Goal: Information Seeking & Learning: Learn about a topic

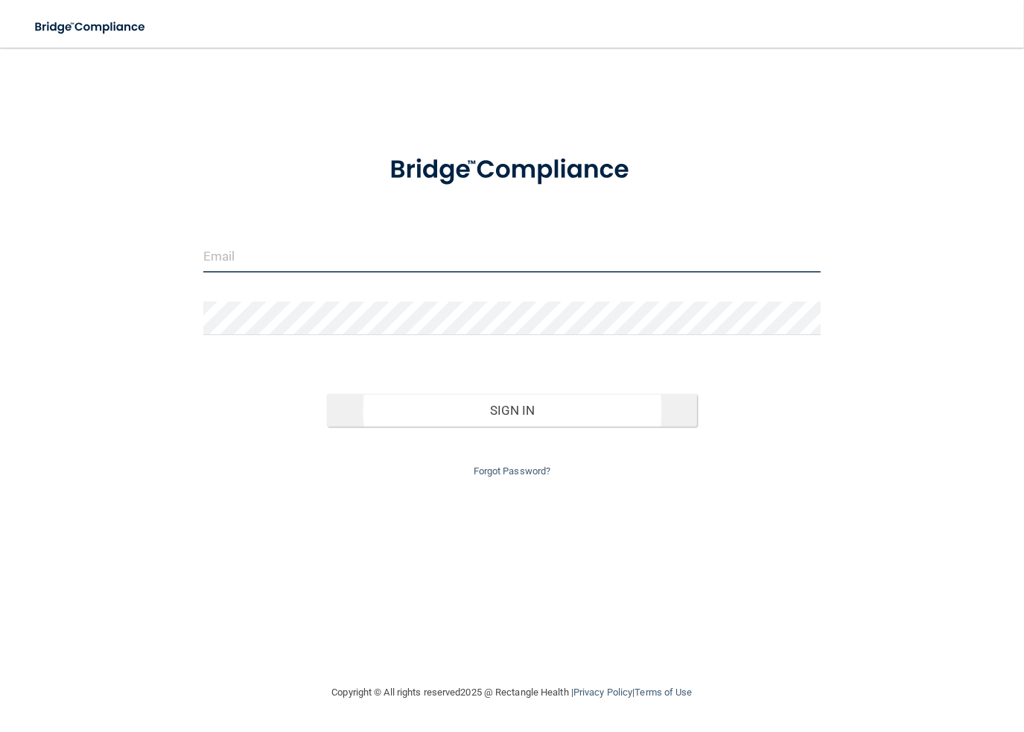
type input "[PERSON_NAME][EMAIL_ADDRESS][DOMAIN_NAME]"
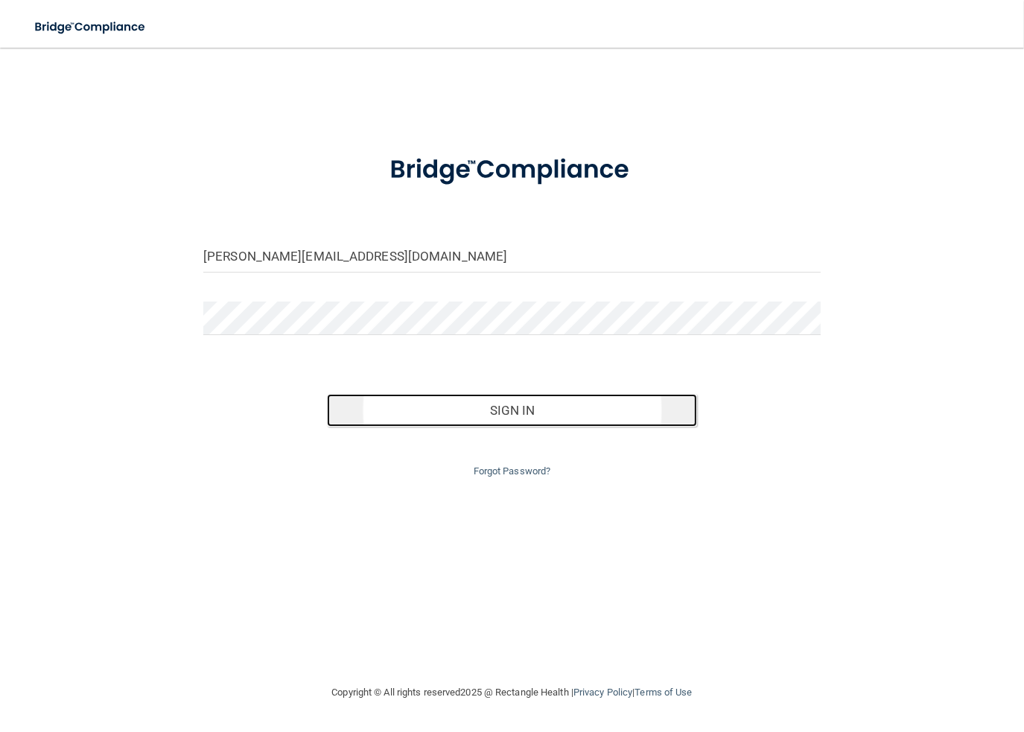
click at [498, 410] on button "Sign In" at bounding box center [512, 410] width 370 height 33
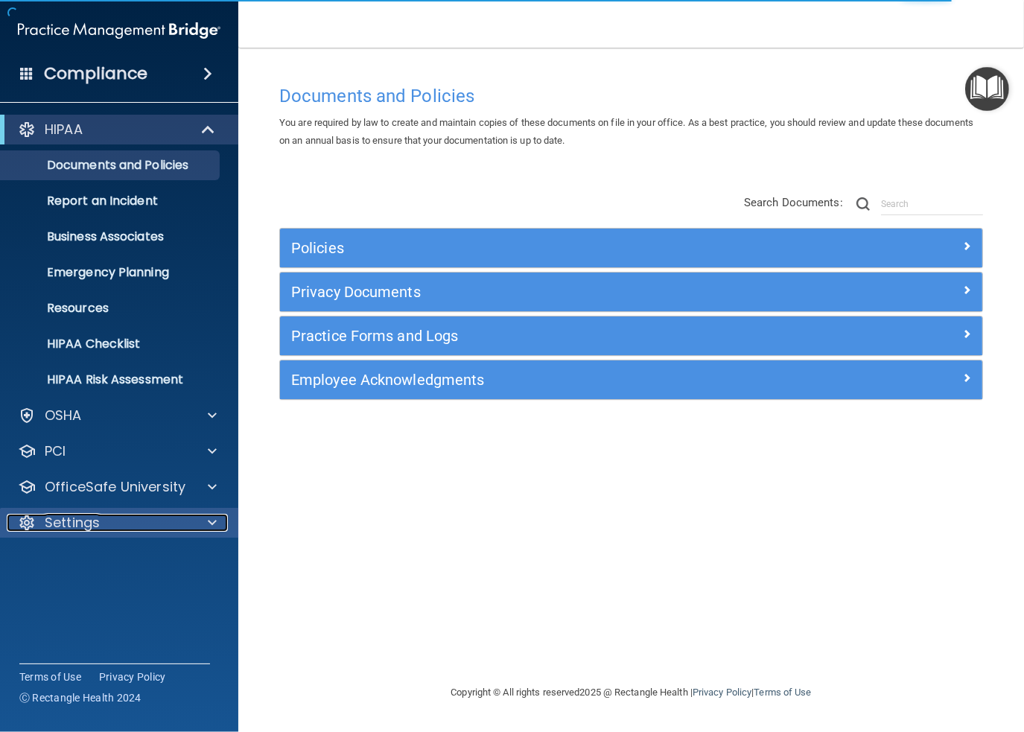
click at [60, 521] on p "Settings" at bounding box center [72, 523] width 55 height 18
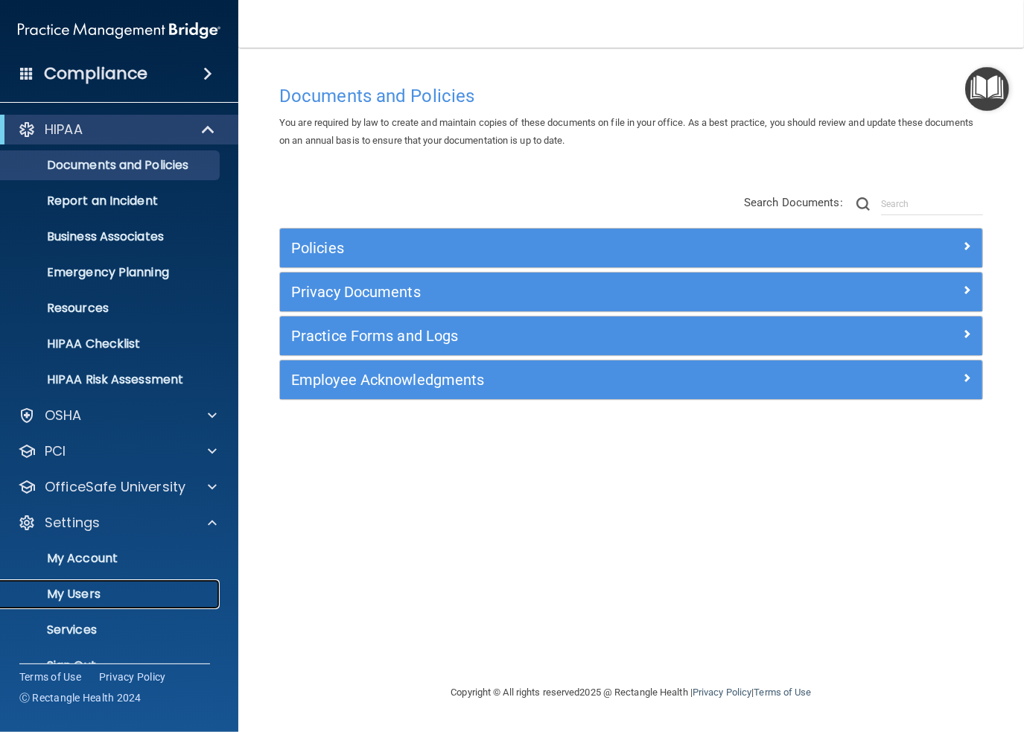
click at [75, 594] on p "My Users" at bounding box center [111, 594] width 203 height 15
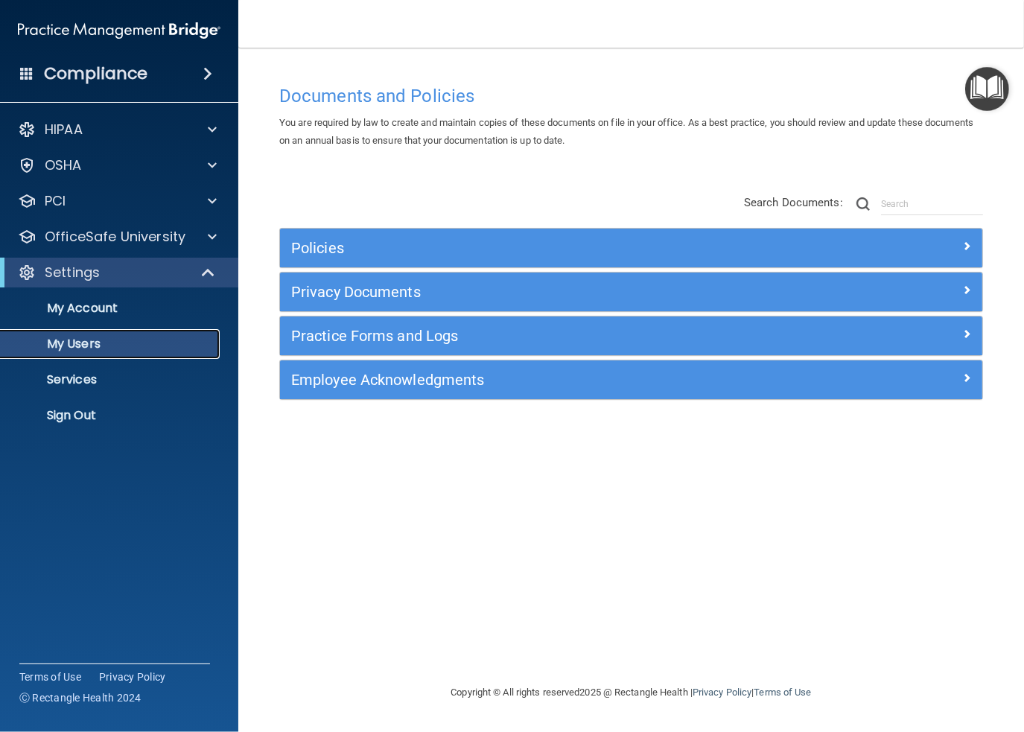
select select "20"
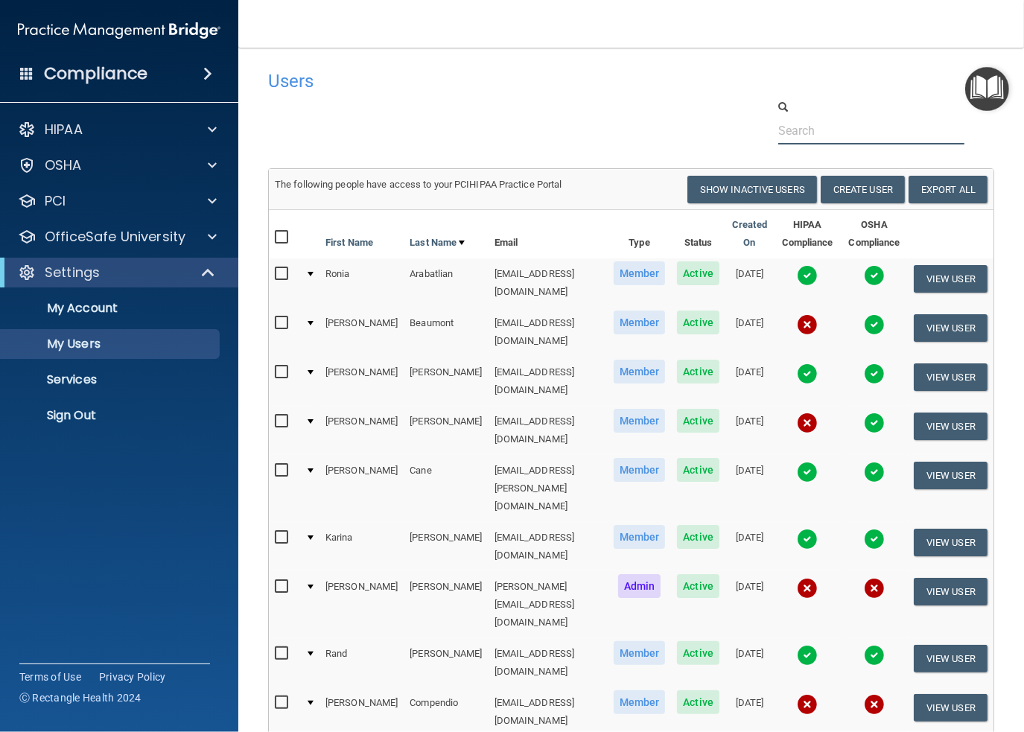
click at [816, 130] on input "text" at bounding box center [871, 131] width 186 height 28
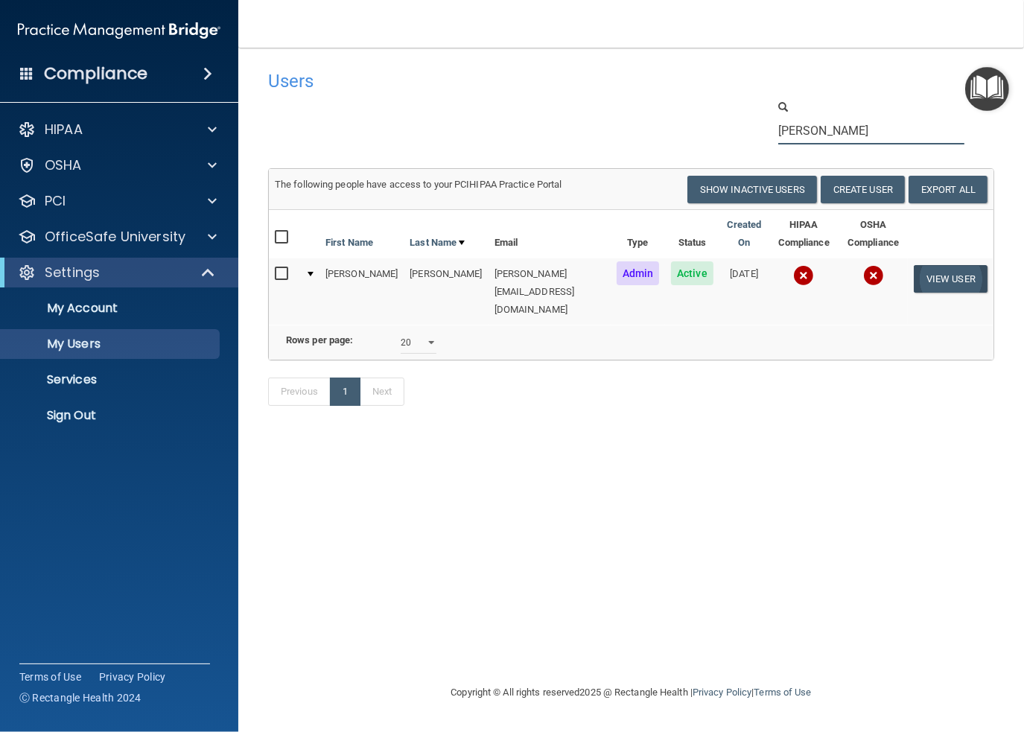
type input "kevin"
click at [942, 276] on button "View User" at bounding box center [951, 279] width 74 height 28
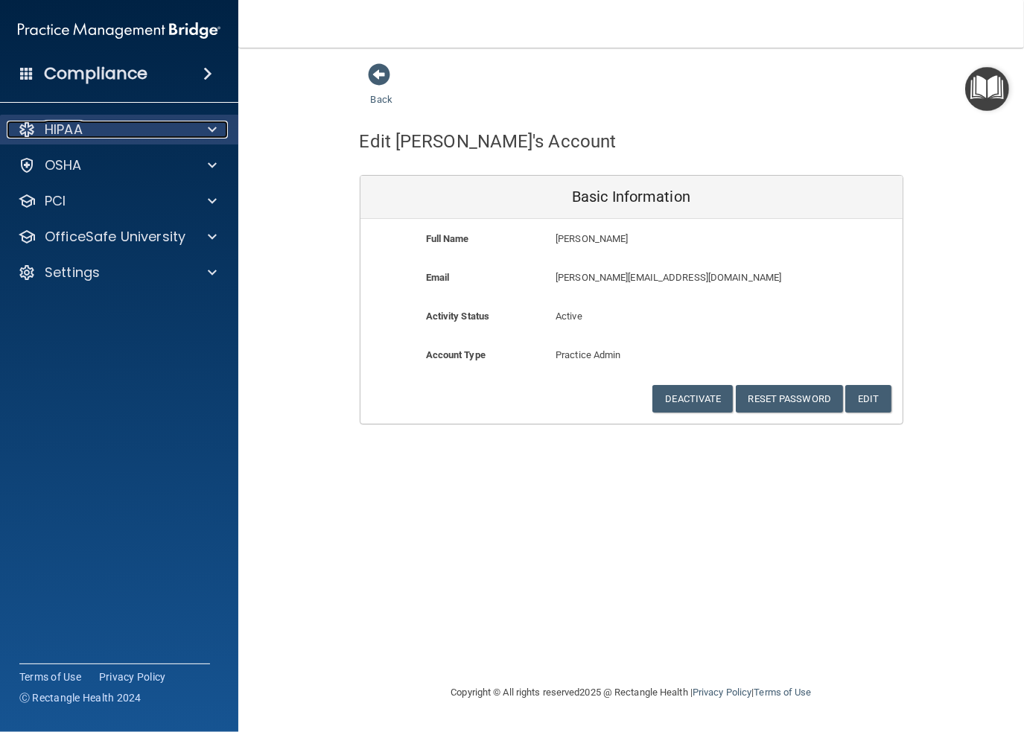
click at [98, 125] on div "HIPAA" at bounding box center [99, 130] width 185 height 18
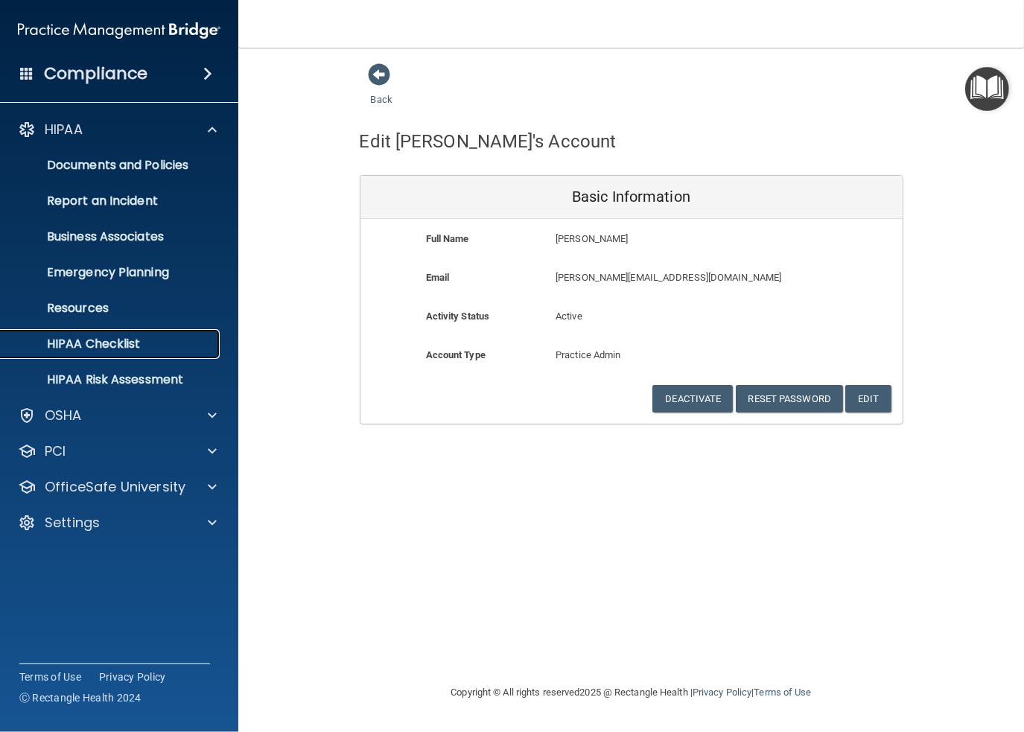
click at [113, 342] on p "HIPAA Checklist" at bounding box center [111, 344] width 203 height 15
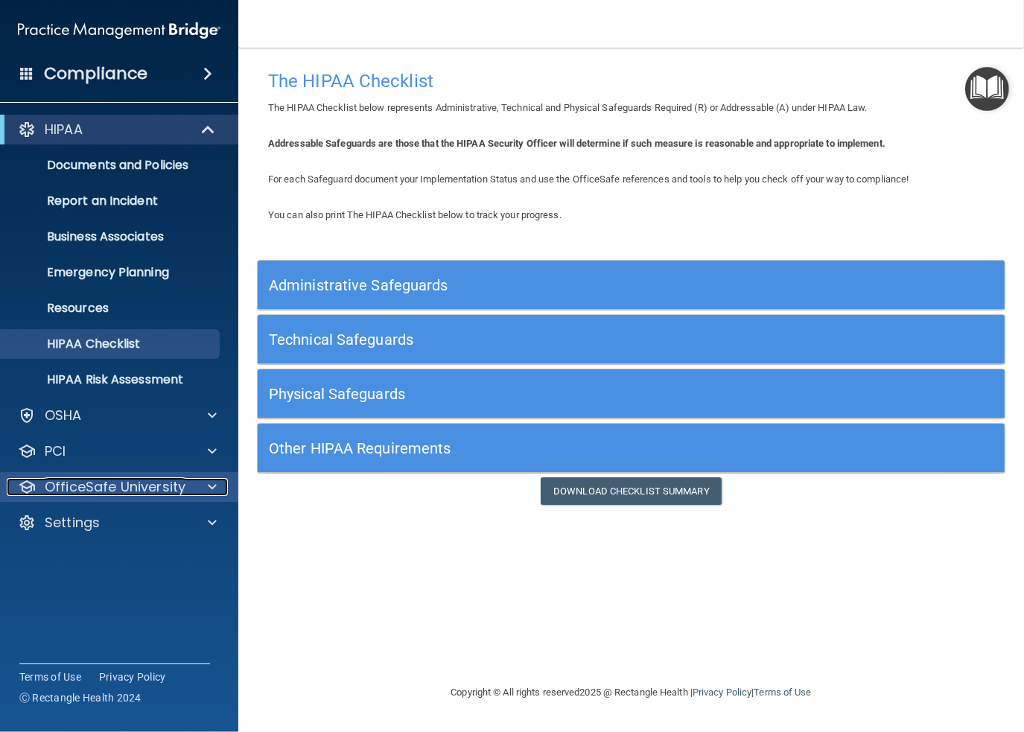
click at [66, 480] on p "OfficeSafe University" at bounding box center [115, 487] width 141 height 18
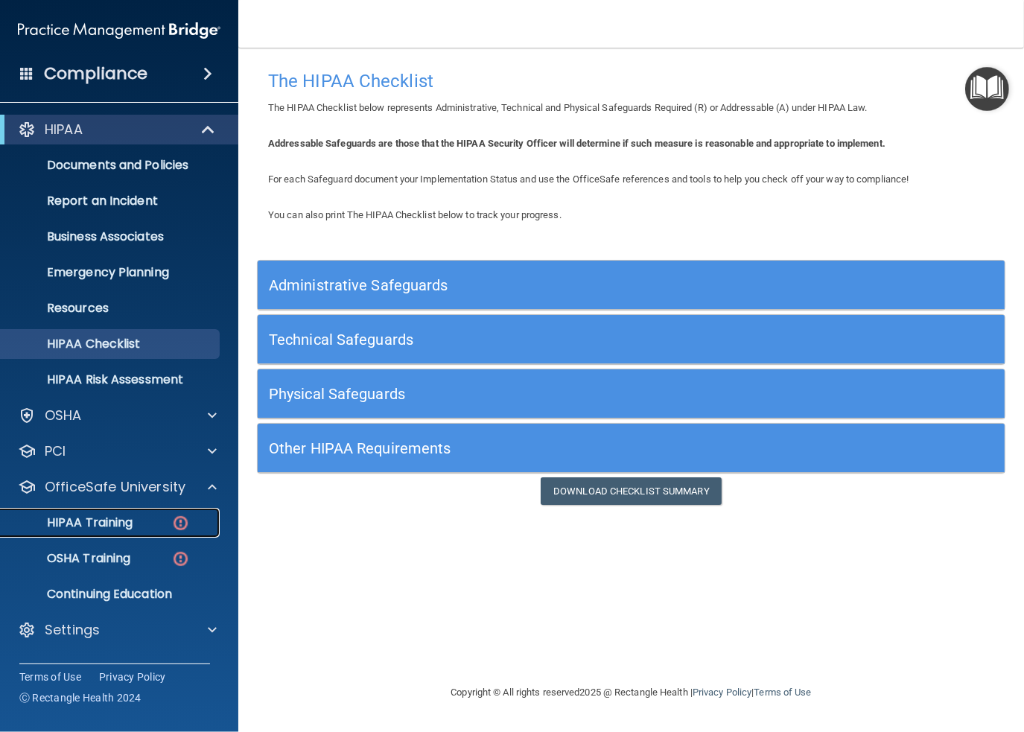
click at [78, 518] on p "HIPAA Training" at bounding box center [71, 522] width 123 height 15
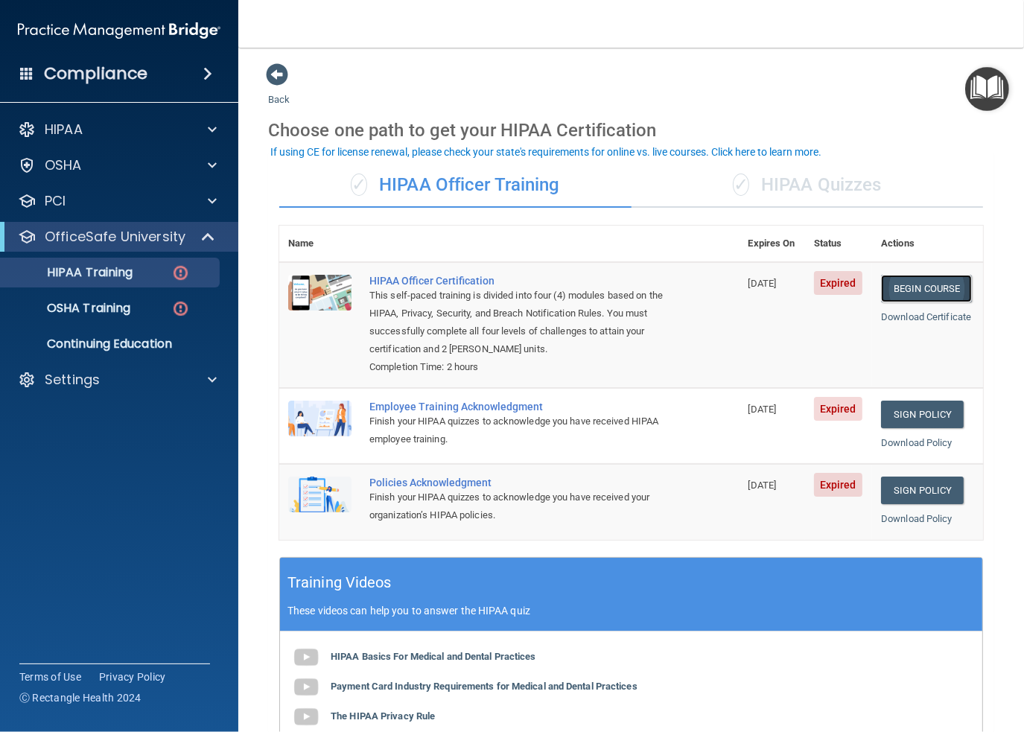
click at [907, 288] on link "Begin Course" at bounding box center [926, 289] width 91 height 28
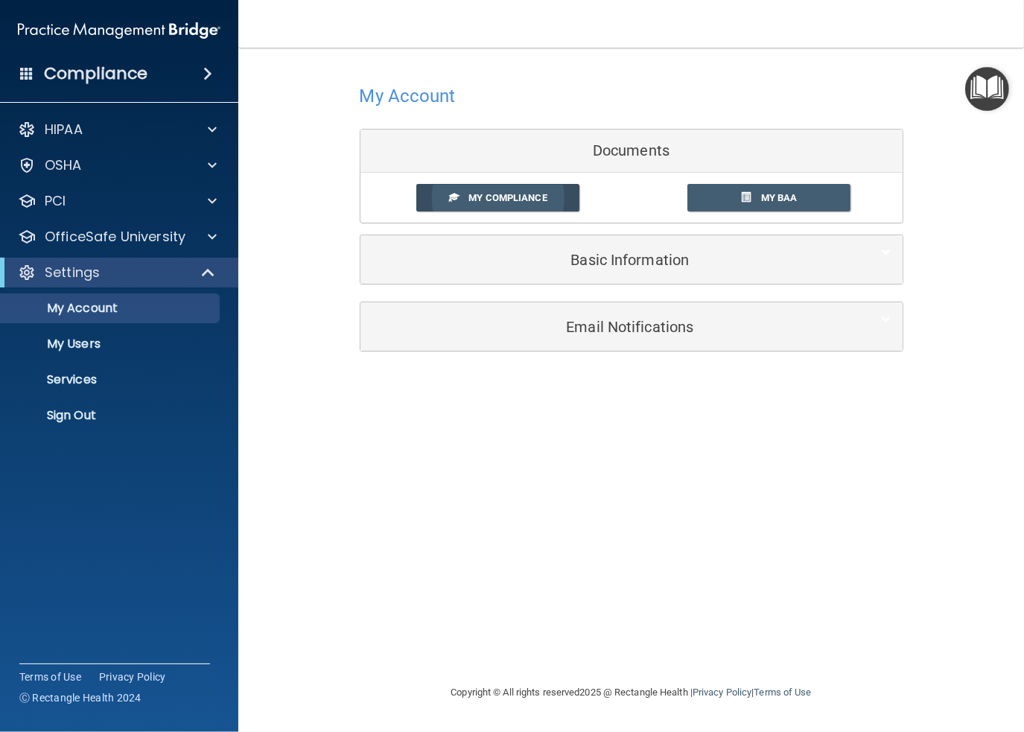
click at [489, 190] on link "My Compliance" at bounding box center [497, 198] width 163 height 28
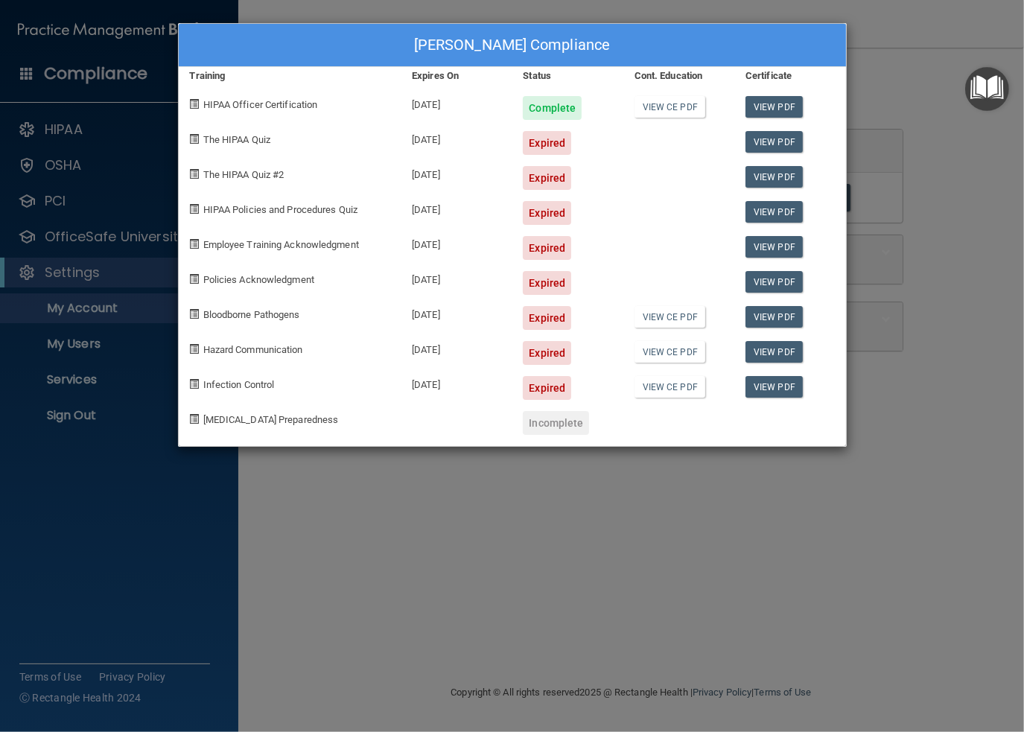
click at [562, 141] on div "Expired" at bounding box center [547, 143] width 48 height 24
click at [894, 384] on div "Kevin Connolly's Compliance Training Expires On Status Cont. Education Certific…" at bounding box center [512, 366] width 1024 height 732
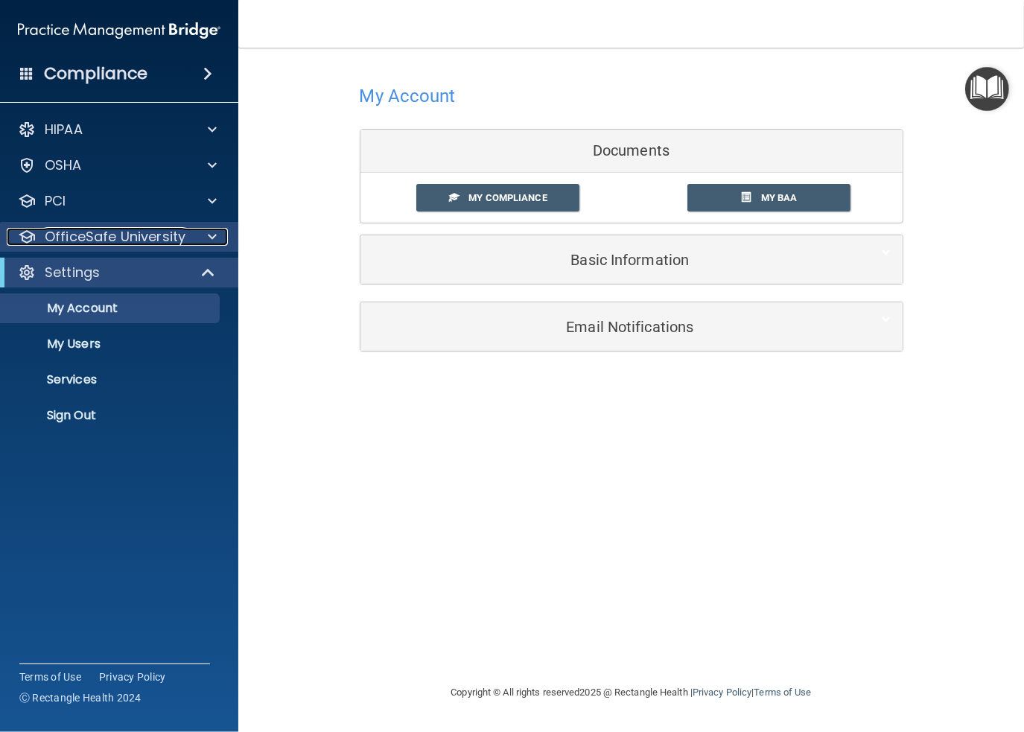
click at [60, 238] on p "OfficeSafe University" at bounding box center [115, 237] width 141 height 18
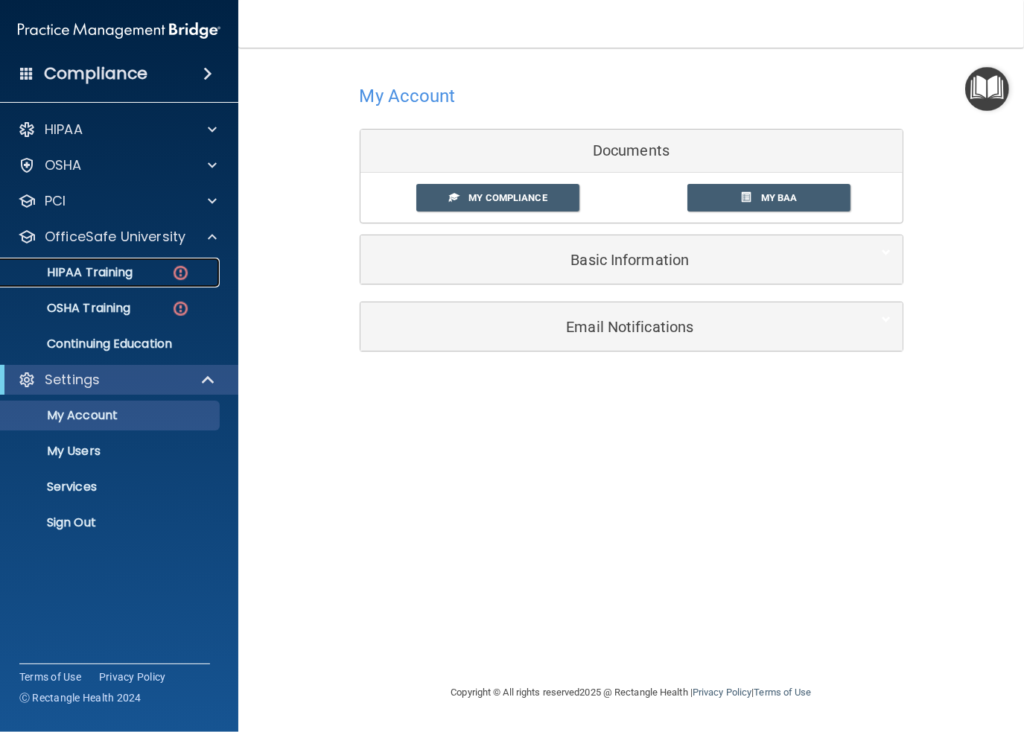
click at [86, 270] on p "HIPAA Training" at bounding box center [71, 272] width 123 height 15
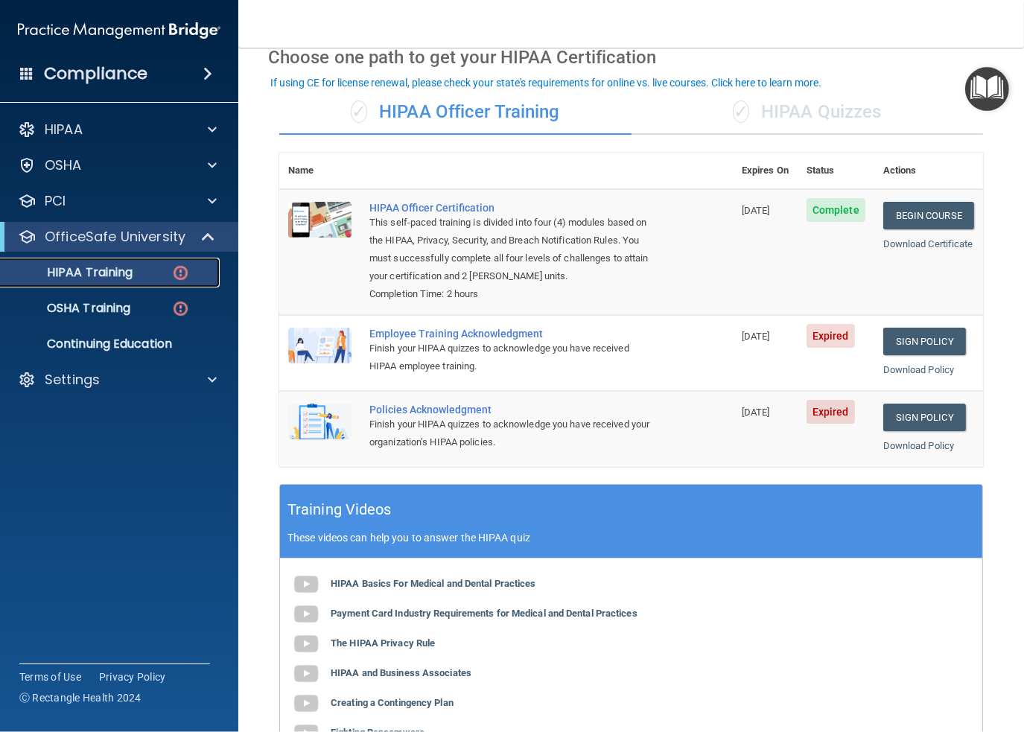
scroll to position [74, 0]
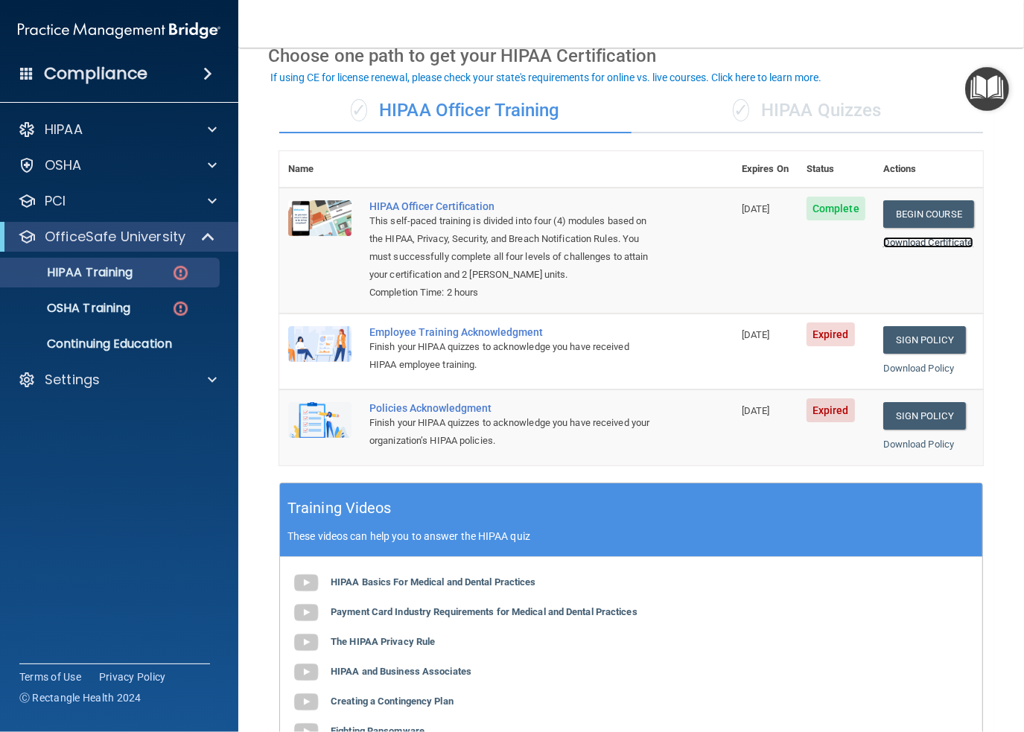
click at [909, 238] on link "Download Certificate" at bounding box center [928, 242] width 90 height 11
click at [813, 334] on span "Expired" at bounding box center [831, 335] width 48 height 24
click at [895, 336] on link "Sign Policy" at bounding box center [924, 340] width 83 height 28
click at [480, 332] on div "Employee Training Acknowledgment" at bounding box center [513, 332] width 289 height 12
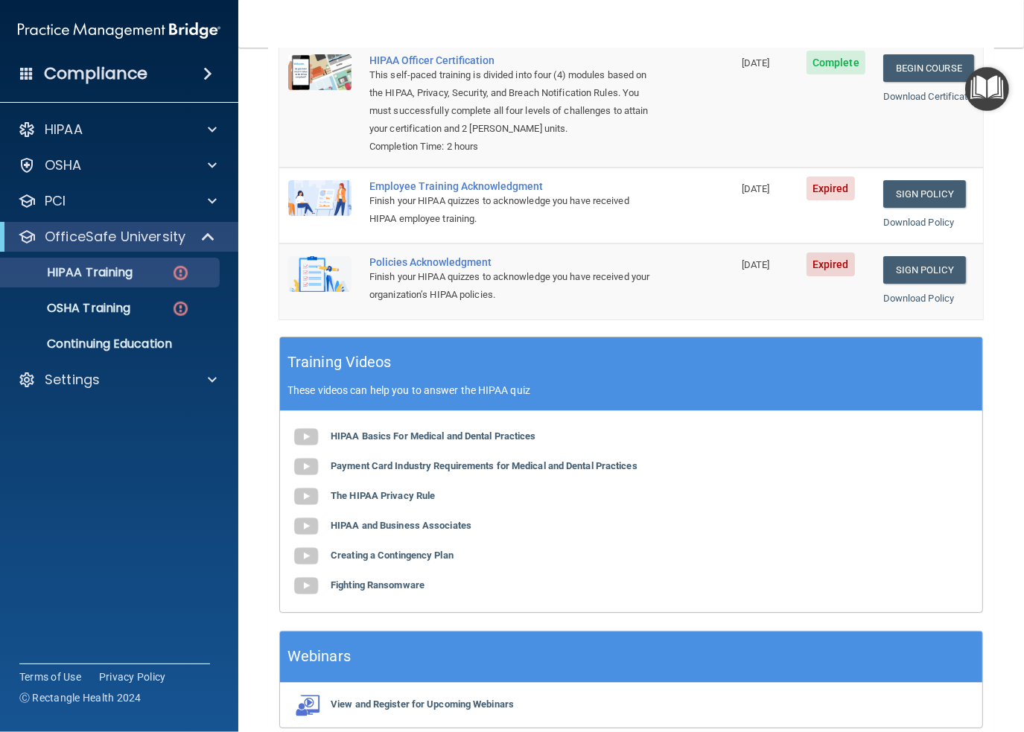
scroll to position [223, 0]
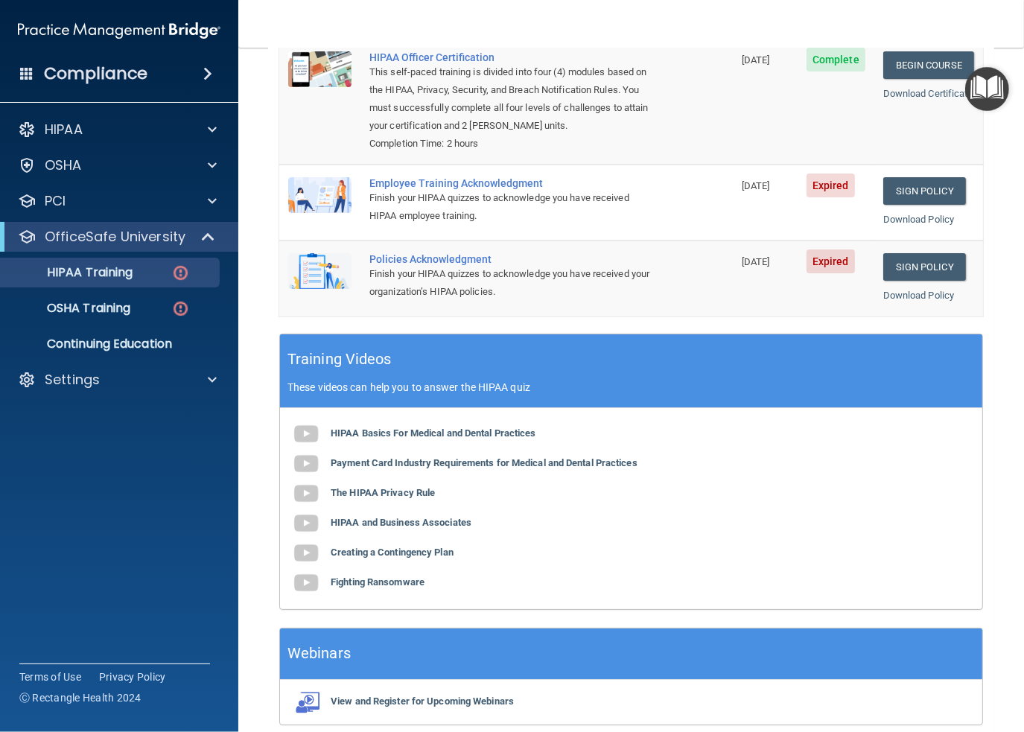
click at [590, 191] on div "Finish your HIPAA quizzes to acknowledge you have received HIPAA employee train…" at bounding box center [513, 207] width 289 height 36
click at [912, 189] on link "Sign Policy" at bounding box center [924, 191] width 83 height 28
click at [381, 432] on b "HIPAA Basics For Medical and Dental Practices" at bounding box center [434, 433] width 206 height 11
click at [98, 271] on p "HIPAA Training" at bounding box center [71, 272] width 123 height 15
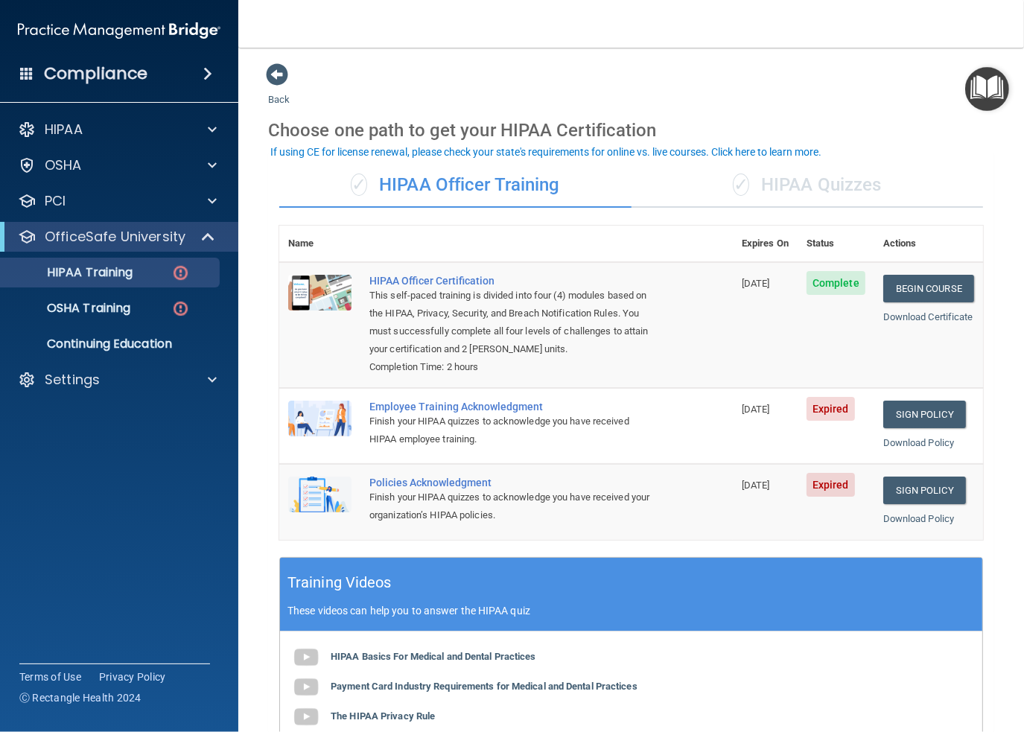
click at [820, 186] on div "✓ HIPAA Quizzes" at bounding box center [808, 185] width 352 height 45
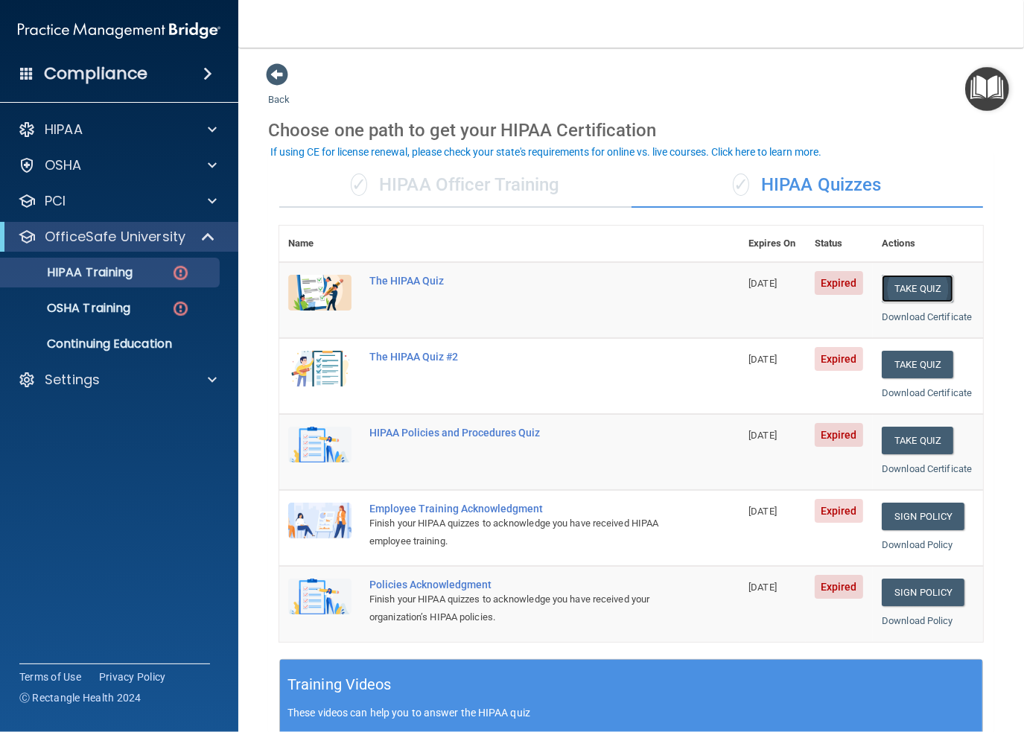
click at [907, 285] on button "Take Quiz" at bounding box center [918, 289] width 72 height 28
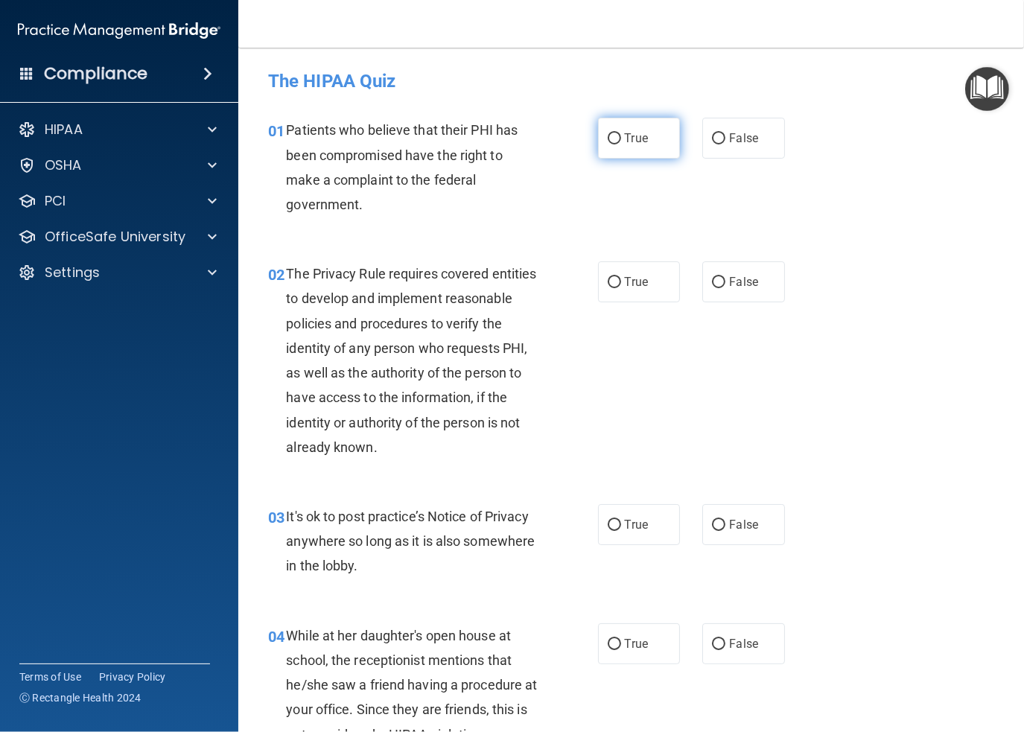
click at [609, 134] on input "True" at bounding box center [614, 138] width 13 height 11
radio input "true"
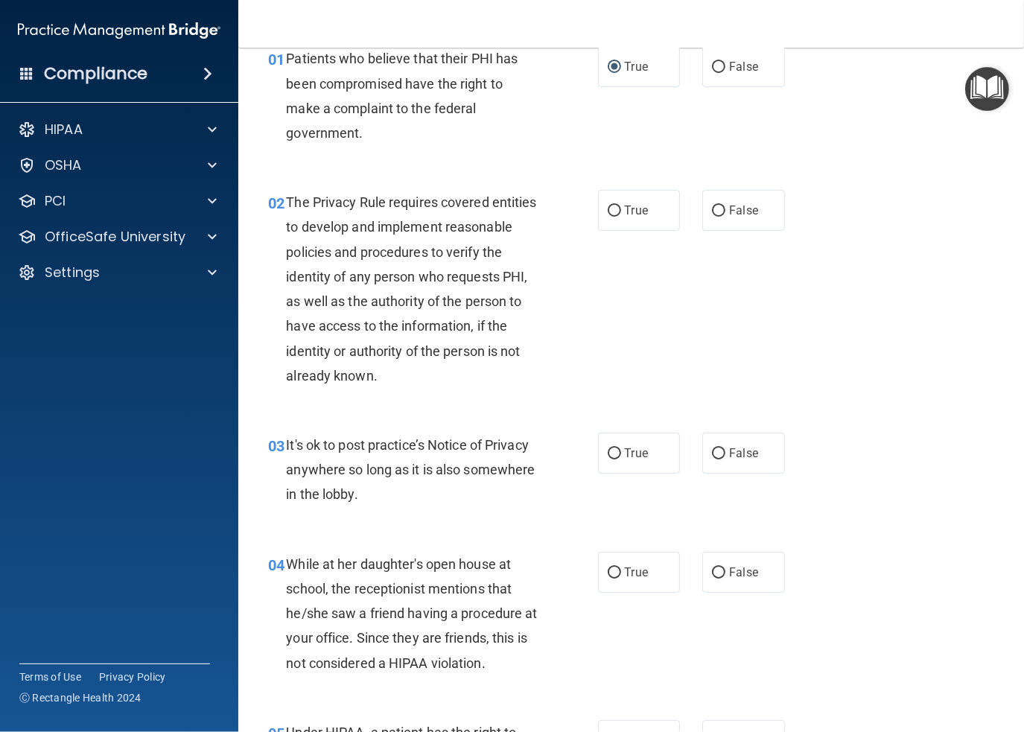
scroll to position [74, 0]
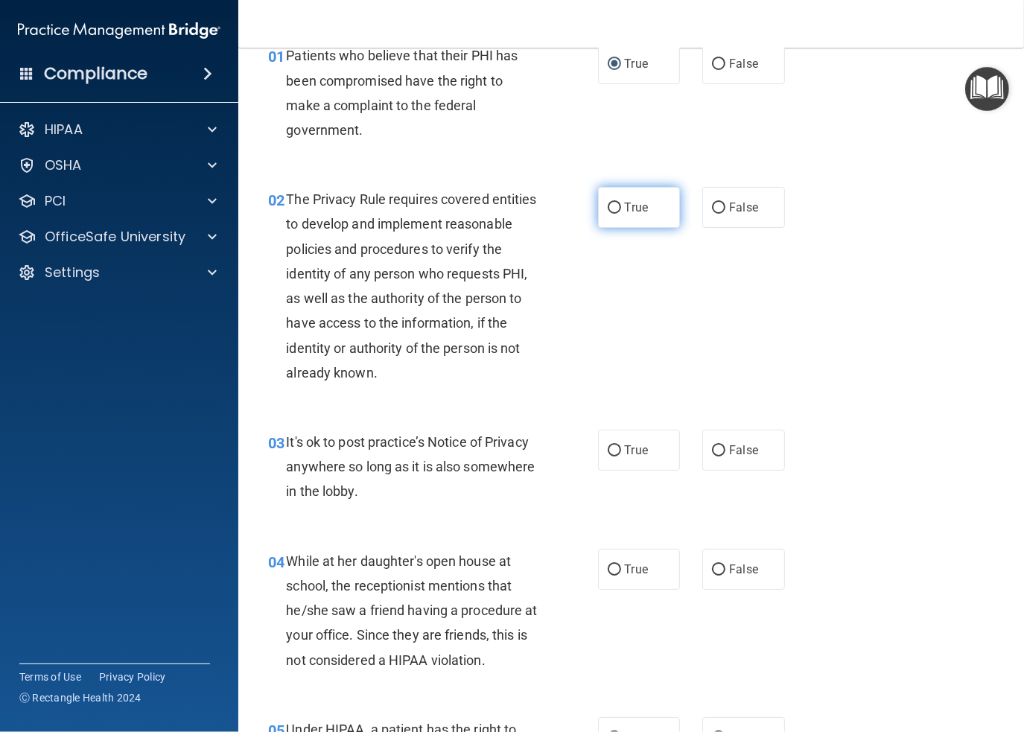
click at [608, 205] on input "True" at bounding box center [614, 208] width 13 height 11
radio input "true"
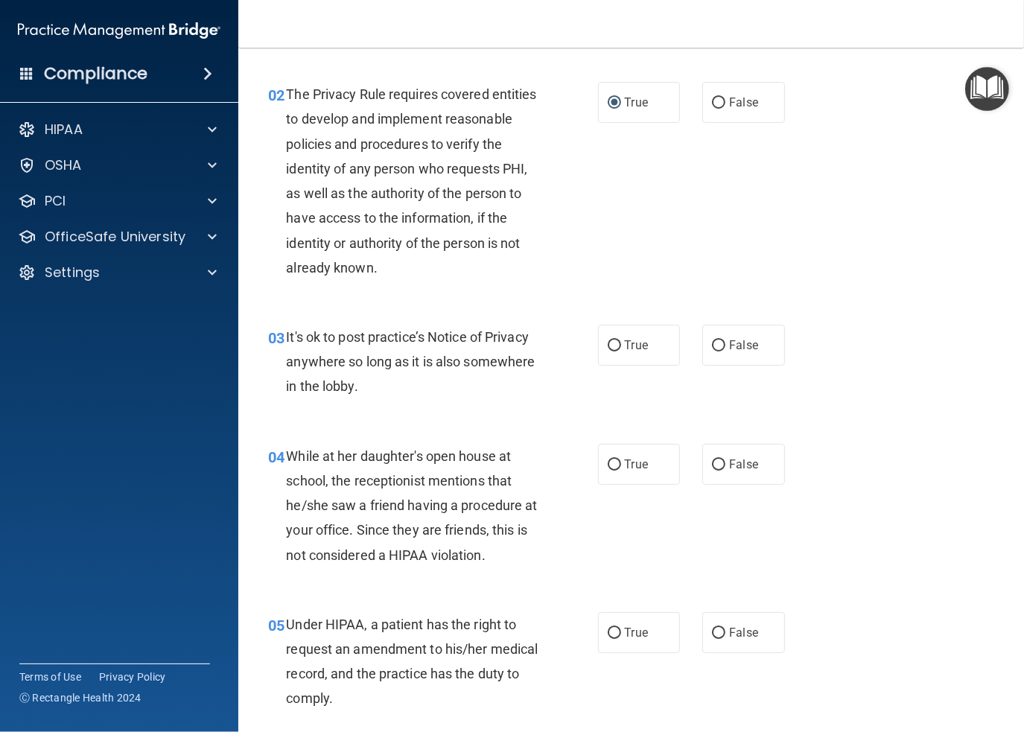
scroll to position [298, 0]
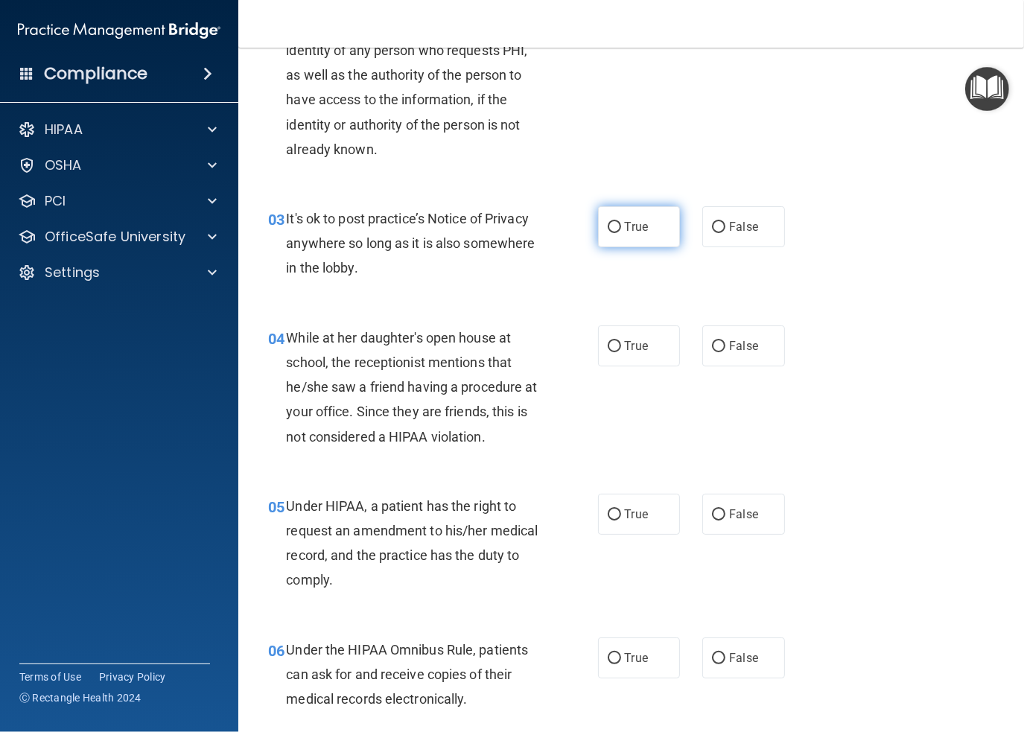
click at [608, 224] on input "True" at bounding box center [614, 227] width 13 height 11
radio input "true"
click at [714, 341] on input "False" at bounding box center [718, 346] width 13 height 11
radio input "true"
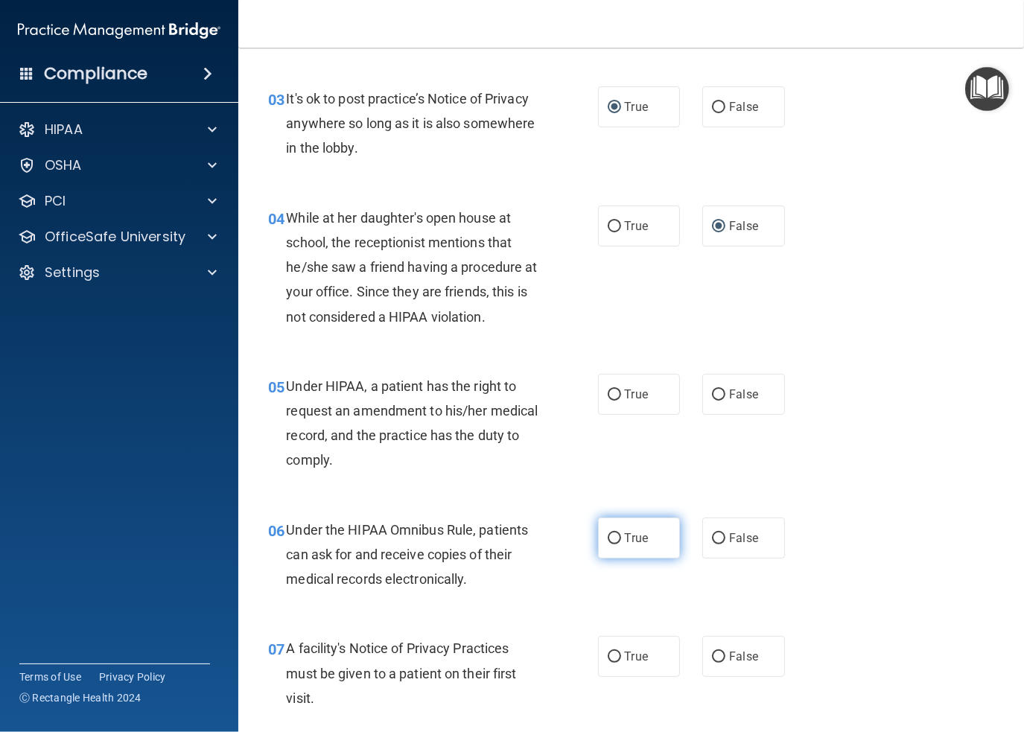
scroll to position [447, 0]
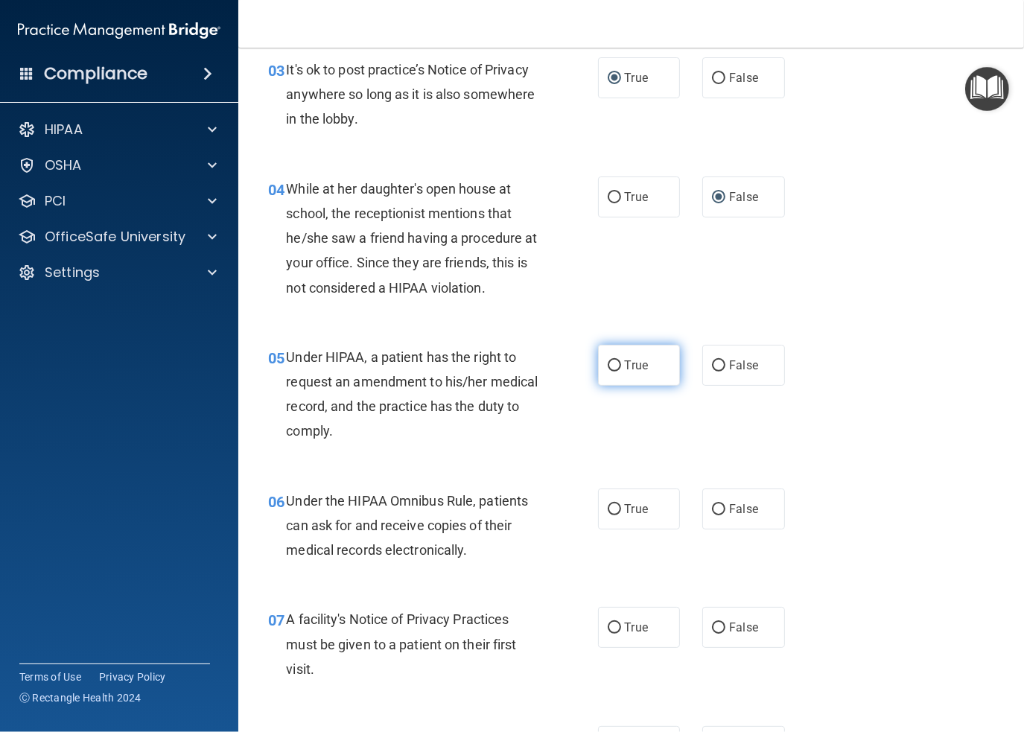
click at [616, 358] on label "True" at bounding box center [639, 365] width 83 height 41
click at [616, 361] on input "True" at bounding box center [614, 366] width 13 height 11
radio input "true"
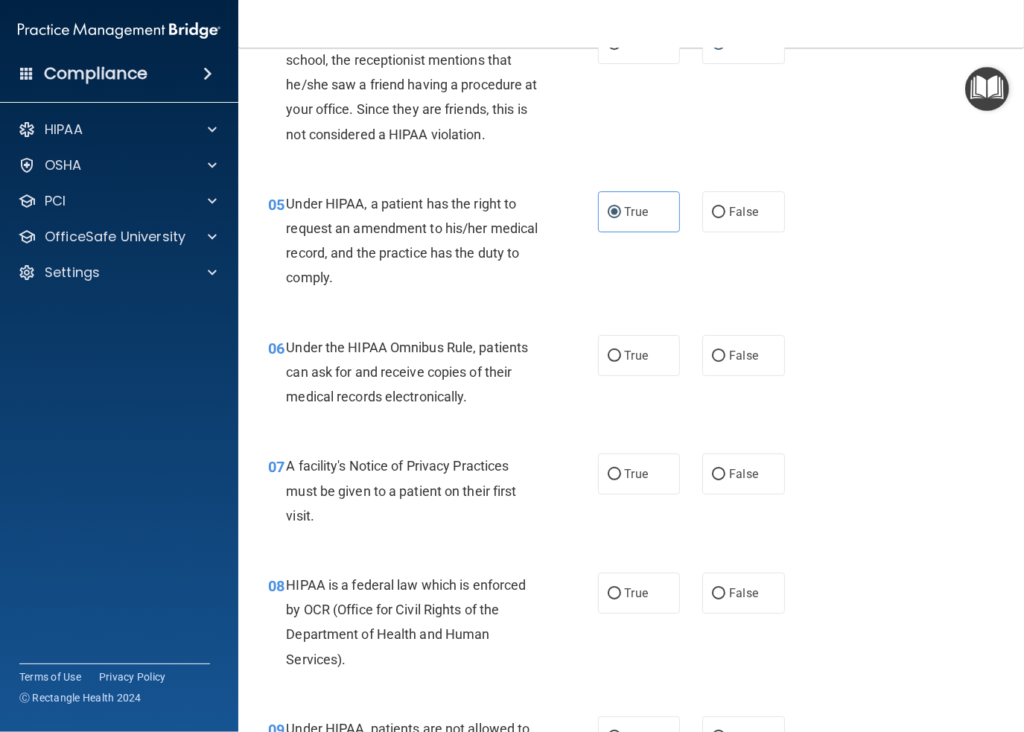
scroll to position [670, 0]
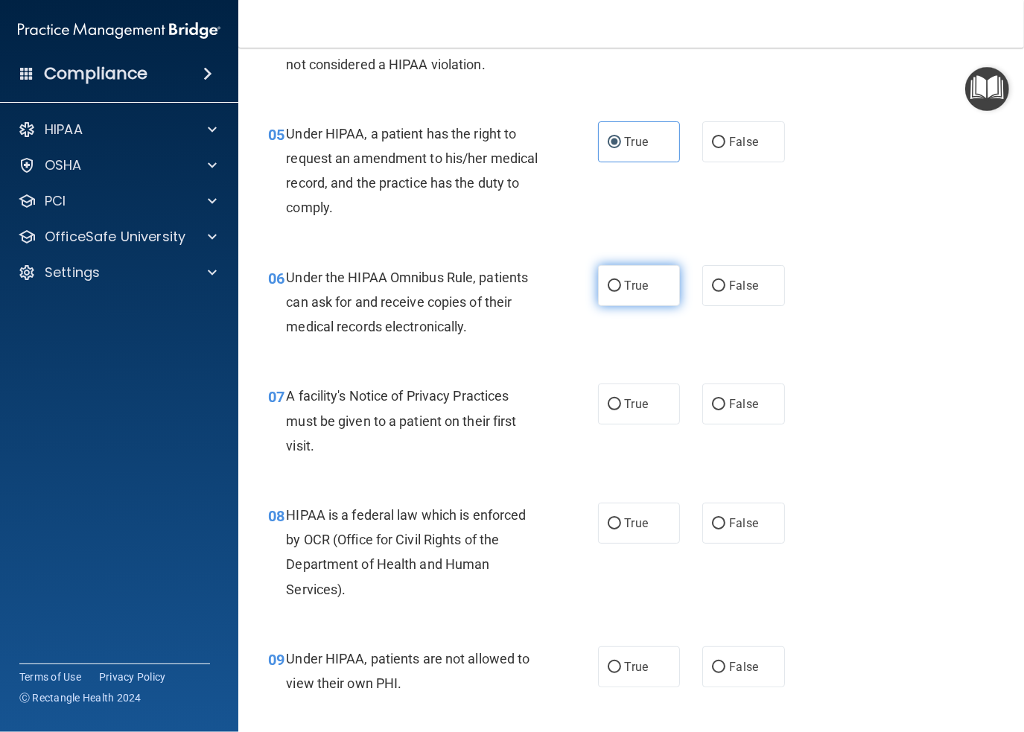
click at [608, 281] on input "True" at bounding box center [614, 286] width 13 height 11
radio input "true"
click at [611, 404] on input "True" at bounding box center [614, 404] width 13 height 11
radio input "true"
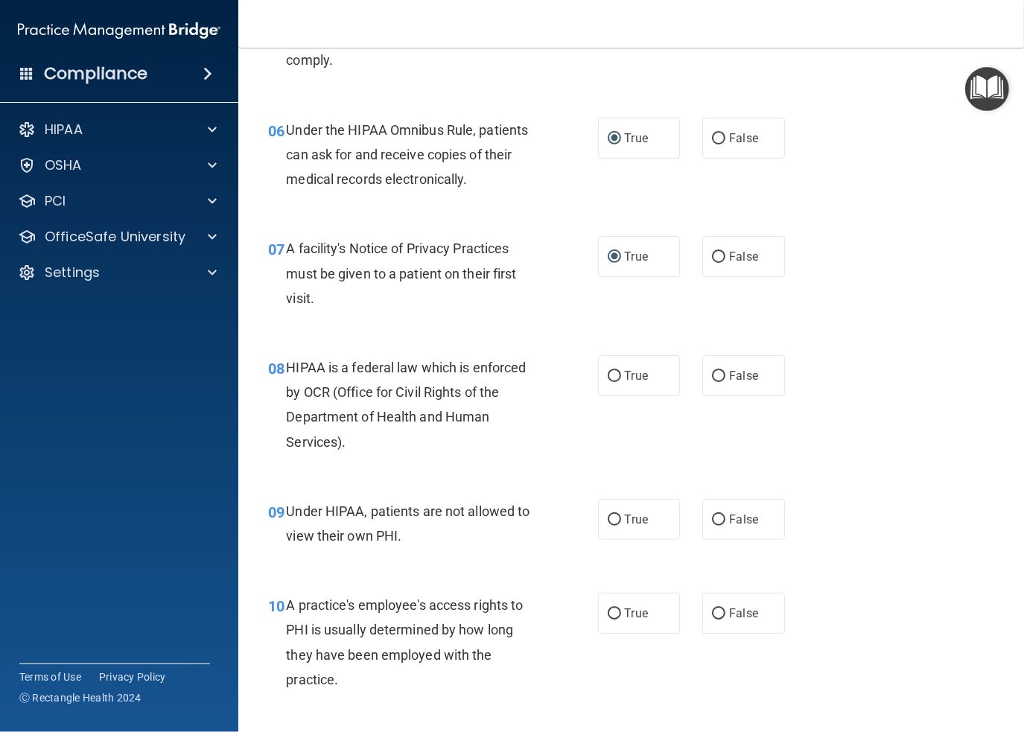
scroll to position [819, 0]
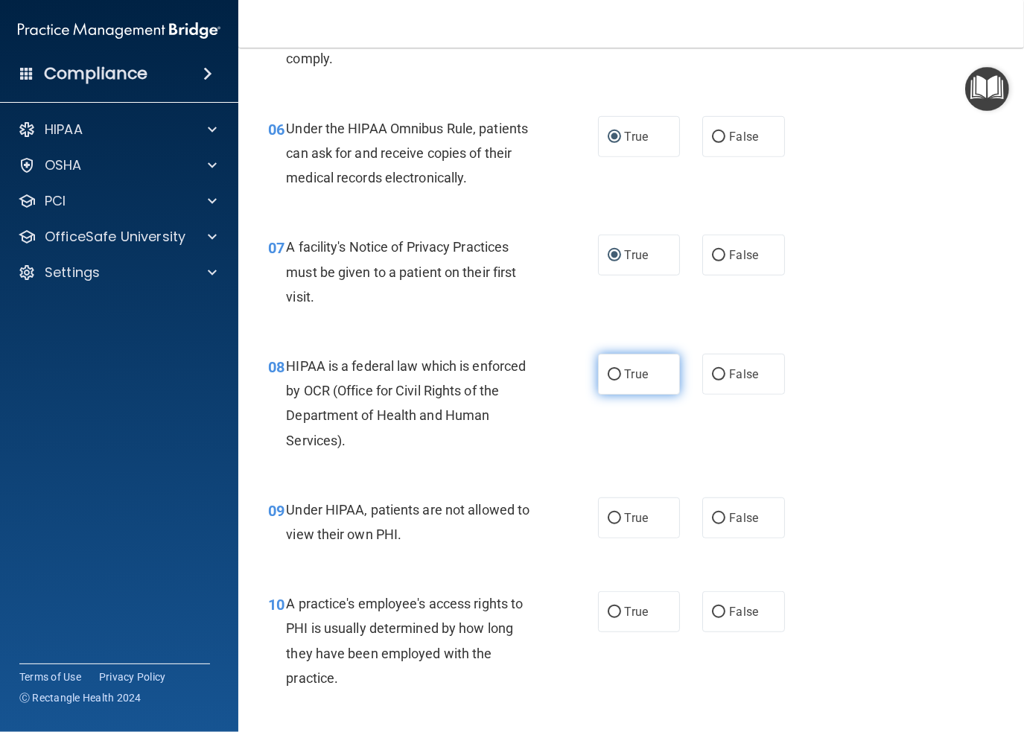
click at [610, 369] on input "True" at bounding box center [614, 374] width 13 height 11
radio input "true"
click at [712, 517] on input "False" at bounding box center [718, 518] width 13 height 11
radio input "true"
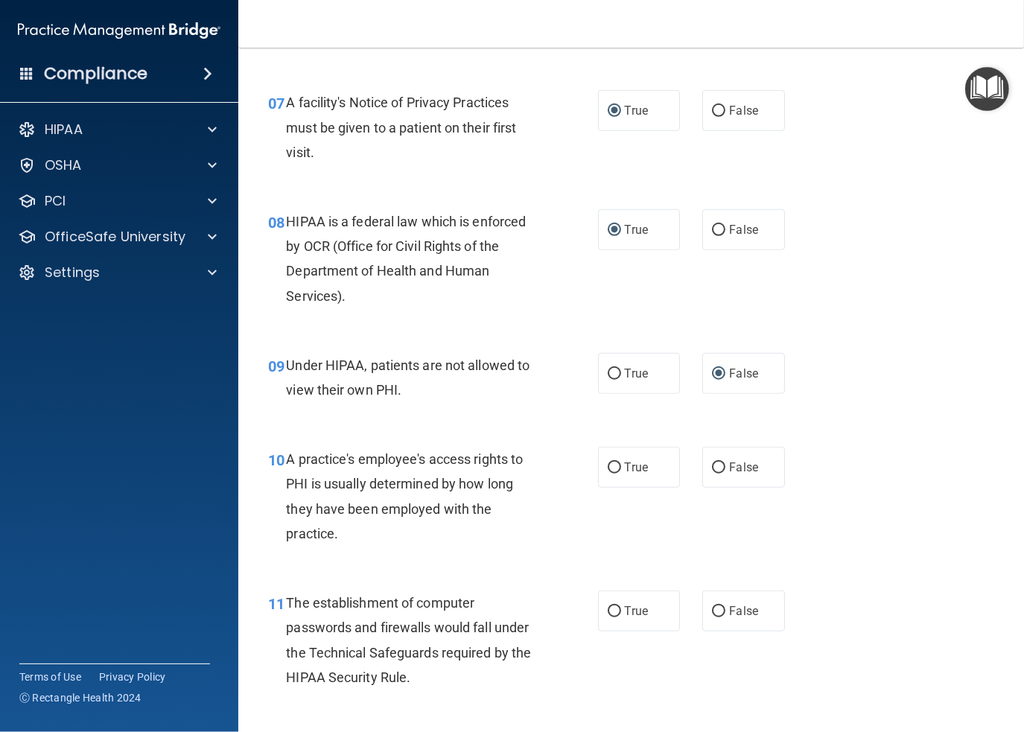
scroll to position [968, 0]
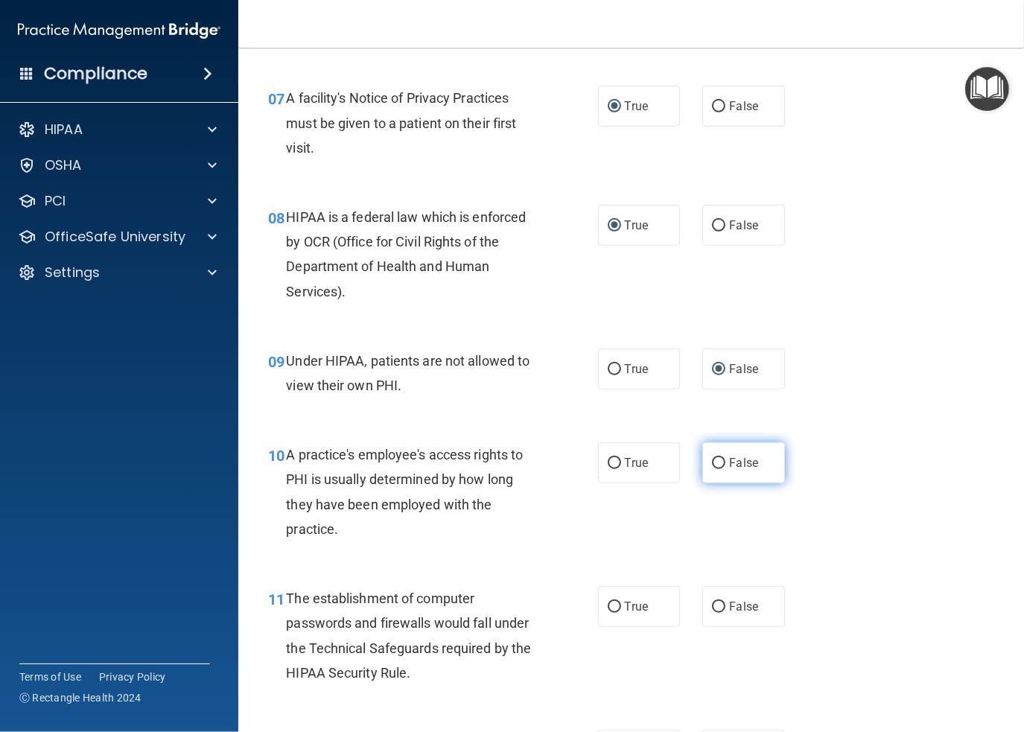
click at [717, 467] on input "False" at bounding box center [718, 463] width 13 height 11
radio input "true"
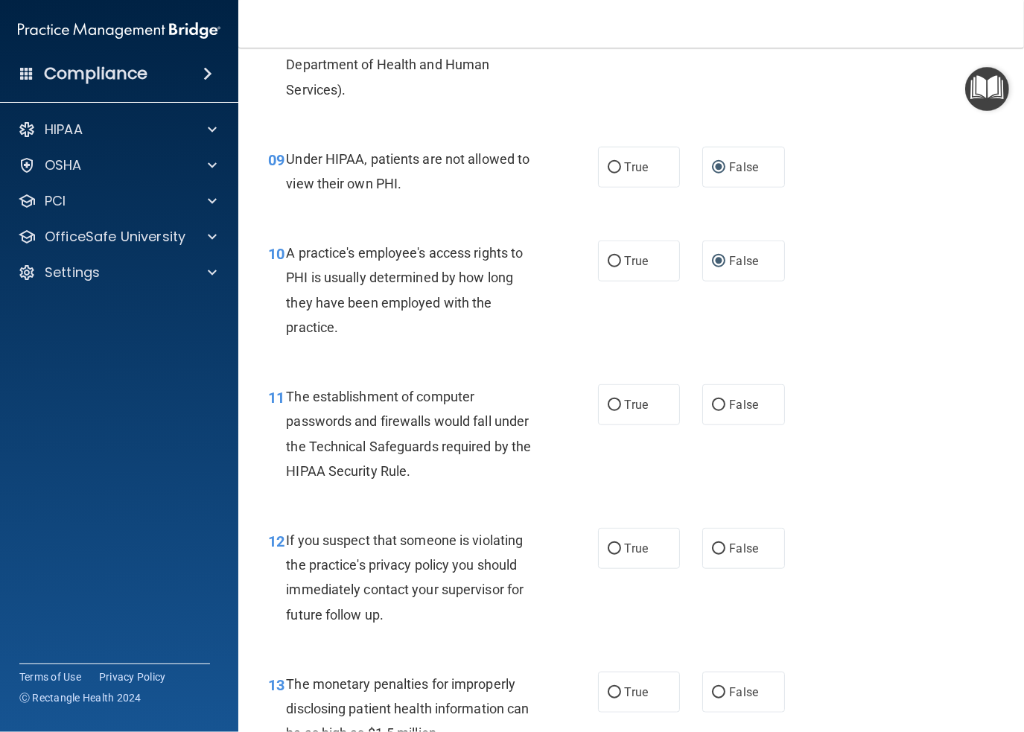
scroll to position [1192, 0]
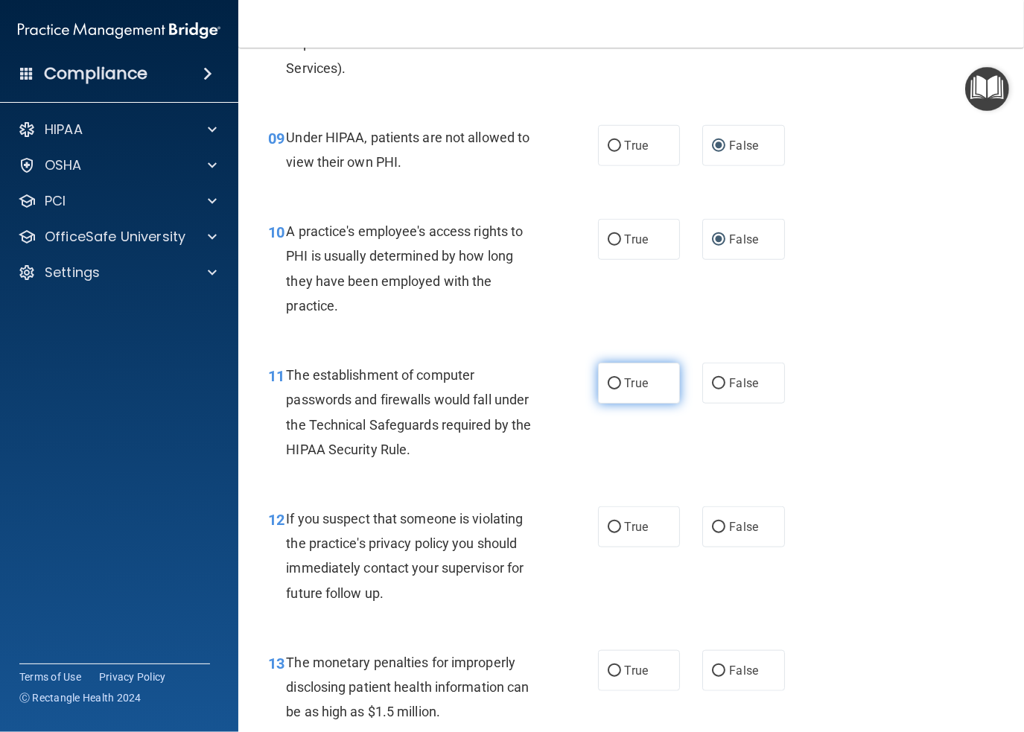
click at [608, 381] on input "True" at bounding box center [614, 383] width 13 height 11
radio input "true"
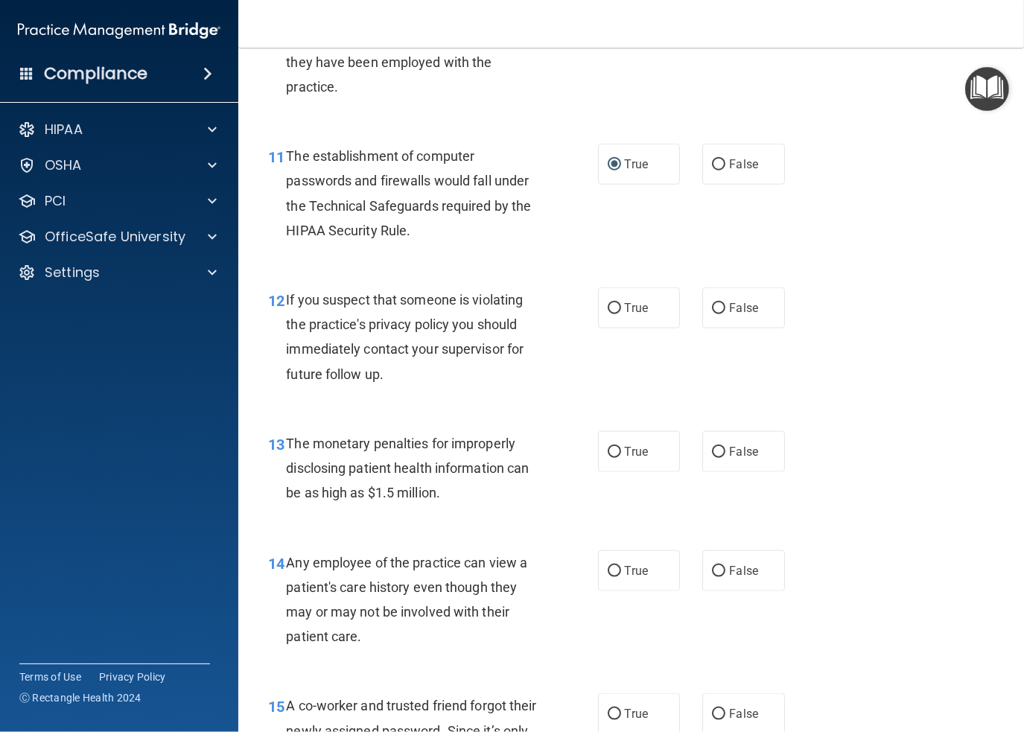
scroll to position [1415, 0]
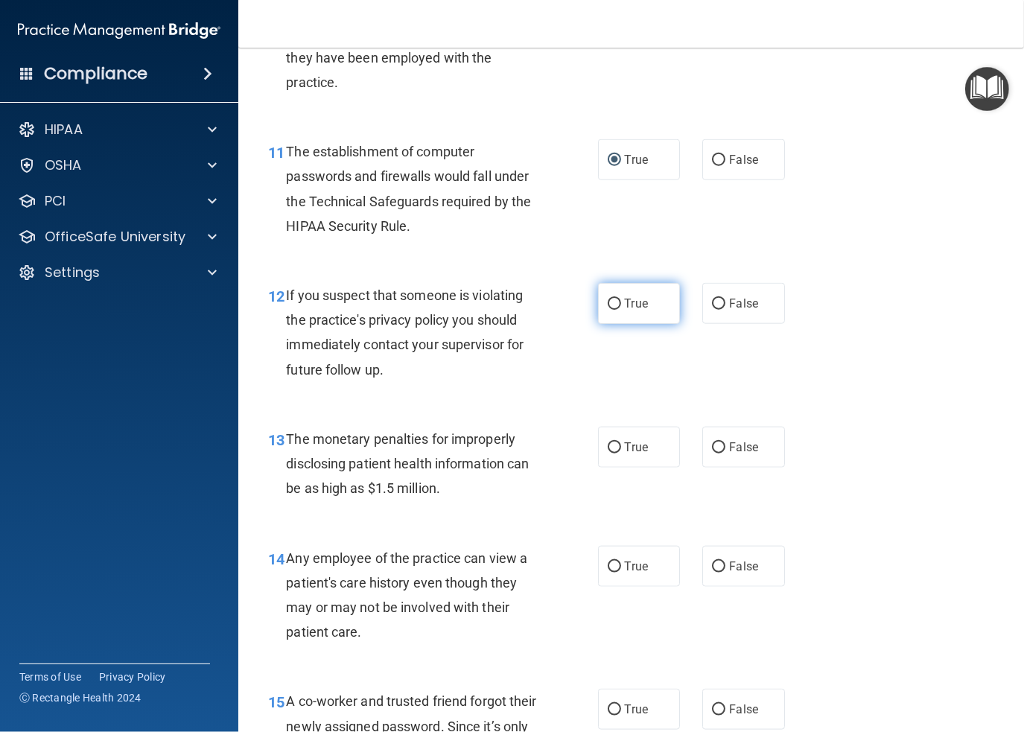
click at [609, 308] on input "True" at bounding box center [614, 304] width 13 height 11
radio input "true"
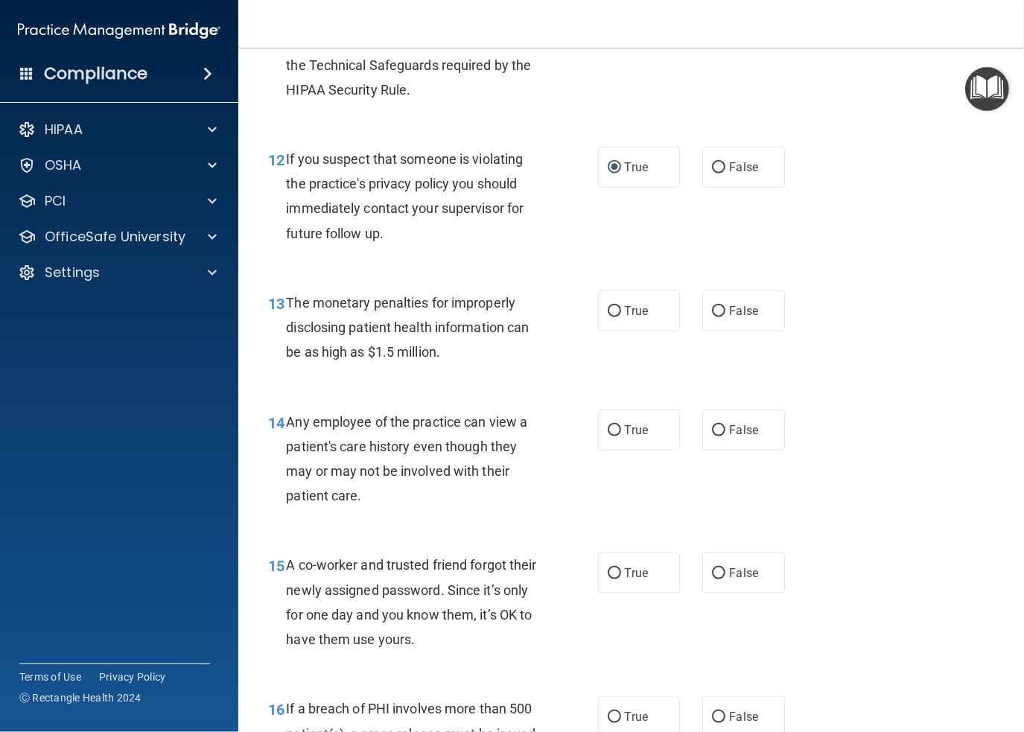
scroll to position [1564, 0]
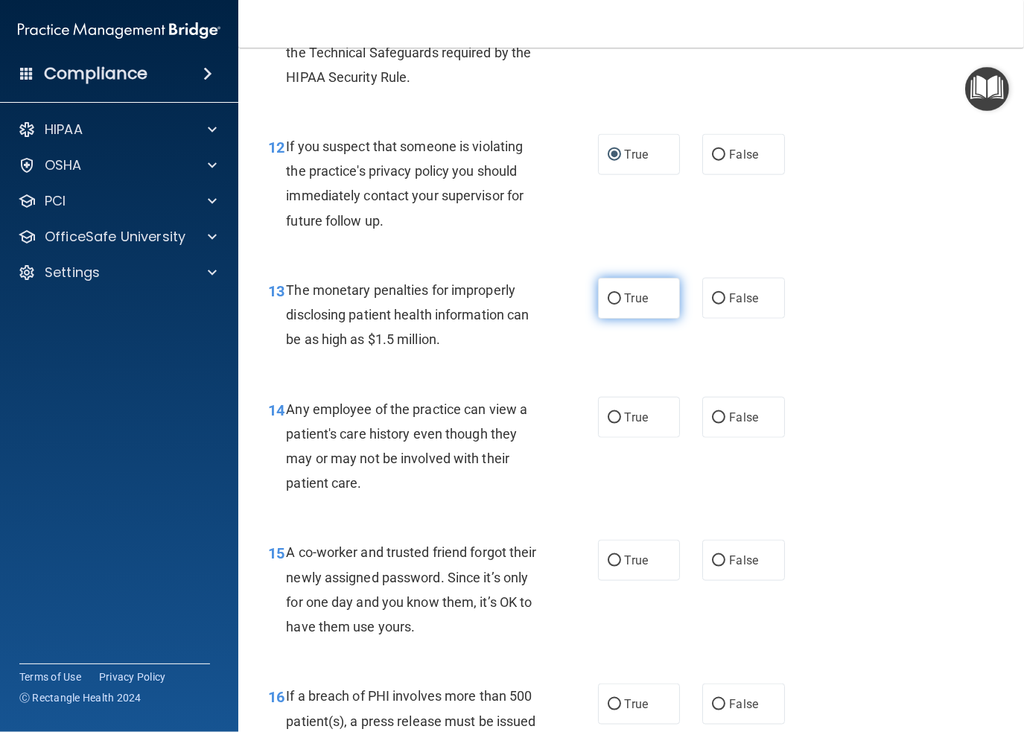
click at [618, 298] on label "True" at bounding box center [639, 298] width 83 height 41
click at [618, 298] on input "True" at bounding box center [614, 298] width 13 height 11
radio input "true"
click at [712, 422] on input "False" at bounding box center [718, 418] width 13 height 11
radio input "true"
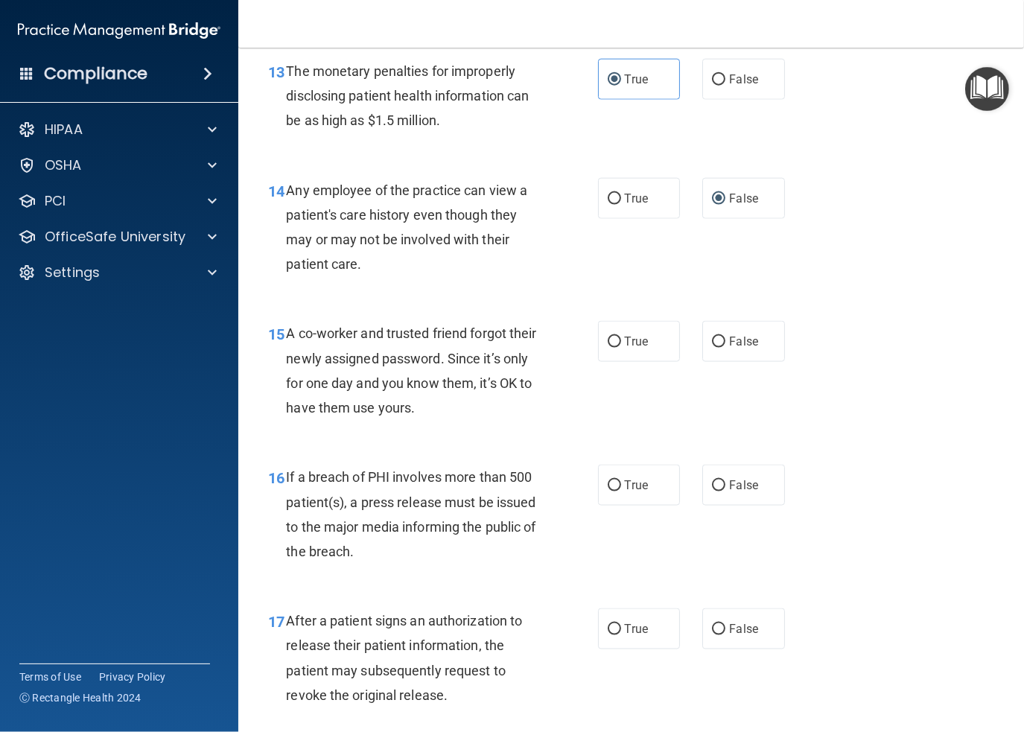
scroll to position [1788, 0]
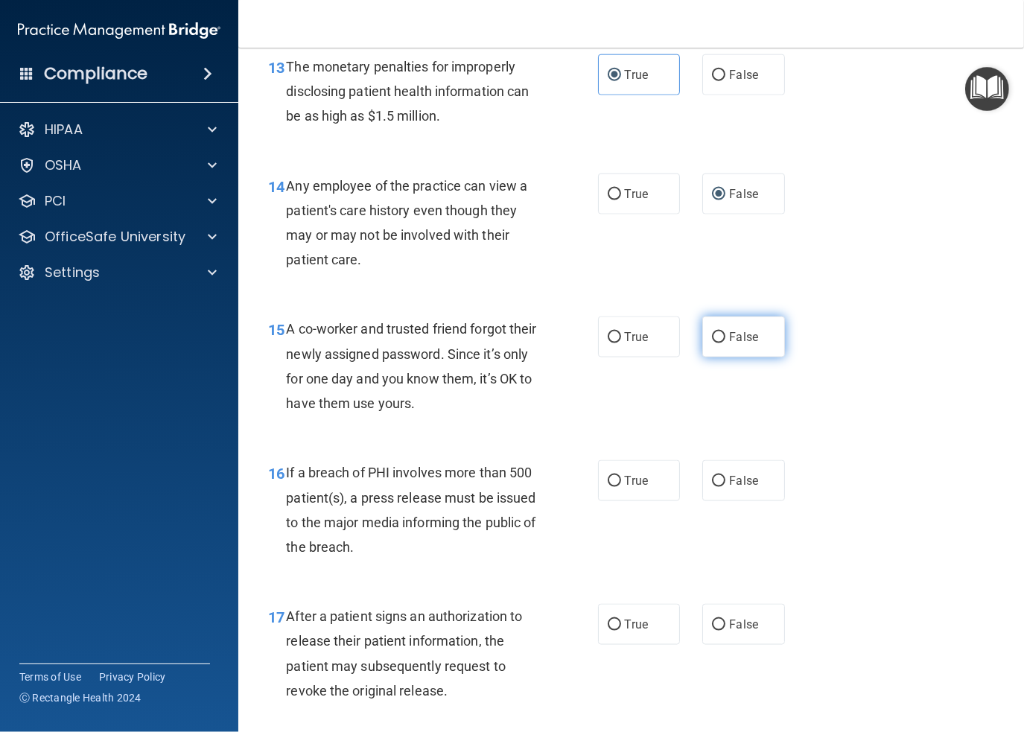
click at [712, 338] on input "False" at bounding box center [718, 337] width 13 height 11
radio input "true"
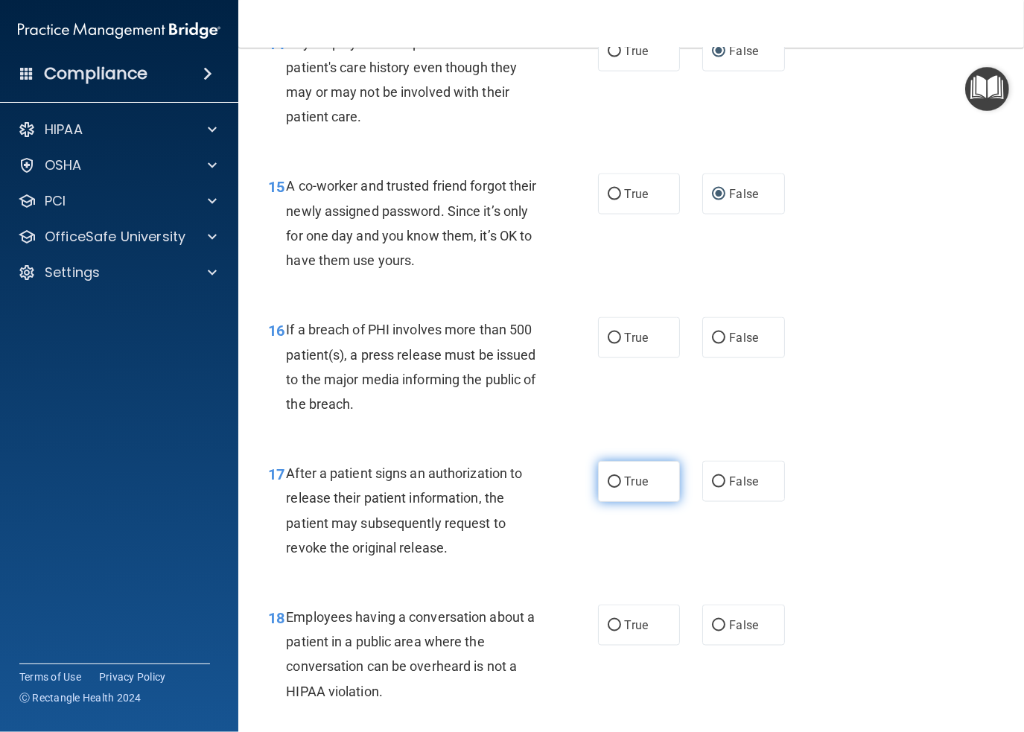
scroll to position [1937, 0]
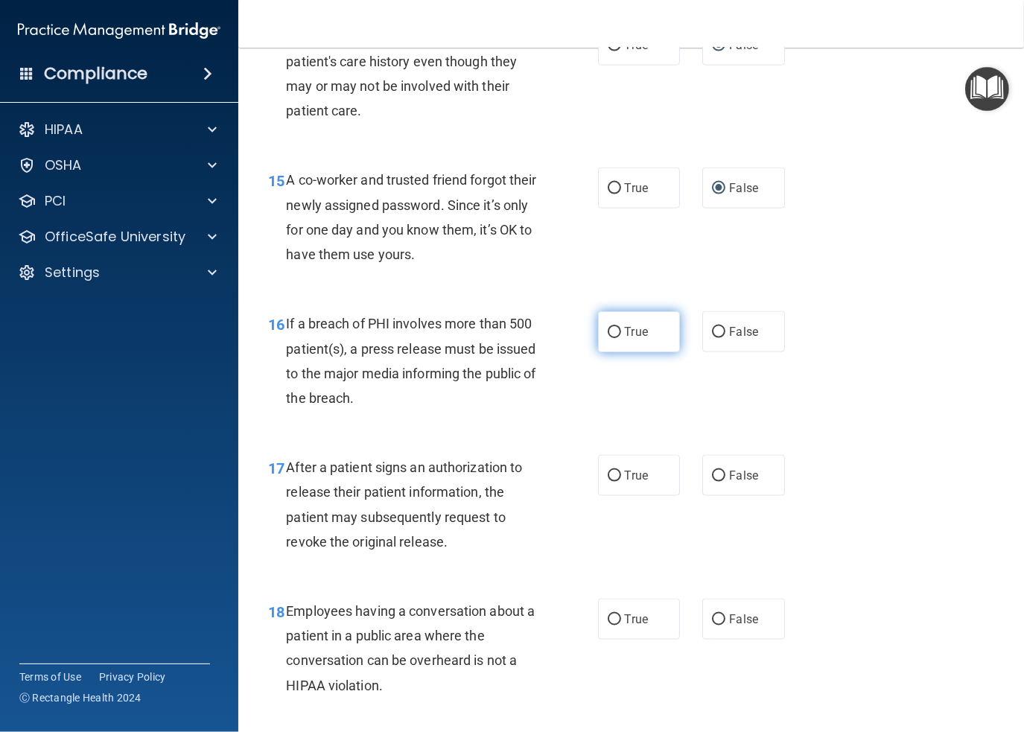
click at [608, 330] on input "True" at bounding box center [614, 332] width 13 height 11
radio input "true"
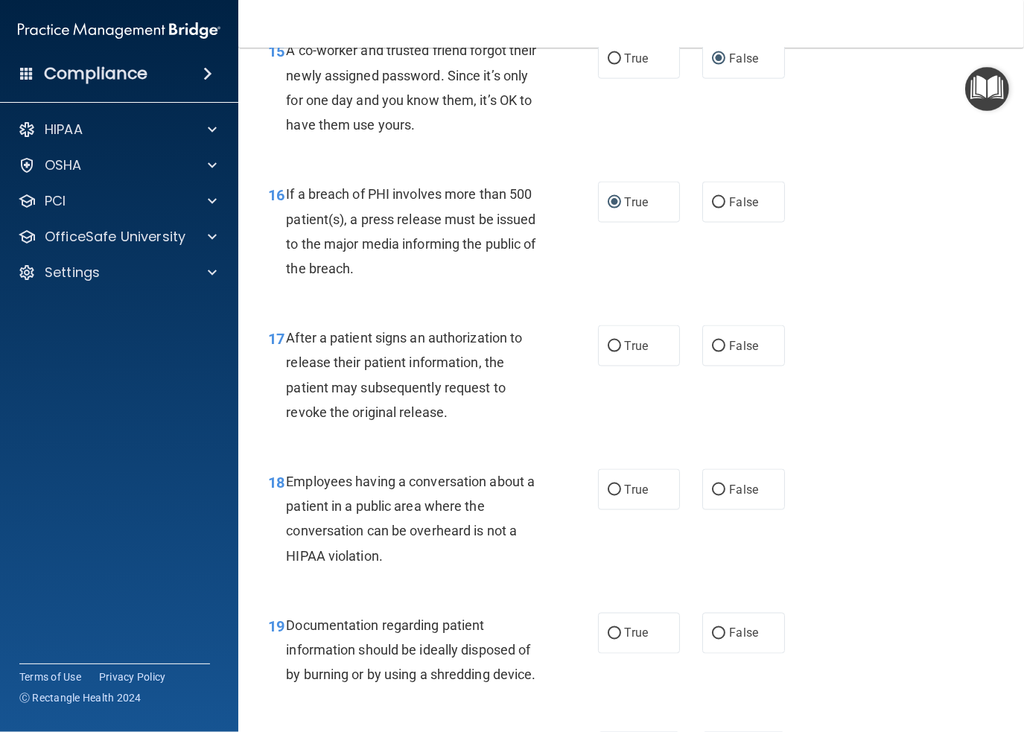
scroll to position [2086, 0]
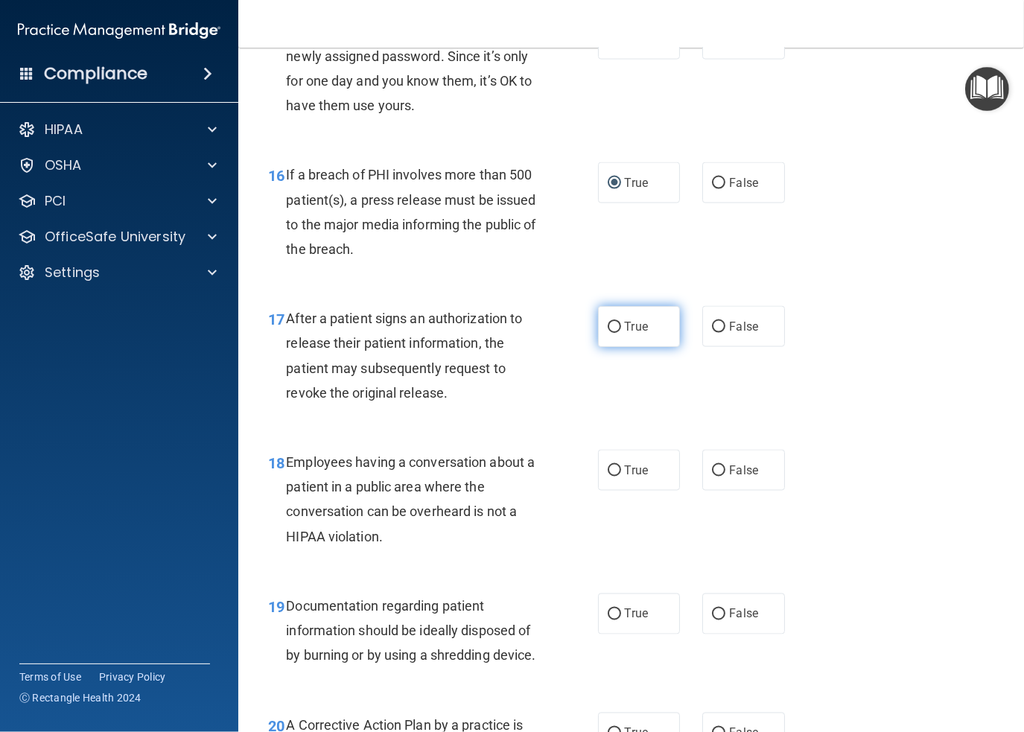
click at [608, 322] on input "True" at bounding box center [614, 327] width 13 height 11
radio input "true"
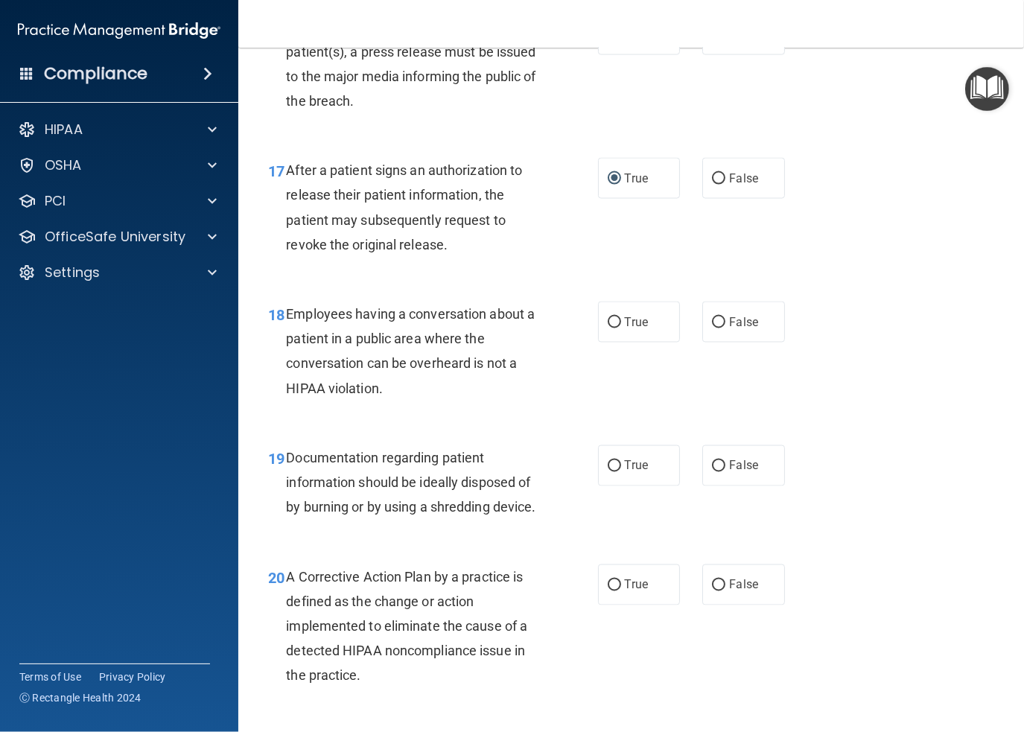
scroll to position [2235, 0]
click at [703, 326] on label "False" at bounding box center [743, 321] width 83 height 41
click at [712, 326] on input "False" at bounding box center [718, 322] width 13 height 11
radio input "true"
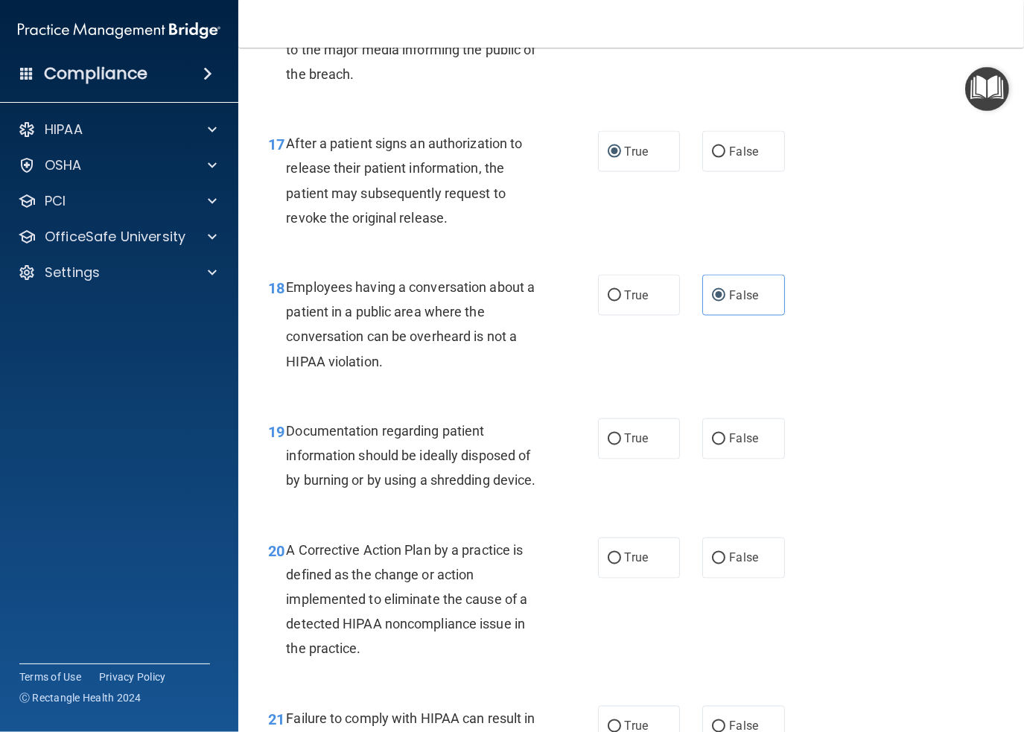
scroll to position [2384, 0]
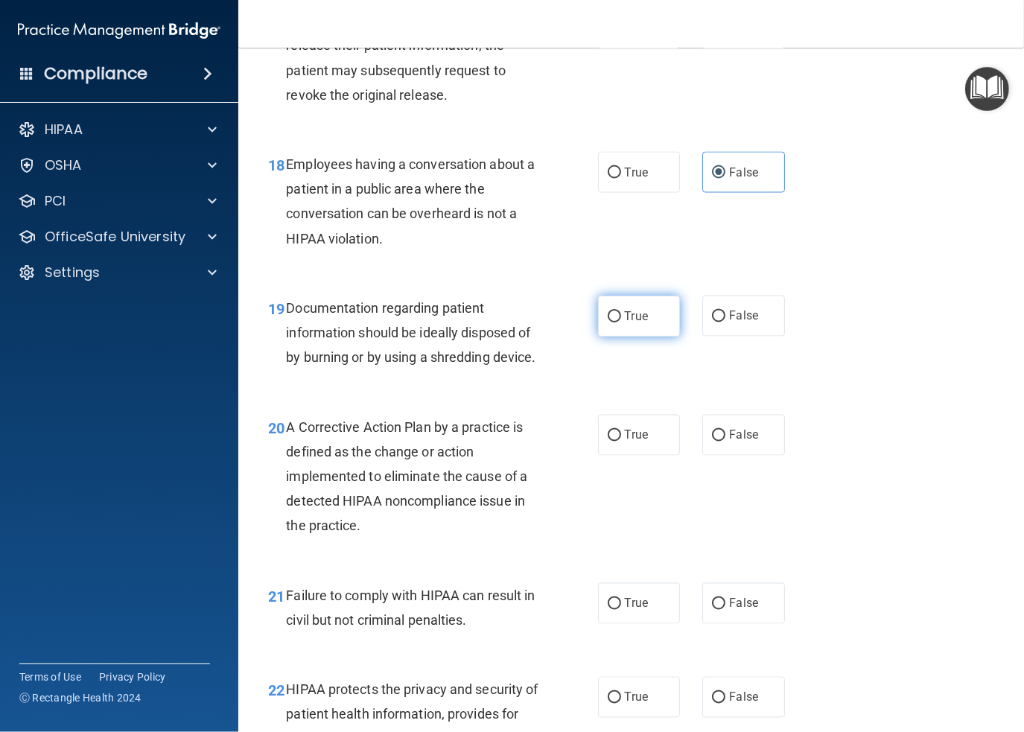
click at [608, 313] on input "True" at bounding box center [614, 316] width 13 height 11
radio input "true"
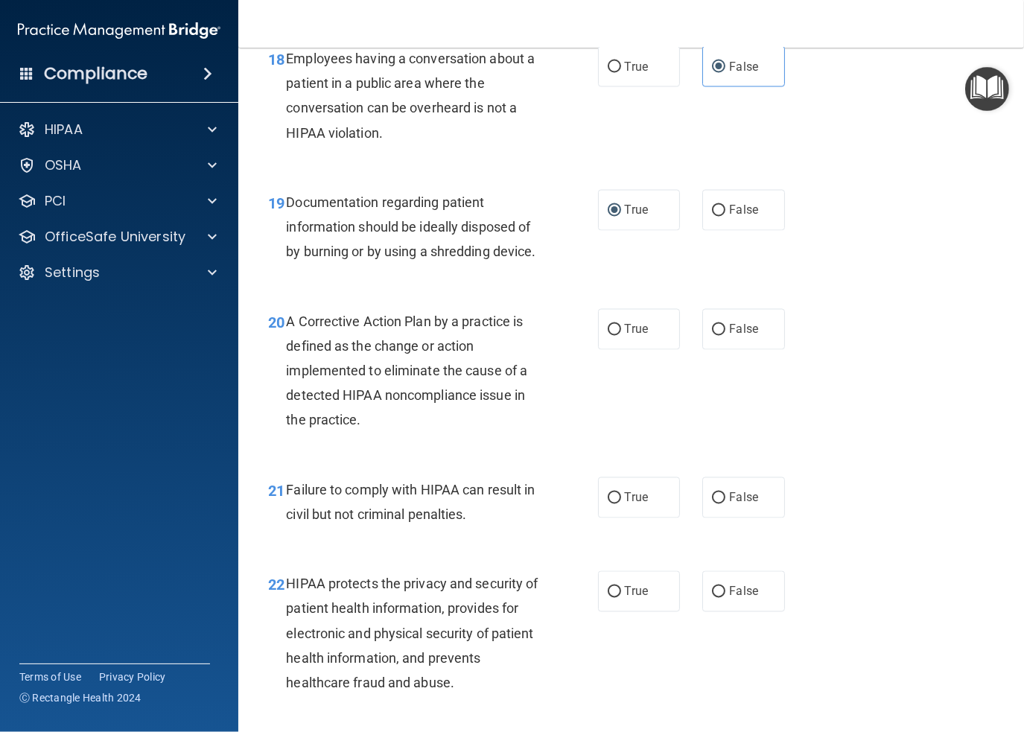
scroll to position [2533, 0]
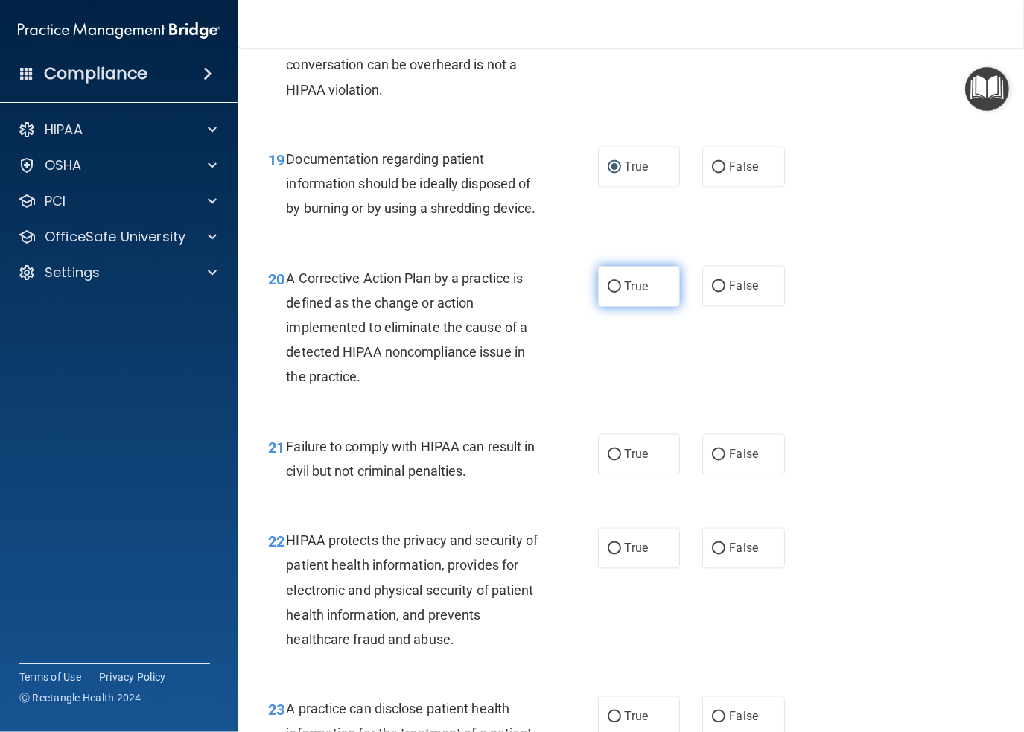
click at [617, 304] on label "True" at bounding box center [639, 286] width 83 height 41
click at [617, 293] on input "True" at bounding box center [614, 287] width 13 height 11
radio input "true"
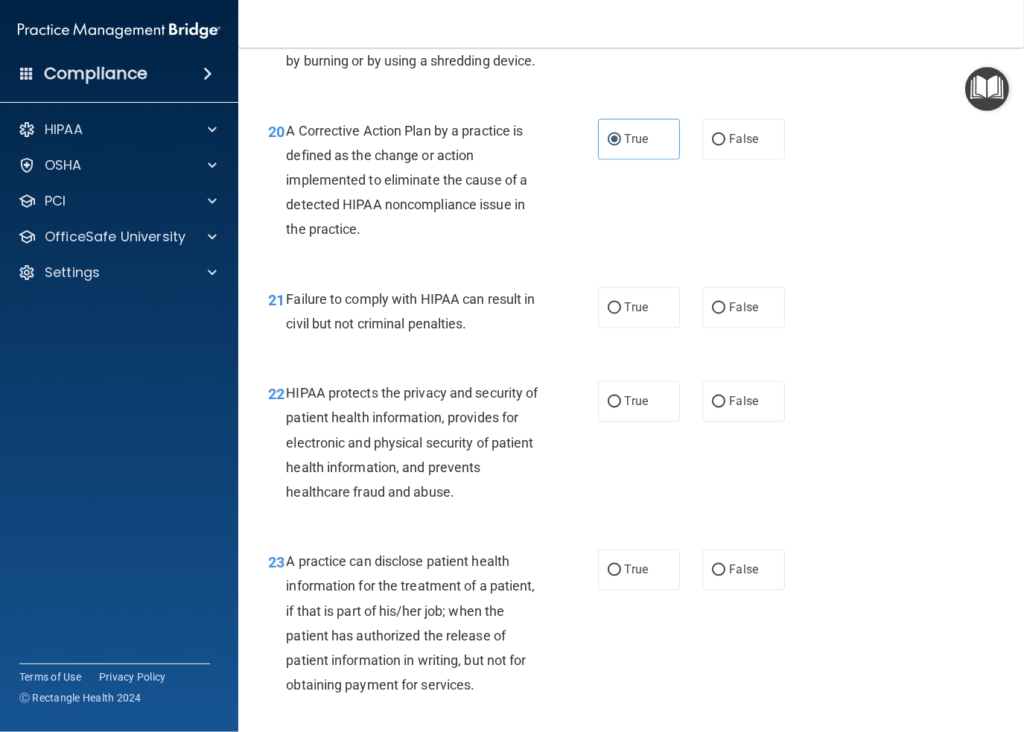
scroll to position [2682, 0]
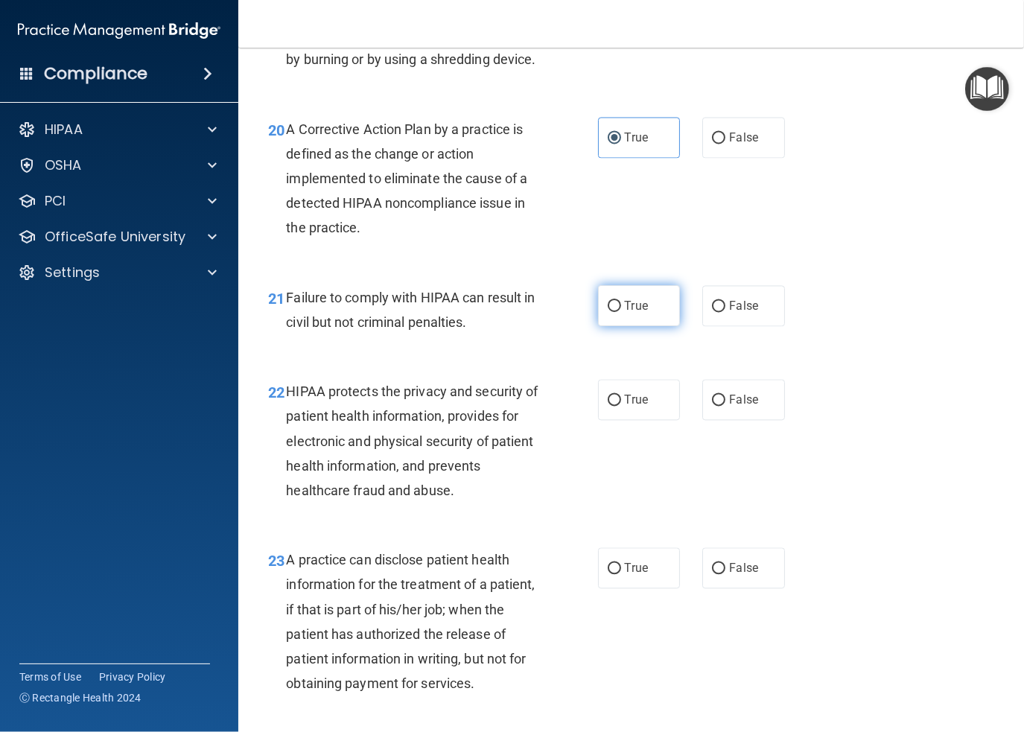
click at [625, 313] on span "True" at bounding box center [636, 306] width 23 height 14
click at [621, 312] on input "True" at bounding box center [614, 306] width 13 height 11
radio input "true"
click at [721, 322] on label "False" at bounding box center [743, 305] width 83 height 41
click at [721, 312] on input "False" at bounding box center [718, 306] width 13 height 11
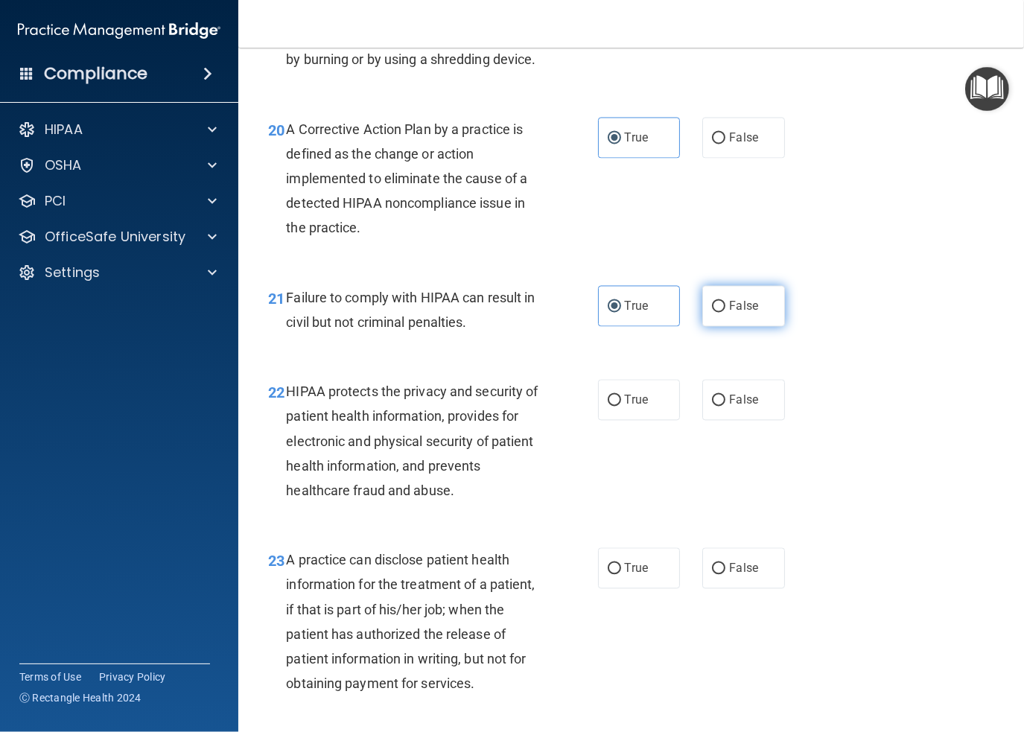
radio input "true"
radio input "false"
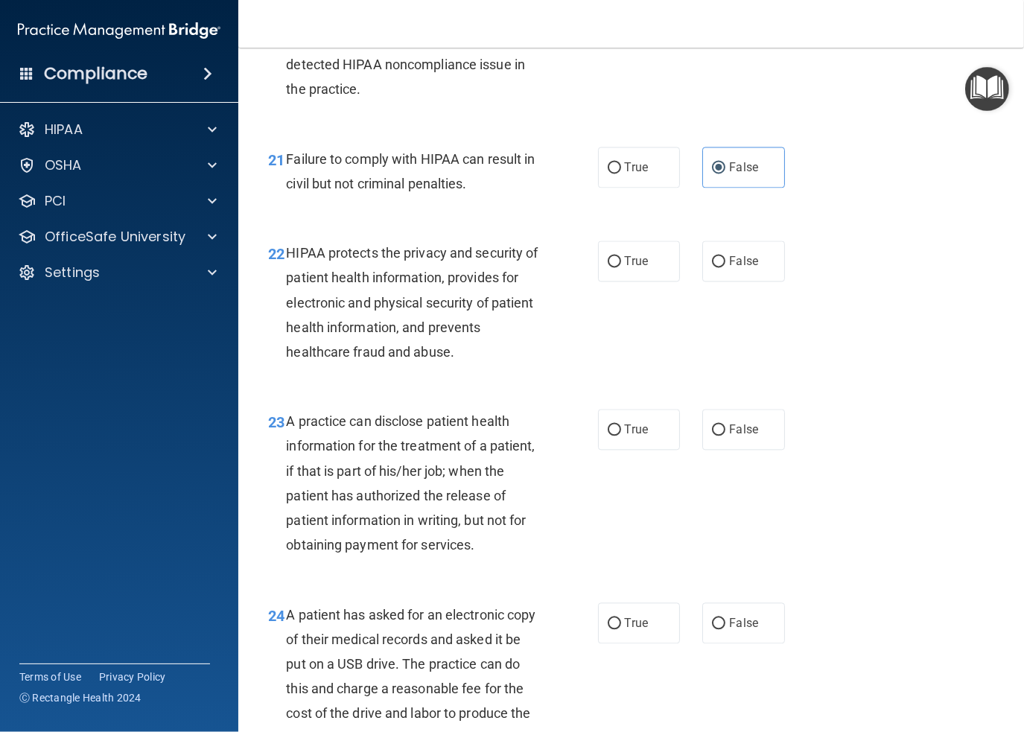
scroll to position [2831, 0]
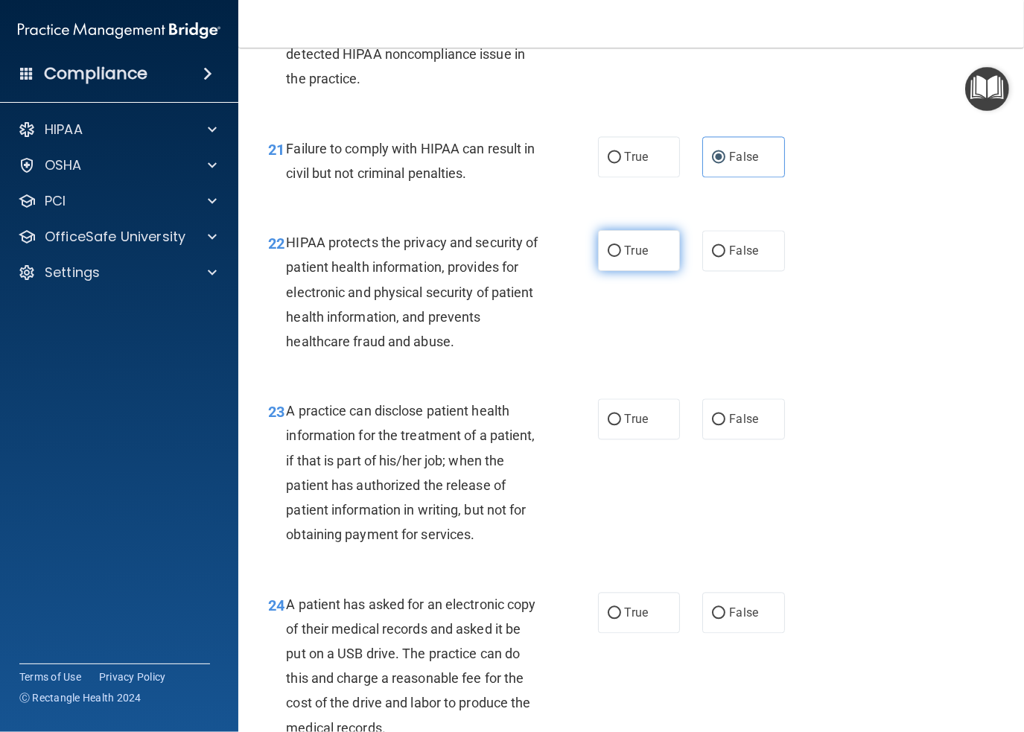
click at [636, 258] on span "True" at bounding box center [636, 251] width 23 height 14
click at [621, 257] on input "True" at bounding box center [614, 251] width 13 height 11
radio input "true"
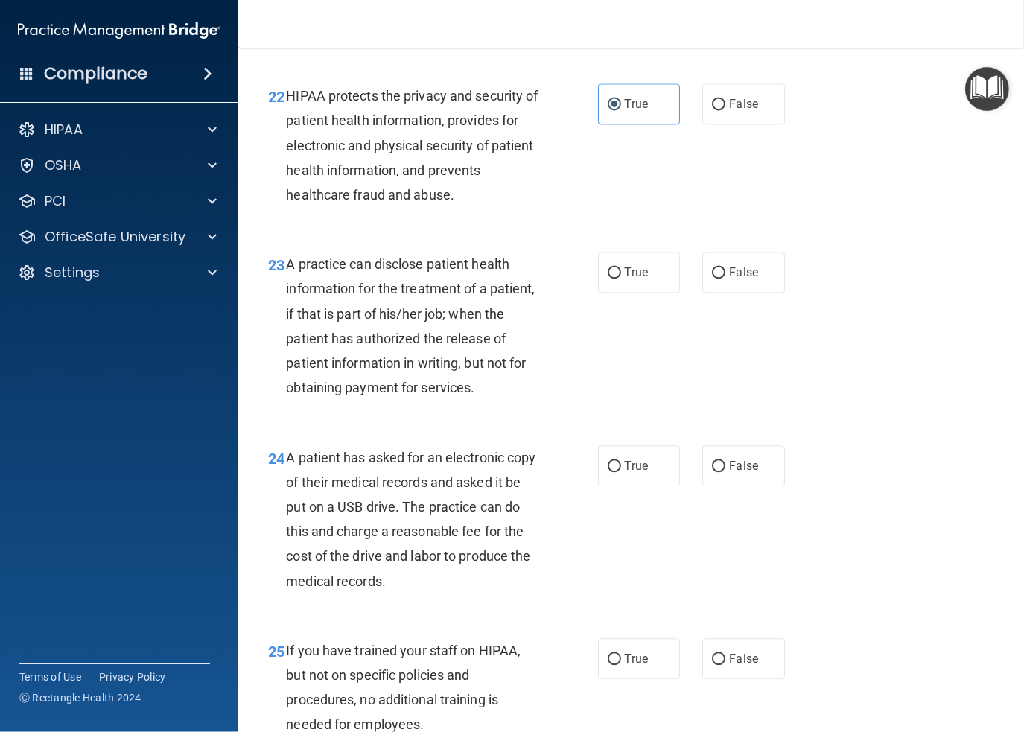
scroll to position [2980, 0]
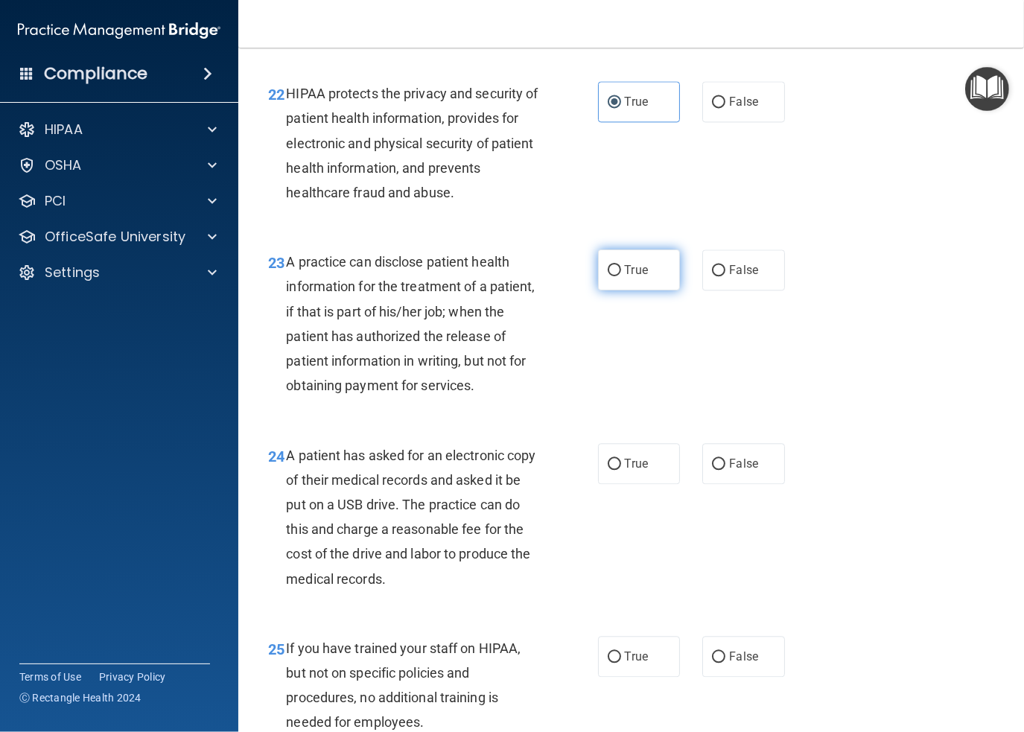
click at [608, 276] on input "True" at bounding box center [614, 270] width 13 height 11
radio input "true"
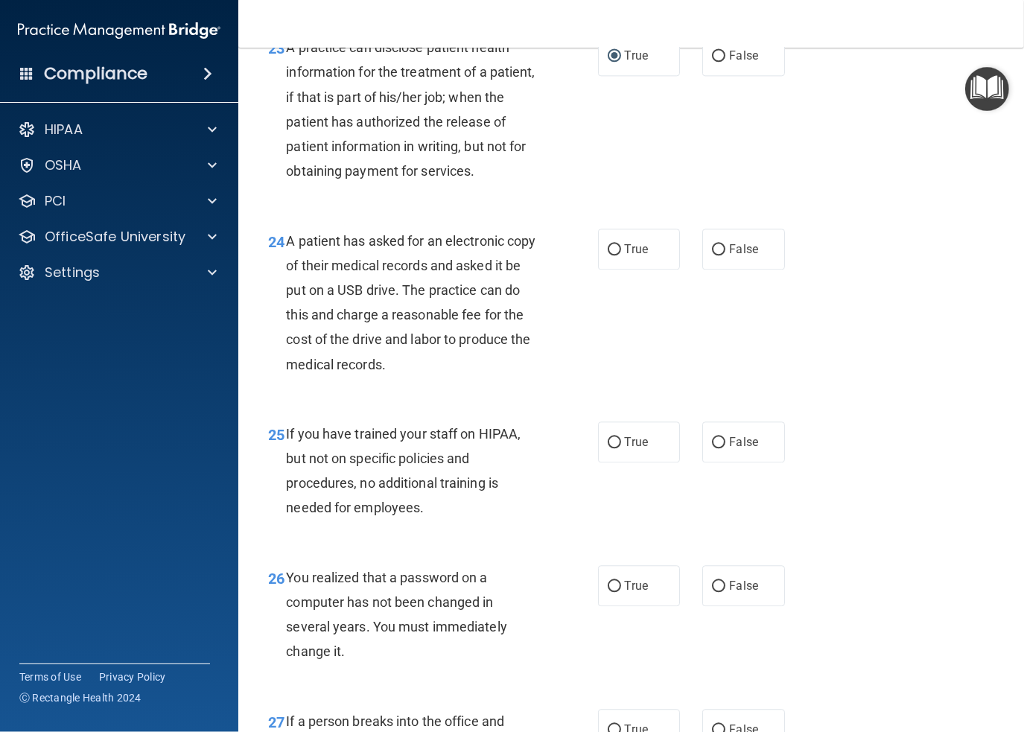
scroll to position [3203, 0]
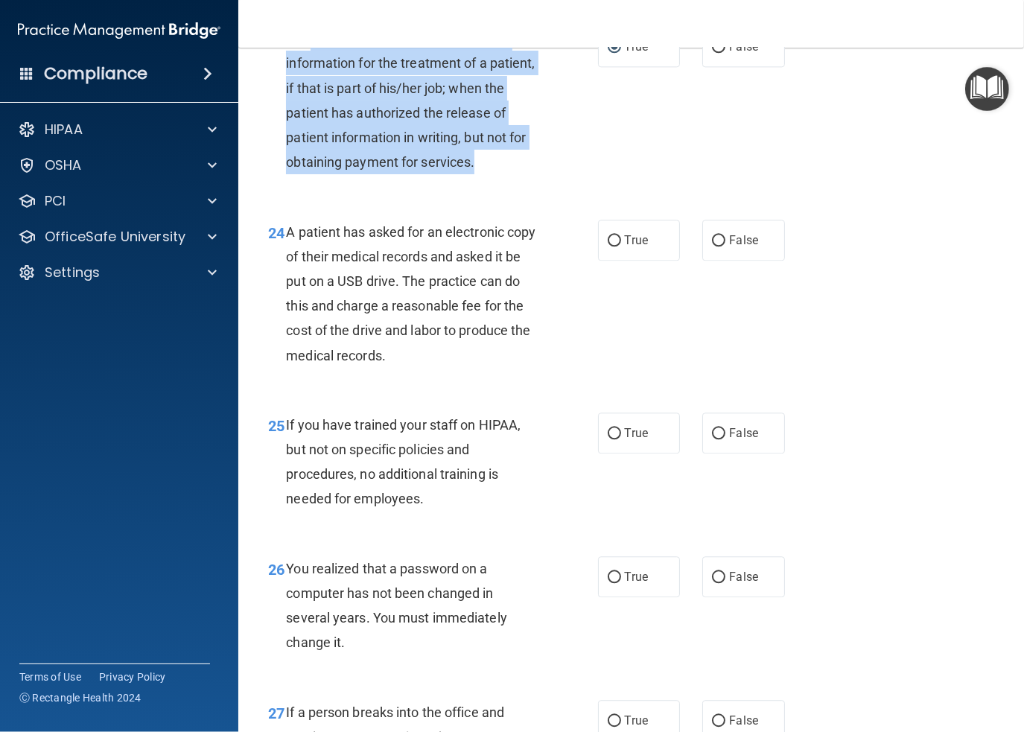
drag, startPoint x: 485, startPoint y: 188, endPoint x: 308, endPoint y: 72, distance: 212.0
click at [308, 72] on div "A practice can disclose patient health information for the treatment of a patie…" at bounding box center [418, 100] width 264 height 148
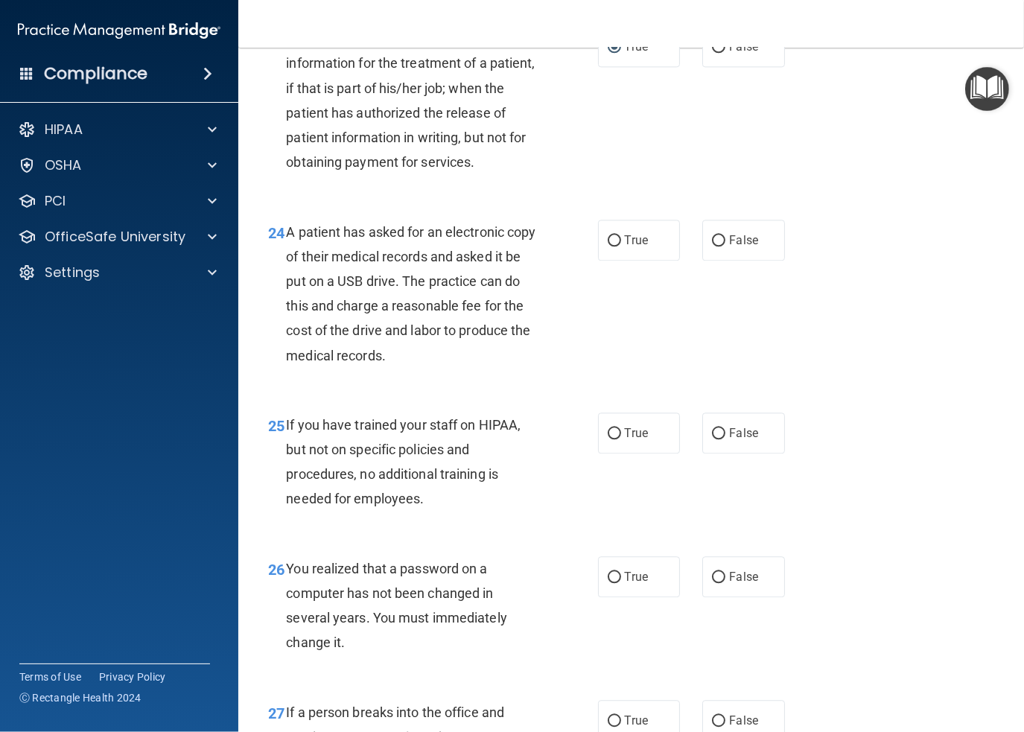
click at [422, 265] on div "A patient has asked for an electronic copy of their medical records and asked i…" at bounding box center [418, 294] width 264 height 148
drag, startPoint x: 411, startPoint y: 384, endPoint x: 442, endPoint y: 378, distance: 32.0
click at [442, 368] on div "A patient has asked for an electronic copy of their medical records and asked i…" at bounding box center [418, 294] width 264 height 148
click at [614, 247] on input "True" at bounding box center [614, 240] width 13 height 11
radio input "true"
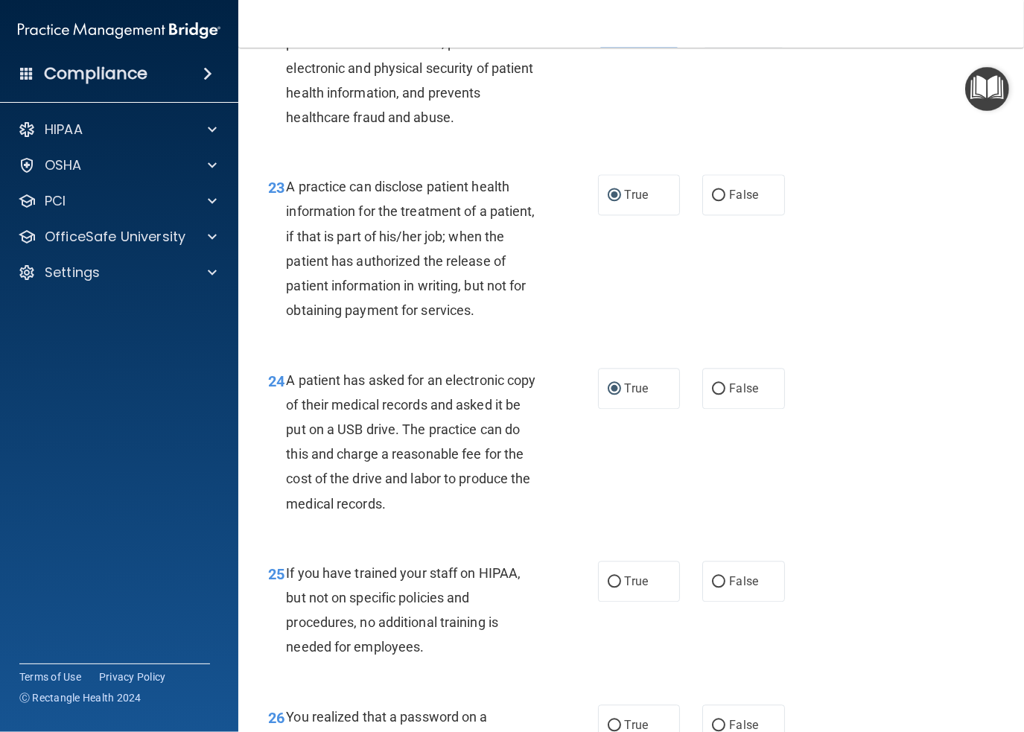
scroll to position [3054, 0]
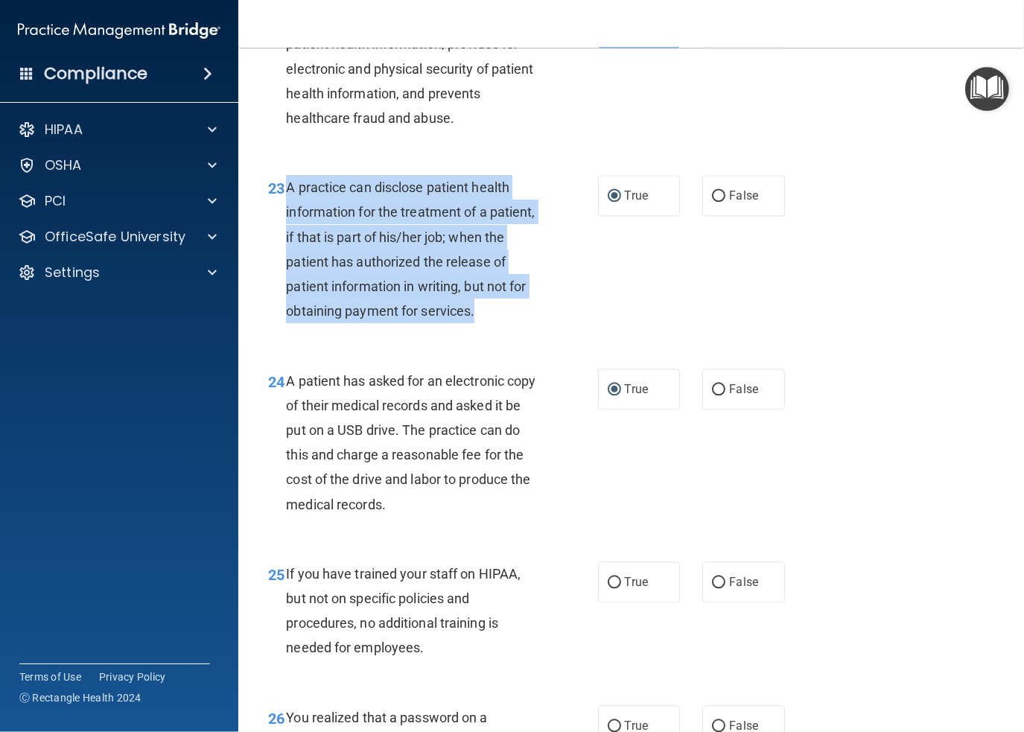
drag, startPoint x: 477, startPoint y: 340, endPoint x: 290, endPoint y: 208, distance: 228.8
click at [290, 208] on div "A practice can disclose patient health information for the treatment of a patie…" at bounding box center [418, 249] width 264 height 148
copy span "A practice can disclose patient health information for the treatment of a patie…"
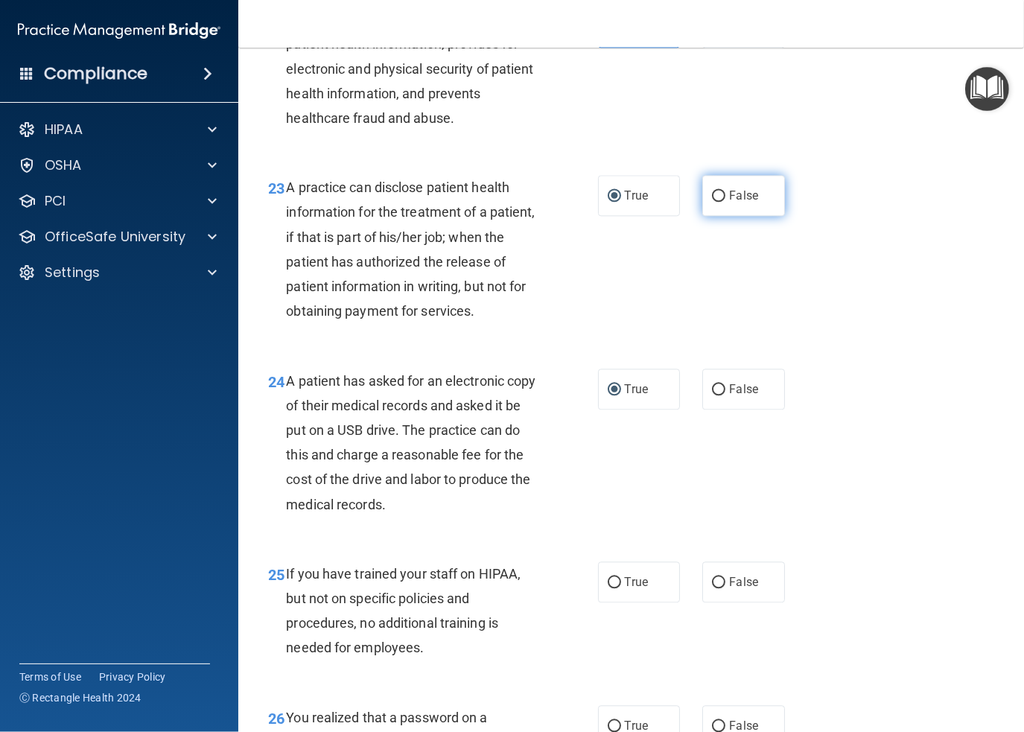
click at [715, 212] on label "False" at bounding box center [743, 195] width 83 height 41
click at [715, 202] on input "False" at bounding box center [718, 196] width 13 height 11
radio input "true"
radio input "false"
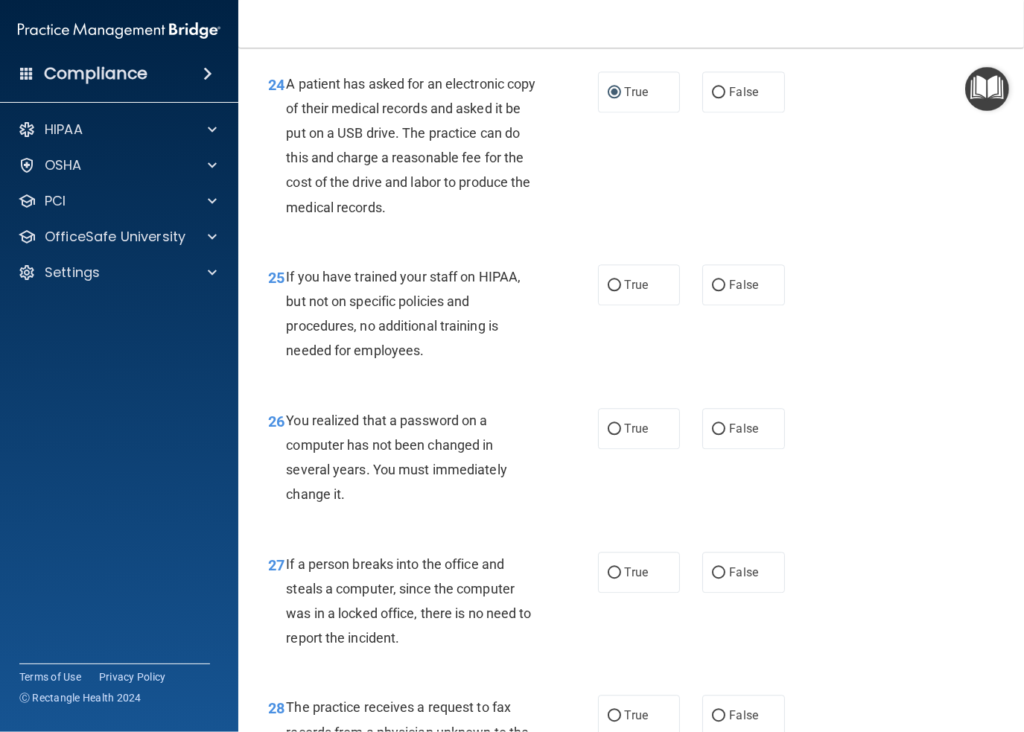
scroll to position [3352, 0]
click at [703, 305] on label "False" at bounding box center [743, 284] width 83 height 41
click at [712, 291] on input "False" at bounding box center [718, 284] width 13 height 11
radio input "true"
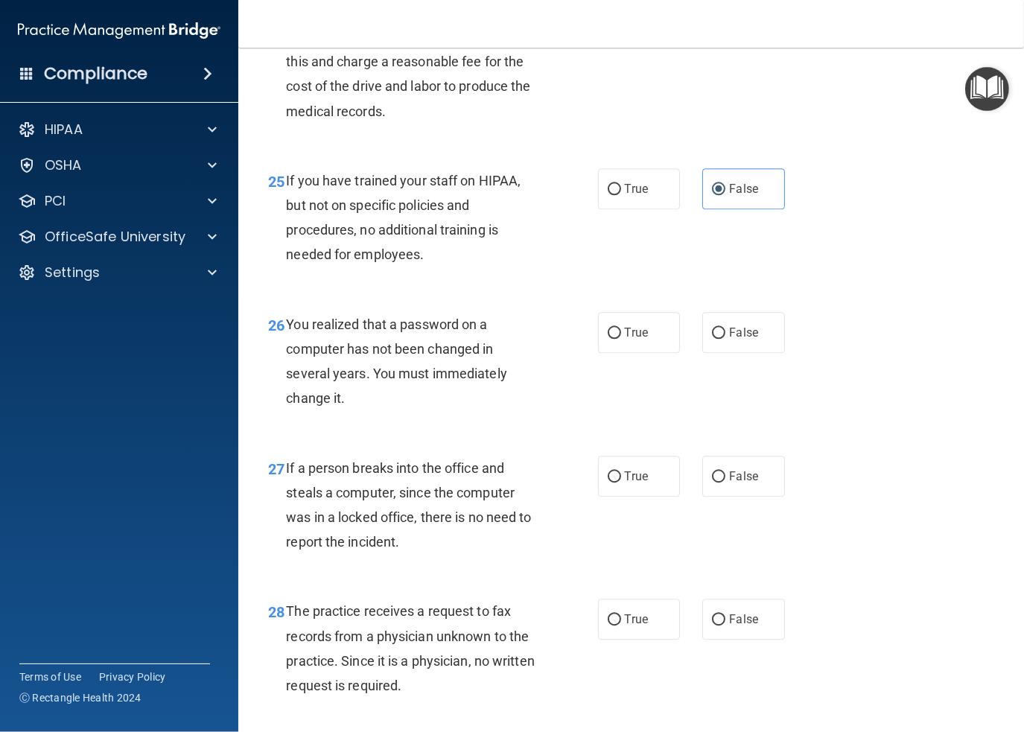
scroll to position [3501, 0]
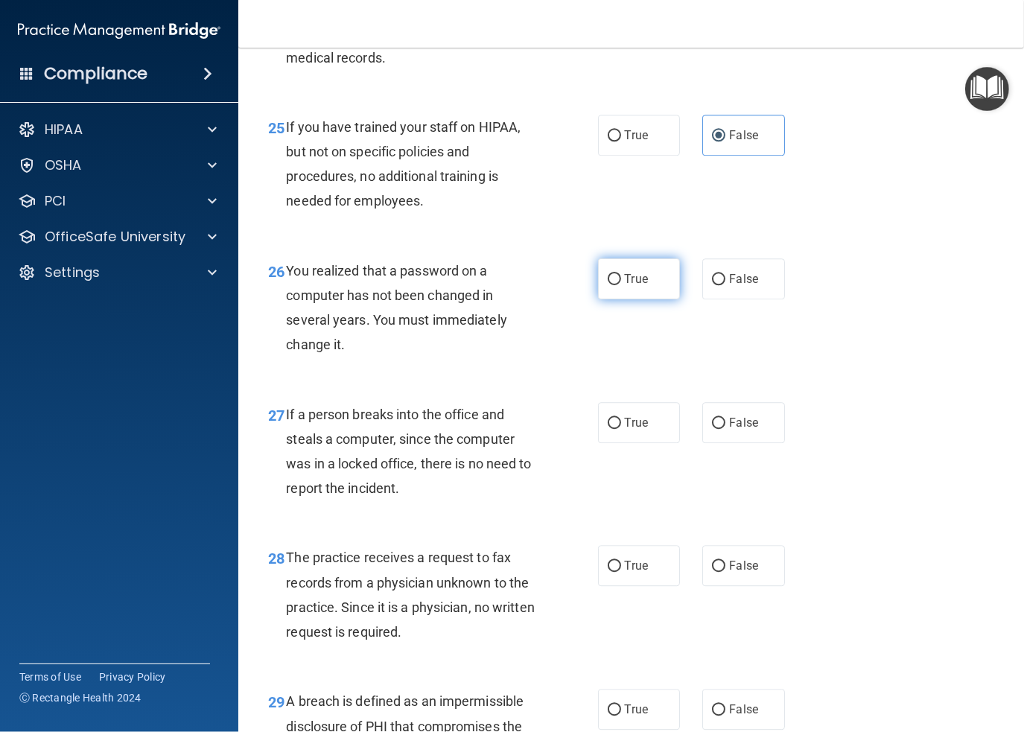
click at [608, 285] on input "True" at bounding box center [614, 279] width 13 height 11
radio input "true"
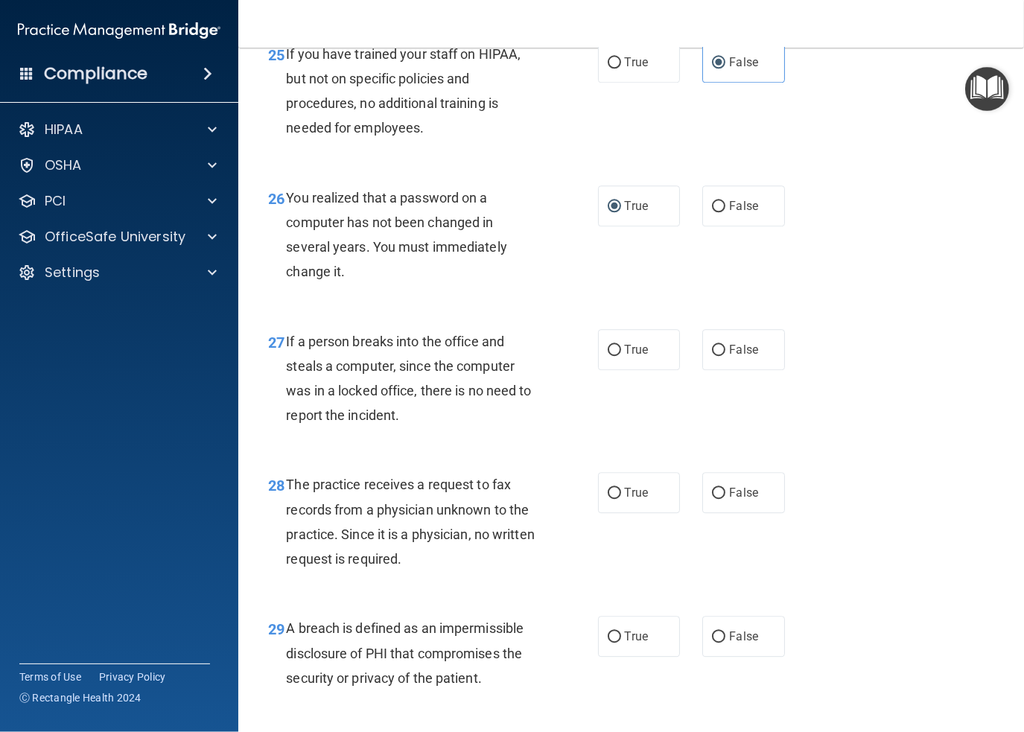
scroll to position [3576, 0]
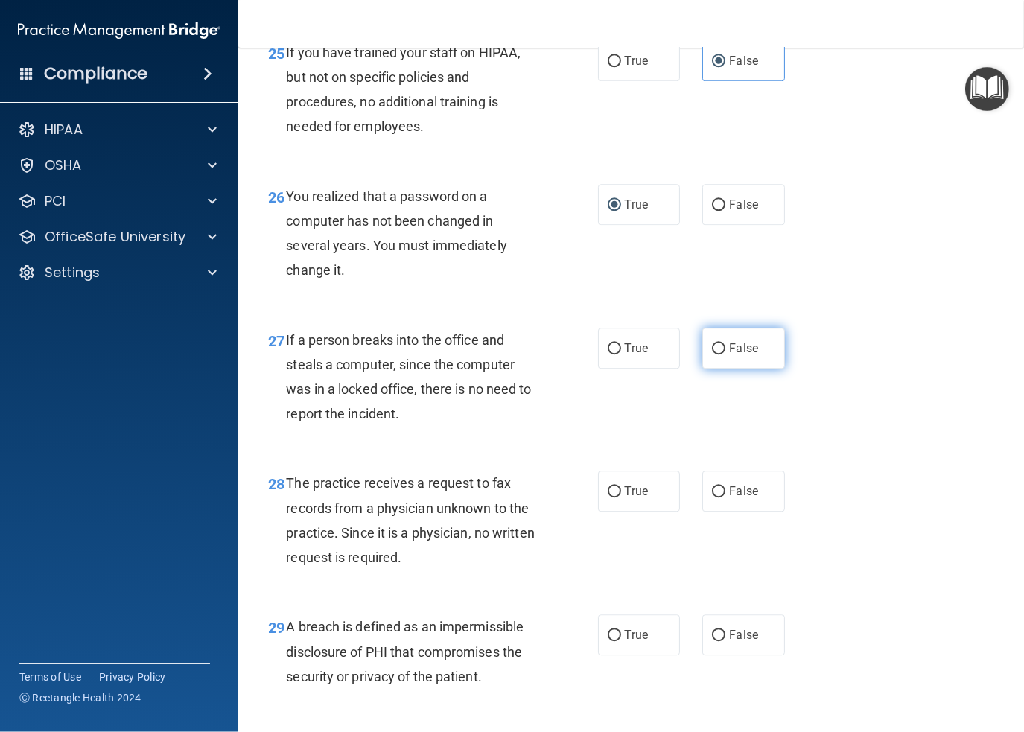
click at [722, 363] on label "False" at bounding box center [743, 348] width 83 height 41
click at [722, 355] on input "False" at bounding box center [718, 348] width 13 height 11
radio input "true"
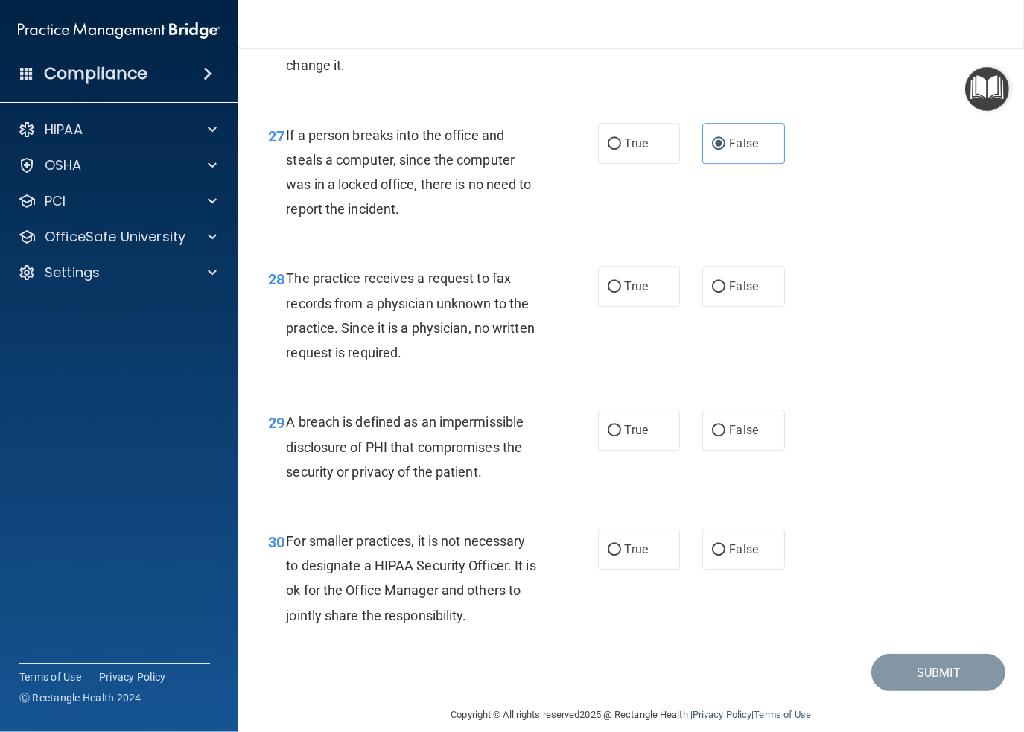
scroll to position [3799, 0]
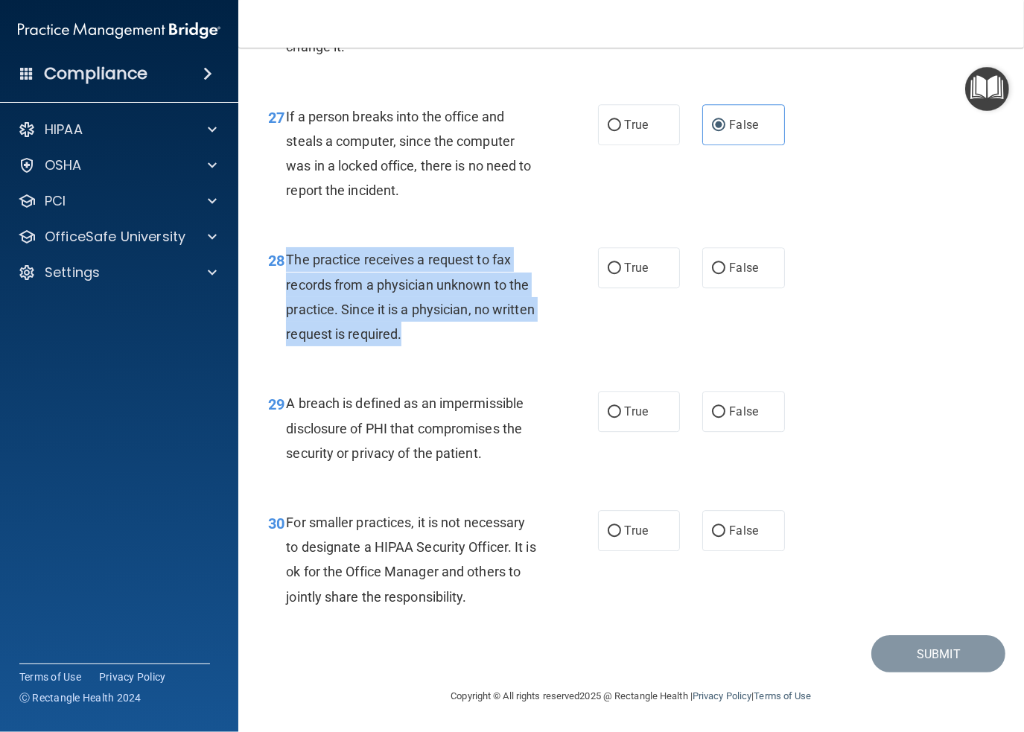
drag, startPoint x: 445, startPoint y: 357, endPoint x: 288, endPoint y: 285, distance: 173.7
click at [288, 285] on span "The practice receives a request to fax records from a physician unknown to the …" at bounding box center [410, 297] width 249 height 90
copy span "The practice receives a request to fax records from a physician unknown to the …"
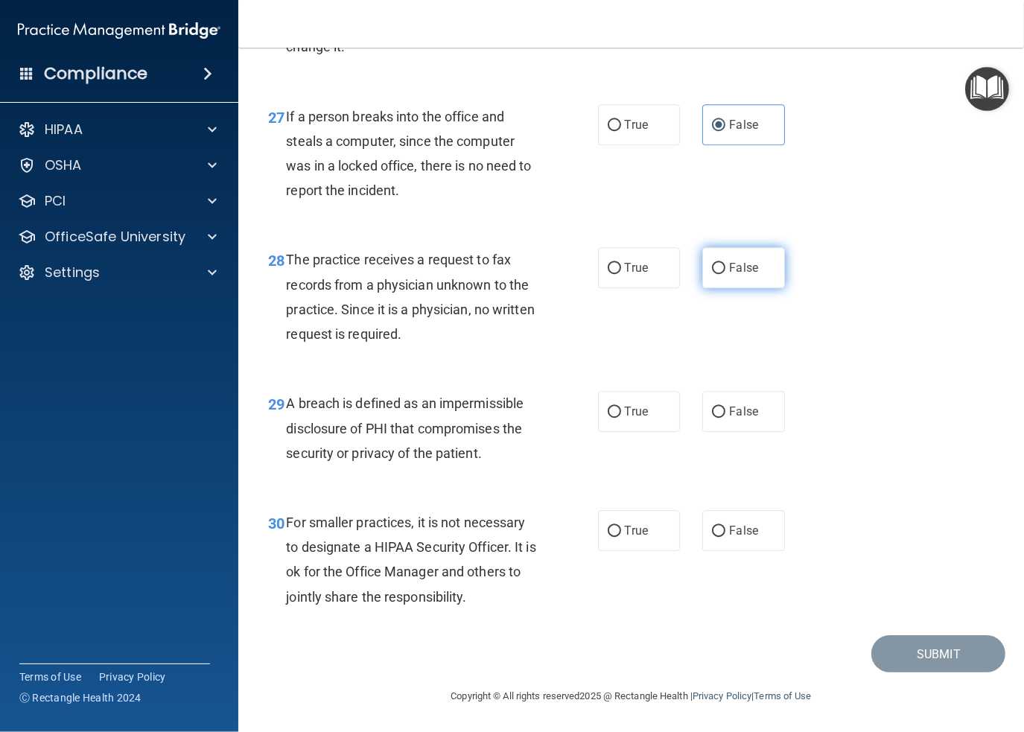
click at [730, 275] on span "False" at bounding box center [743, 268] width 29 height 14
click at [726, 274] on input "False" at bounding box center [718, 268] width 13 height 11
radio input "true"
click at [611, 414] on input "True" at bounding box center [614, 412] width 13 height 11
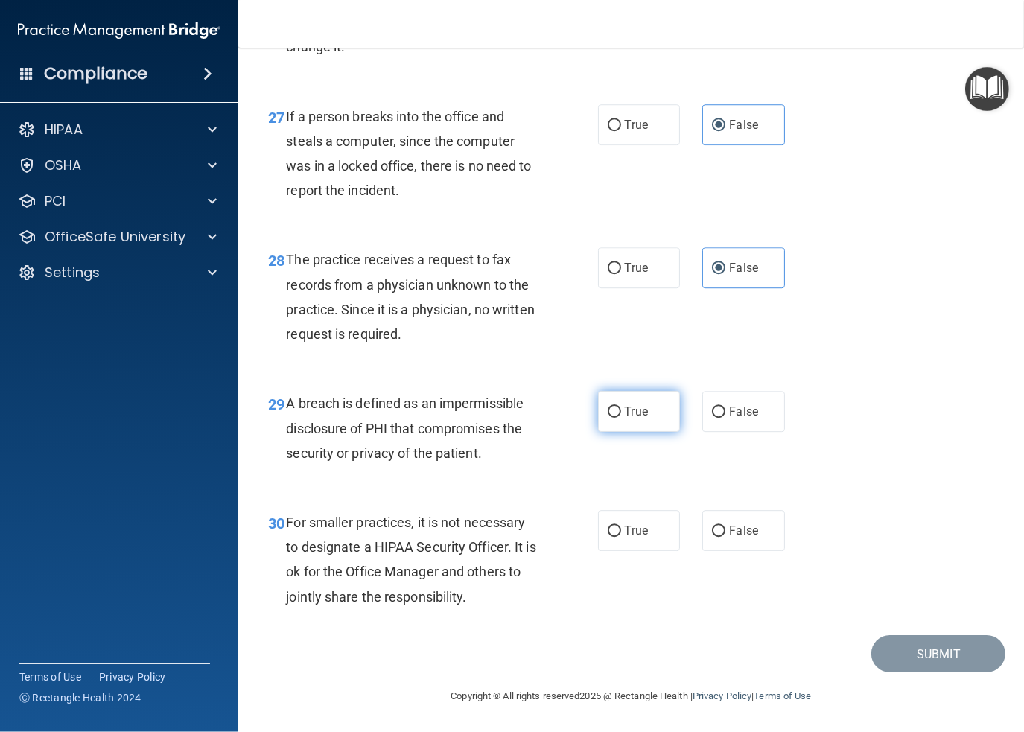
radio input "true"
click at [715, 536] on input "False" at bounding box center [718, 531] width 13 height 11
radio input "true"
click at [920, 652] on button "Submit" at bounding box center [939, 654] width 134 height 38
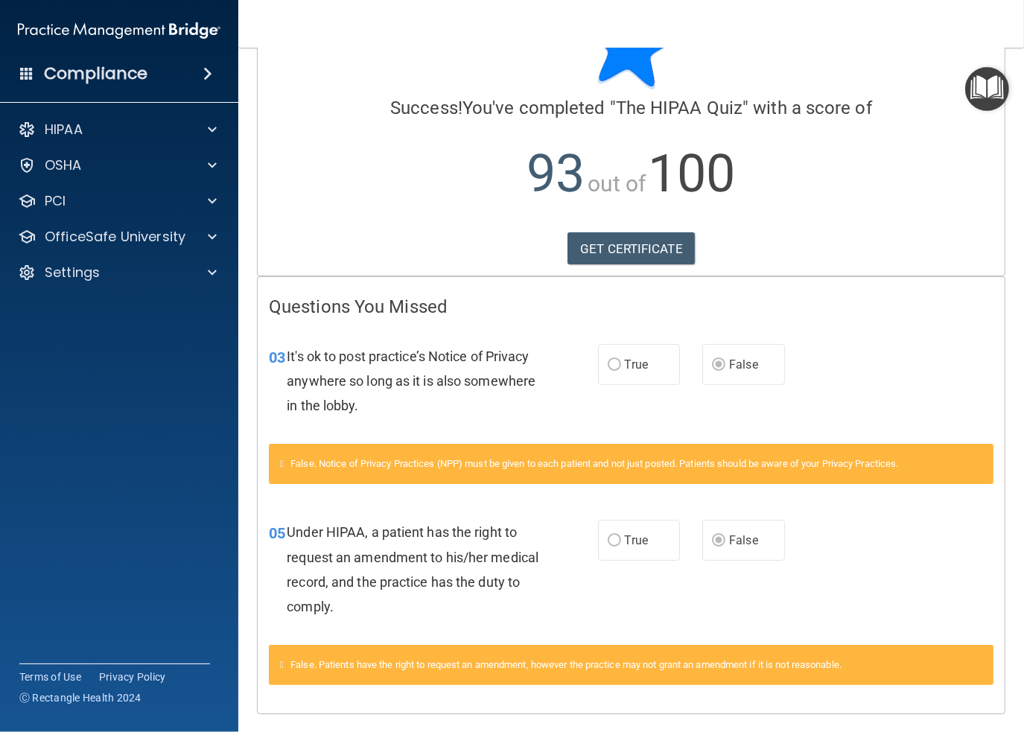
scroll to position [115, 0]
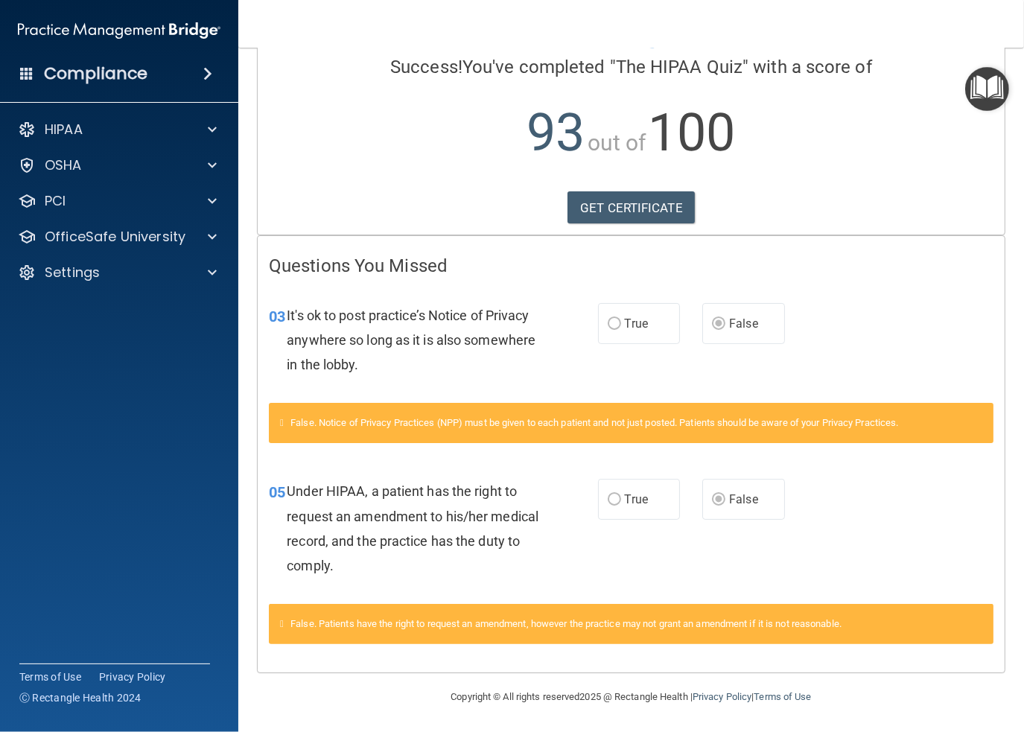
click at [615, 324] on label "True" at bounding box center [639, 323] width 83 height 41
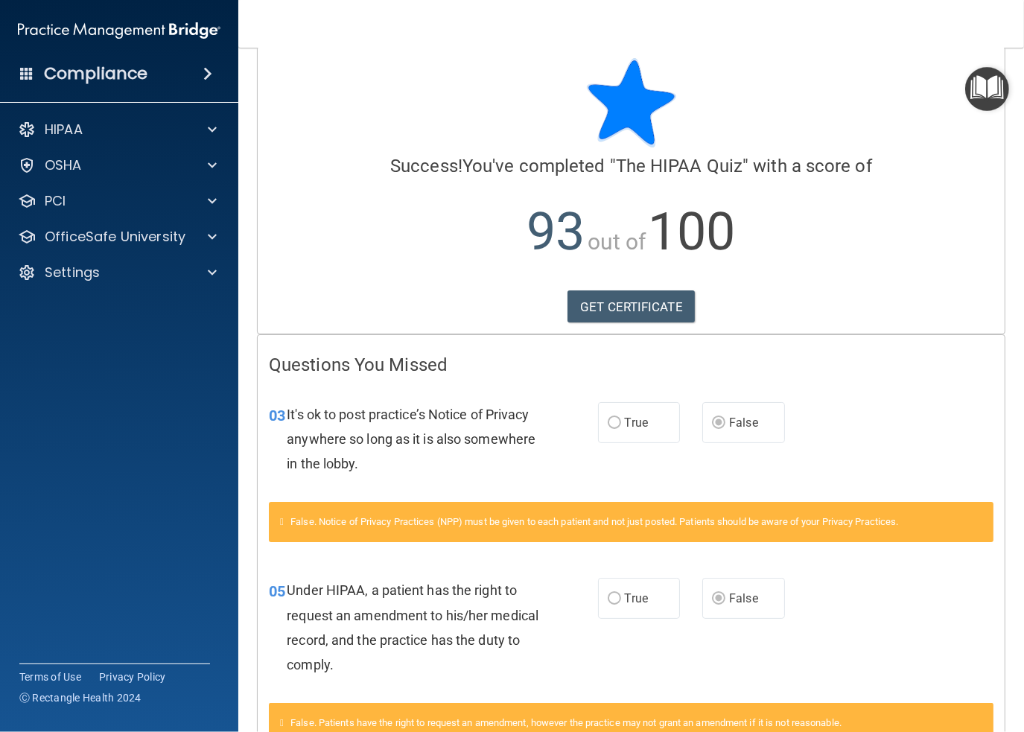
scroll to position [0, 0]
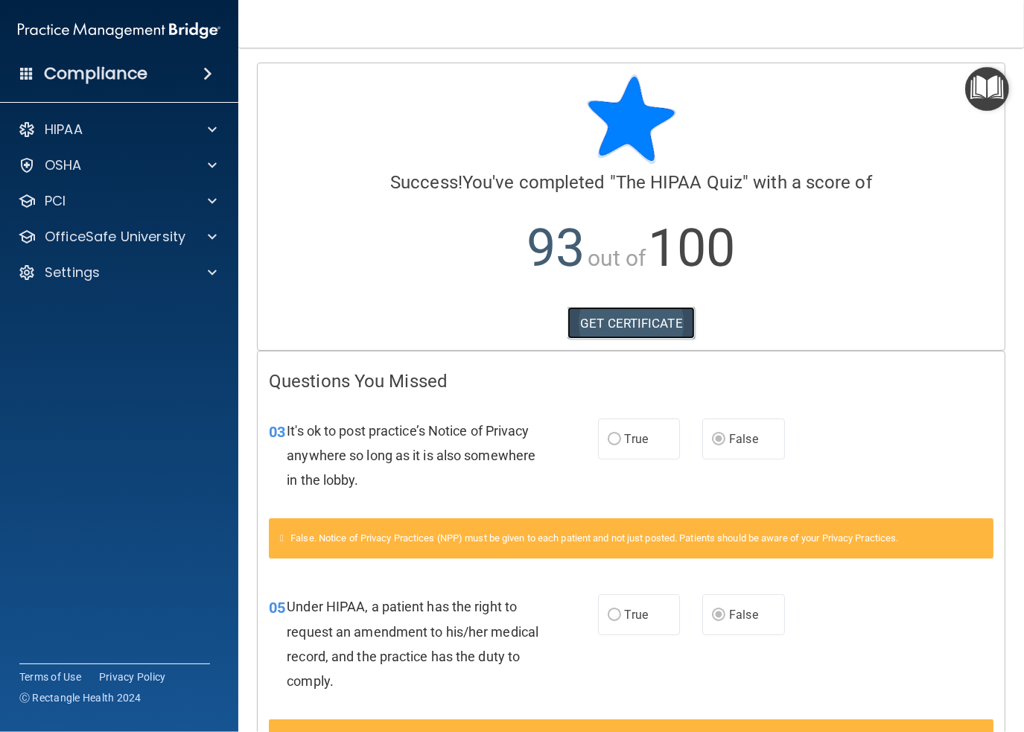
click at [626, 326] on link "GET CERTIFICATE" at bounding box center [631, 323] width 127 height 33
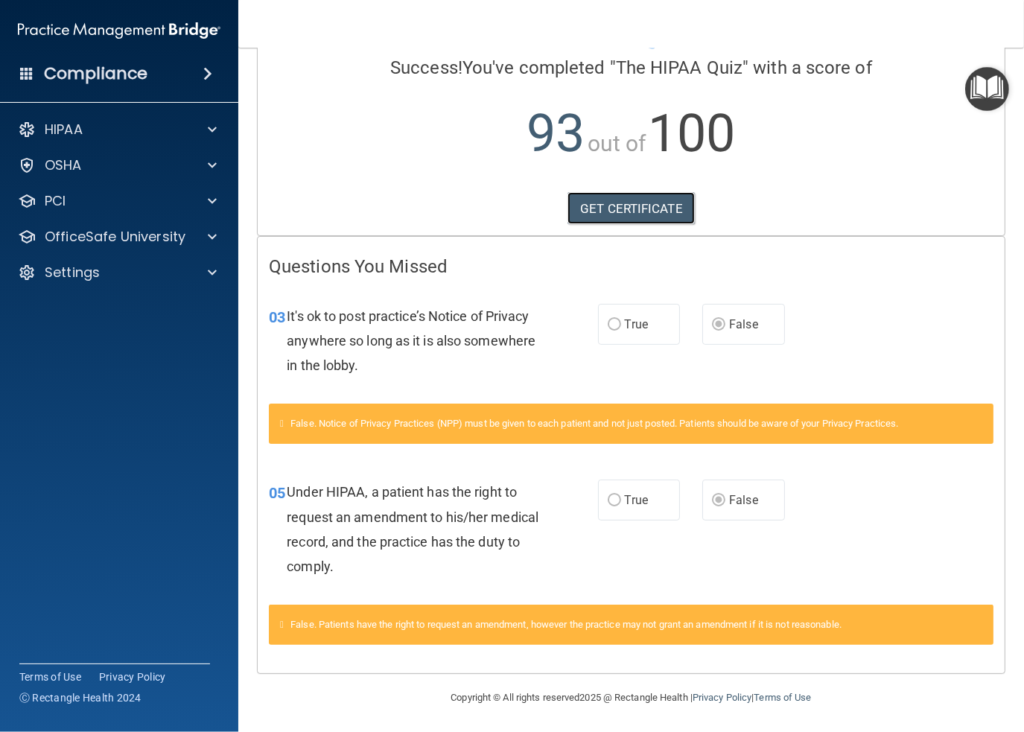
scroll to position [115, 0]
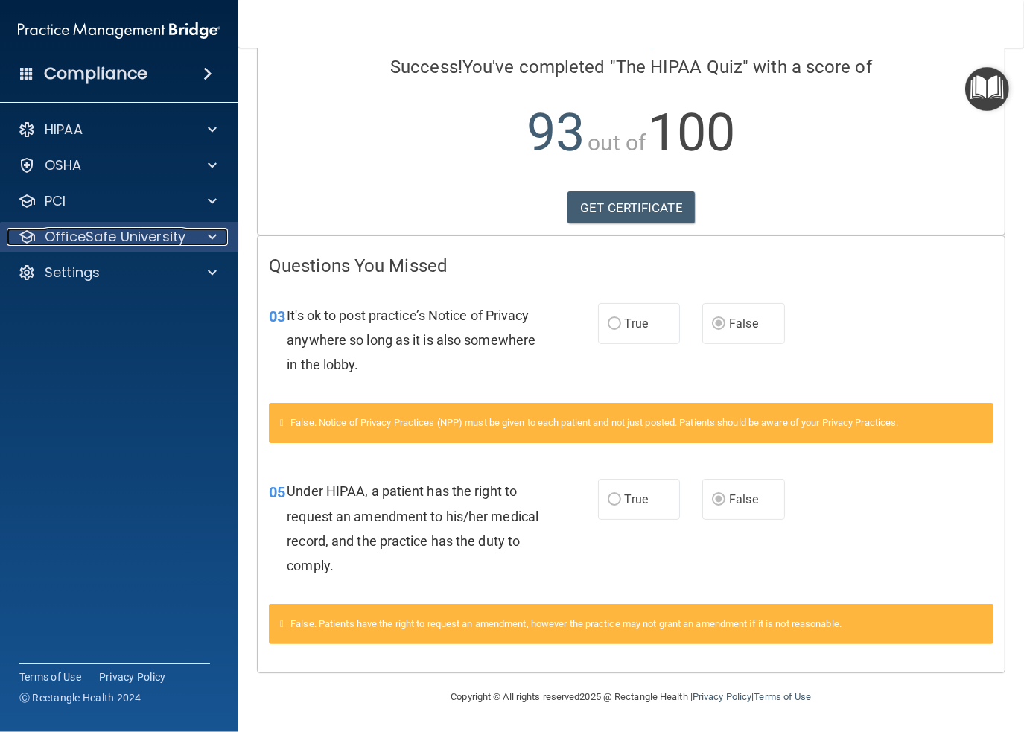
click at [69, 236] on p "OfficeSafe University" at bounding box center [115, 237] width 141 height 18
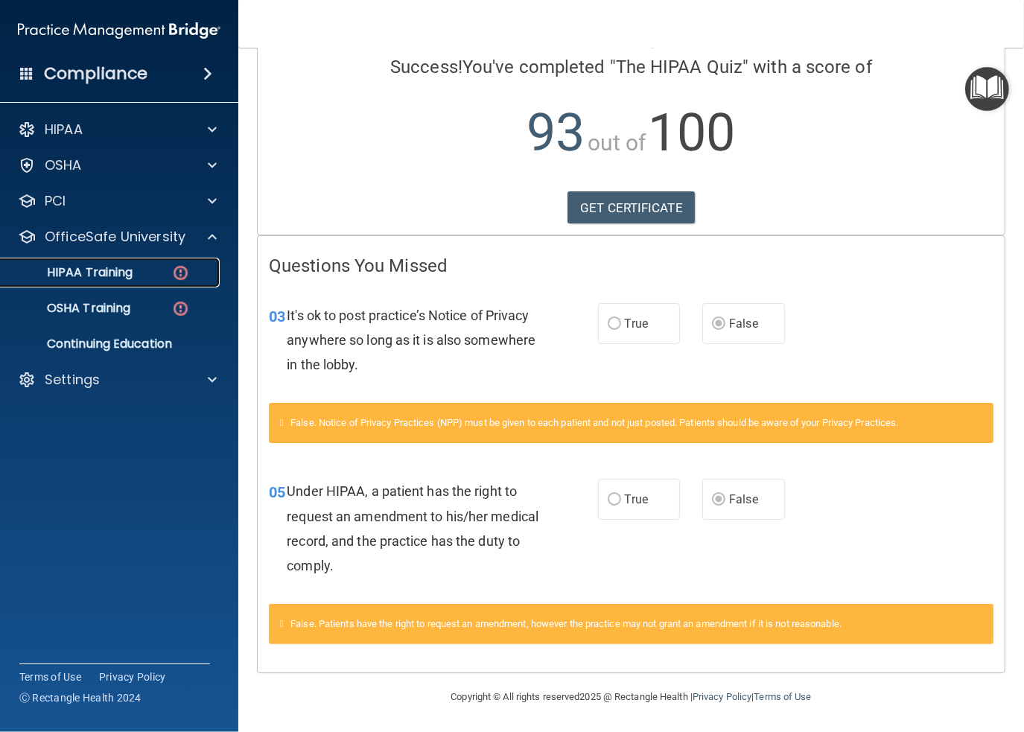
click at [72, 269] on p "HIPAA Training" at bounding box center [71, 272] width 123 height 15
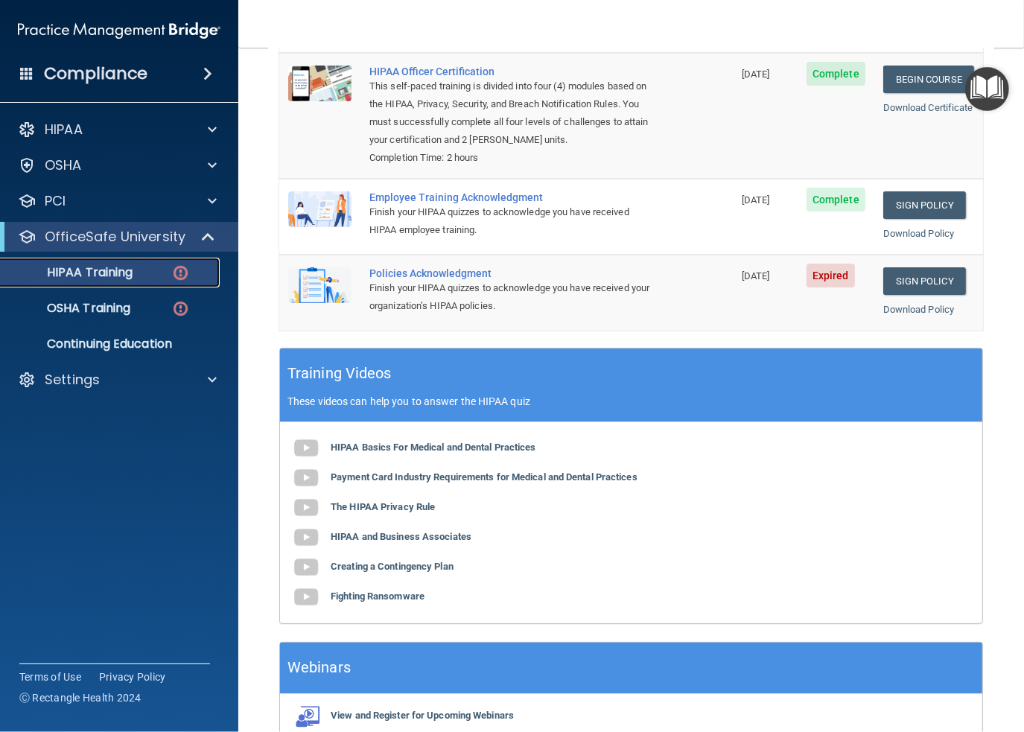
scroll to position [211, 0]
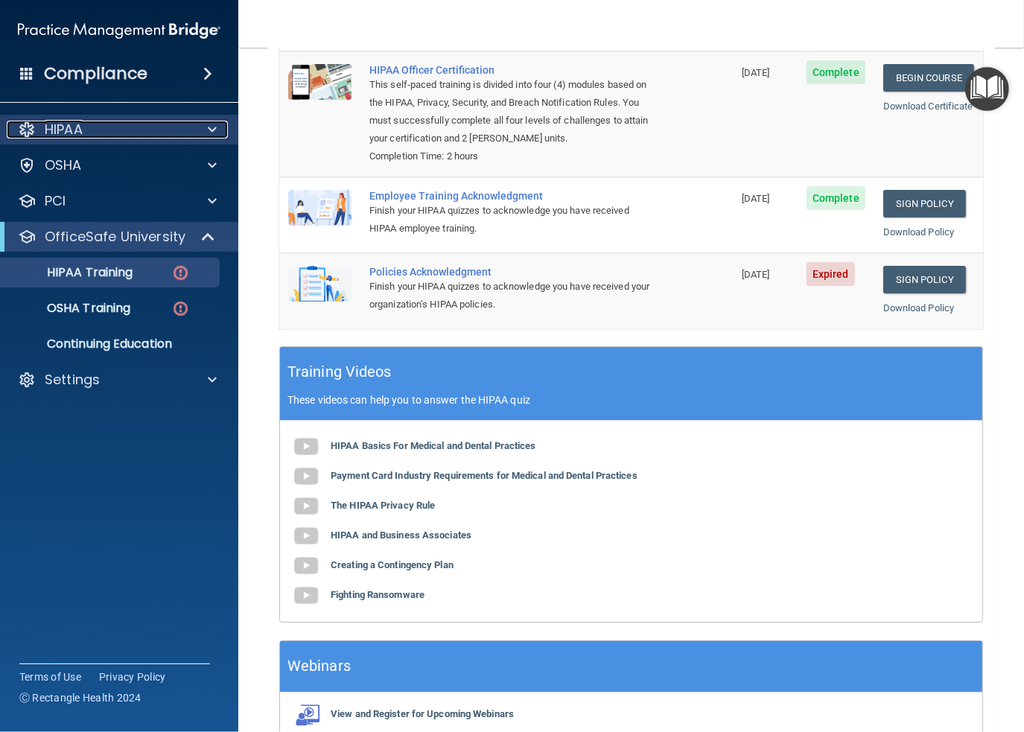
click at [103, 127] on div "HIPAA" at bounding box center [99, 130] width 185 height 18
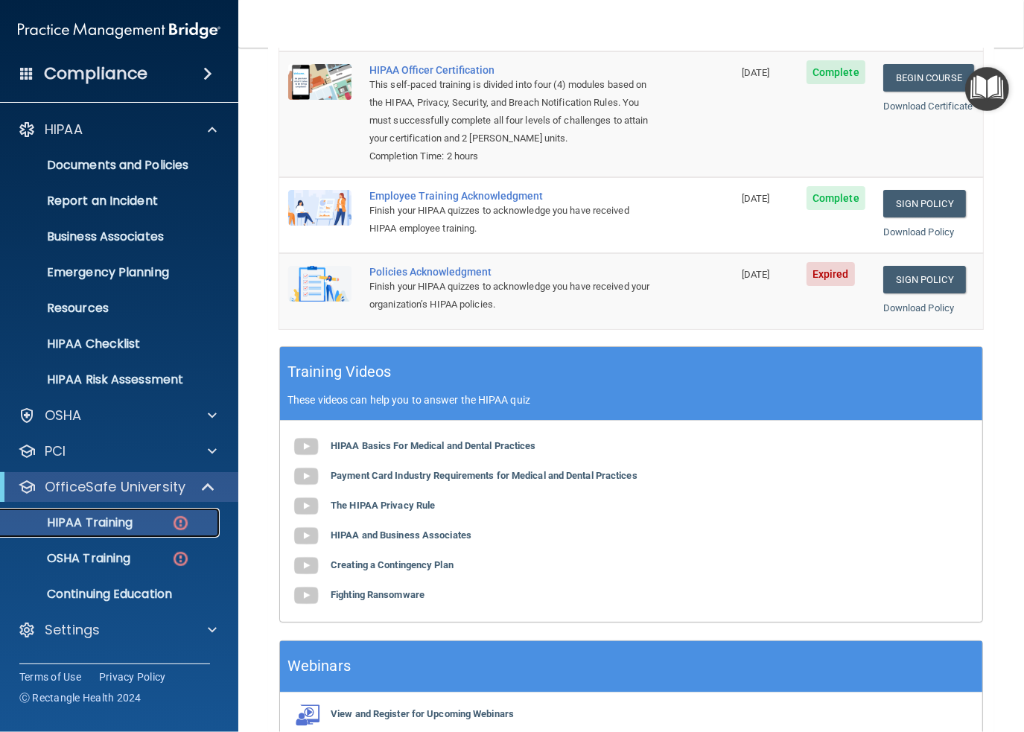
click at [73, 521] on p "HIPAA Training" at bounding box center [71, 522] width 123 height 15
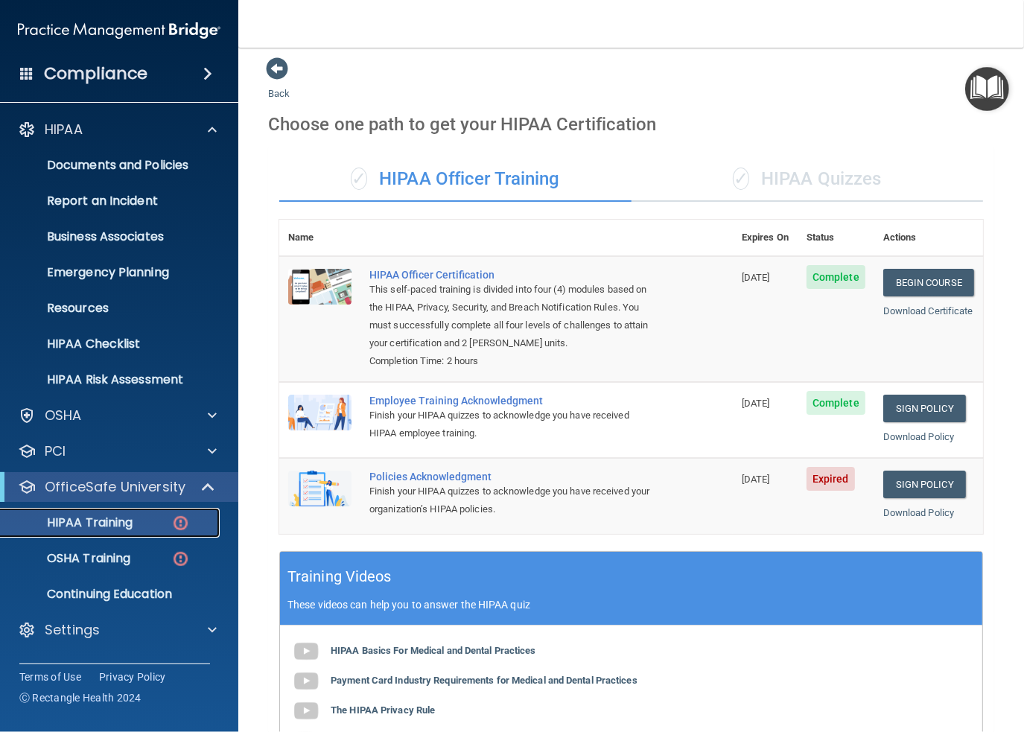
scroll to position [0, 0]
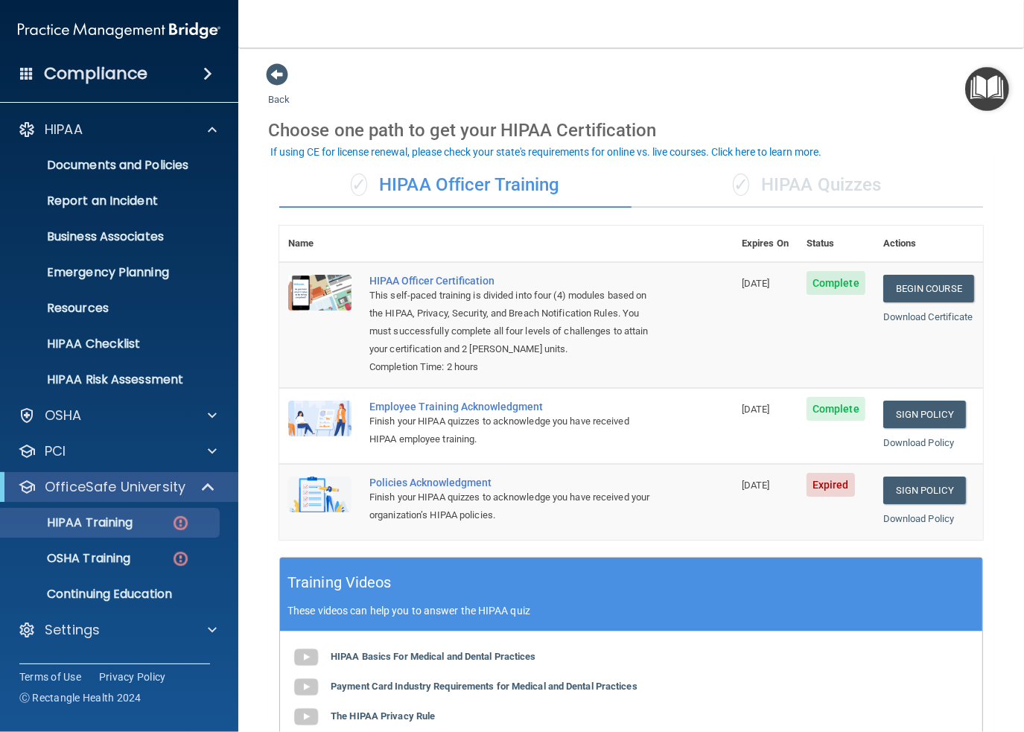
click at [781, 184] on div "✓ HIPAA Quizzes" at bounding box center [808, 185] width 352 height 45
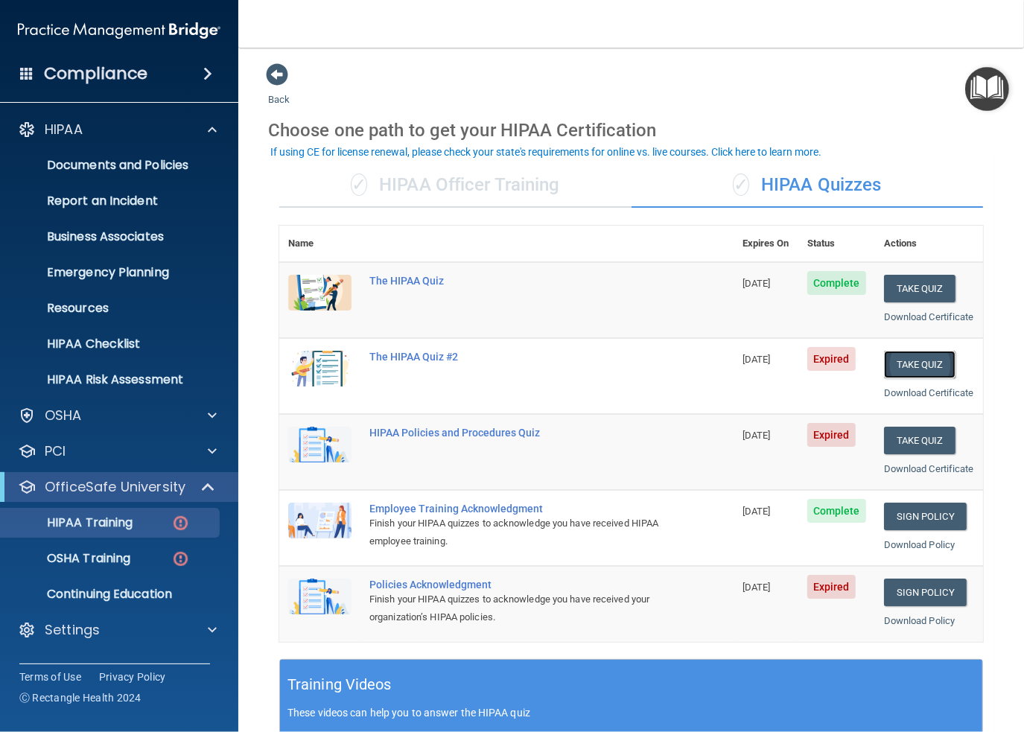
click at [907, 375] on button "Take Quiz" at bounding box center [920, 365] width 72 height 28
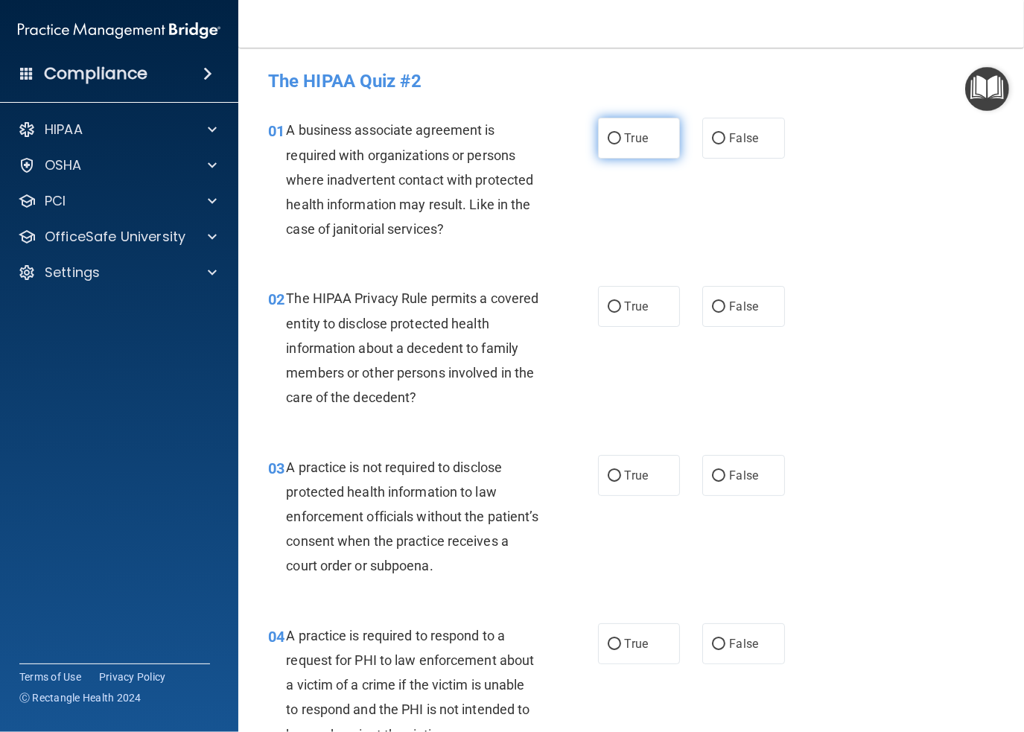
click at [625, 136] on span "True" at bounding box center [636, 138] width 23 height 14
click at [620, 136] on input "True" at bounding box center [614, 138] width 13 height 11
radio input "true"
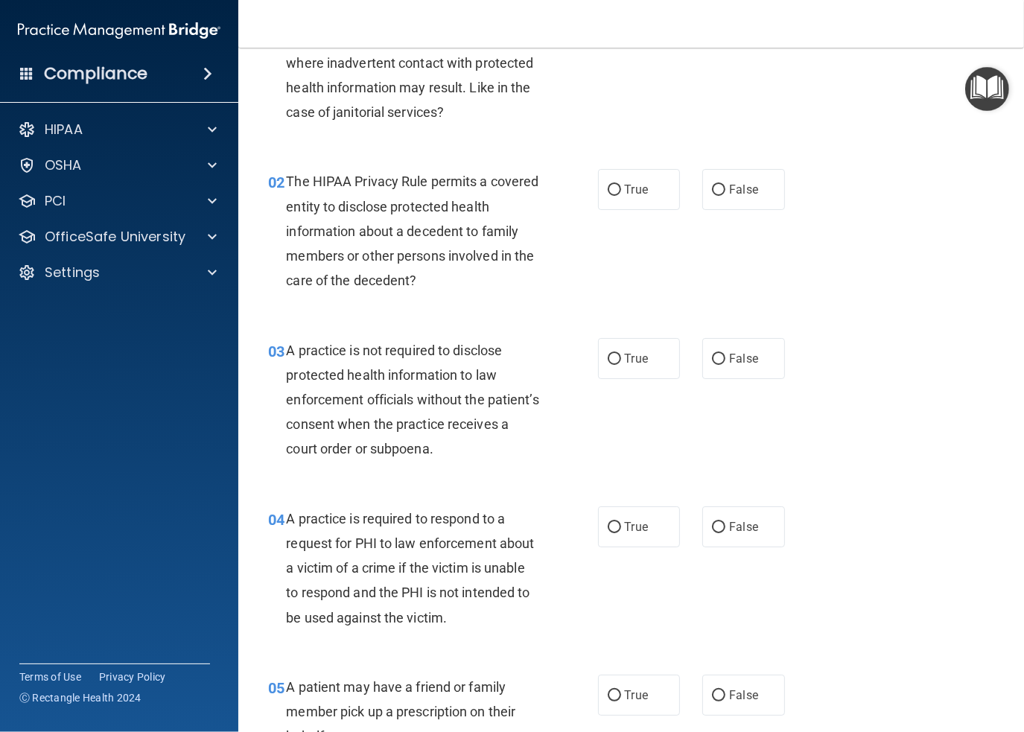
scroll to position [149, 0]
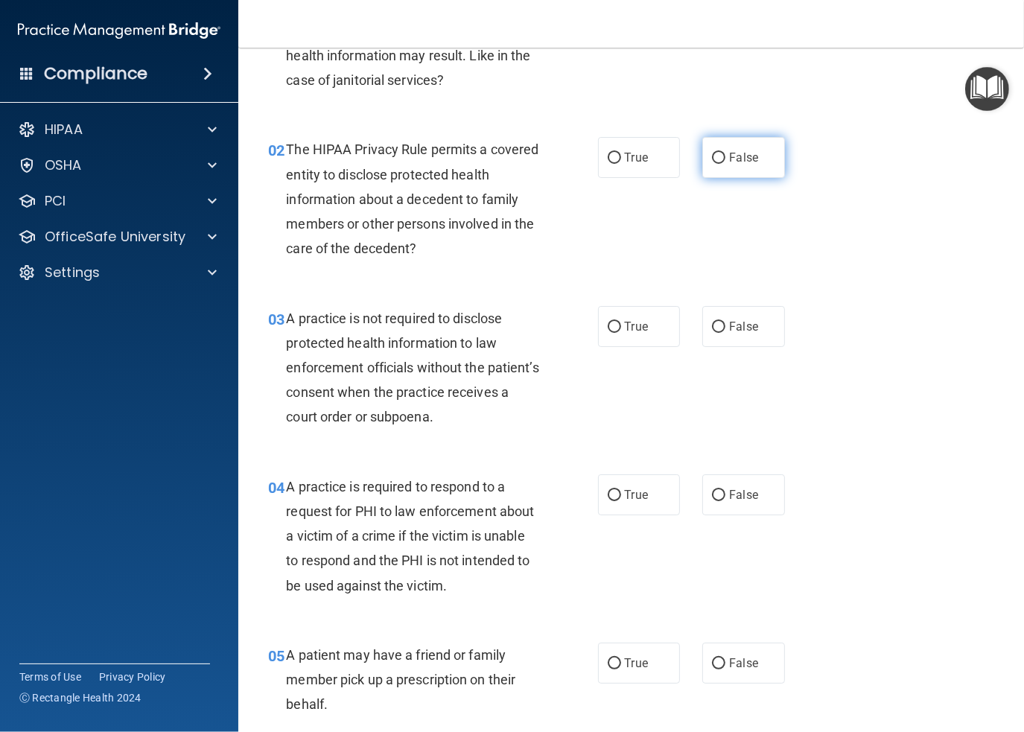
click at [732, 153] on span "False" at bounding box center [743, 157] width 29 height 14
click at [726, 153] on input "False" at bounding box center [718, 158] width 13 height 11
radio input "true"
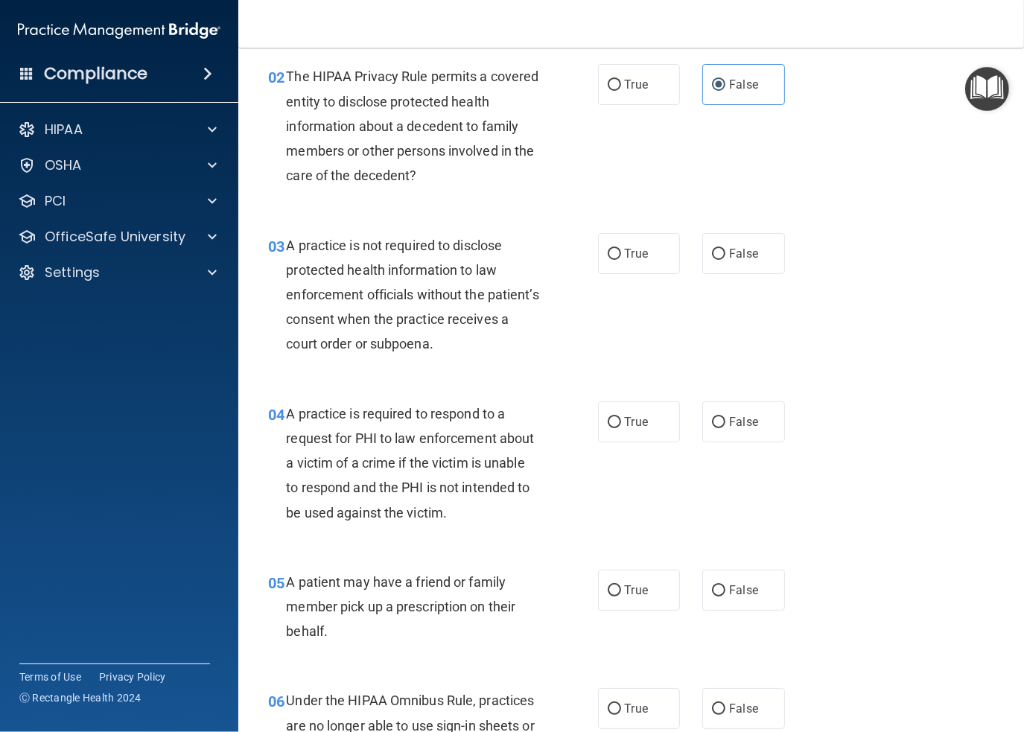
scroll to position [223, 0]
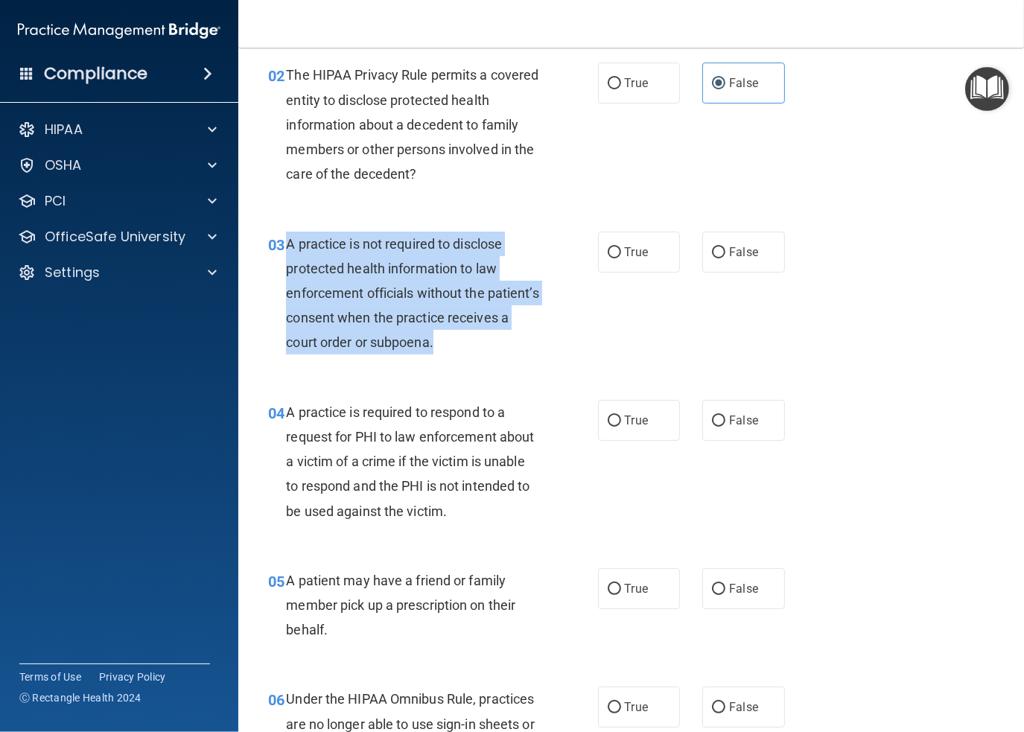
drag, startPoint x: 501, startPoint y: 341, endPoint x: 289, endPoint y: 253, distance: 230.1
click at [289, 253] on div "A practice is not required to disclose protected health information to law enfo…" at bounding box center [418, 294] width 264 height 124
copy span "A practice is not required to disclose protected health information to law enfo…"
click at [717, 253] on input "False" at bounding box center [718, 252] width 13 height 11
radio input "true"
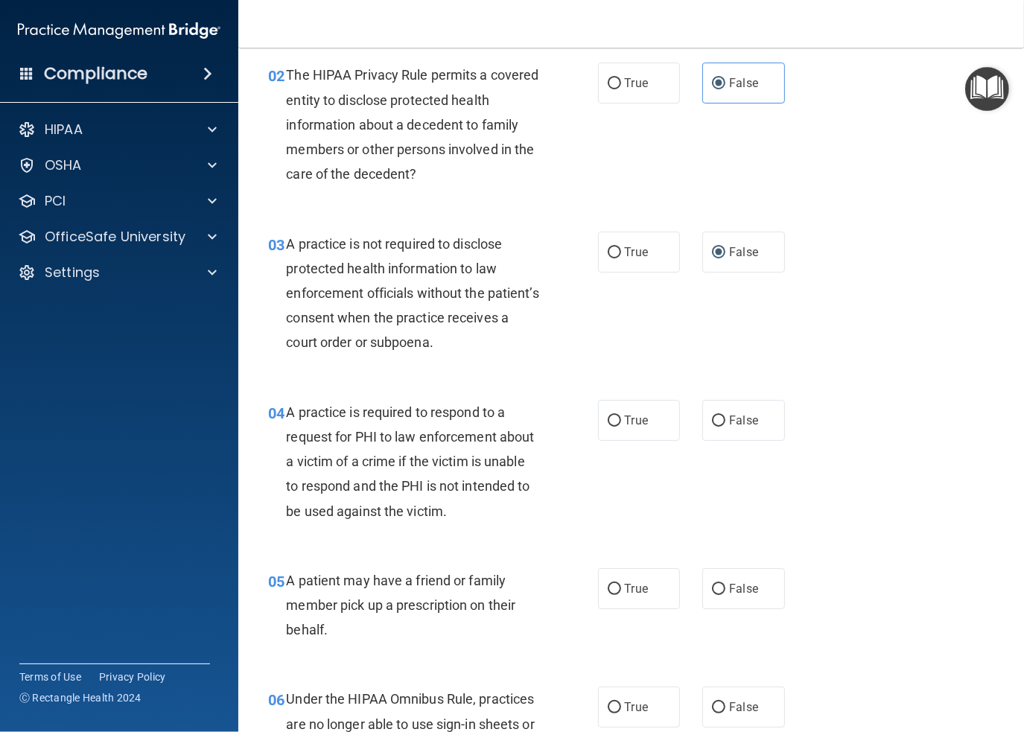
click at [656, 325] on div "03 A practice is not required to disclose protected health information to law e…" at bounding box center [631, 297] width 749 height 168
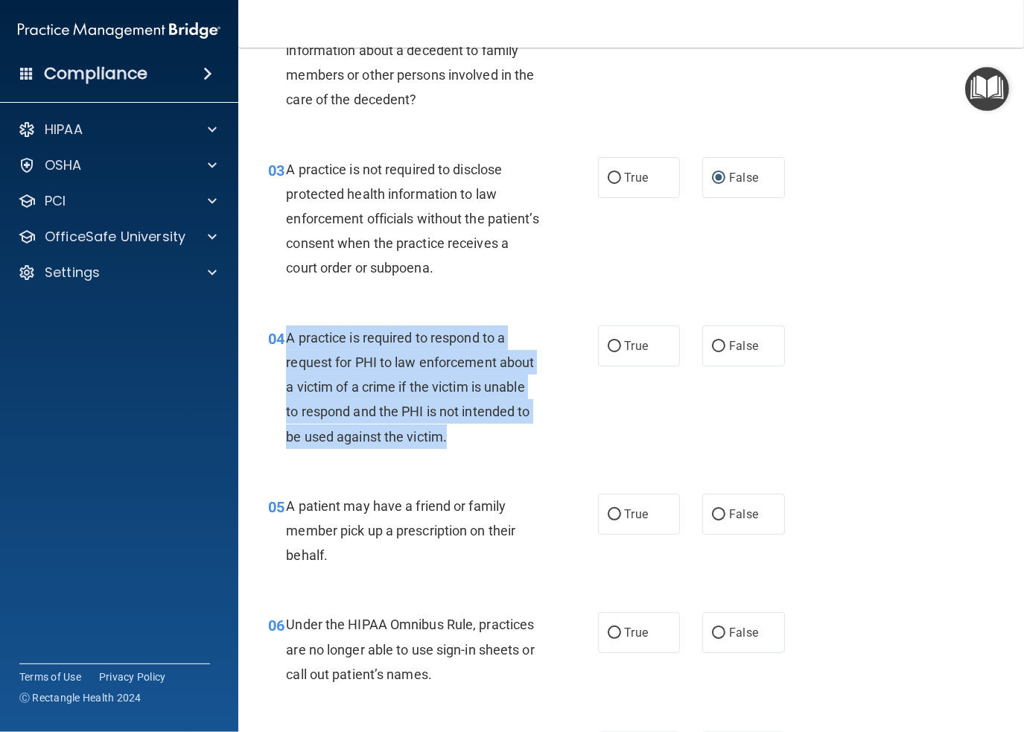
drag, startPoint x: 521, startPoint y: 437, endPoint x: 288, endPoint y: 337, distance: 253.9
click at [288, 337] on div "A practice is required to respond to a request for PHI to law enforcement about…" at bounding box center [418, 388] width 264 height 124
copy span "A practice is required to respond to a request for PHI to law enforcement about…"
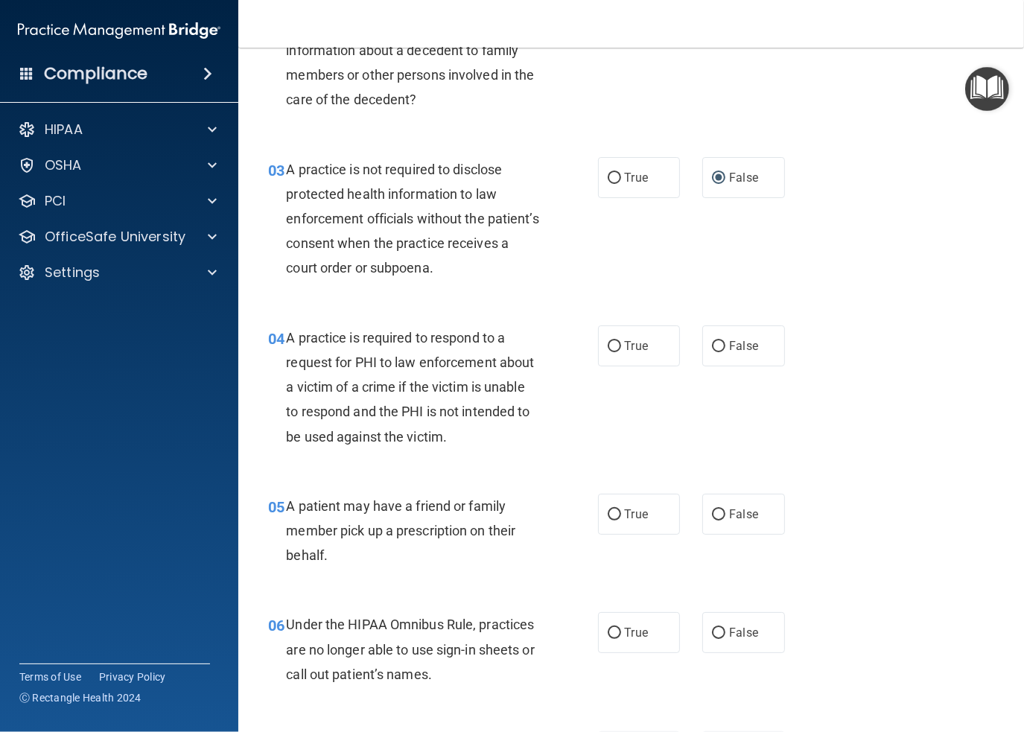
click at [619, 418] on div "04 A practice is required to respond to a request for PHI to law enforcement ab…" at bounding box center [631, 391] width 749 height 168
click at [625, 344] on span "True" at bounding box center [636, 346] width 23 height 14
click at [621, 344] on input "True" at bounding box center [614, 346] width 13 height 11
radio input "true"
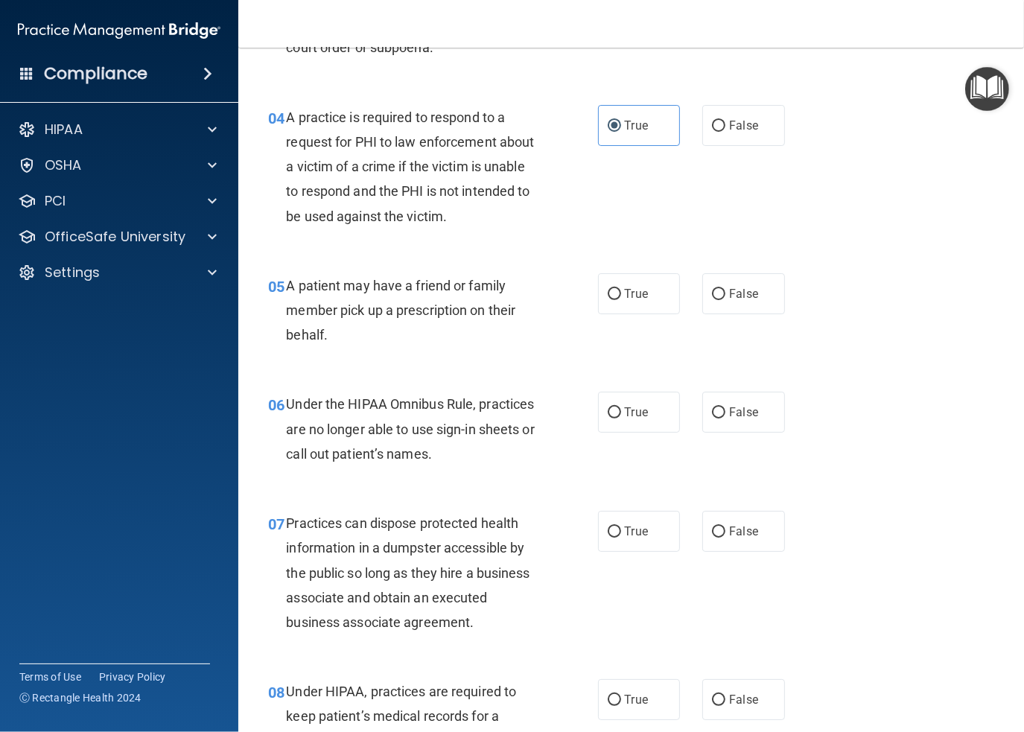
scroll to position [521, 0]
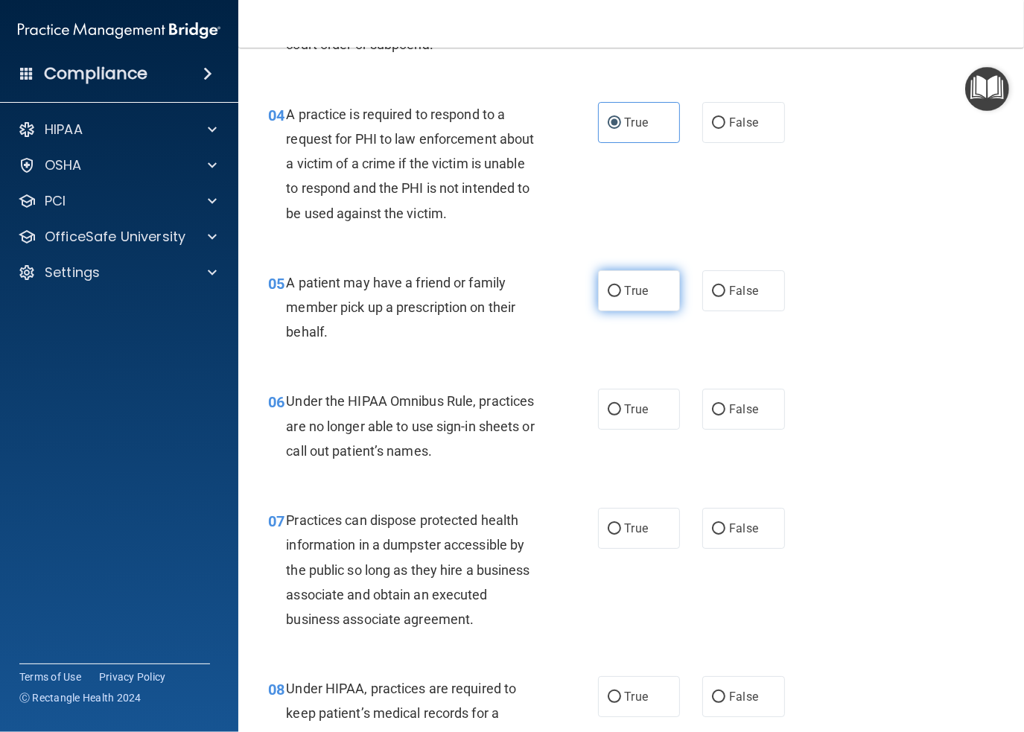
click at [609, 289] on input "True" at bounding box center [614, 291] width 13 height 11
radio input "true"
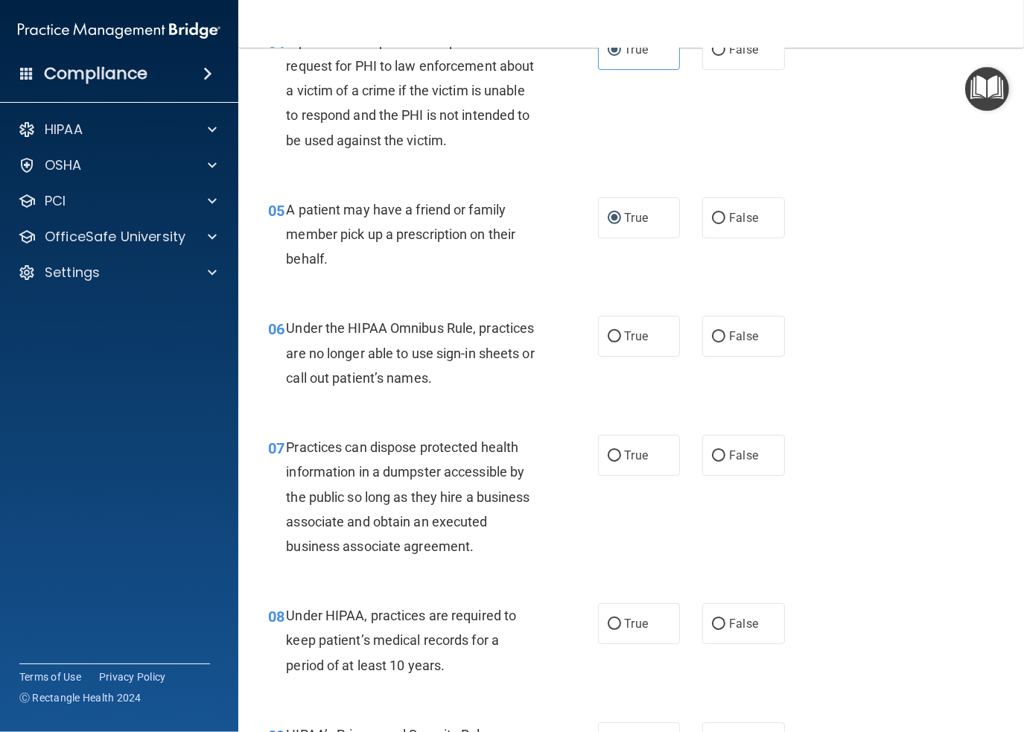
scroll to position [596, 0]
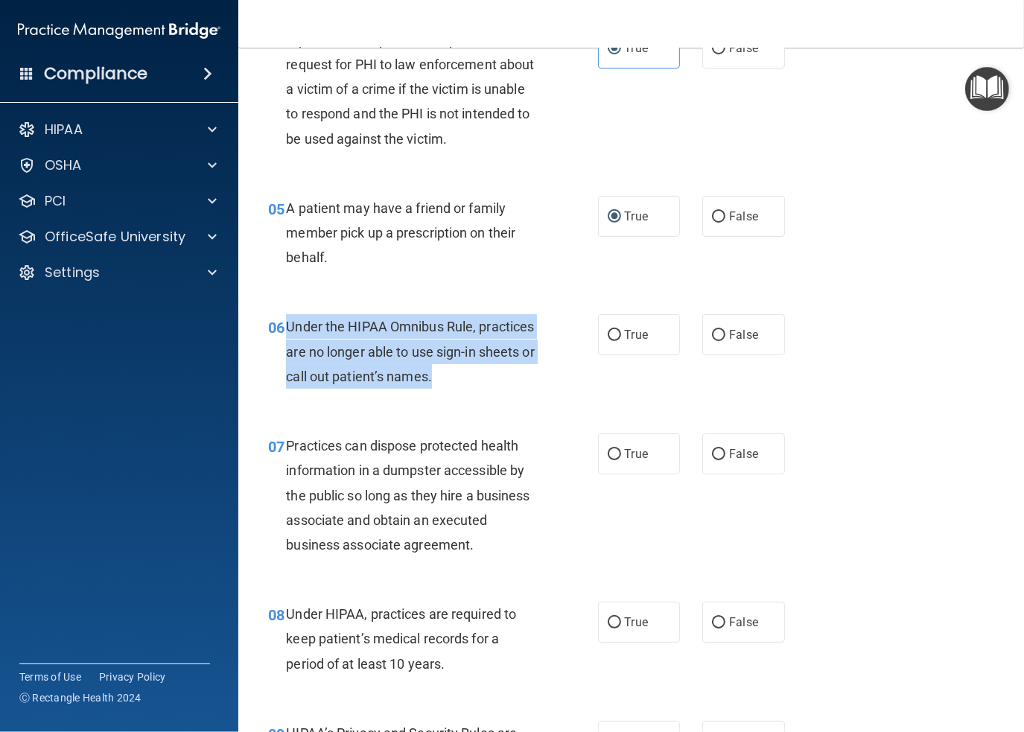
drag, startPoint x: 512, startPoint y: 381, endPoint x: 287, endPoint y: 323, distance: 232.2
click at [287, 323] on div "Under the HIPAA Omnibus Rule, practices are no longer able to use sign-in sheet…" at bounding box center [418, 351] width 264 height 74
copy span "Under the HIPAA Omnibus Rule, practices are no longer able to use sign-in sheet…"
click at [606, 376] on div "06 Under the HIPAA Omnibus Rule, practices are no longer able to use sign-in sh…" at bounding box center [433, 355] width 375 height 82
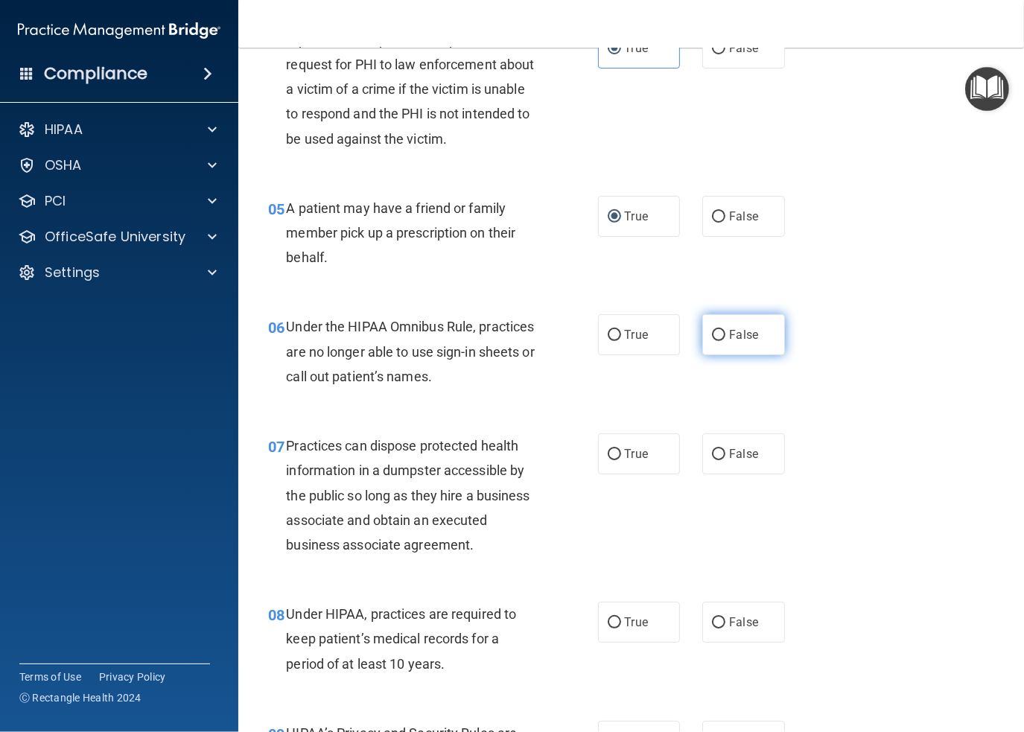
click at [712, 332] on input "False" at bounding box center [718, 335] width 13 height 11
radio input "true"
drag, startPoint x: 717, startPoint y: 457, endPoint x: 685, endPoint y: 472, distance: 34.3
click at [717, 457] on input "False" at bounding box center [718, 454] width 13 height 11
radio input "true"
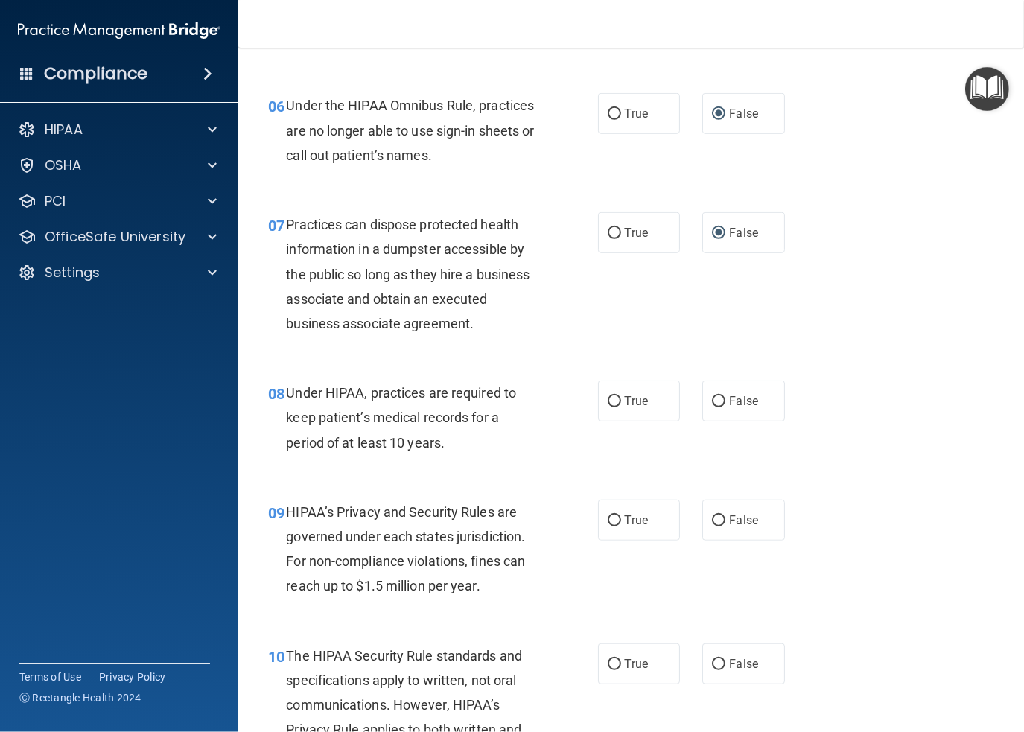
scroll to position [819, 0]
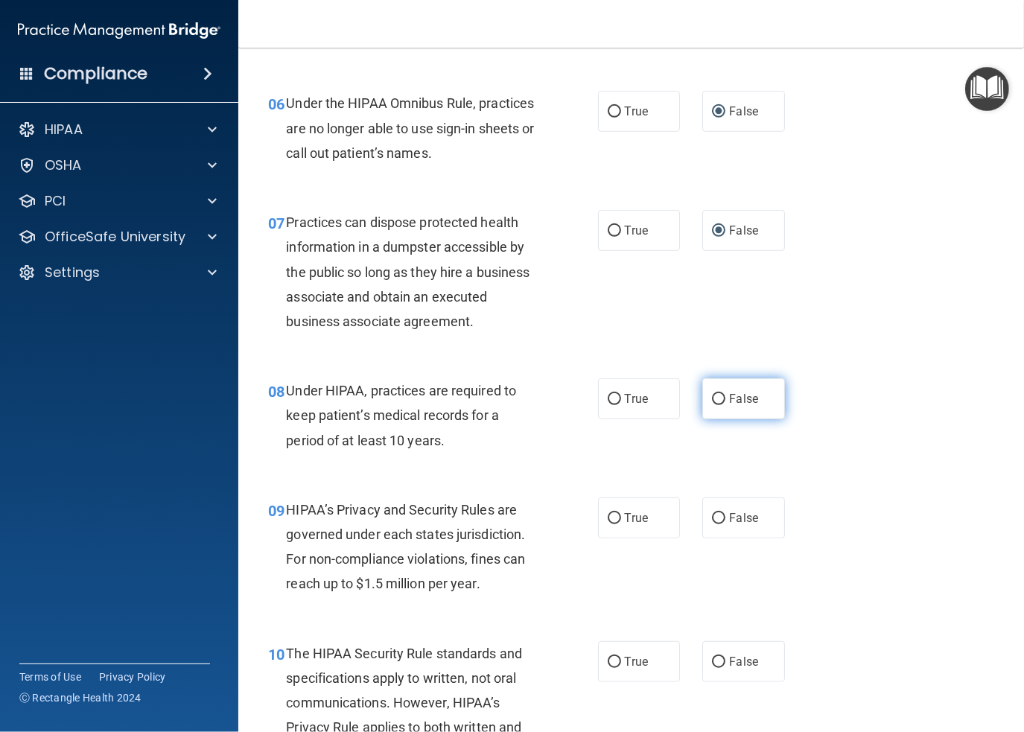
click at [729, 401] on span "False" at bounding box center [743, 399] width 29 height 14
click at [723, 401] on input "False" at bounding box center [718, 399] width 13 height 11
radio input "true"
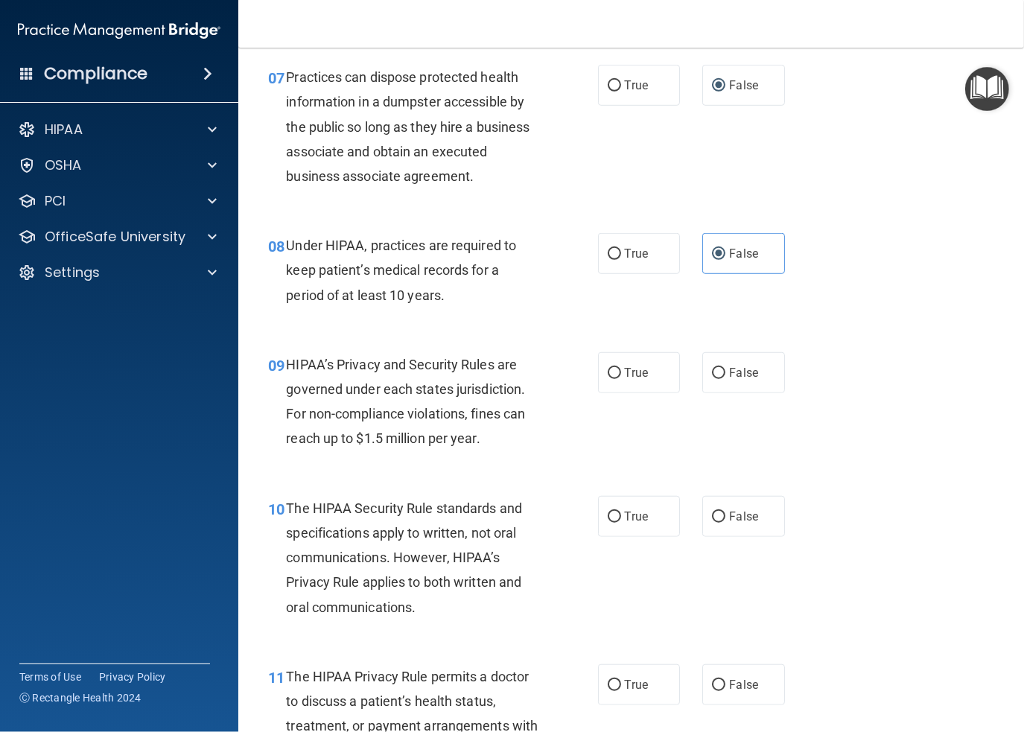
scroll to position [968, 0]
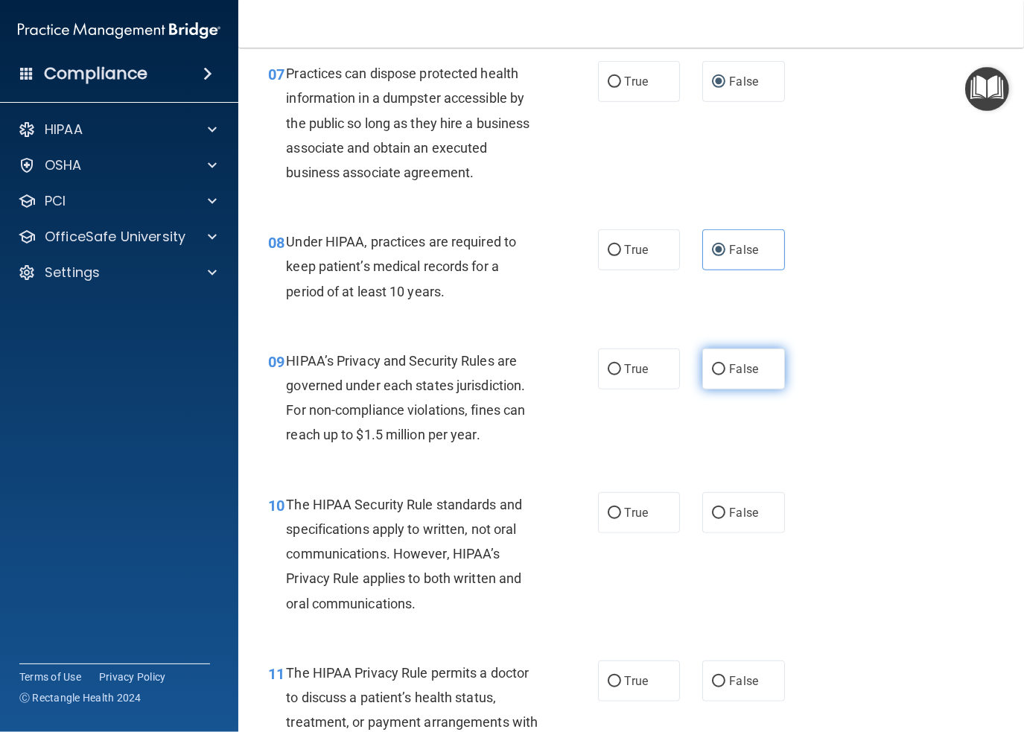
click at [712, 372] on input "False" at bounding box center [718, 369] width 13 height 11
radio input "true"
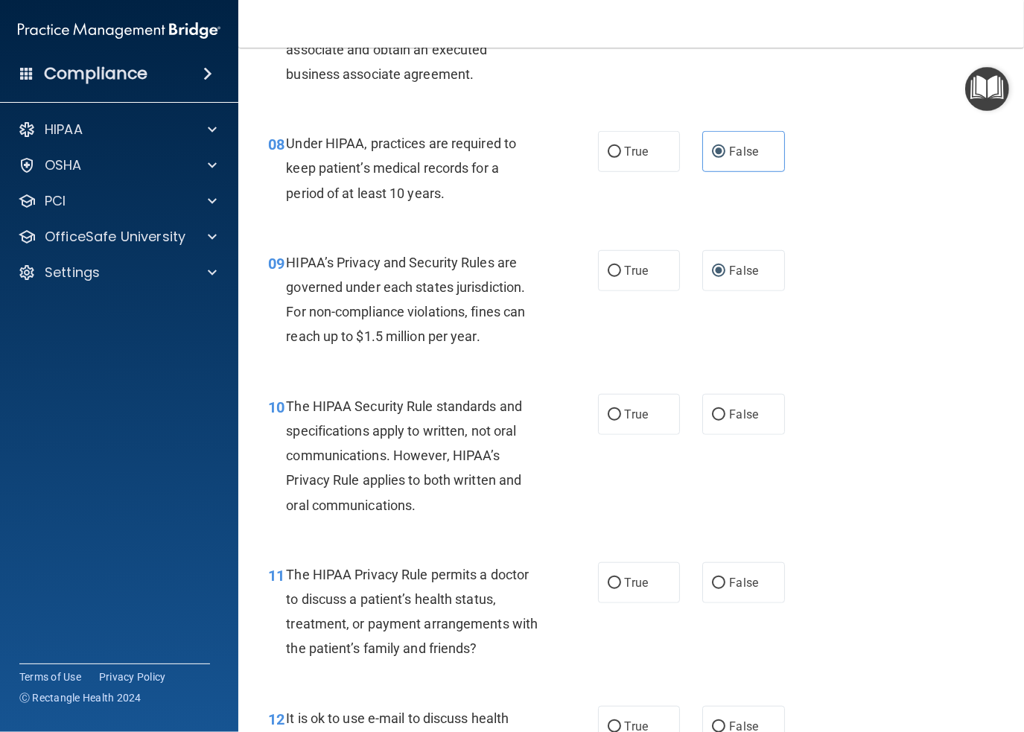
scroll to position [1117, 0]
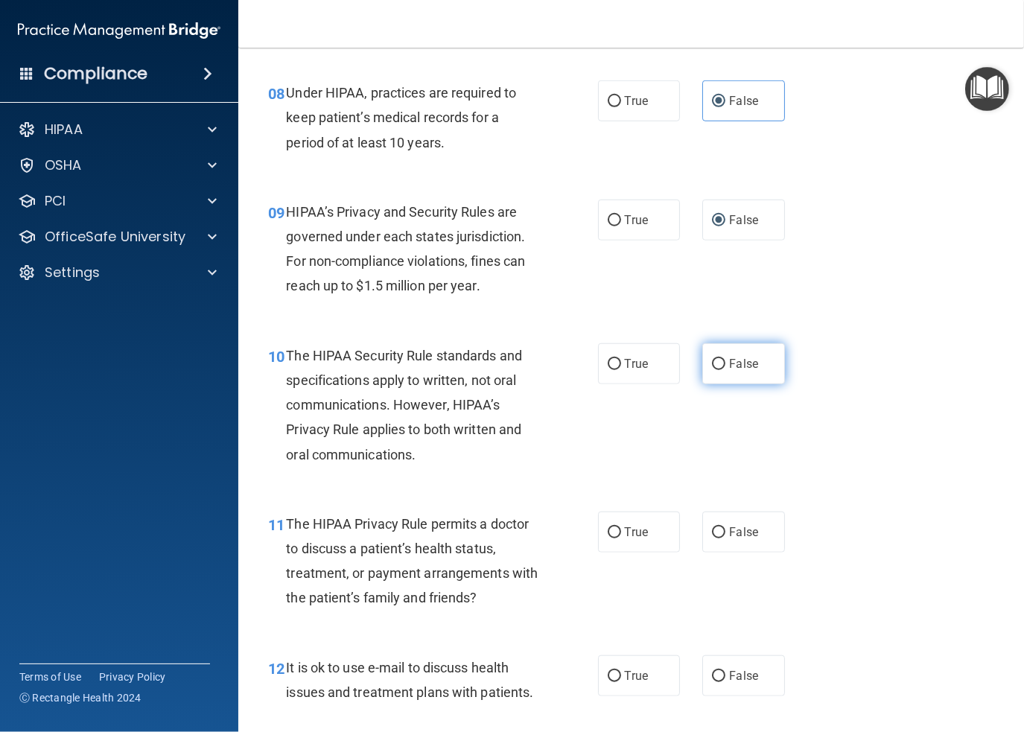
click at [720, 365] on label "False" at bounding box center [743, 363] width 83 height 41
click at [720, 365] on input "False" at bounding box center [718, 364] width 13 height 11
radio input "true"
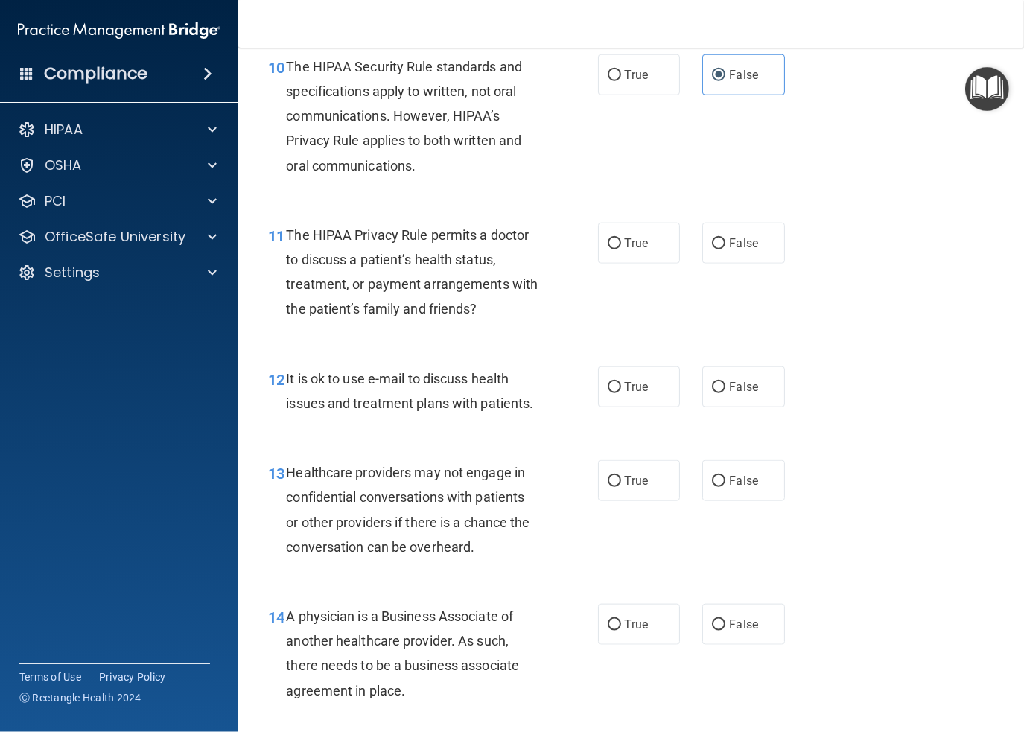
scroll to position [1415, 0]
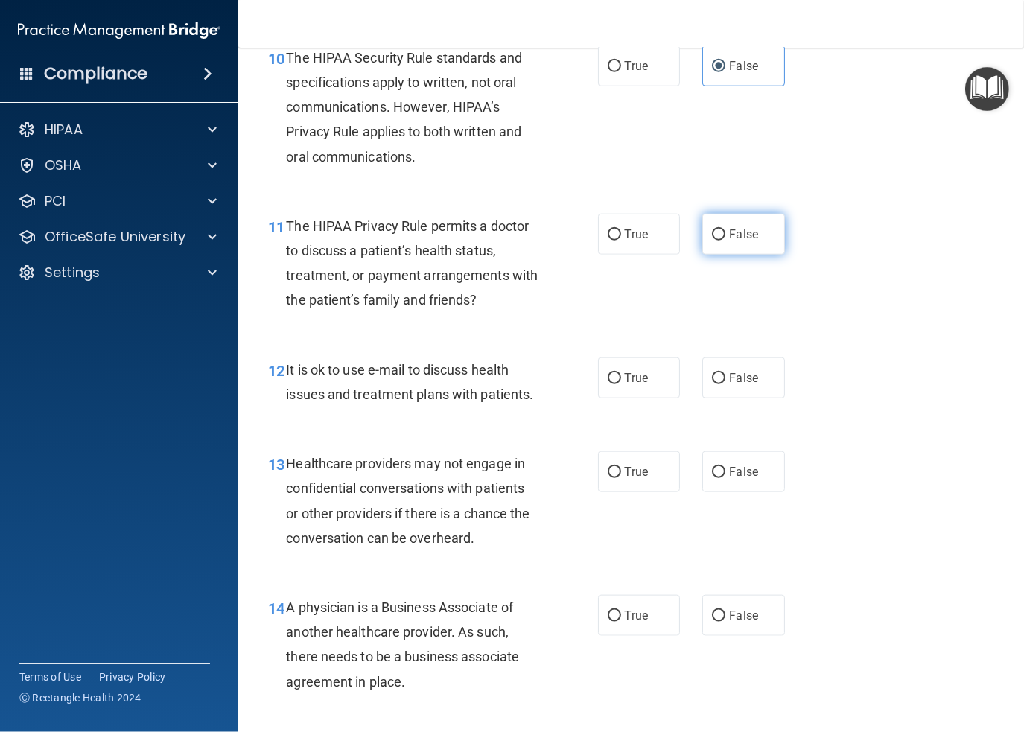
click at [729, 230] on span "False" at bounding box center [743, 234] width 29 height 14
click at [724, 230] on input "False" at bounding box center [718, 234] width 13 height 11
radio input "true"
click at [734, 378] on span "False" at bounding box center [743, 378] width 29 height 14
click at [726, 378] on input "False" at bounding box center [718, 378] width 13 height 11
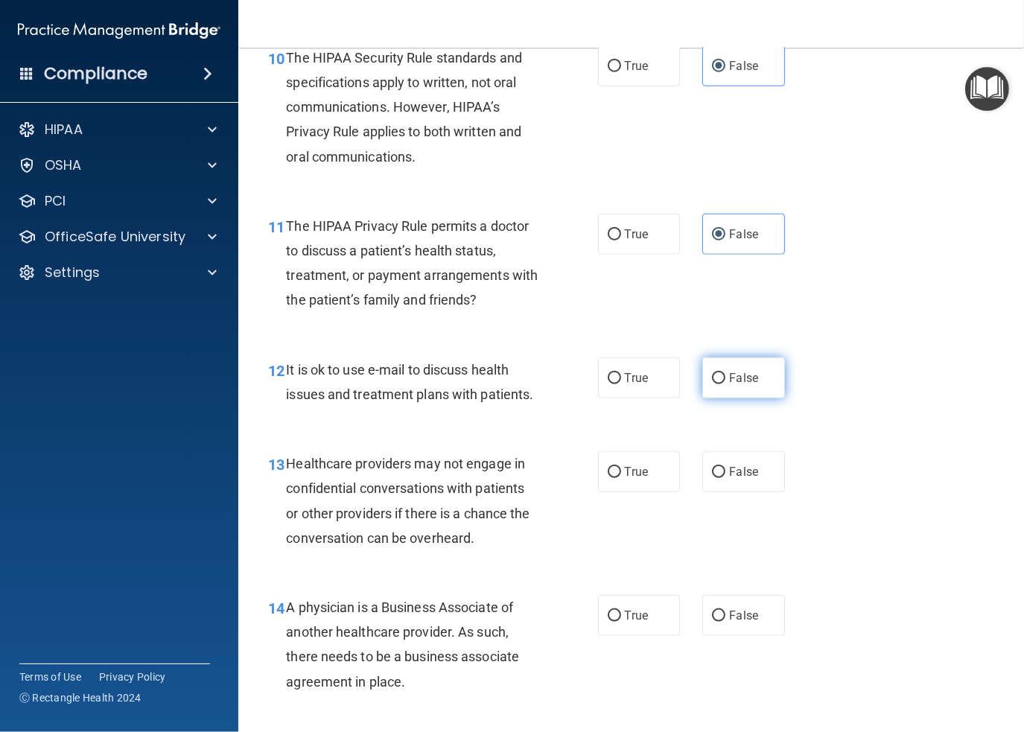
radio input "true"
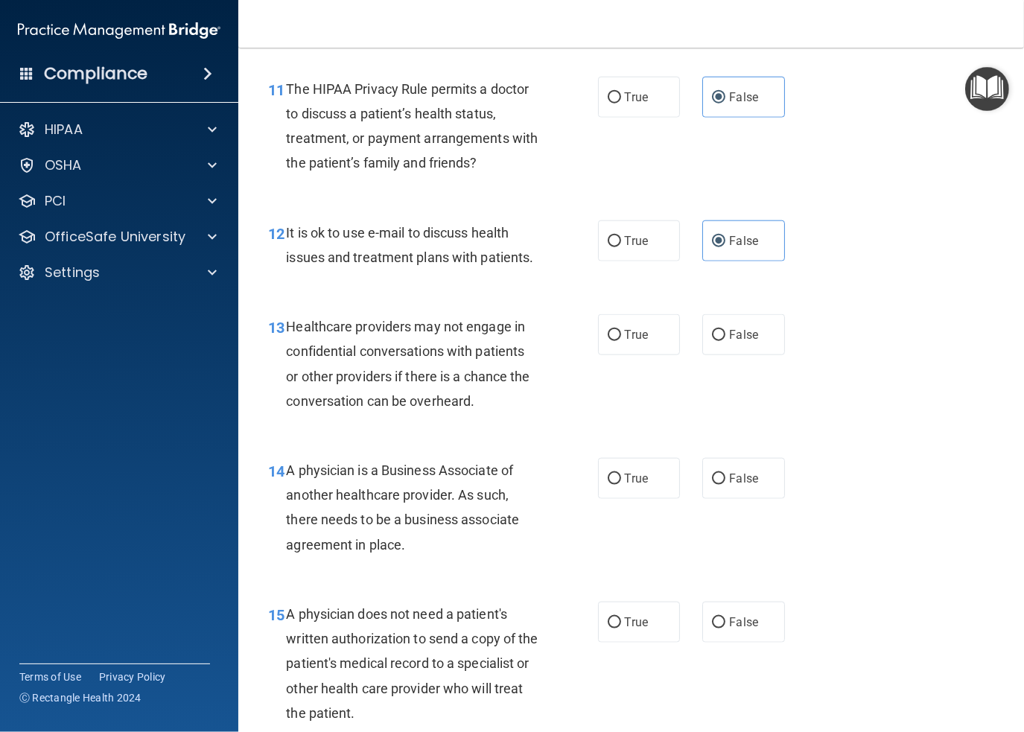
scroll to position [1564, 0]
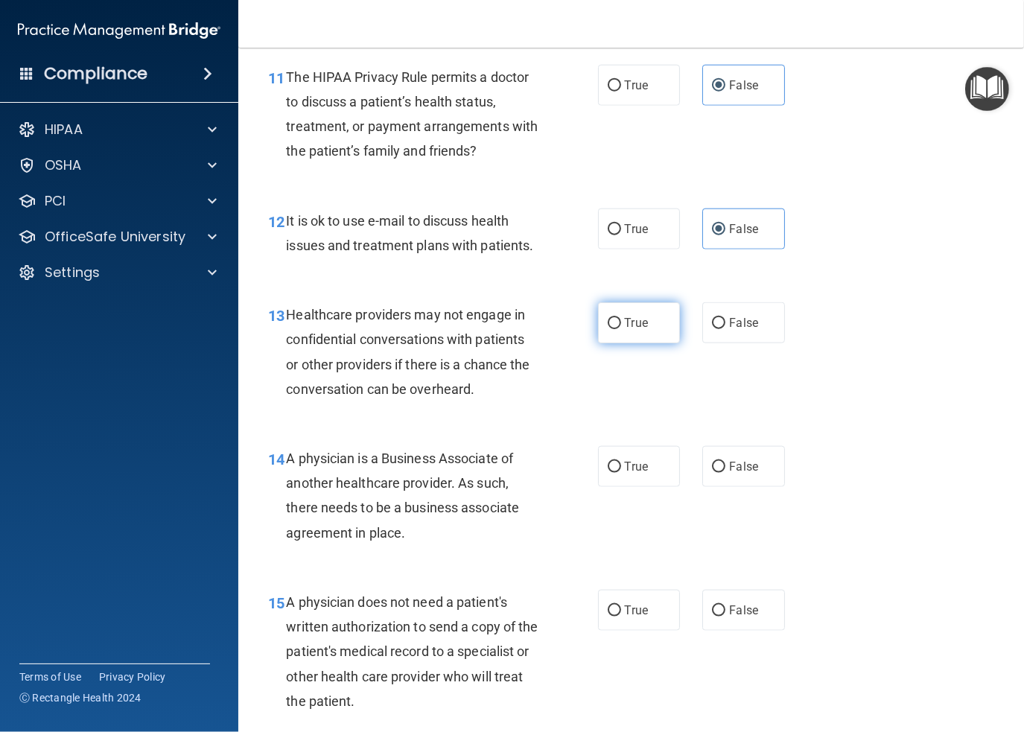
click at [628, 330] on span "True" at bounding box center [636, 323] width 23 height 14
click at [621, 329] on input "True" at bounding box center [614, 323] width 13 height 11
radio input "true"
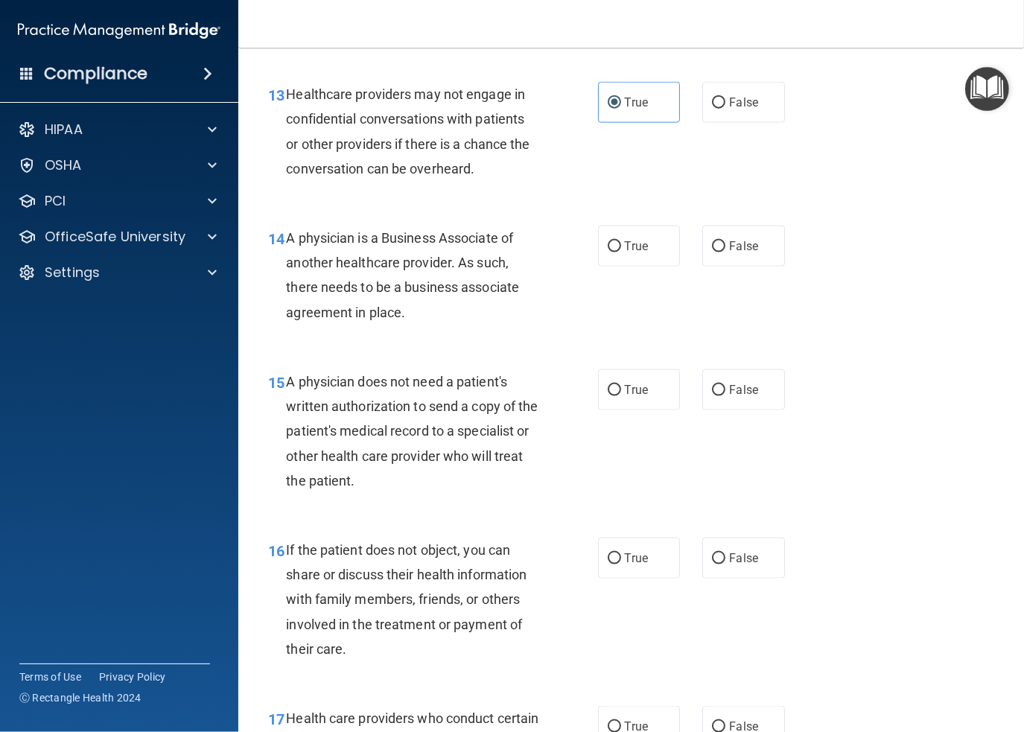
scroll to position [1788, 0]
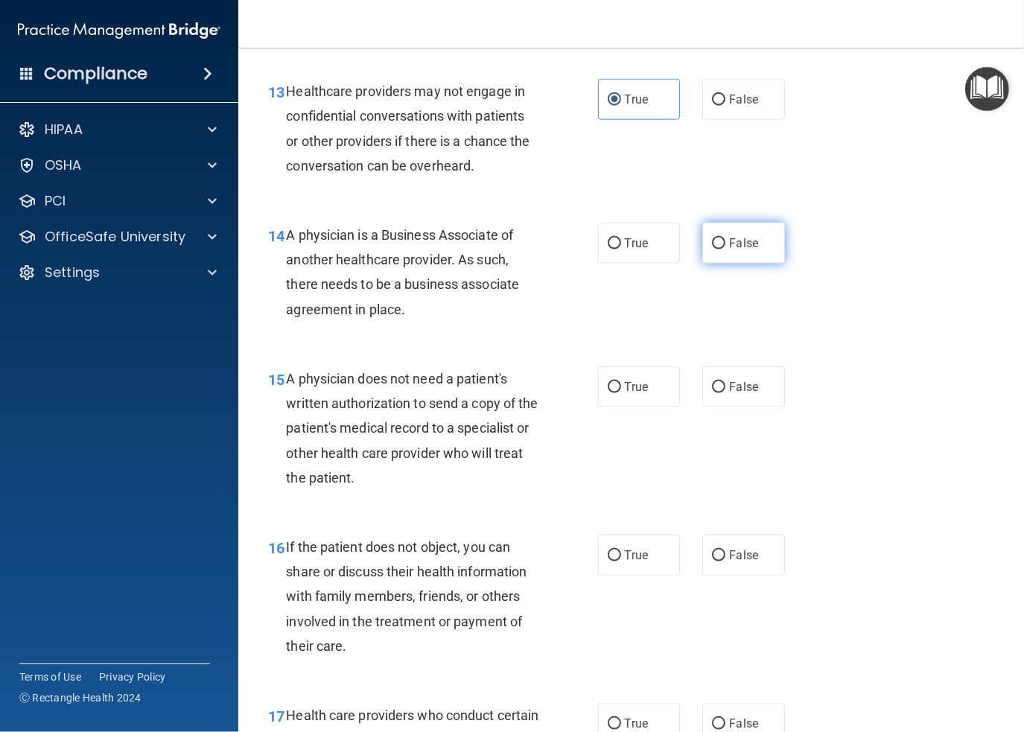
click at [721, 247] on label "False" at bounding box center [743, 243] width 83 height 41
click at [721, 247] on input "False" at bounding box center [718, 243] width 13 height 11
radio input "true"
click at [614, 381] on label "True" at bounding box center [639, 386] width 83 height 41
click at [614, 382] on input "True" at bounding box center [614, 387] width 13 height 11
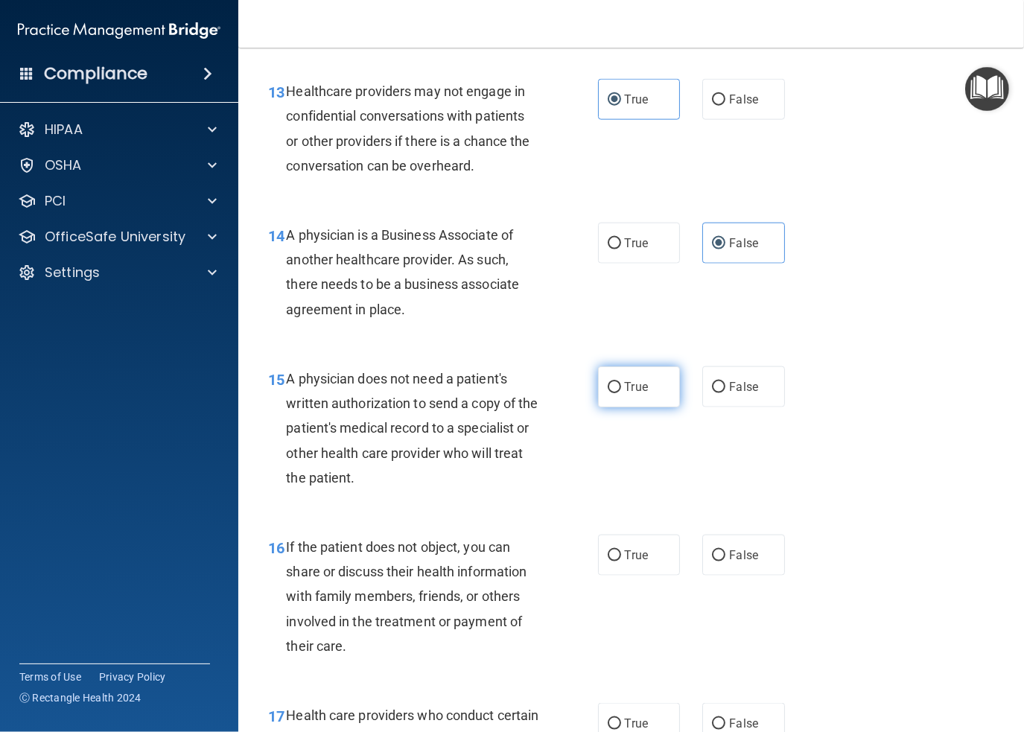
radio input "true"
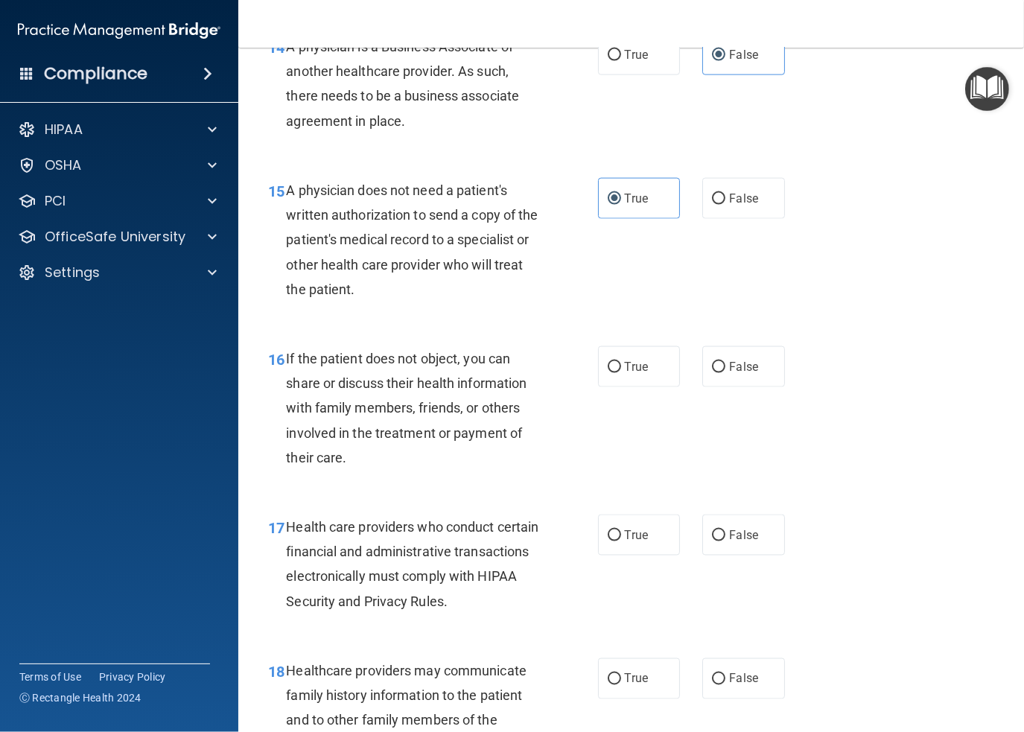
scroll to position [2011, 0]
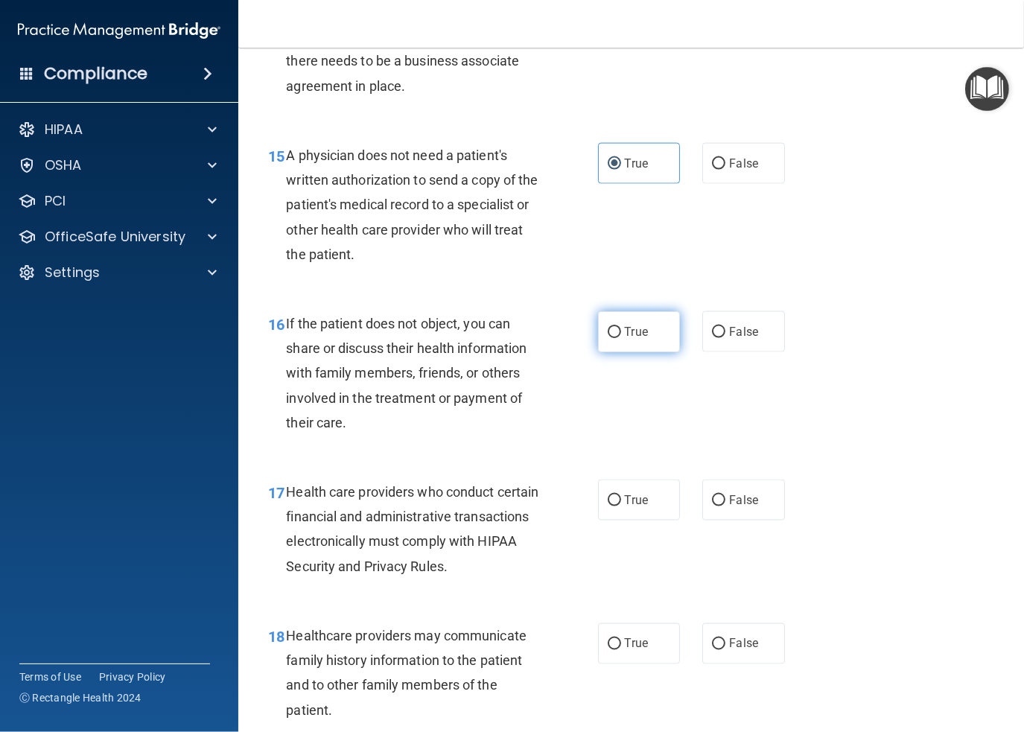
click at [643, 335] on label "True" at bounding box center [639, 331] width 83 height 41
click at [621, 335] on input "True" at bounding box center [614, 332] width 13 height 11
radio input "true"
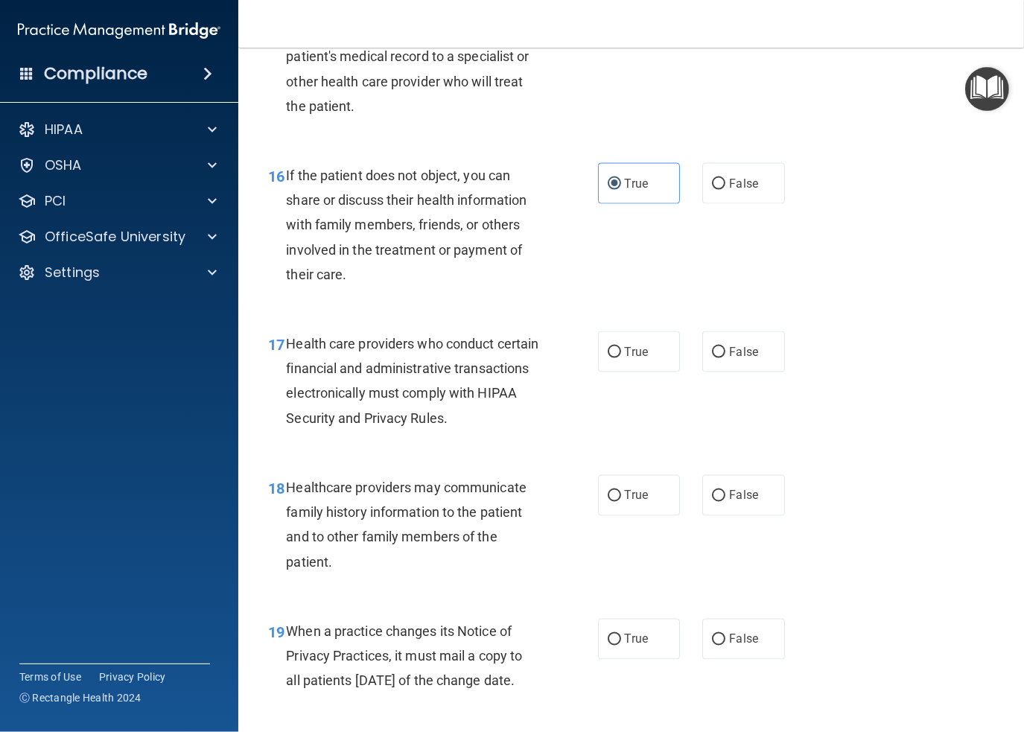
scroll to position [2160, 0]
click at [614, 351] on input "True" at bounding box center [614, 351] width 13 height 11
radio input "true"
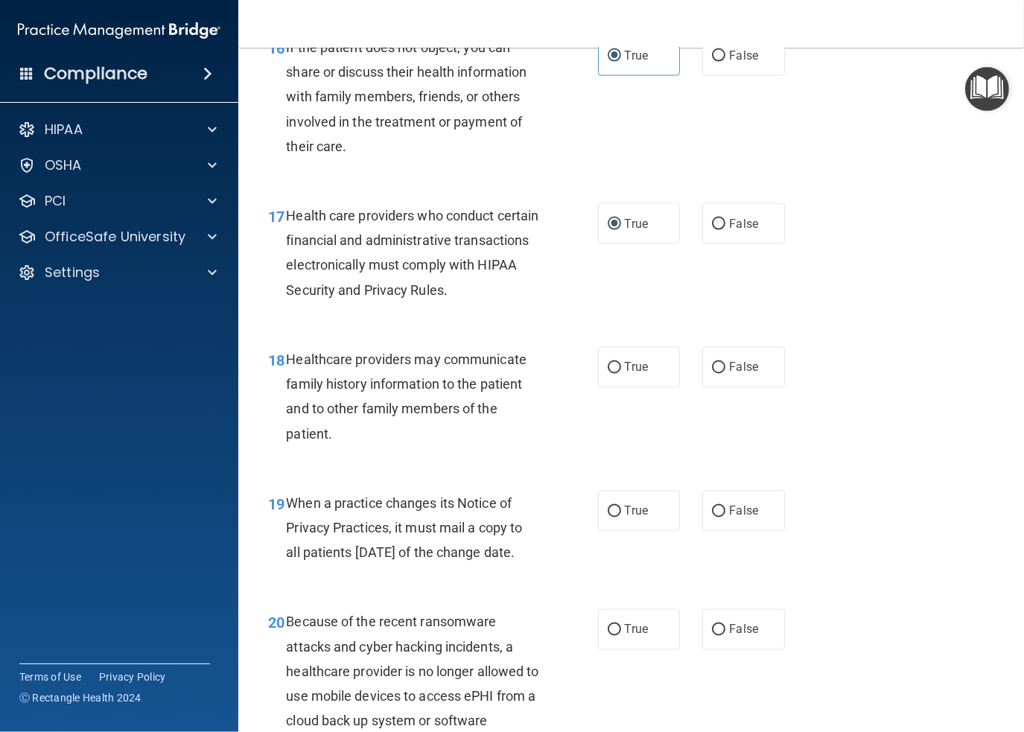
scroll to position [2309, 0]
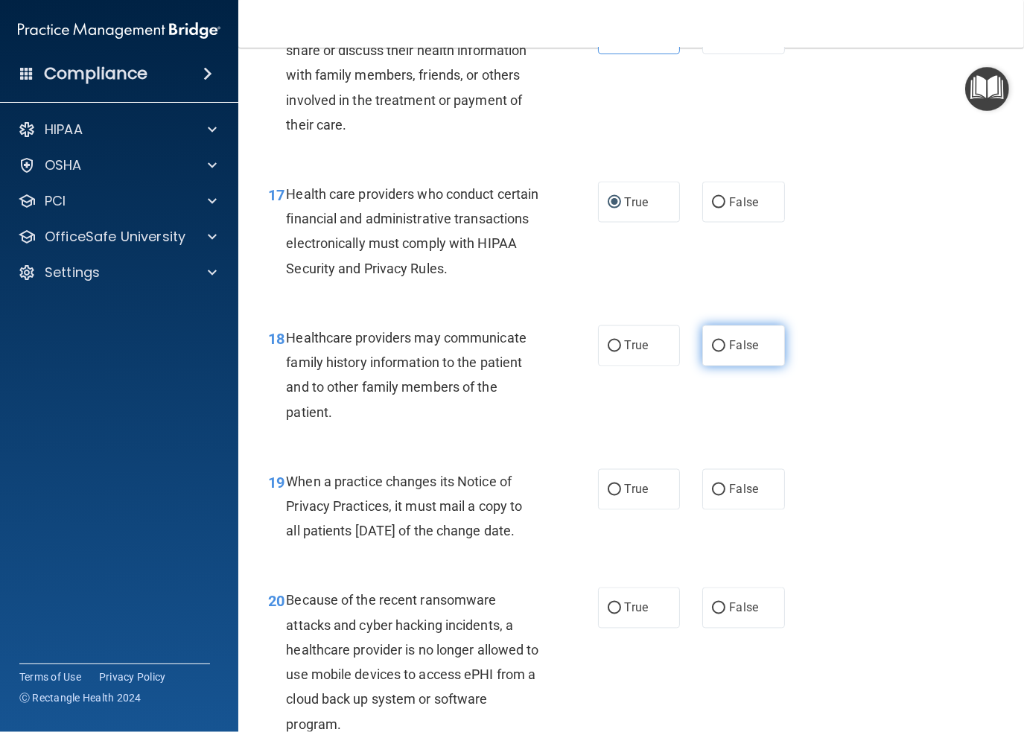
click at [712, 341] on input "False" at bounding box center [718, 346] width 13 height 11
radio input "true"
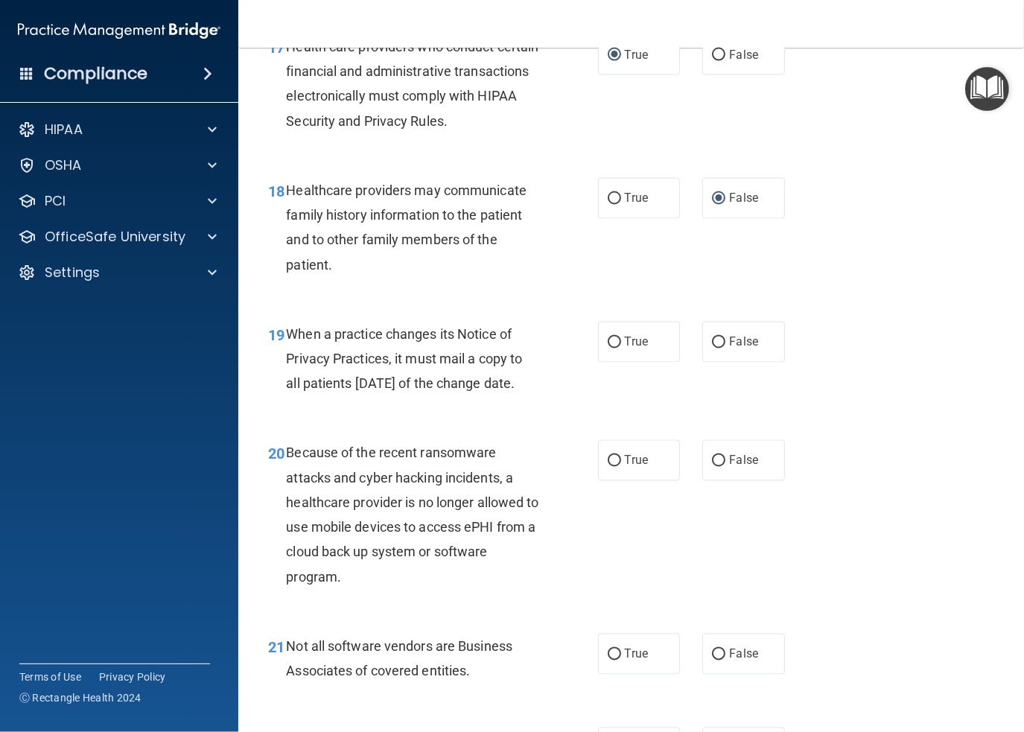
scroll to position [2458, 0]
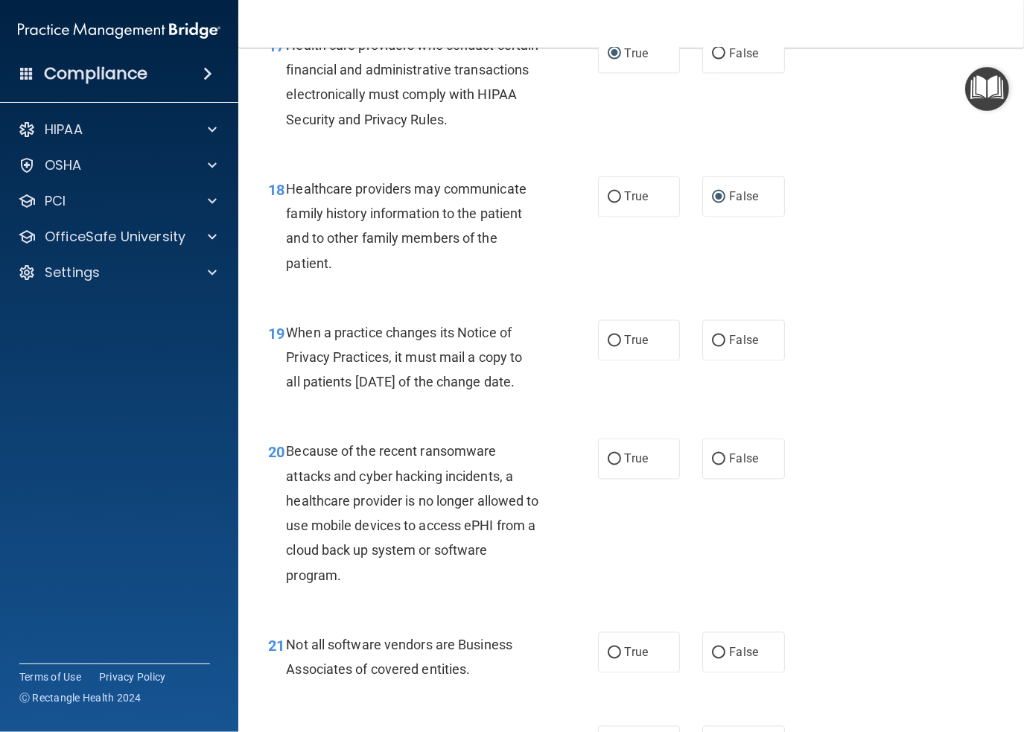
drag, startPoint x: 329, startPoint y: 404, endPoint x: 288, endPoint y: 330, distance: 85.0
click at [288, 330] on div "When a practice changes its Notice of Privacy Practices, it must mail a copy to…" at bounding box center [418, 357] width 264 height 74
drag, startPoint x: 304, startPoint y: 331, endPoint x: 290, endPoint y: 355, distance: 27.7
click at [290, 355] on span "When a practice changes its Notice of Privacy Practices, it must mail a copy to…" at bounding box center [404, 357] width 236 height 65
copy span "When a practice changes its Notice of Privacy Practices, it must mail a copy to…"
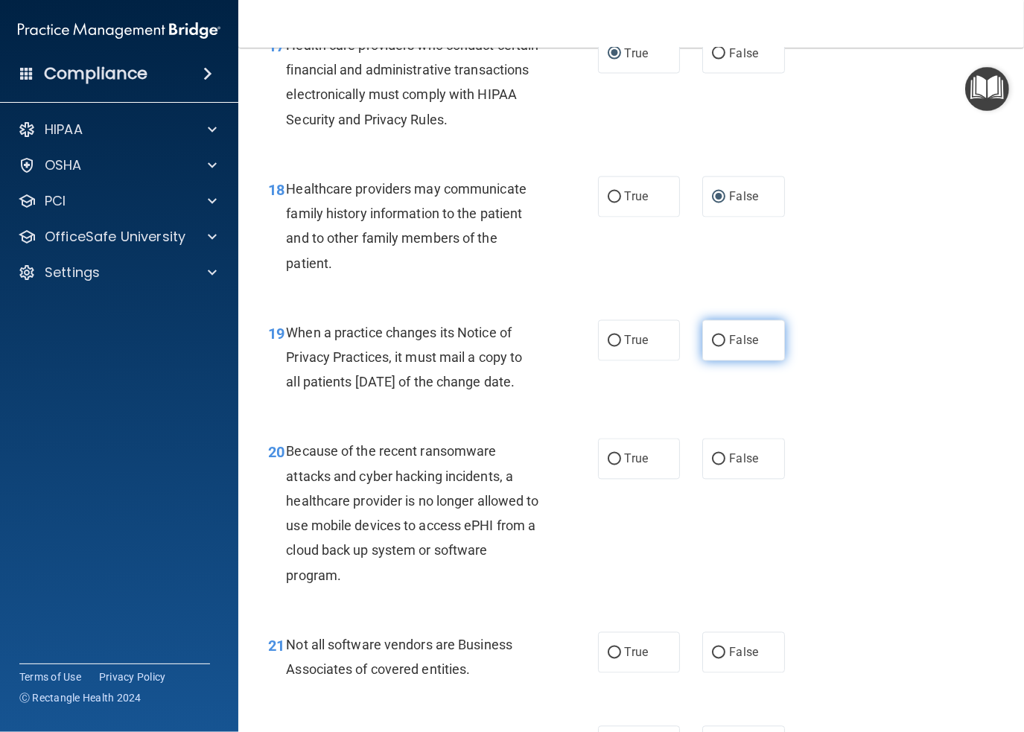
click at [712, 345] on input "False" at bounding box center [718, 341] width 13 height 11
radio input "true"
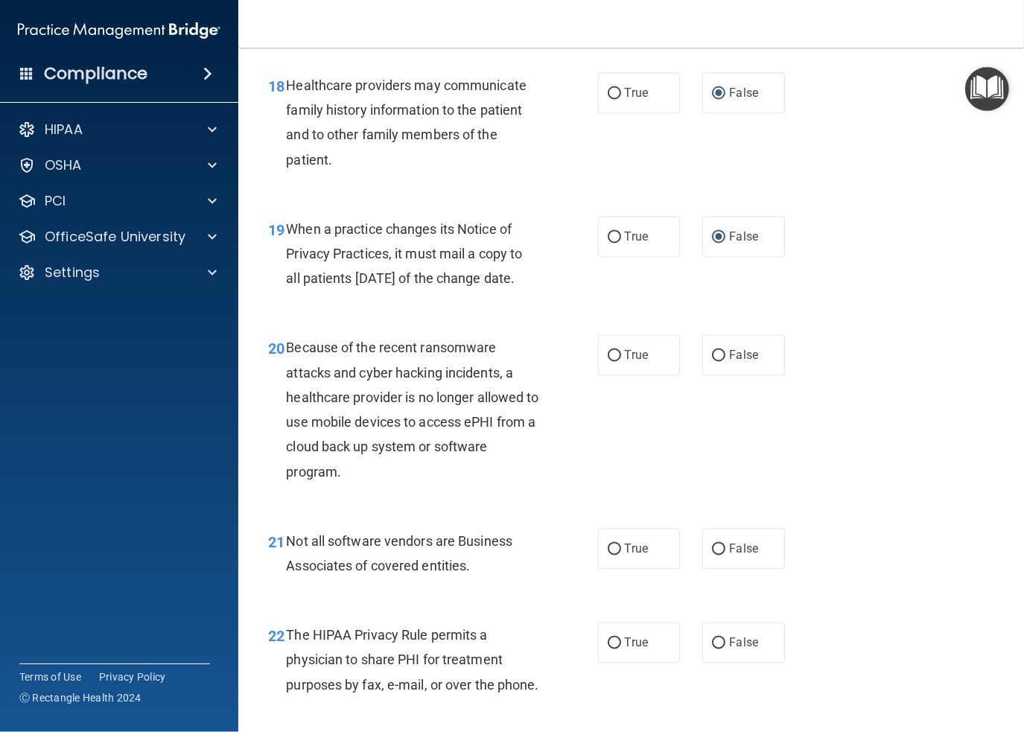
scroll to position [2607, 0]
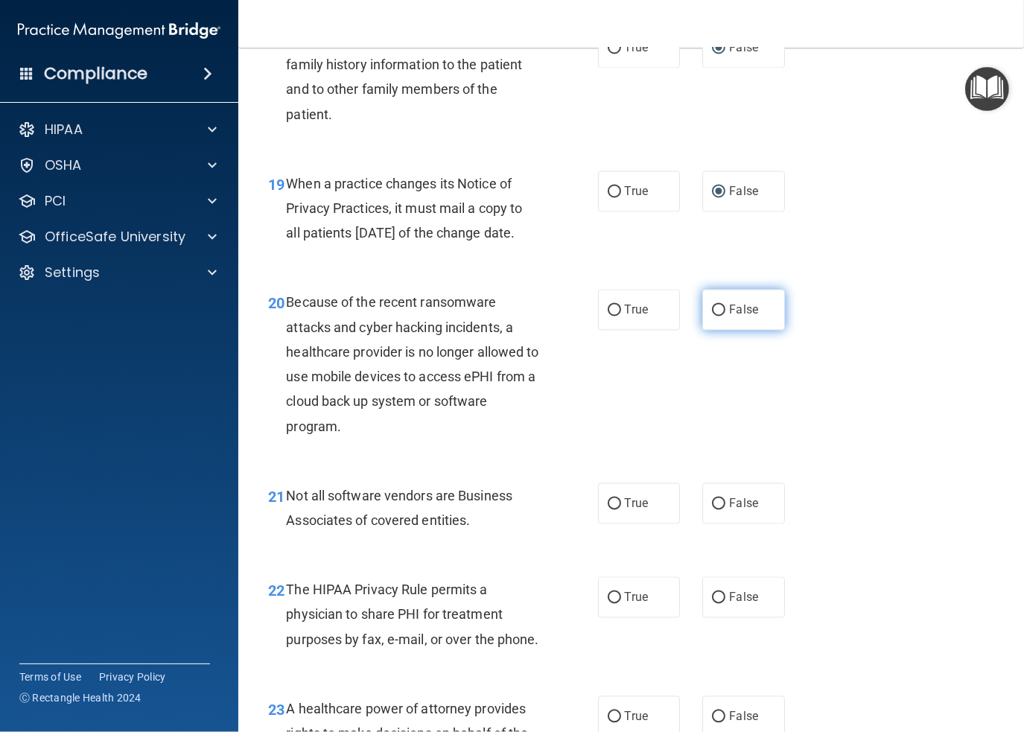
click at [740, 331] on label "False" at bounding box center [743, 310] width 83 height 41
click at [726, 317] on input "False" at bounding box center [718, 310] width 13 height 11
radio input "true"
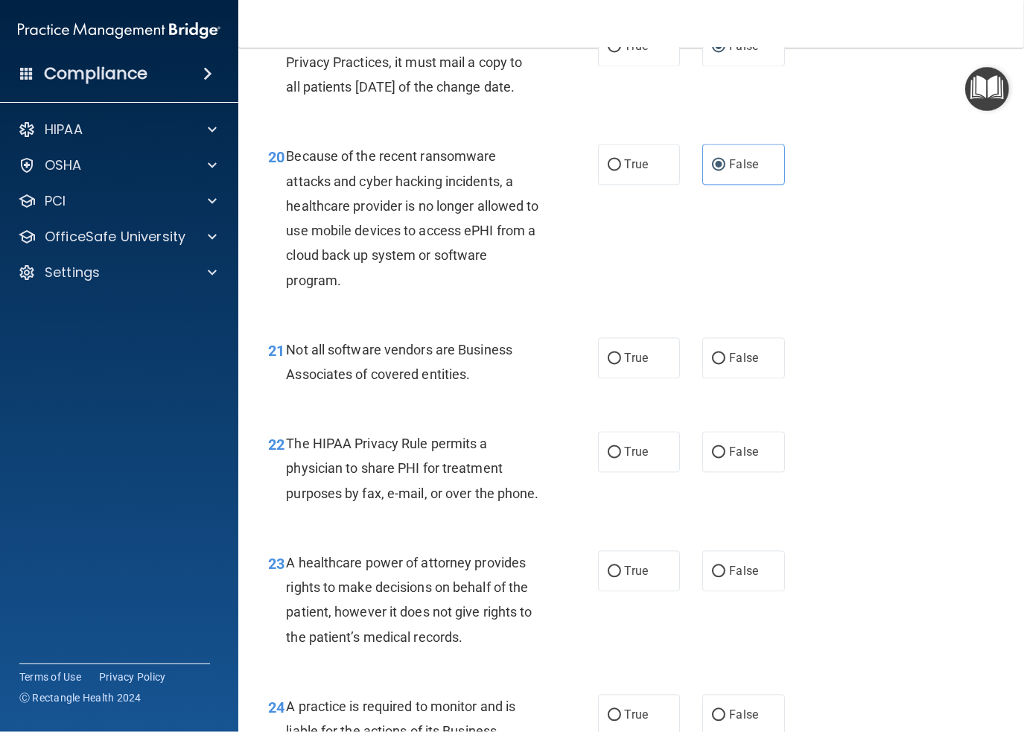
scroll to position [2756, 0]
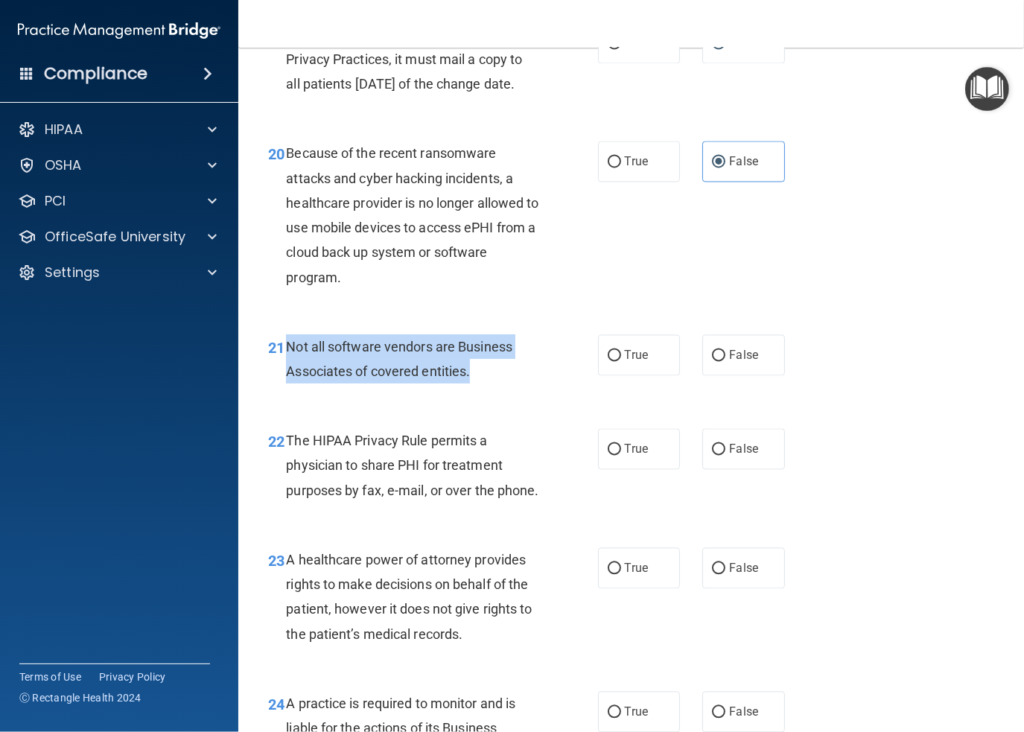
drag, startPoint x: 476, startPoint y: 398, endPoint x: 288, endPoint y: 375, distance: 189.0
click at [288, 375] on div "Not all software vendors are Business Associates of covered entities." at bounding box center [418, 358] width 264 height 49
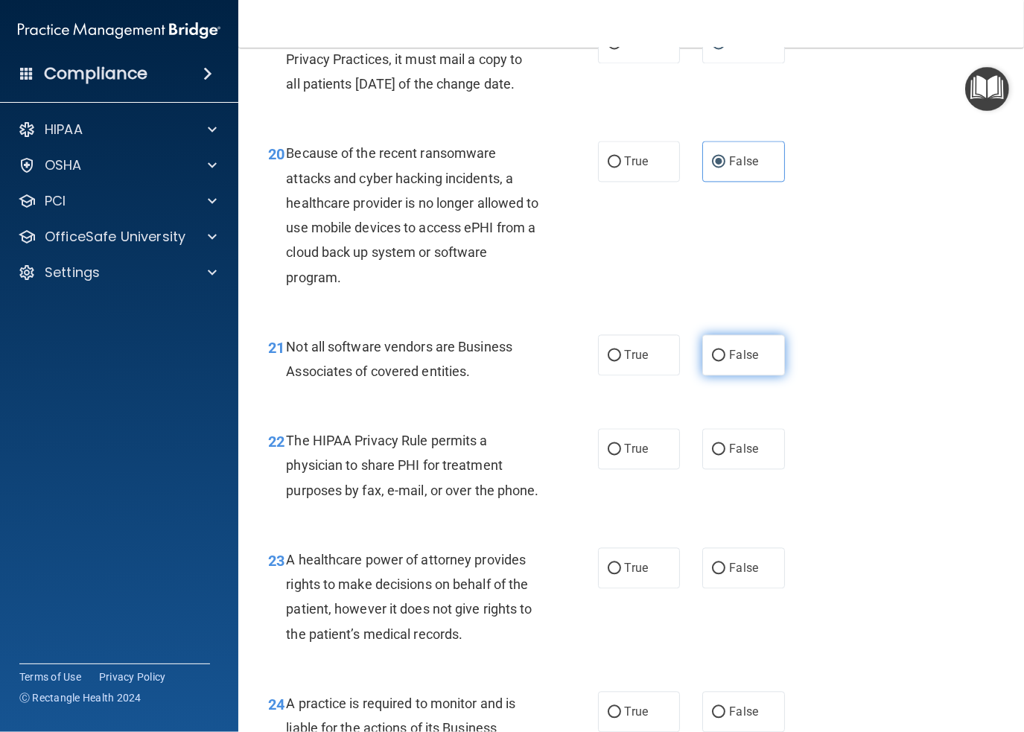
click at [729, 362] on span "False" at bounding box center [743, 355] width 29 height 14
click at [726, 361] on input "False" at bounding box center [718, 355] width 13 height 11
radio input "true"
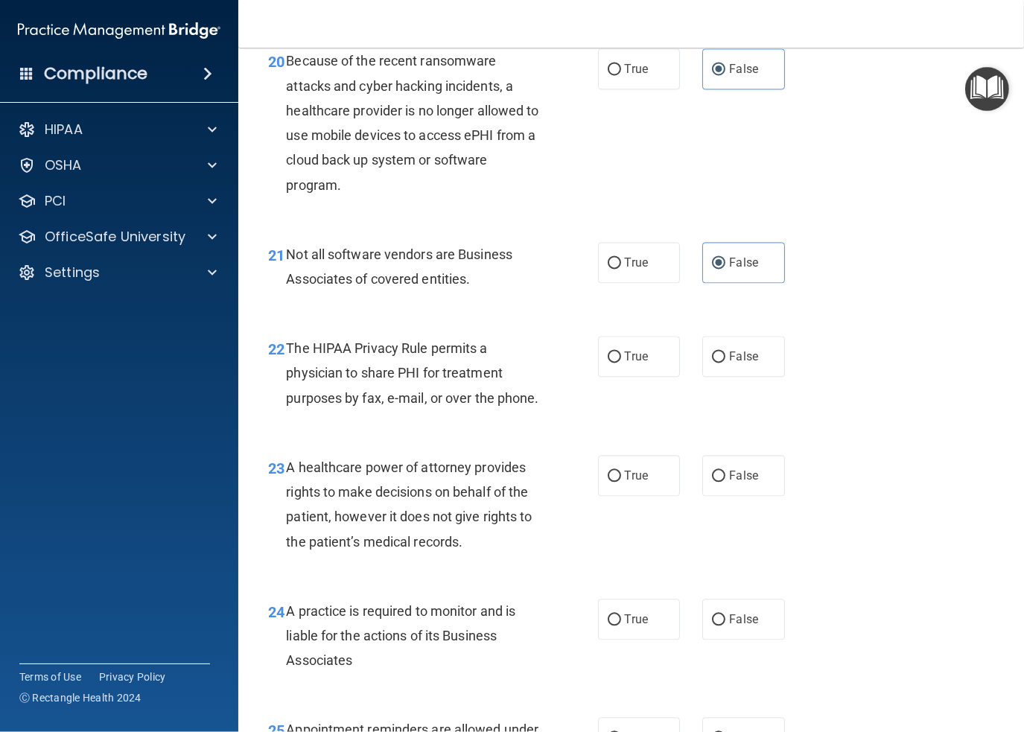
scroll to position [2905, 0]
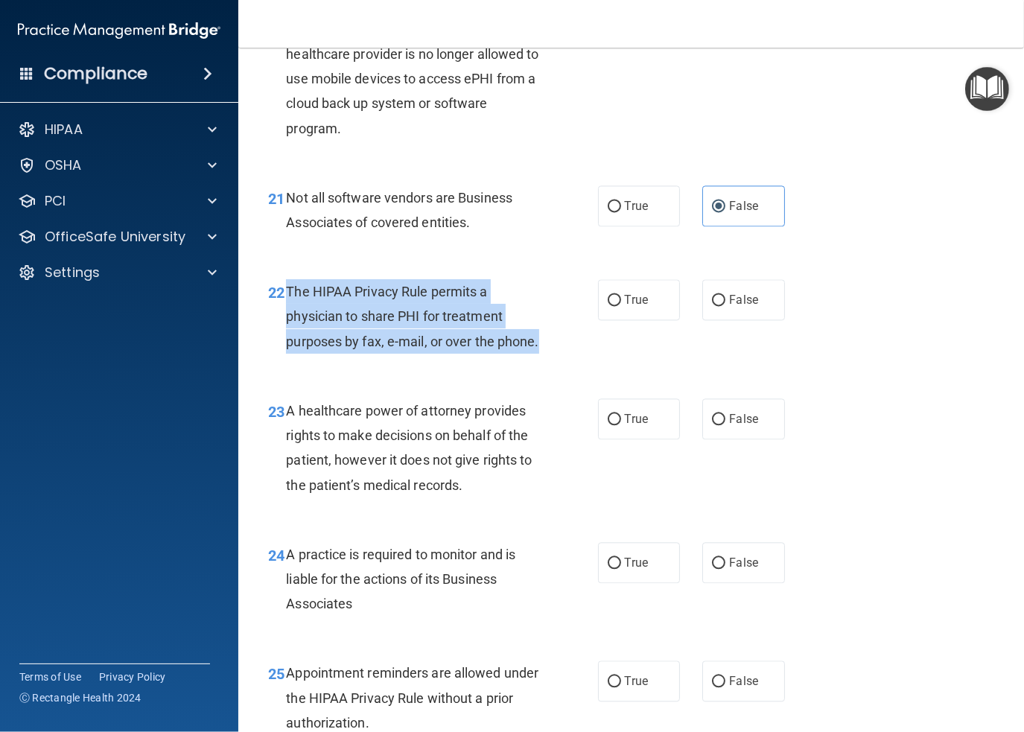
drag, startPoint x: 328, startPoint y: 390, endPoint x: 288, endPoint y: 315, distance: 84.3
click at [288, 315] on div "The HIPAA Privacy Rule permits a physician to share PHI for treatment purposes …" at bounding box center [418, 316] width 264 height 74
copy span "The HIPAA Privacy Rule permits a physician to share PHI for treatment purposes …"
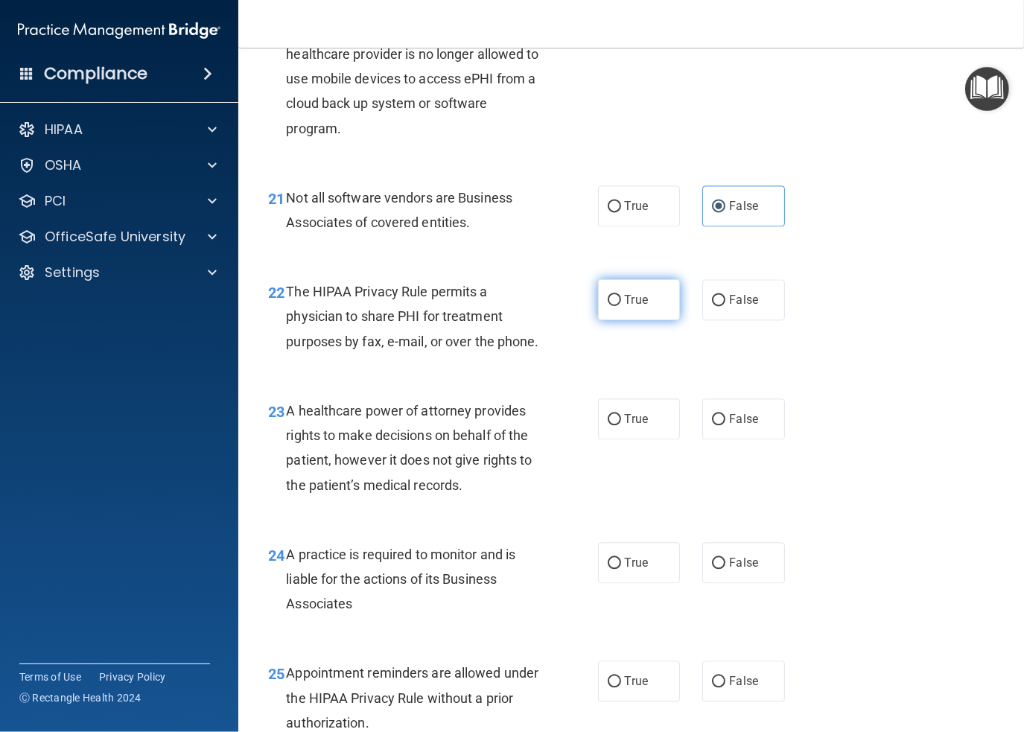
click at [625, 307] on span "True" at bounding box center [636, 300] width 23 height 14
click at [621, 306] on input "True" at bounding box center [614, 300] width 13 height 11
radio input "true"
click at [460, 493] on span "A healthcare power of attorney provides rights to make decisions on behalf of t…" at bounding box center [409, 448] width 246 height 90
click at [719, 439] on label "False" at bounding box center [743, 419] width 83 height 41
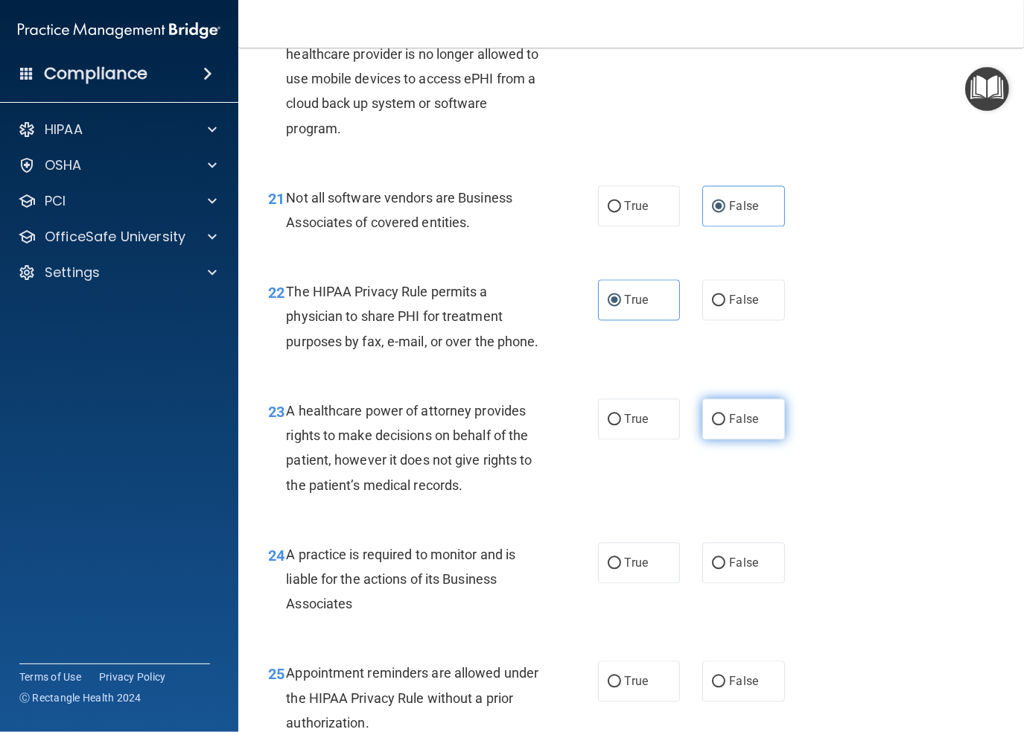
click at [719, 425] on input "False" at bounding box center [718, 419] width 13 height 11
radio input "true"
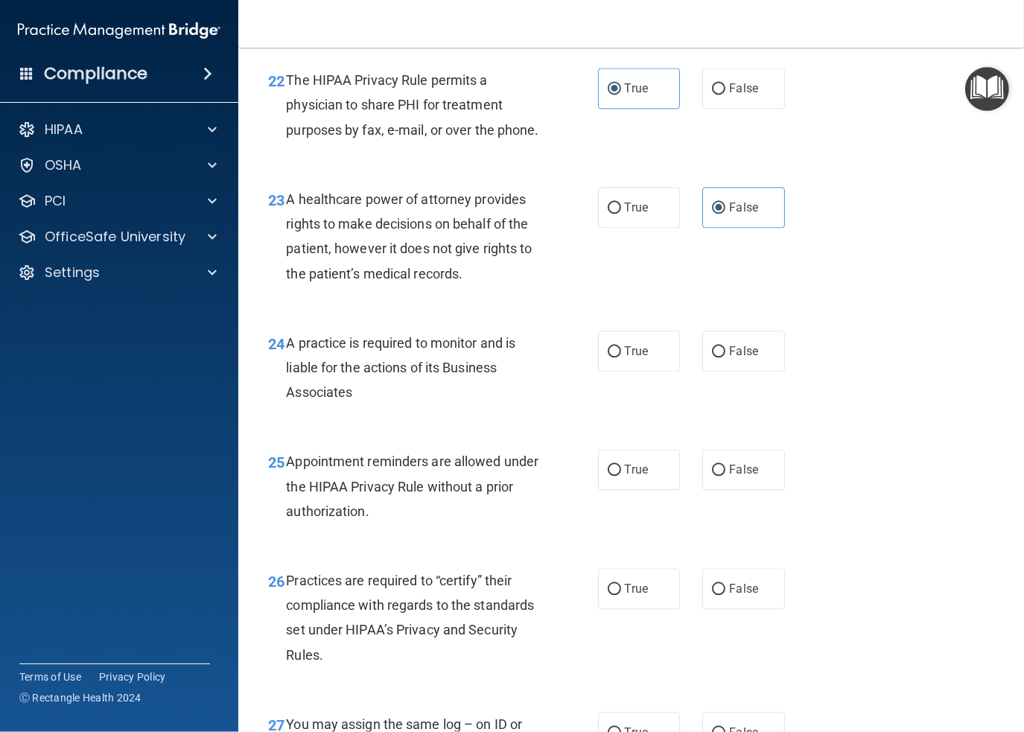
scroll to position [3129, 0]
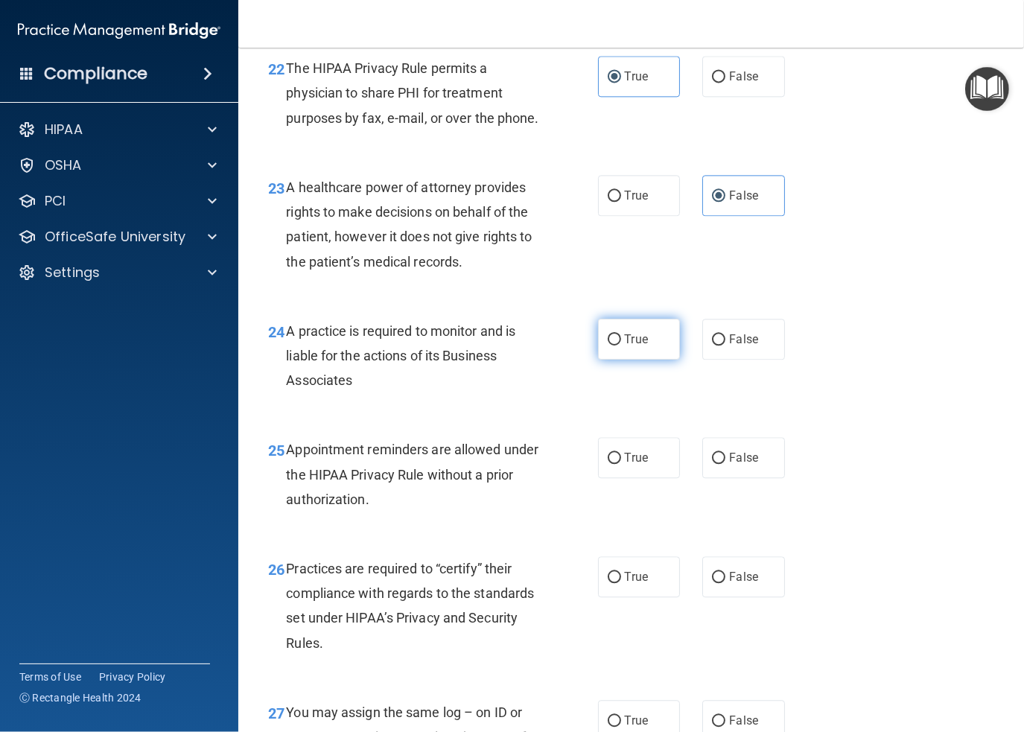
click at [643, 360] on label "True" at bounding box center [639, 339] width 83 height 41
click at [621, 346] on input "True" at bounding box center [614, 339] width 13 height 11
radio input "true"
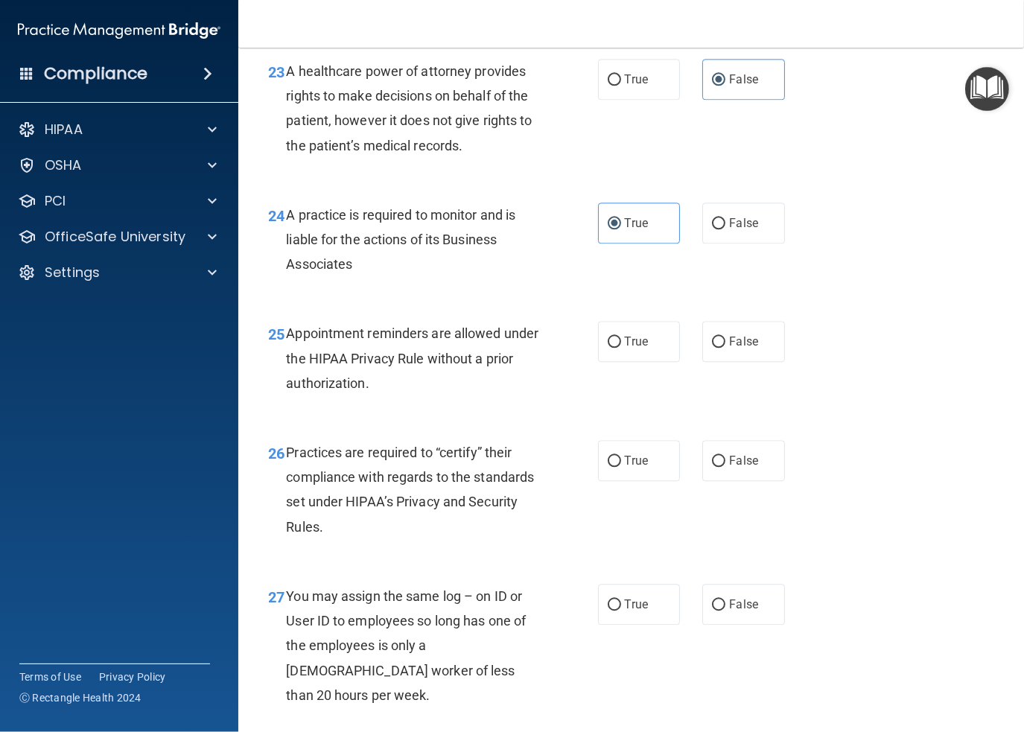
scroll to position [3278, 0]
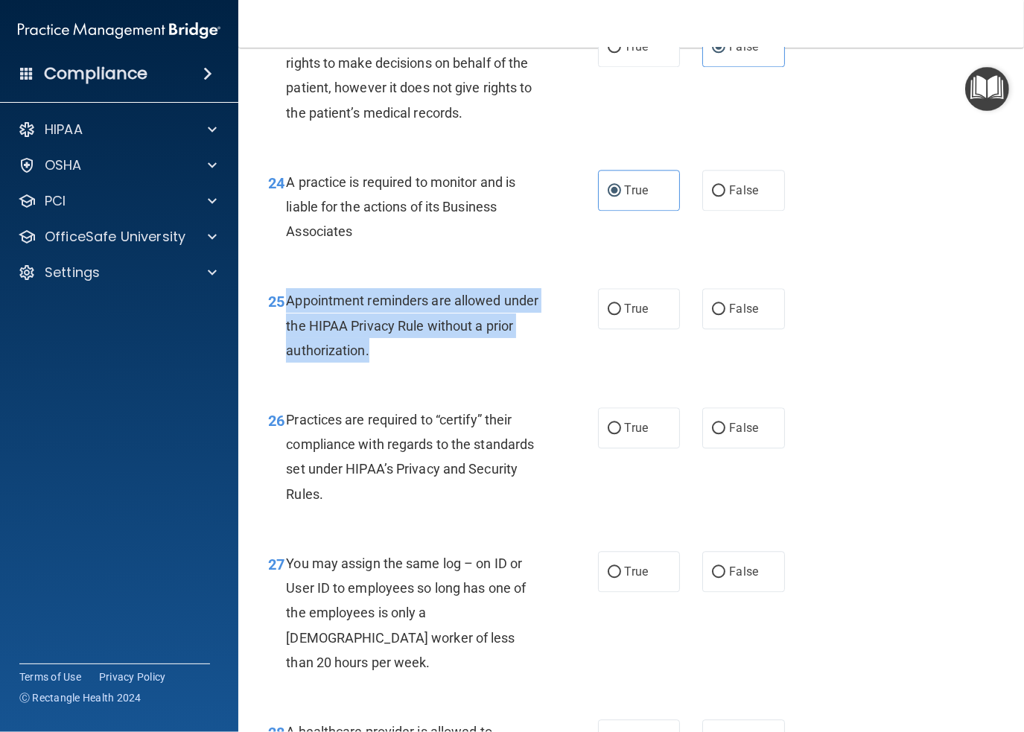
drag, startPoint x: 403, startPoint y: 394, endPoint x: 290, endPoint y: 354, distance: 120.2
click at [290, 354] on div "Appointment reminders are allowed under the HIPAA Privacy Rule without a prior …" at bounding box center [418, 325] width 264 height 74
copy span "Appointment reminders are allowed under the HIPAA Privacy Rule without a prior …"
click at [615, 315] on input "True" at bounding box center [614, 309] width 13 height 11
radio input "true"
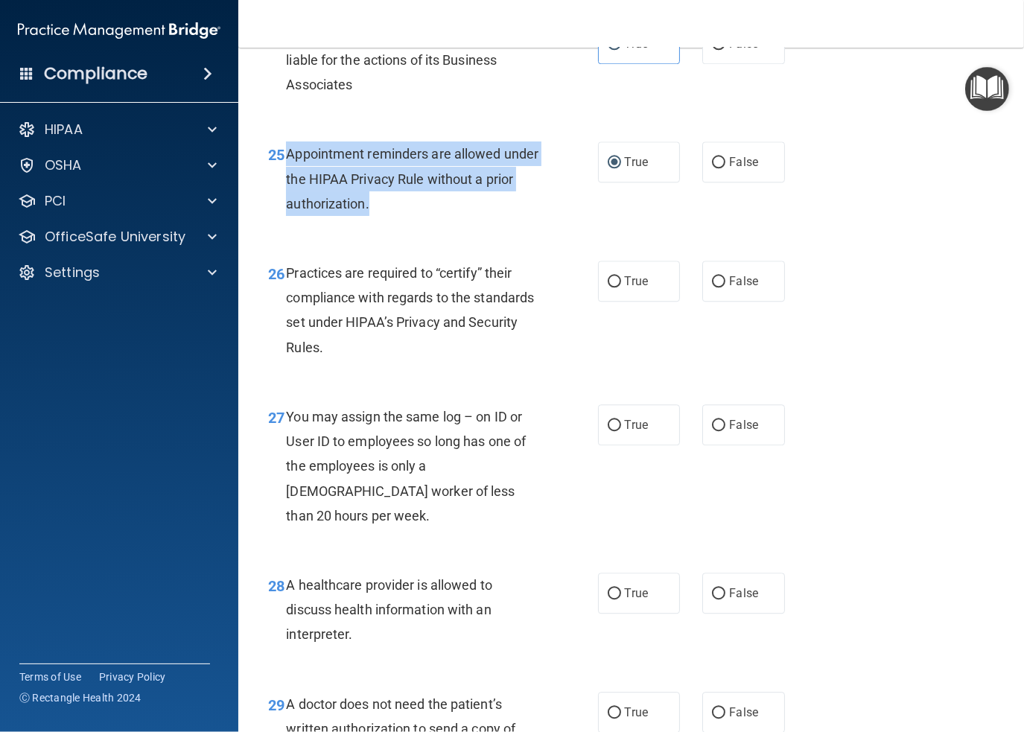
scroll to position [3427, 0]
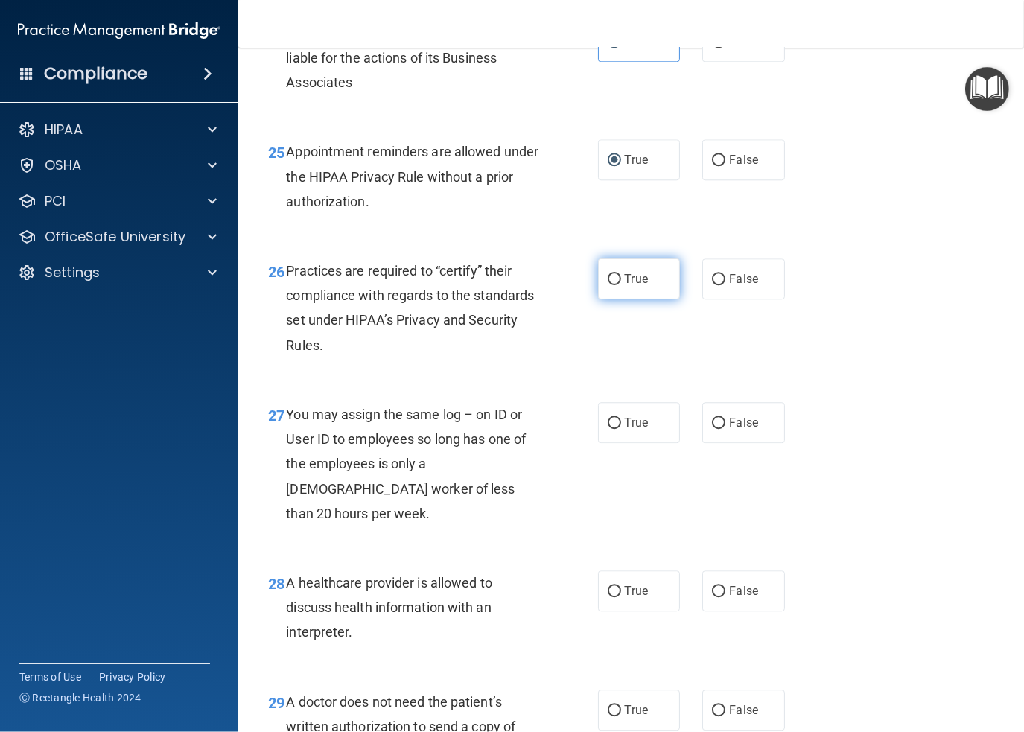
click at [616, 299] on label "True" at bounding box center [639, 278] width 83 height 41
click at [616, 285] on input "True" at bounding box center [614, 279] width 13 height 11
radio input "true"
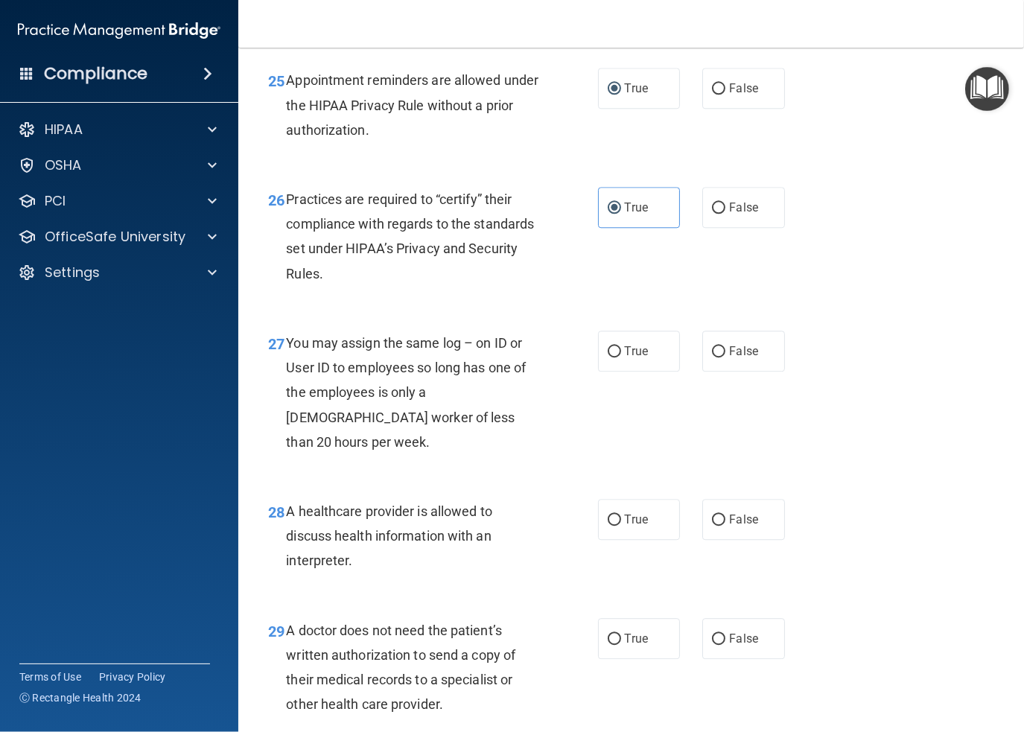
scroll to position [3501, 0]
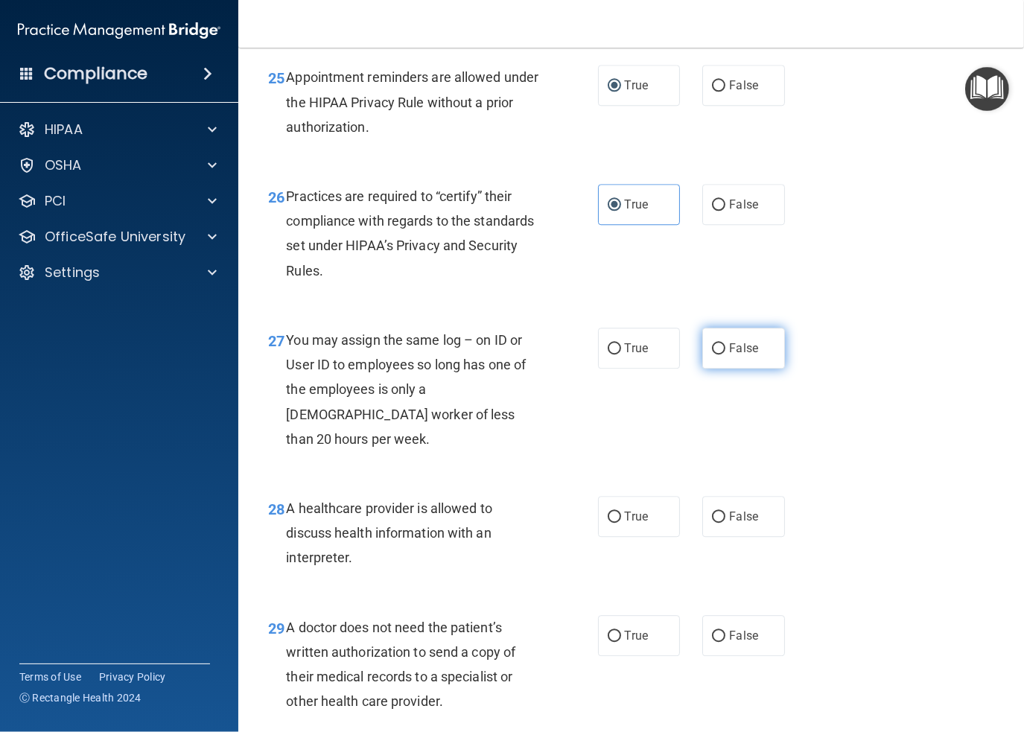
click at [742, 369] on label "False" at bounding box center [743, 348] width 83 height 41
click at [726, 355] on input "False" at bounding box center [718, 348] width 13 height 11
radio input "true"
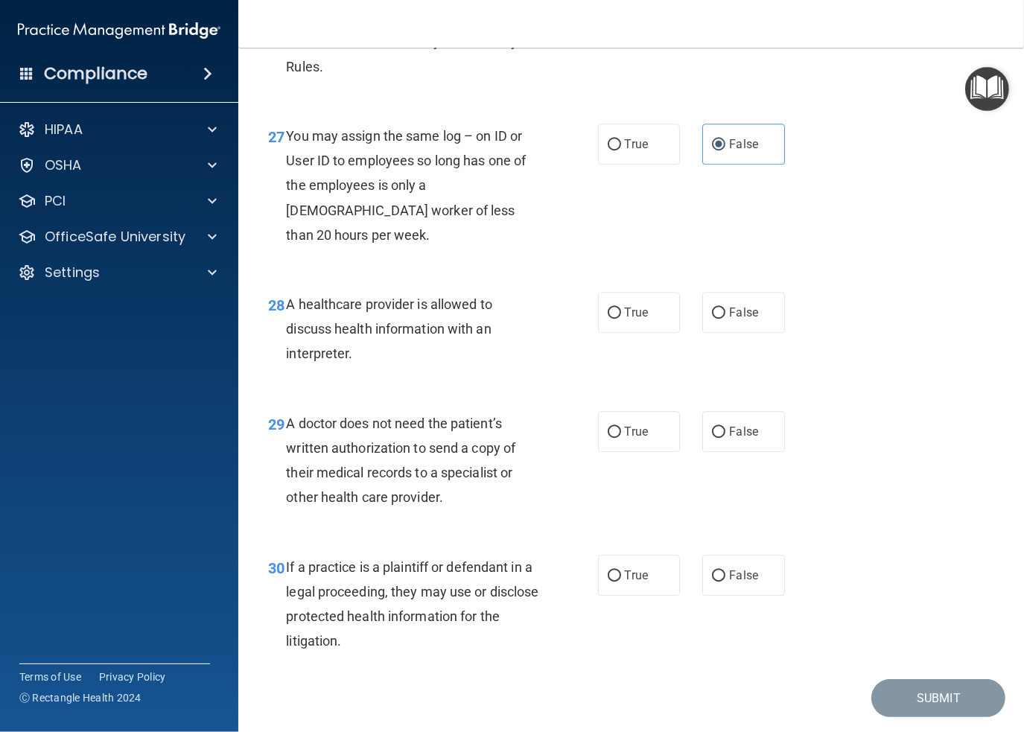
scroll to position [3725, 0]
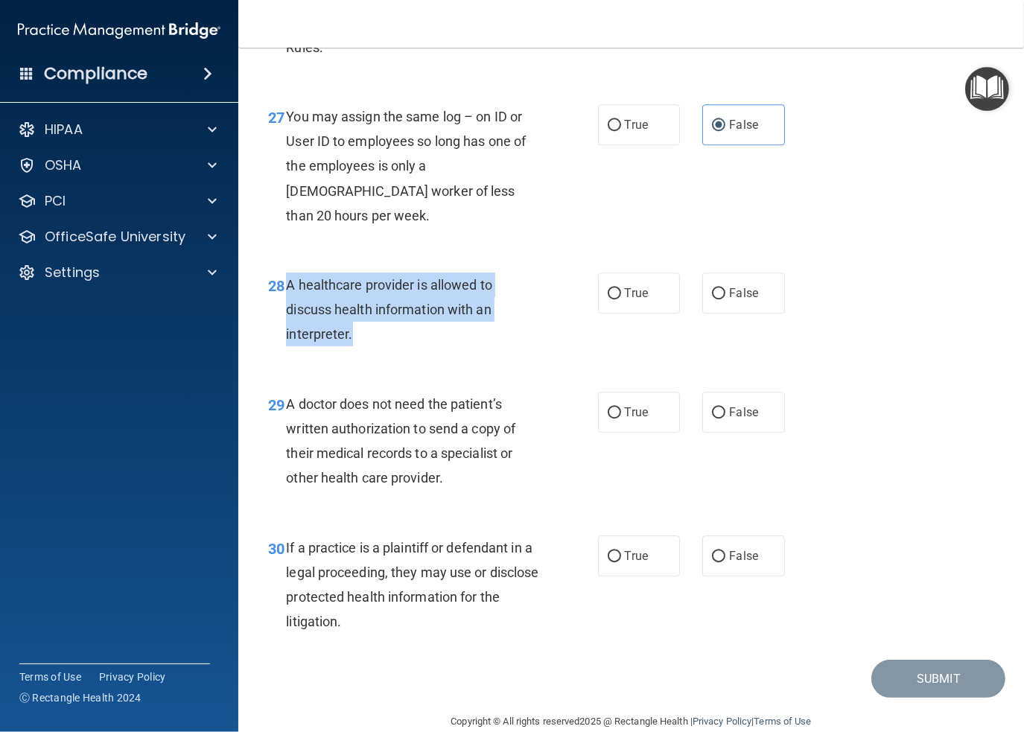
drag, startPoint x: 355, startPoint y: 364, endPoint x: 289, endPoint y: 312, distance: 83.9
click at [289, 312] on div "A healthcare provider is allowed to discuss health information with an interpre…" at bounding box center [418, 310] width 264 height 74
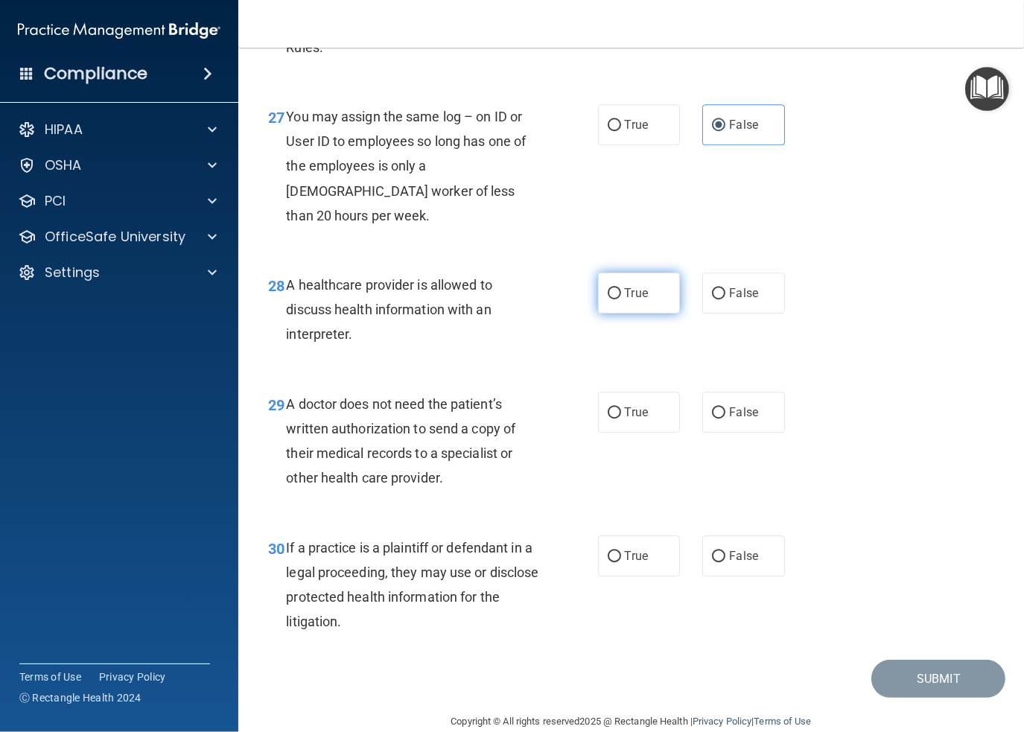
click at [625, 300] on span "True" at bounding box center [636, 293] width 23 height 14
click at [620, 299] on input "True" at bounding box center [614, 293] width 13 height 11
radio input "true"
click at [647, 433] on label "True" at bounding box center [639, 412] width 83 height 41
click at [621, 419] on input "True" at bounding box center [614, 412] width 13 height 11
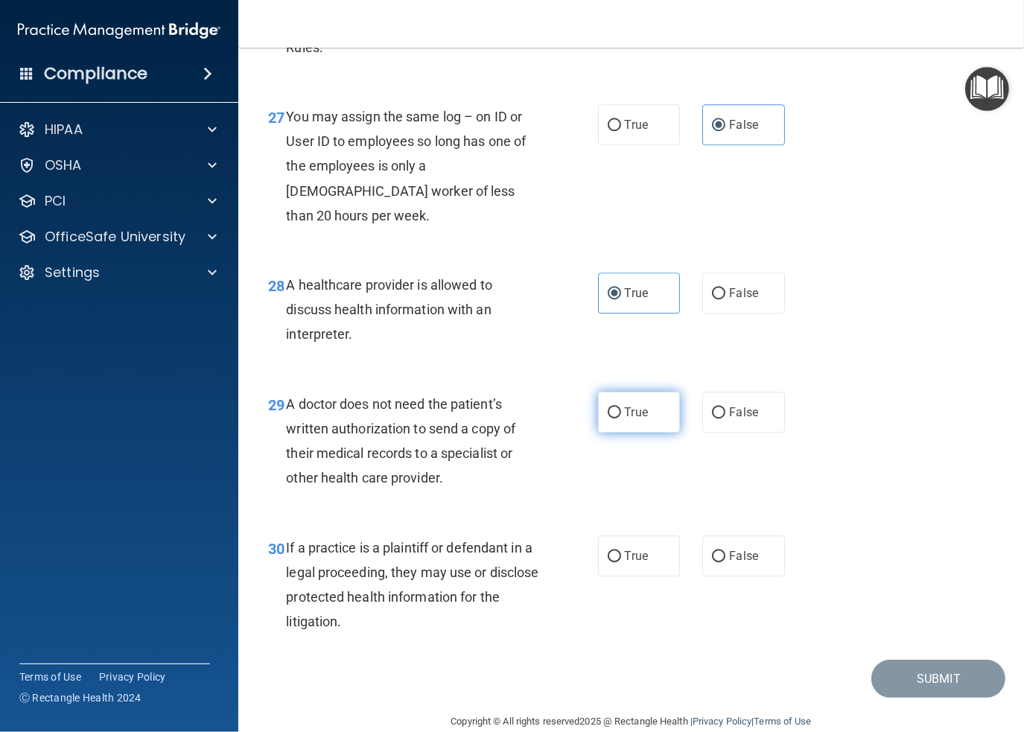
radio input "true"
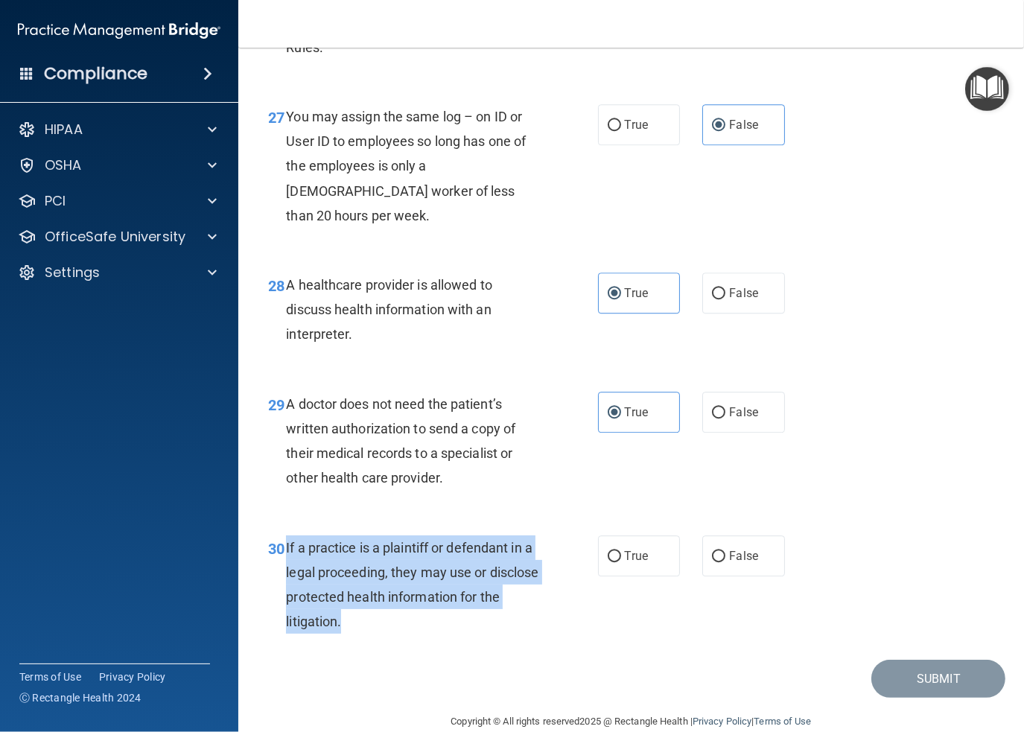
drag, startPoint x: 369, startPoint y: 652, endPoint x: 286, endPoint y: 575, distance: 113.3
click at [286, 575] on div "If a practice is a plaintiff or defendant in a legal proceeding, they may use o…" at bounding box center [418, 585] width 264 height 99
copy span "If a practice is a plaintiff or defendant in a legal proceeding, they may use o…"
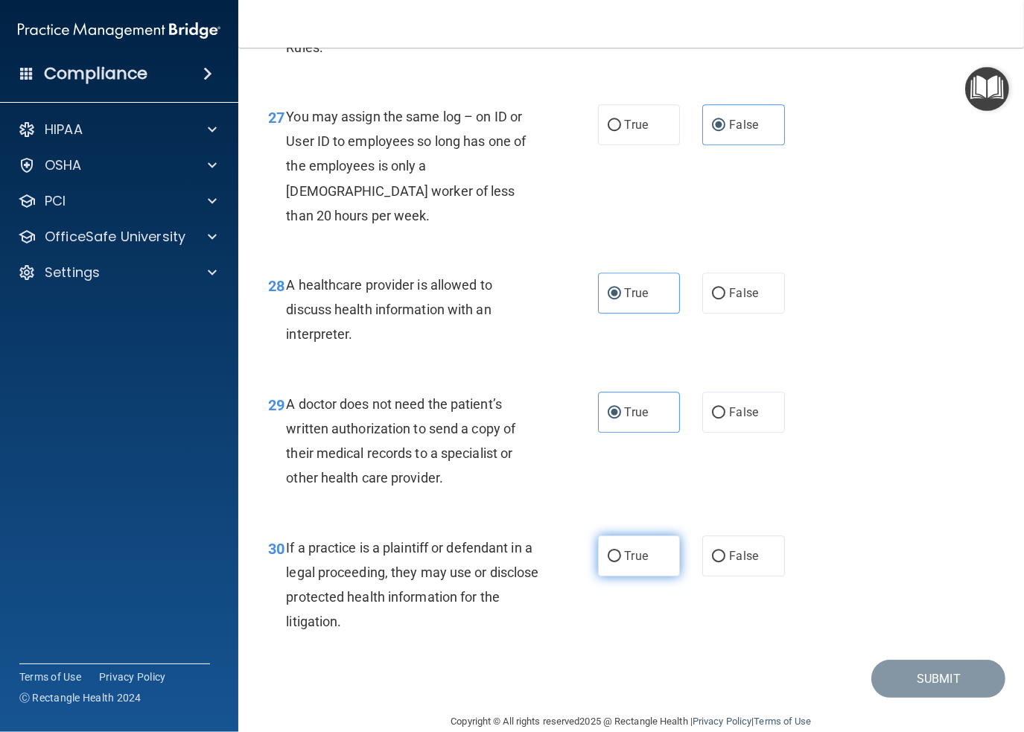
click at [625, 563] on span "True" at bounding box center [636, 556] width 23 height 14
click at [620, 562] on input "True" at bounding box center [614, 556] width 13 height 11
radio input "true"
click at [955, 698] on button "Submit" at bounding box center [939, 679] width 134 height 38
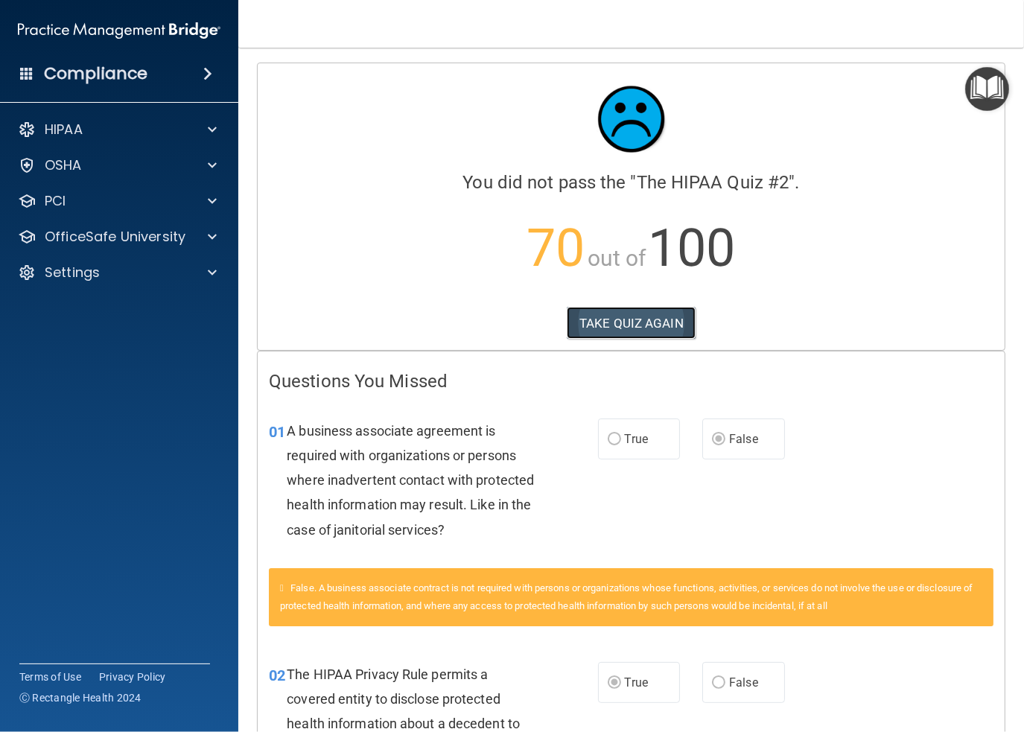
click at [614, 323] on button "TAKE QUIZ AGAIN" at bounding box center [631, 323] width 129 height 33
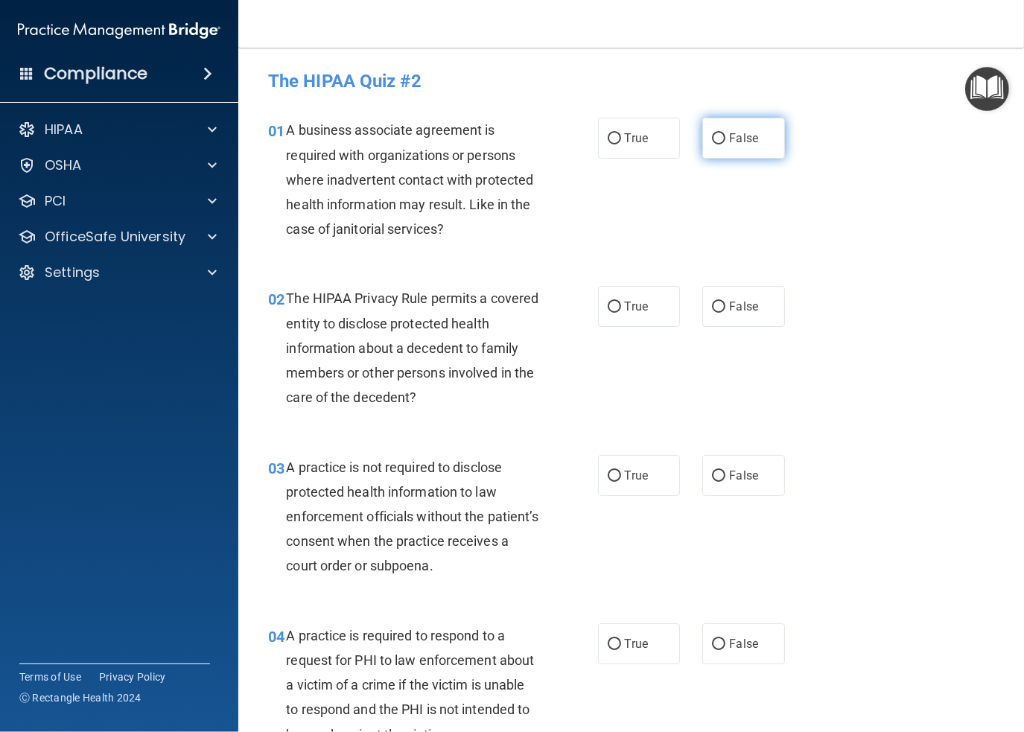
click at [717, 132] on label "False" at bounding box center [743, 138] width 83 height 41
click at [717, 133] on input "False" at bounding box center [718, 138] width 13 height 11
radio input "true"
click at [621, 287] on div "02 The HIPAA Privacy Rule permits a covered entity to disclose protected health…" at bounding box center [631, 351] width 749 height 168
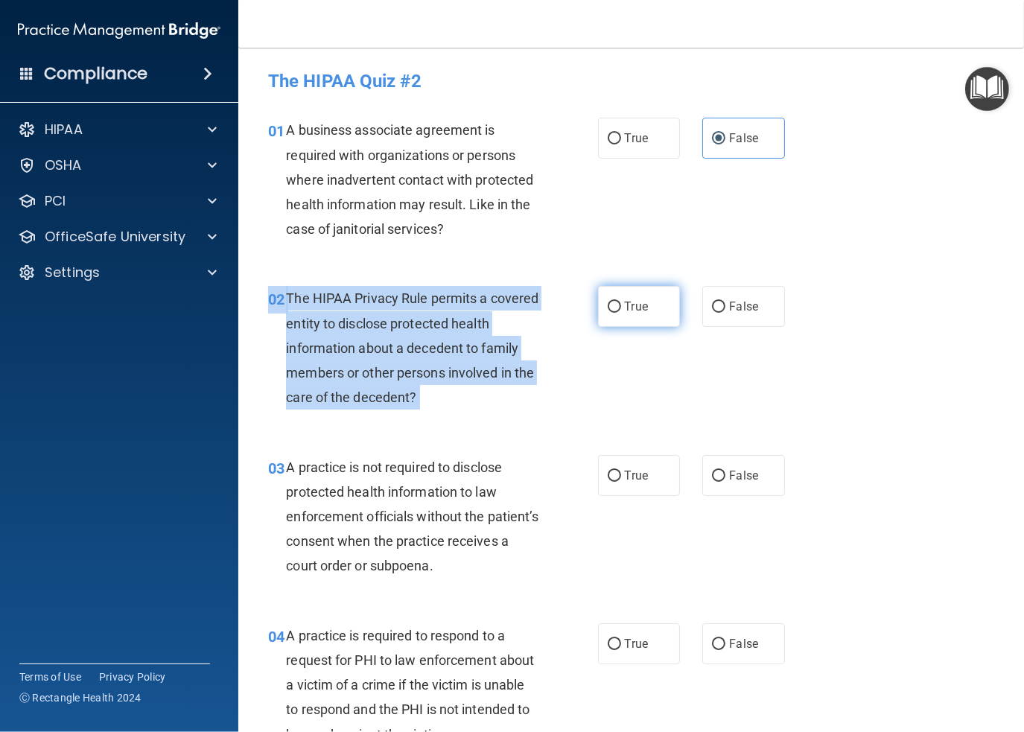
click at [609, 306] on input "True" at bounding box center [614, 307] width 13 height 11
radio input "true"
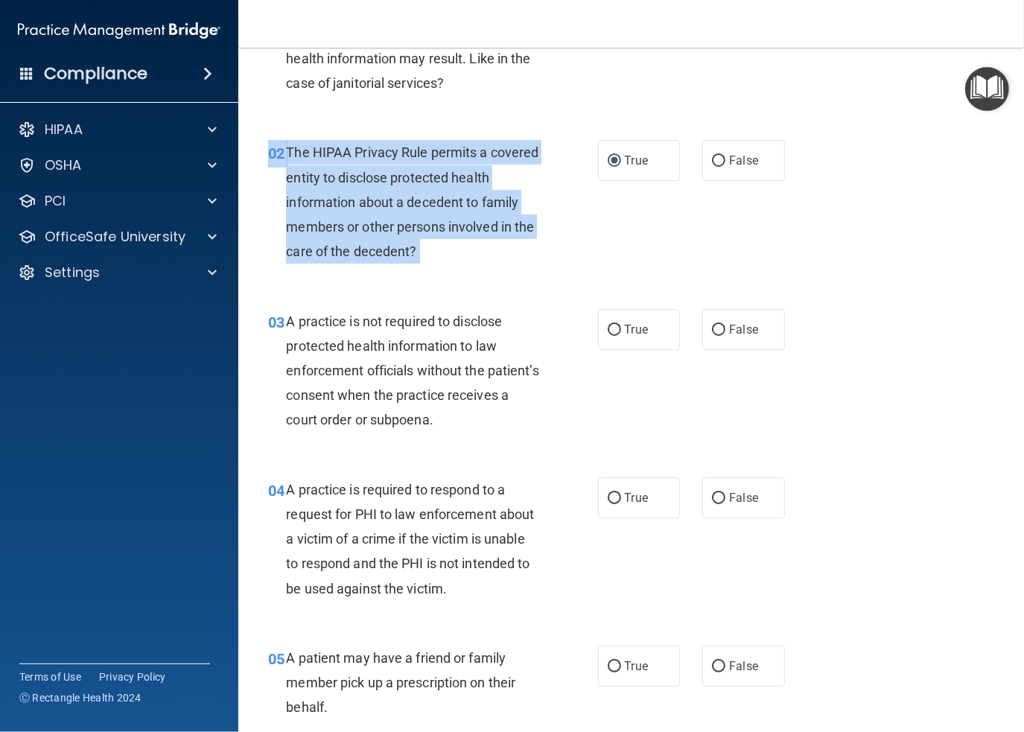
scroll to position [149, 0]
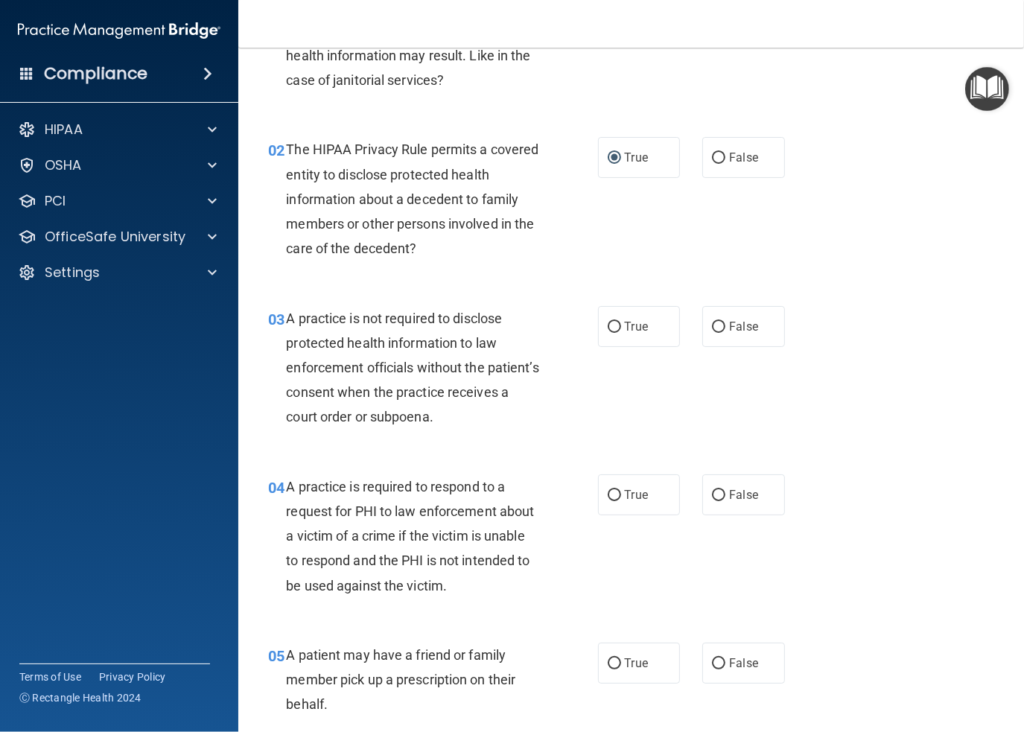
click at [552, 389] on div "03 A practice is not required to disclose protected health information to law e…" at bounding box center [433, 371] width 375 height 131
click at [712, 326] on input "False" at bounding box center [718, 327] width 13 height 11
radio input "true"
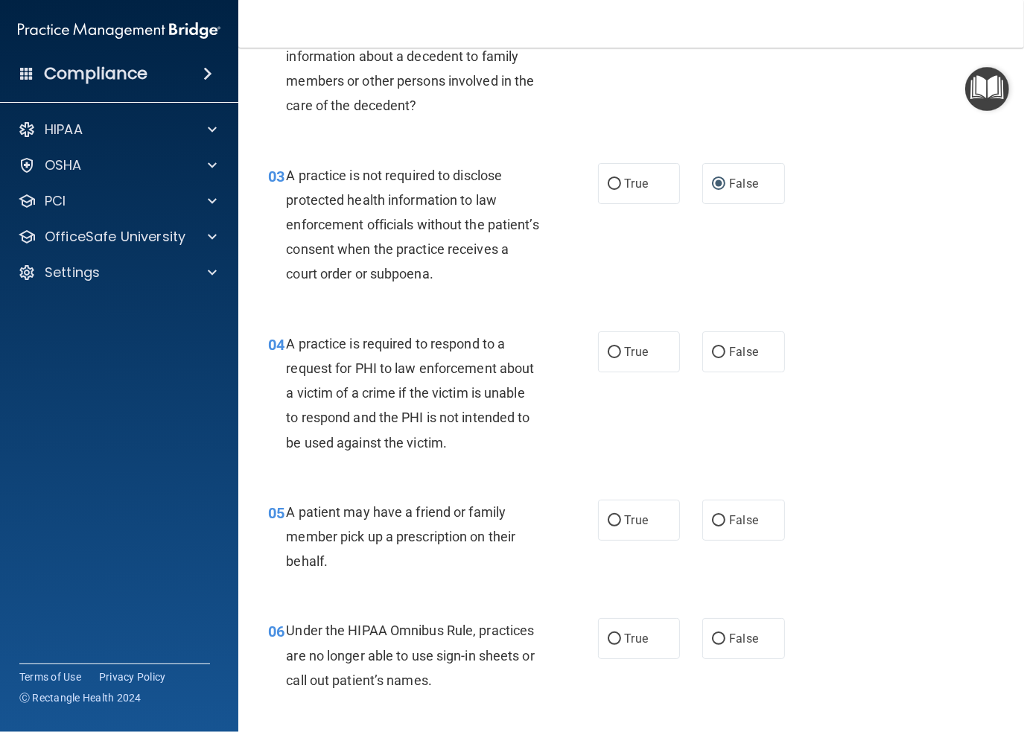
scroll to position [298, 0]
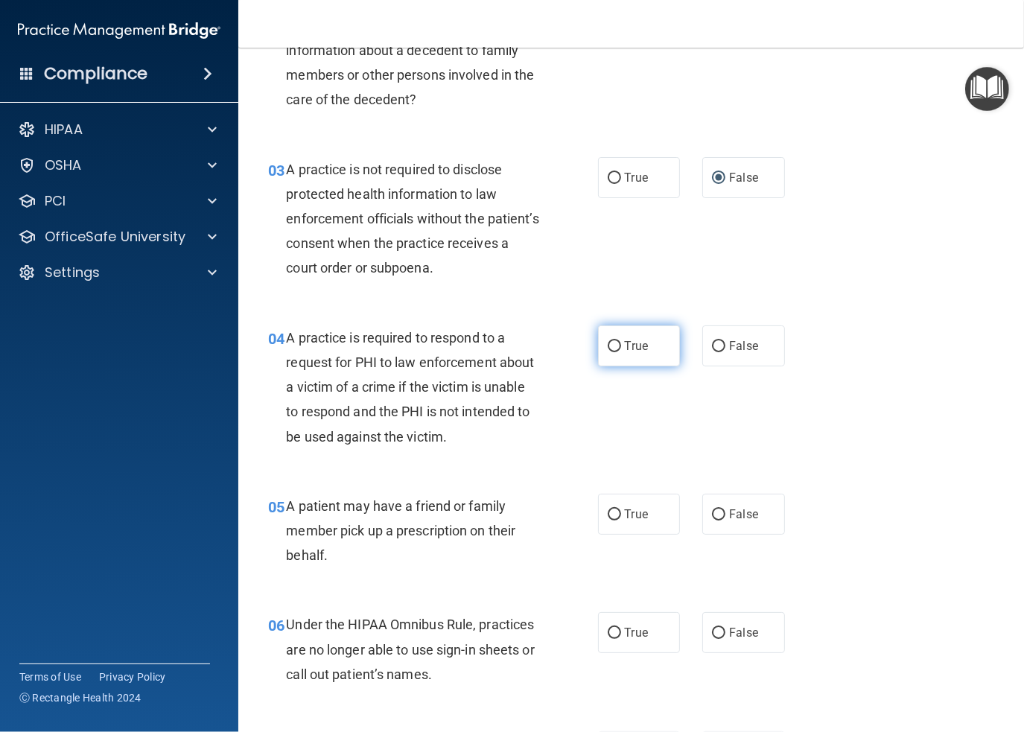
click at [616, 346] on label "True" at bounding box center [639, 346] width 83 height 41
click at [616, 346] on input "True" at bounding box center [614, 346] width 13 height 11
radio input "true"
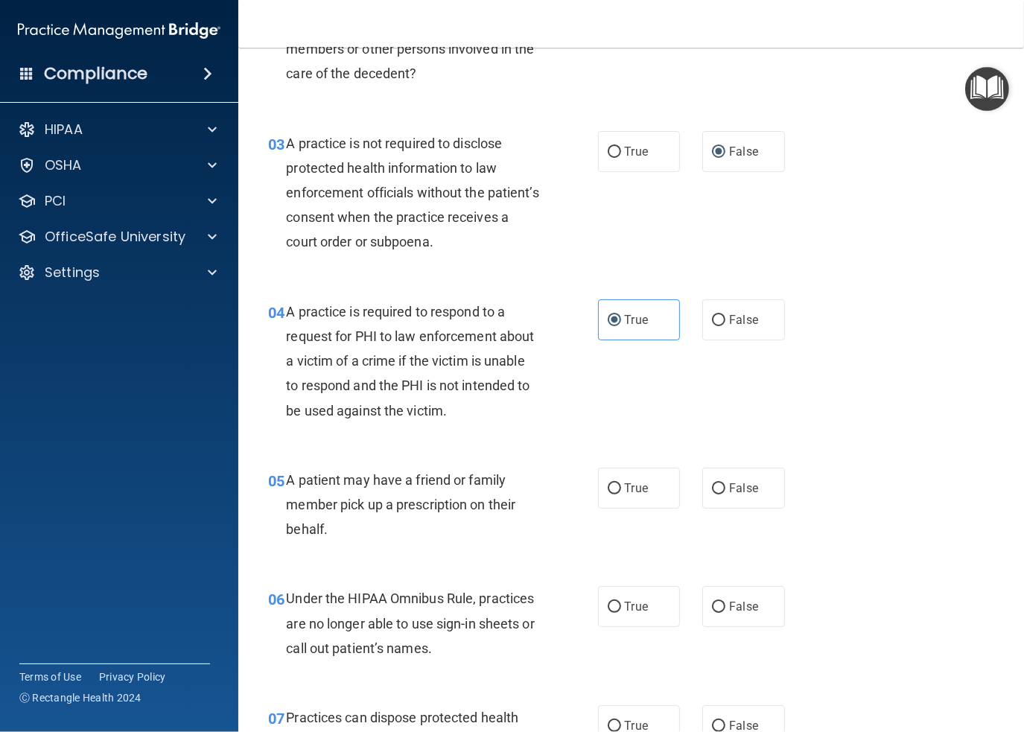
scroll to position [447, 0]
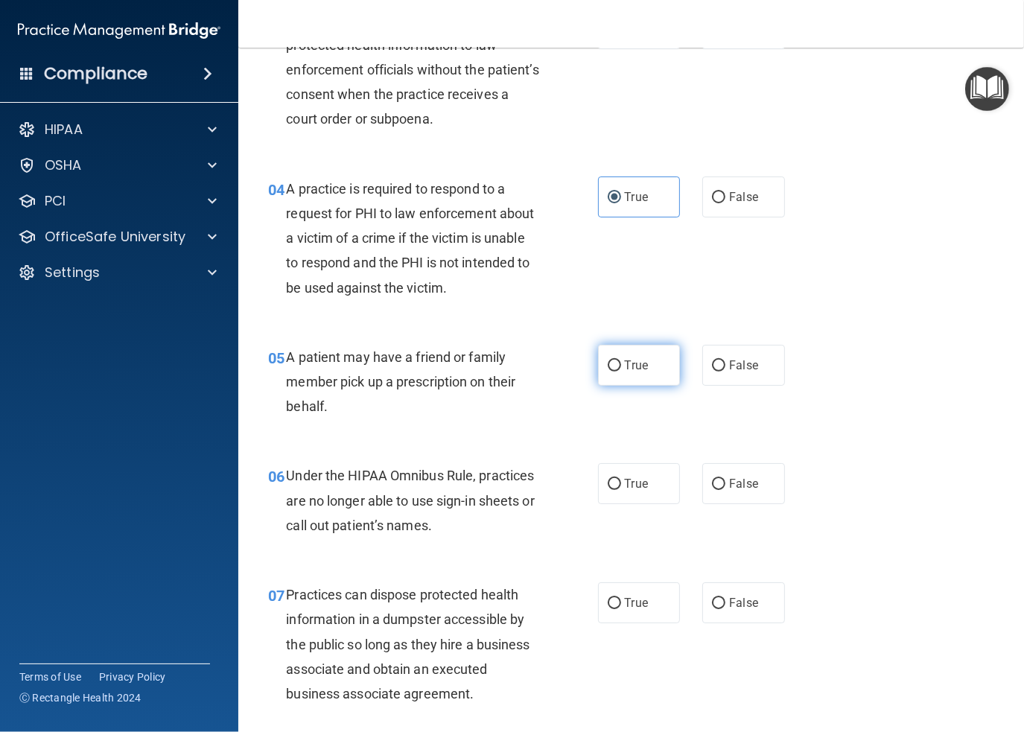
click at [611, 367] on input "True" at bounding box center [614, 366] width 13 height 11
radio input "true"
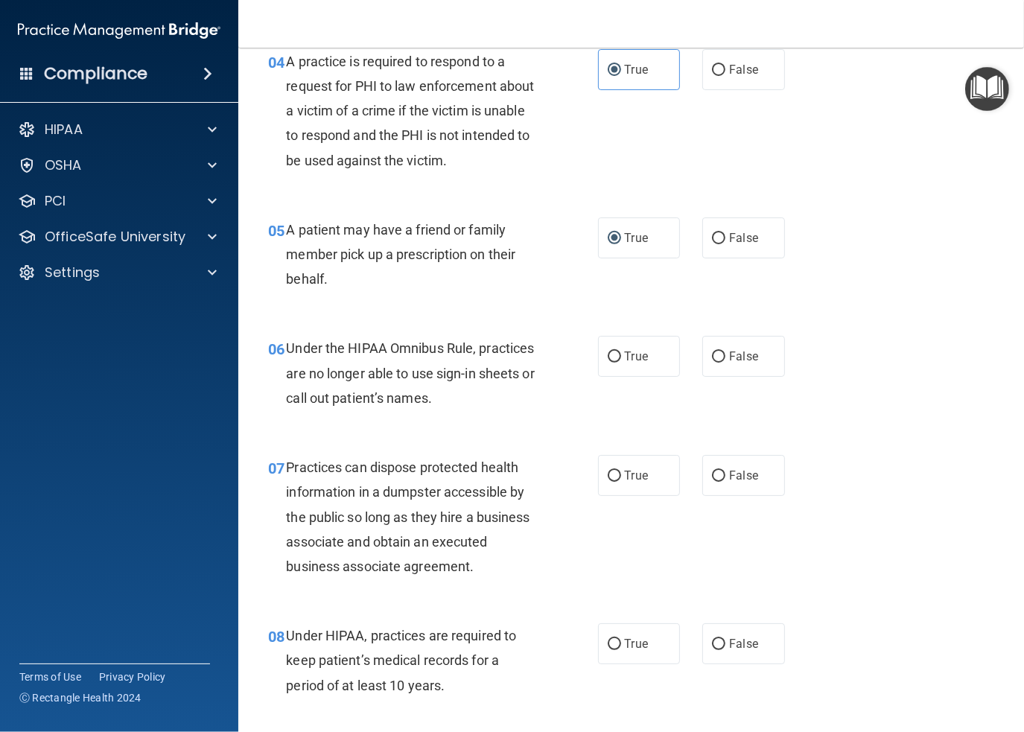
scroll to position [596, 0]
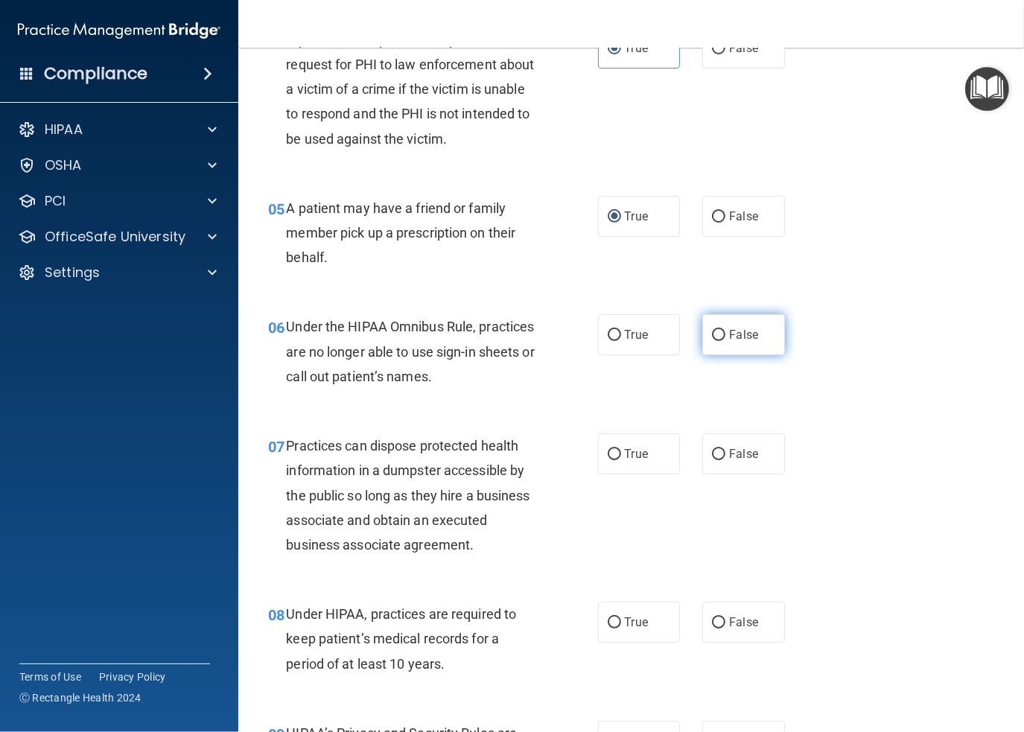
click at [705, 327] on label "False" at bounding box center [743, 334] width 83 height 41
click at [712, 330] on input "False" at bounding box center [718, 335] width 13 height 11
radio input "true"
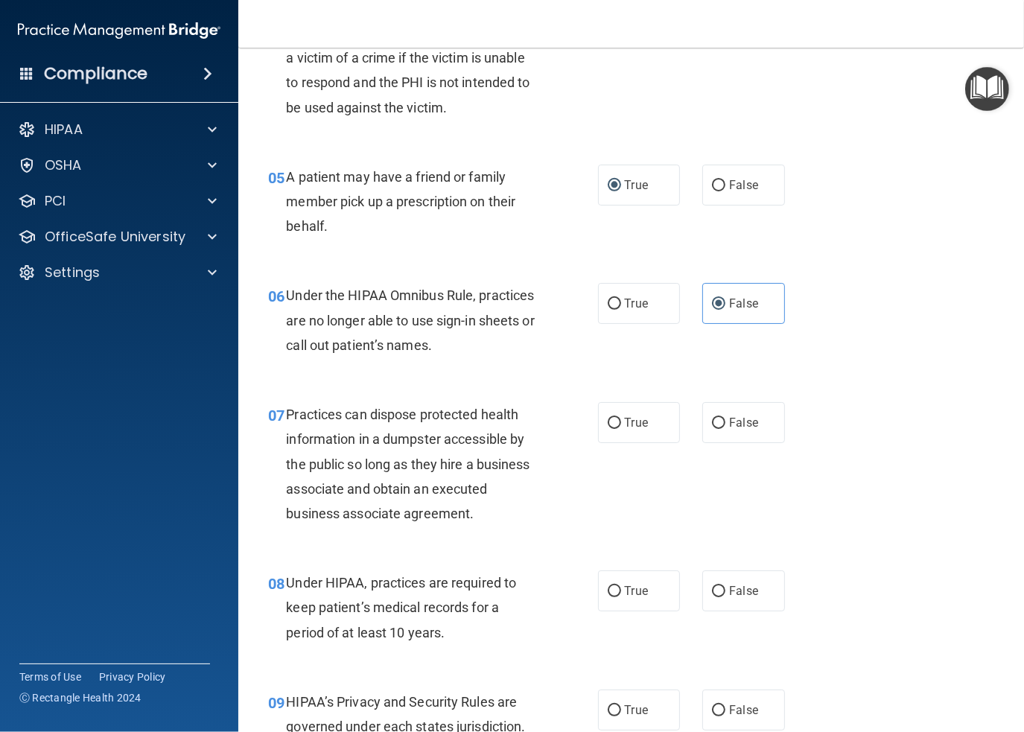
scroll to position [670, 0]
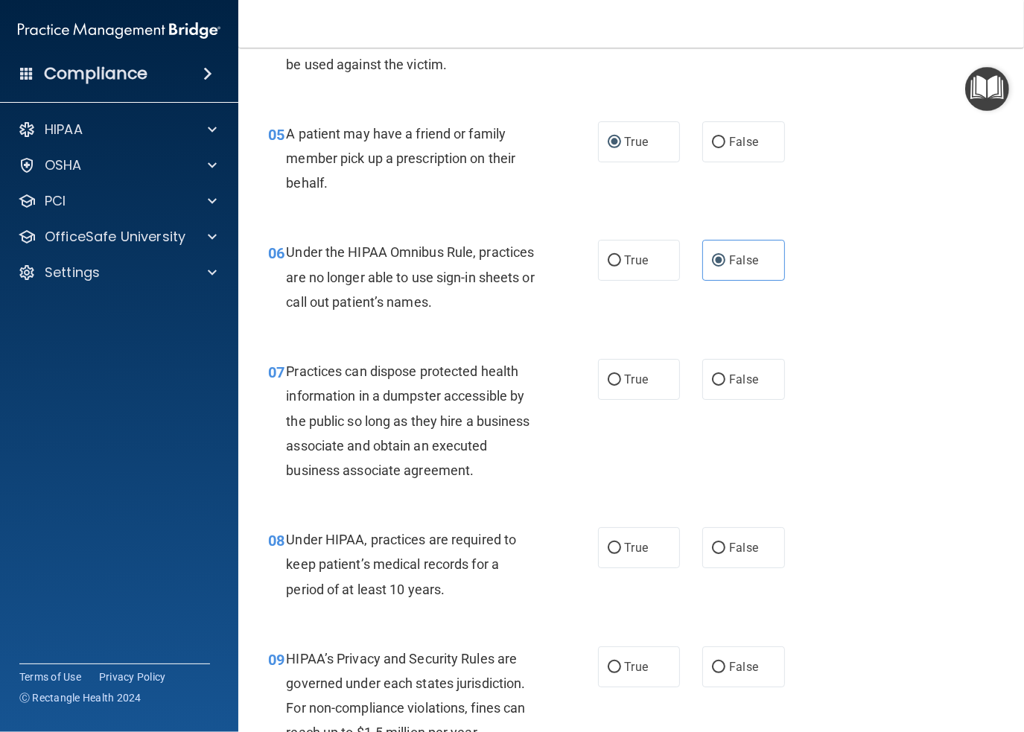
click at [694, 386] on div "True False" at bounding box center [697, 379] width 198 height 41
click at [712, 378] on input "False" at bounding box center [718, 380] width 13 height 11
radio input "true"
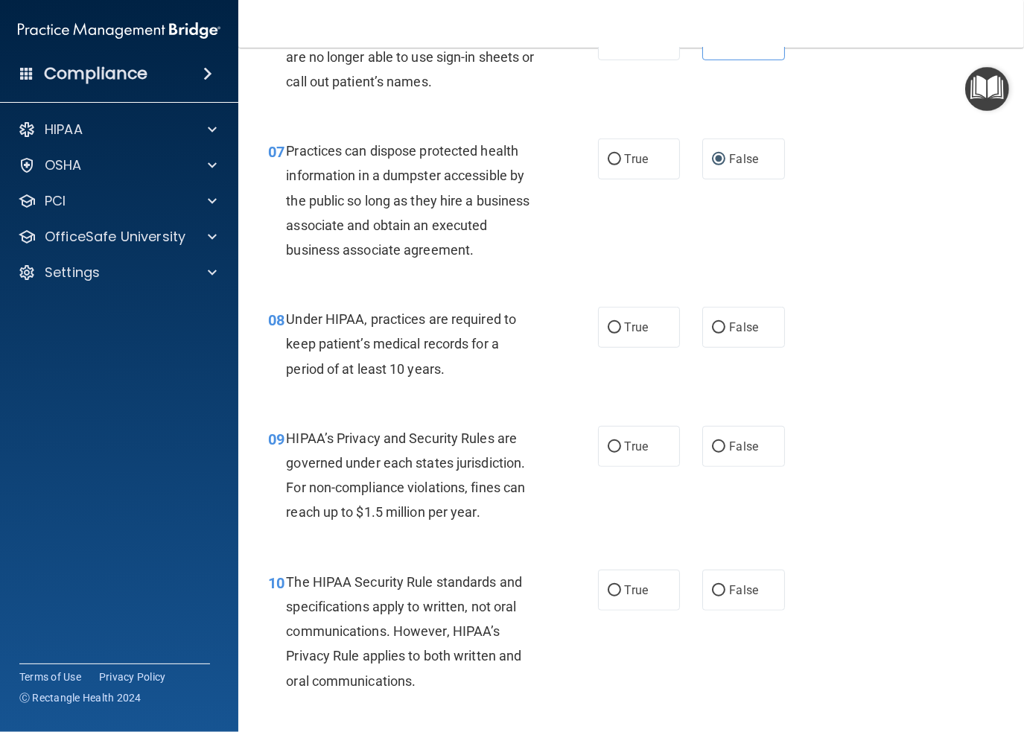
scroll to position [894, 0]
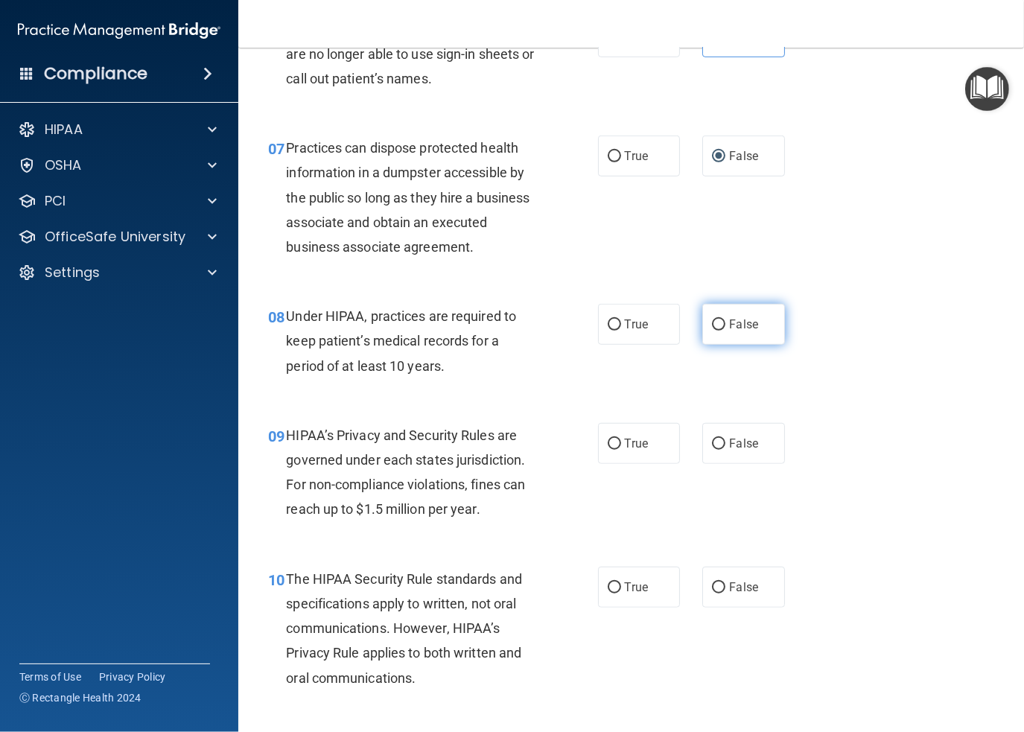
click at [719, 326] on label "False" at bounding box center [743, 324] width 83 height 41
click at [719, 326] on input "False" at bounding box center [718, 325] width 13 height 11
radio input "true"
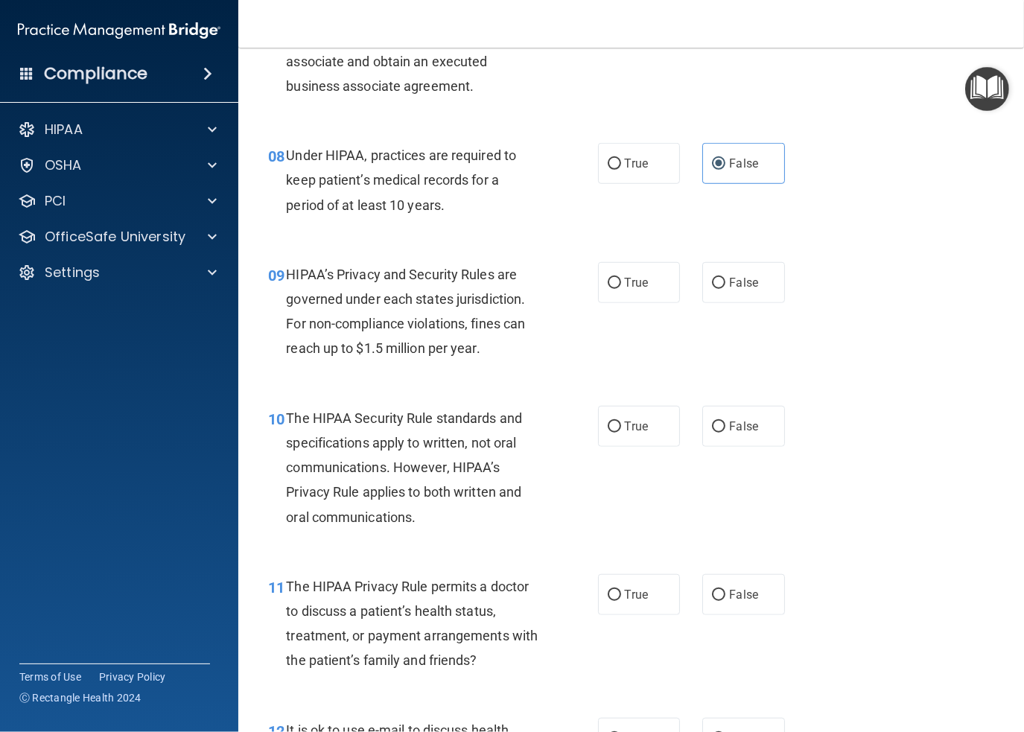
scroll to position [1117, 0]
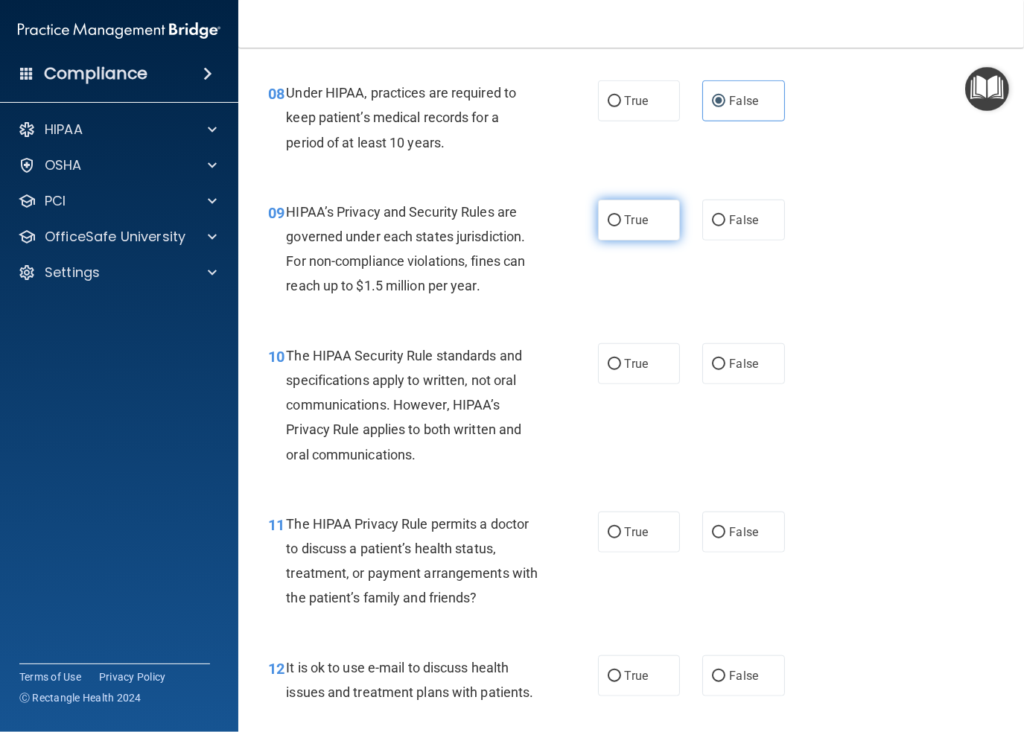
click at [637, 218] on span "True" at bounding box center [636, 220] width 23 height 14
click at [621, 218] on input "True" at bounding box center [614, 220] width 13 height 11
radio input "true"
click at [625, 357] on span "True" at bounding box center [636, 364] width 23 height 14
click at [620, 359] on input "True" at bounding box center [614, 364] width 13 height 11
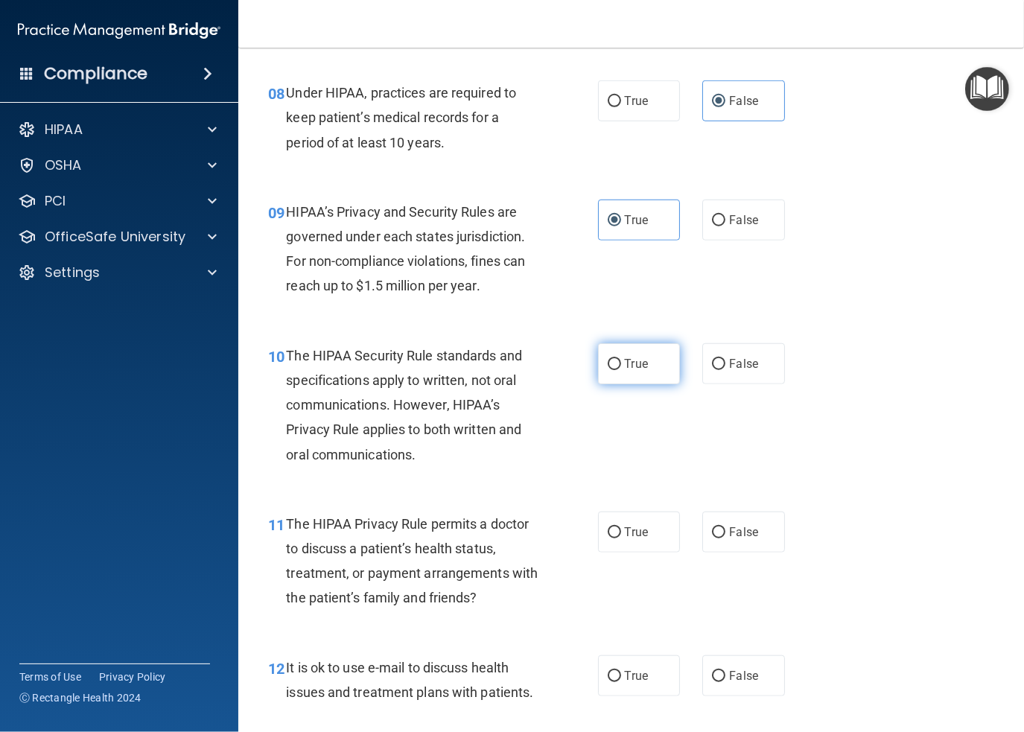
radio input "true"
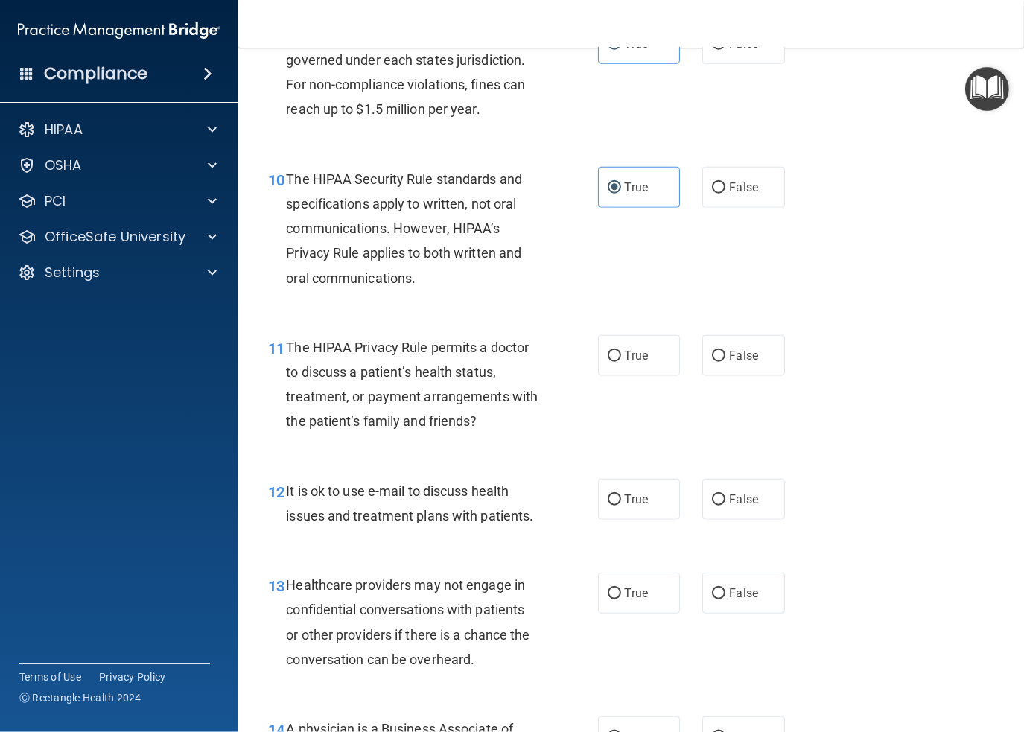
scroll to position [1341, 0]
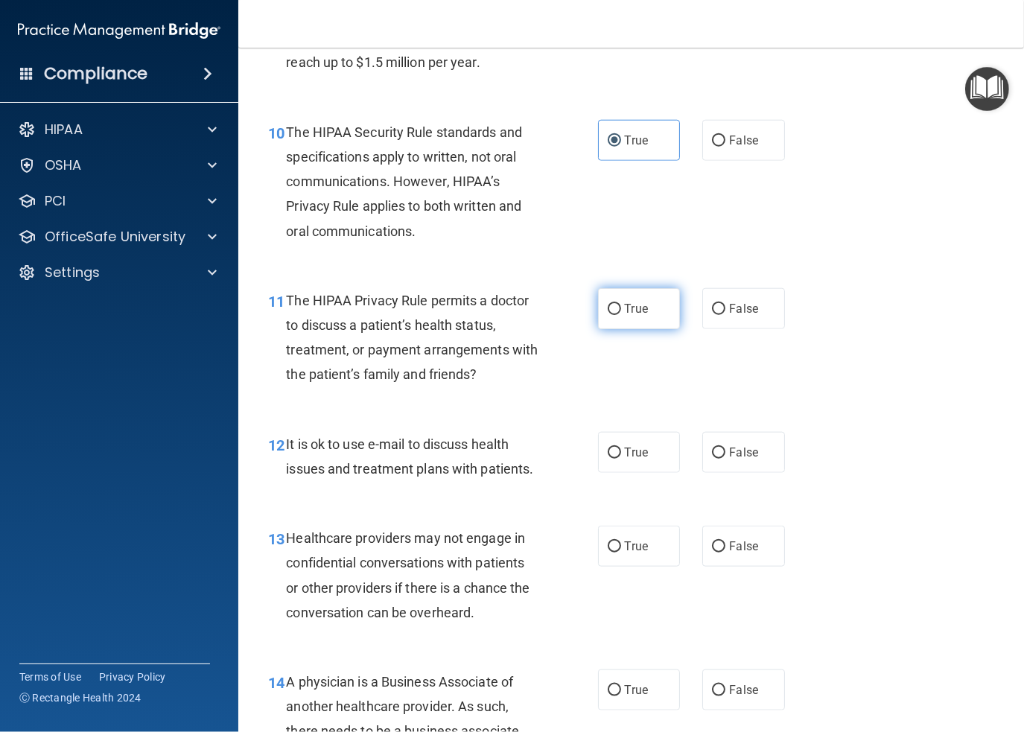
click at [617, 311] on label "True" at bounding box center [639, 308] width 83 height 41
click at [617, 311] on input "True" at bounding box center [614, 309] width 13 height 11
radio input "true"
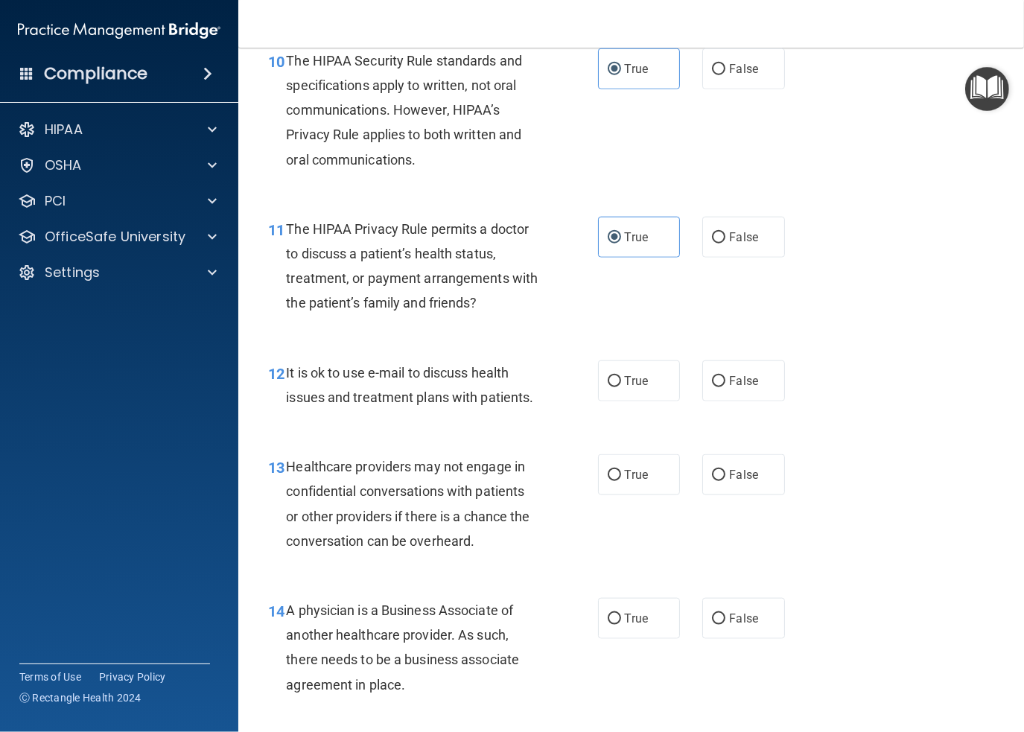
scroll to position [1415, 0]
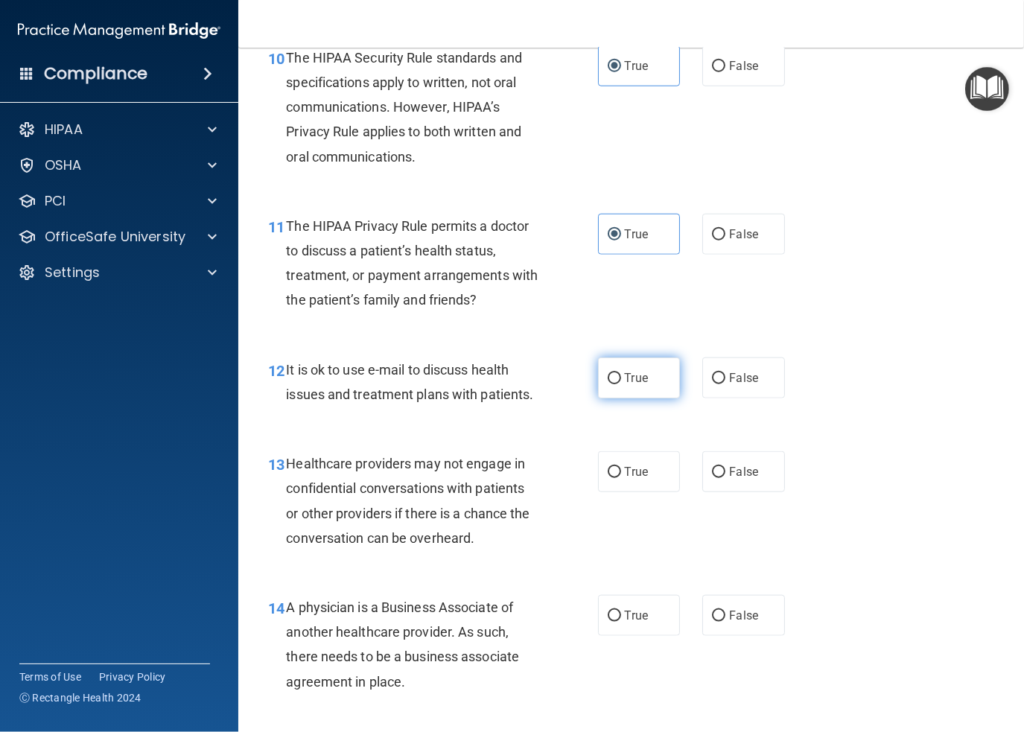
click at [614, 373] on input "True" at bounding box center [614, 378] width 13 height 11
radio input "true"
click at [714, 469] on input "False" at bounding box center [718, 472] width 13 height 11
radio input "true"
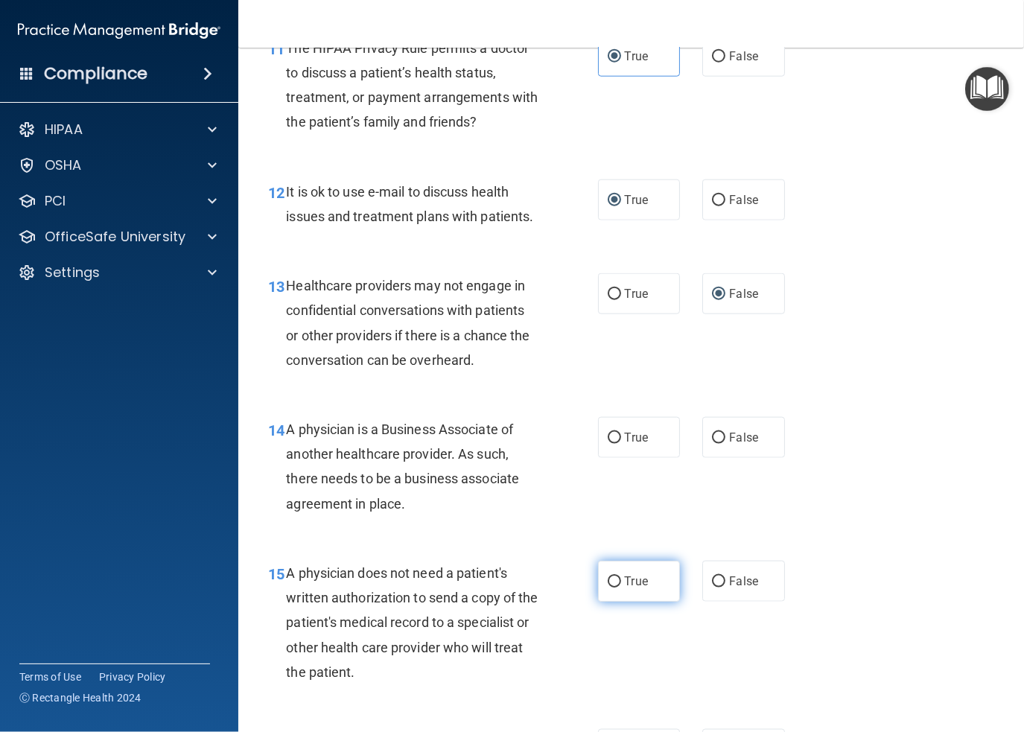
scroll to position [1639, 0]
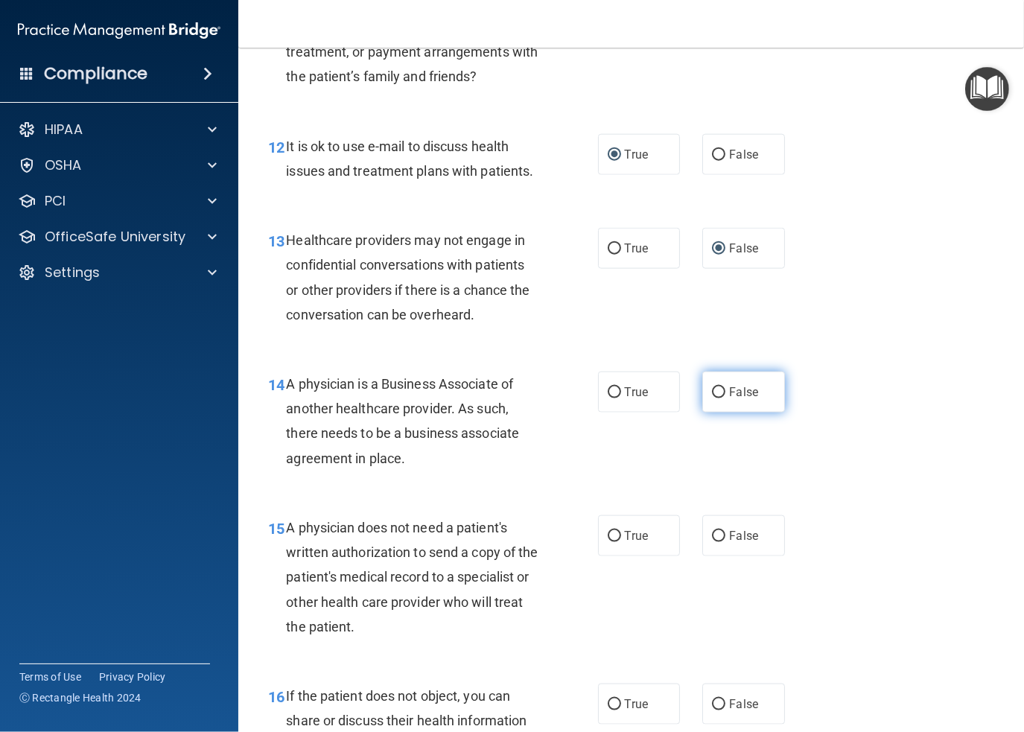
click at [714, 387] on input "False" at bounding box center [718, 392] width 13 height 11
radio input "true"
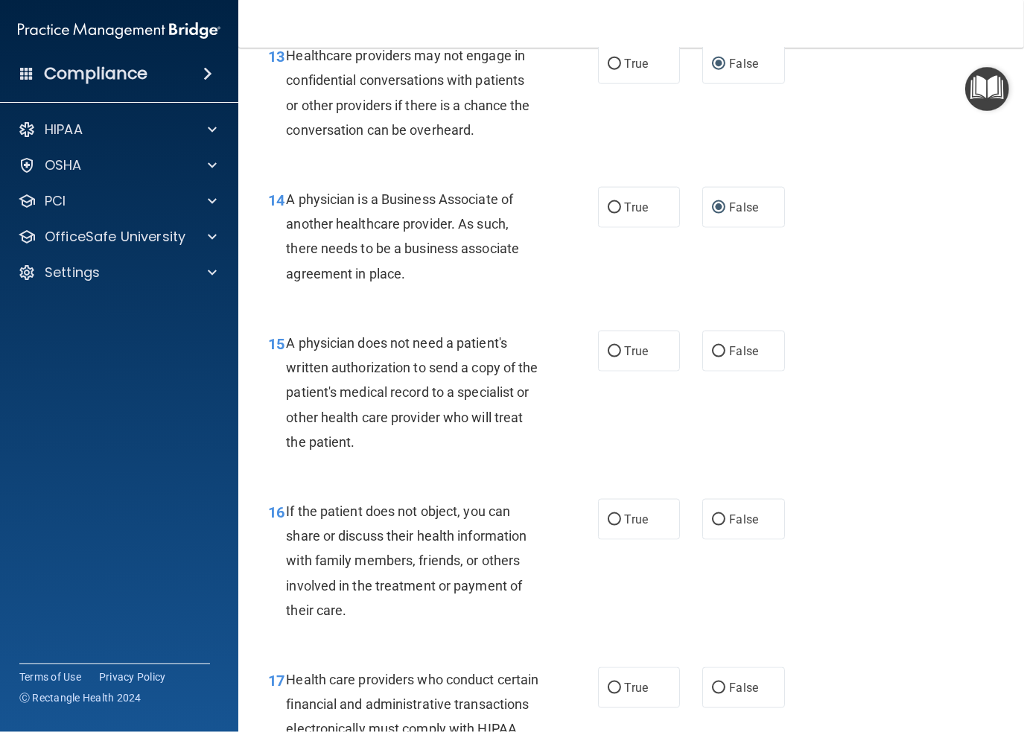
scroll to position [1862, 0]
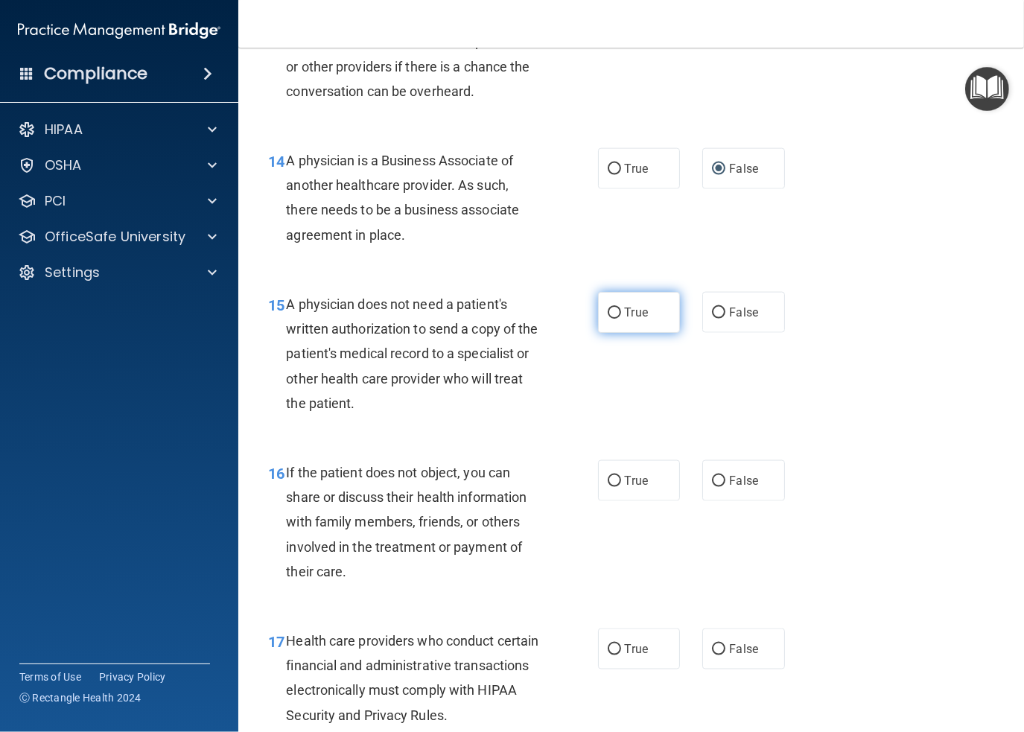
click at [615, 312] on label "True" at bounding box center [639, 312] width 83 height 41
click at [615, 312] on input "True" at bounding box center [614, 313] width 13 height 11
radio input "true"
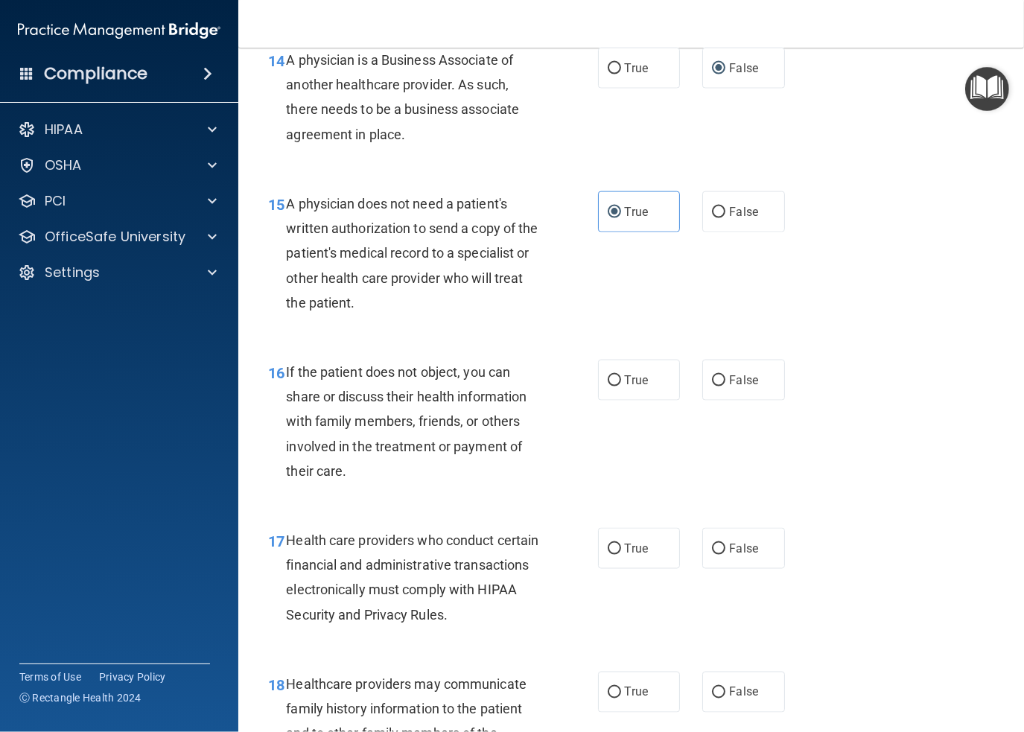
scroll to position [2011, 0]
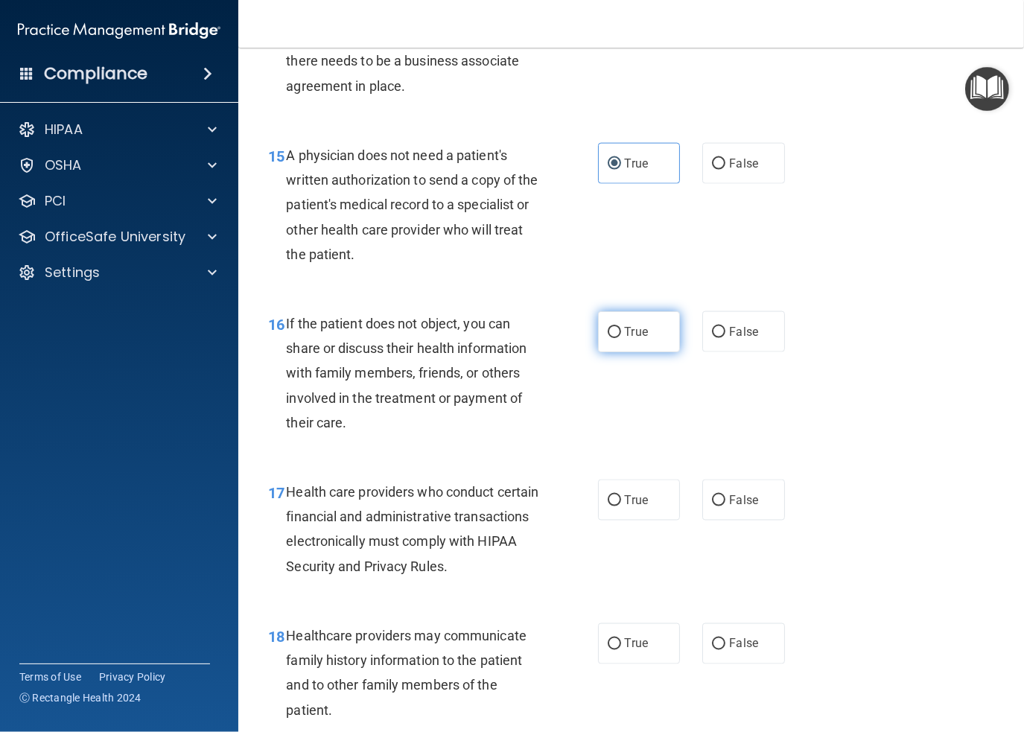
click at [603, 324] on label "True" at bounding box center [639, 331] width 83 height 41
click at [608, 327] on input "True" at bounding box center [614, 332] width 13 height 11
radio input "true"
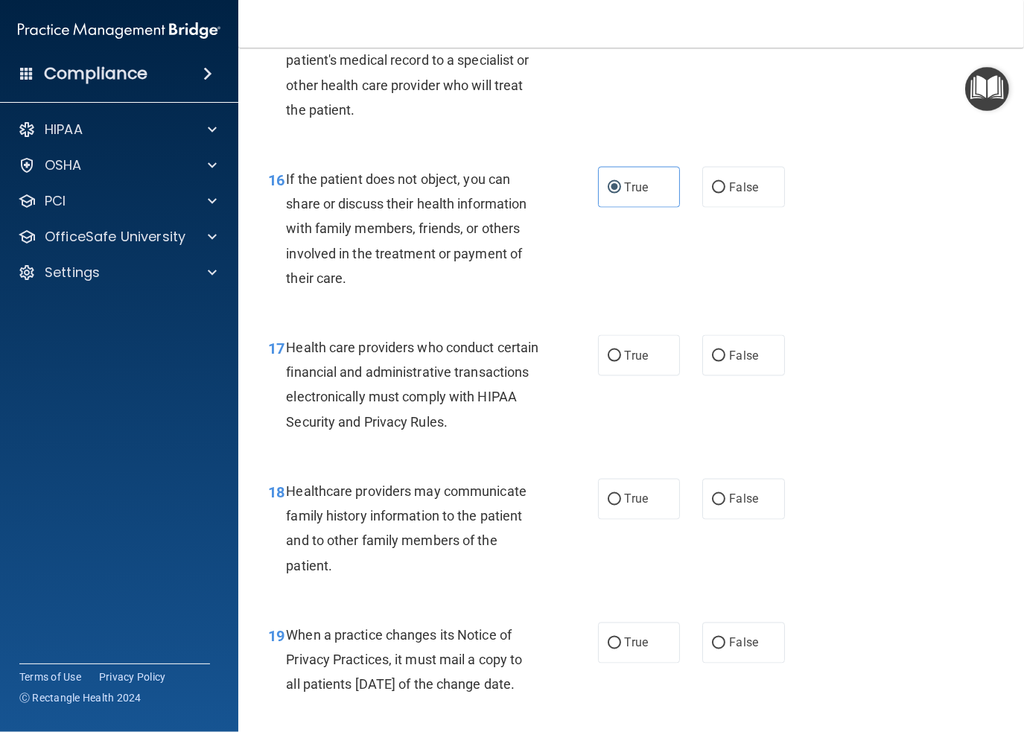
scroll to position [2160, 0]
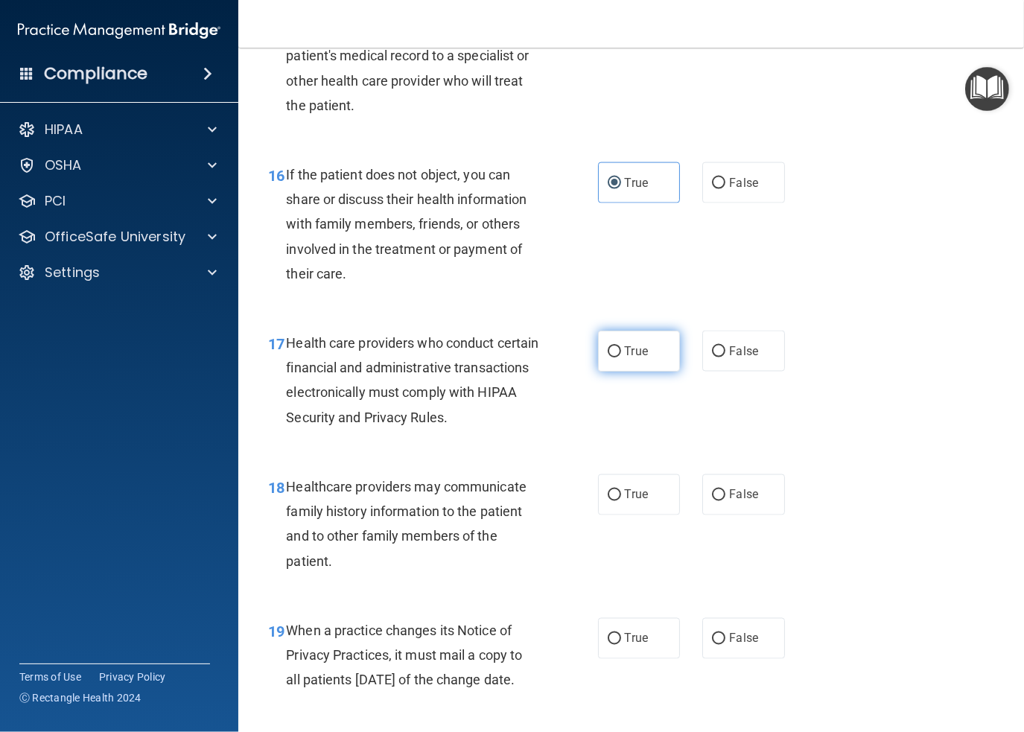
click at [609, 349] on input "True" at bounding box center [614, 351] width 13 height 11
radio input "true"
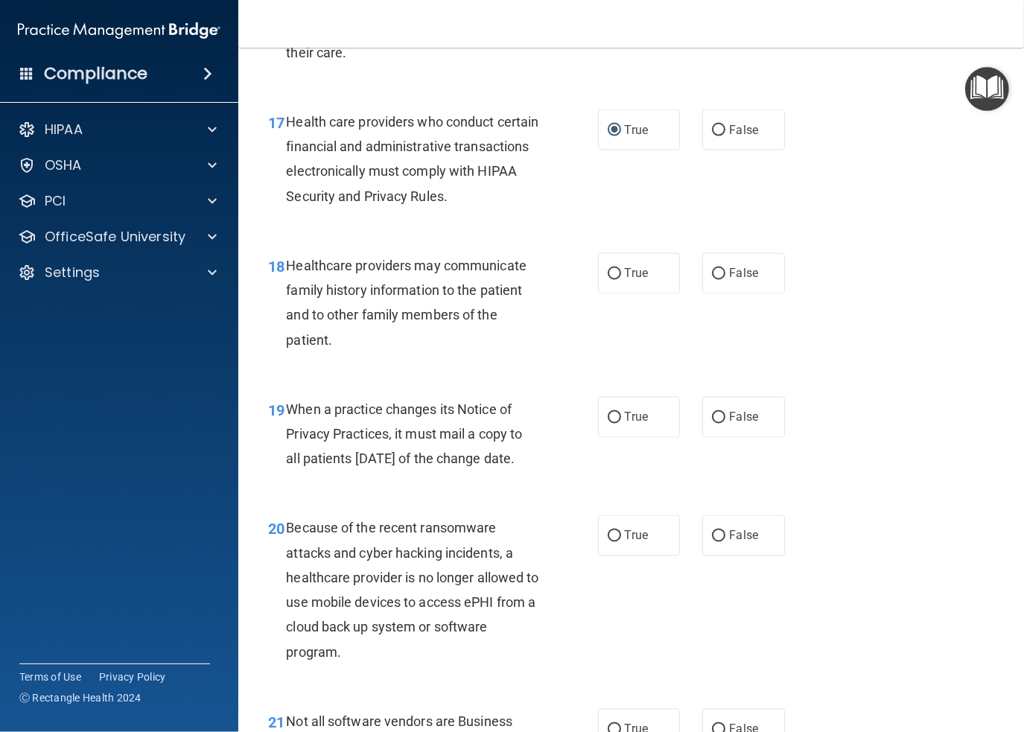
scroll to position [2384, 0]
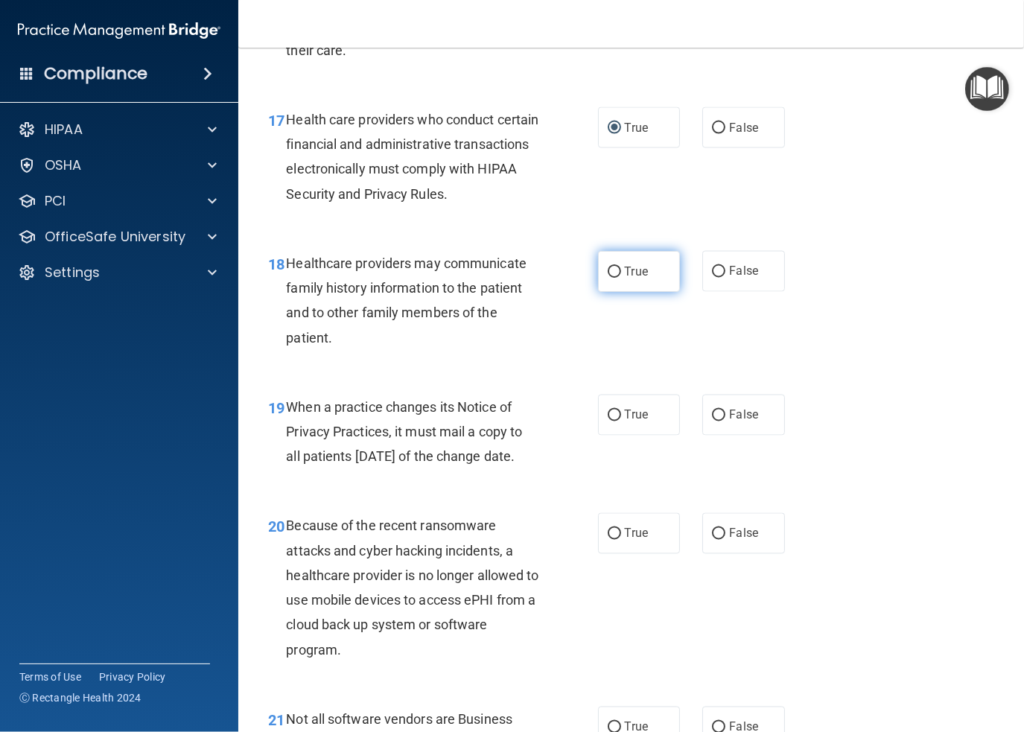
click at [637, 276] on span "True" at bounding box center [636, 271] width 23 height 14
click at [621, 276] on input "True" at bounding box center [614, 272] width 13 height 11
radio input "true"
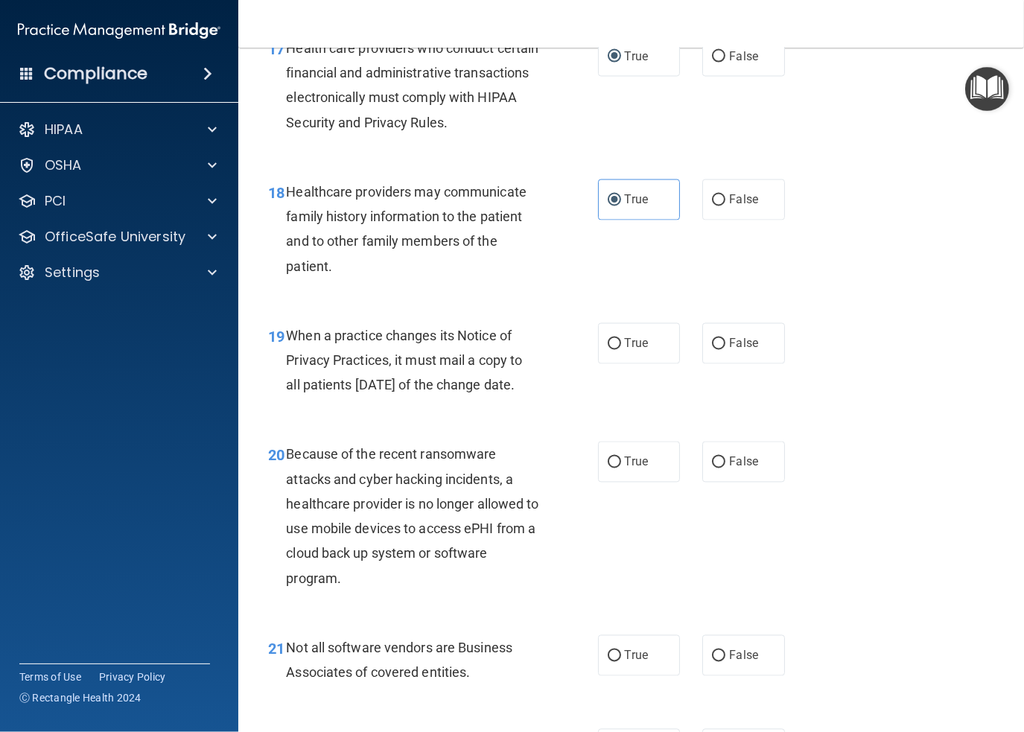
scroll to position [2458, 0]
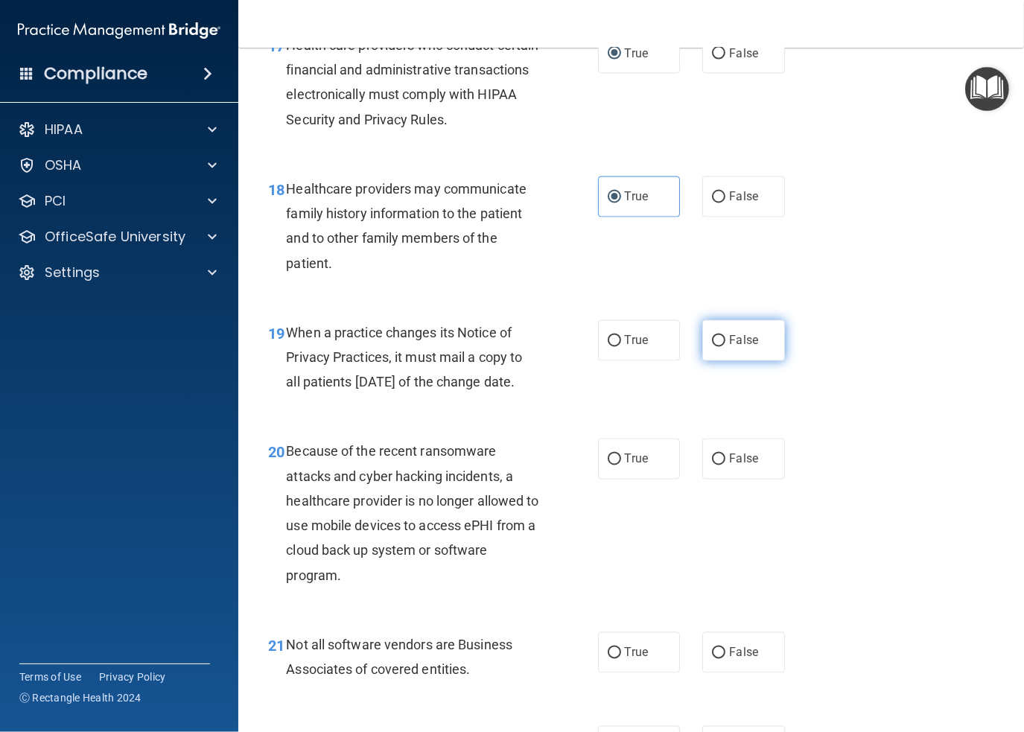
click at [712, 345] on input "False" at bounding box center [718, 341] width 13 height 11
radio input "true"
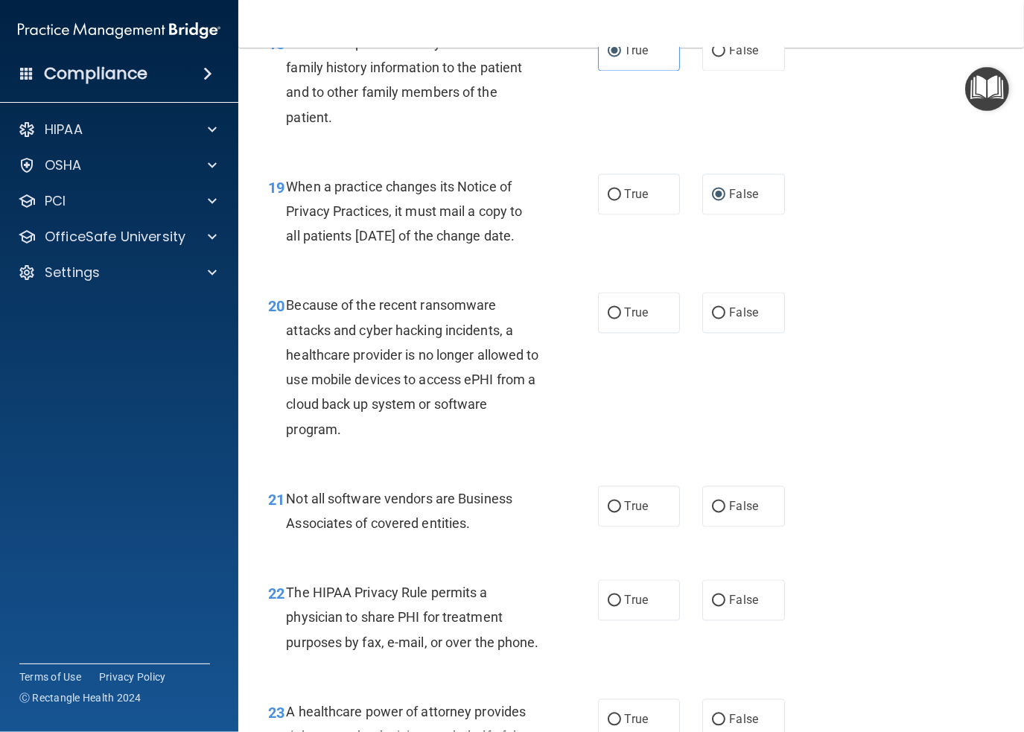
scroll to position [2607, 0]
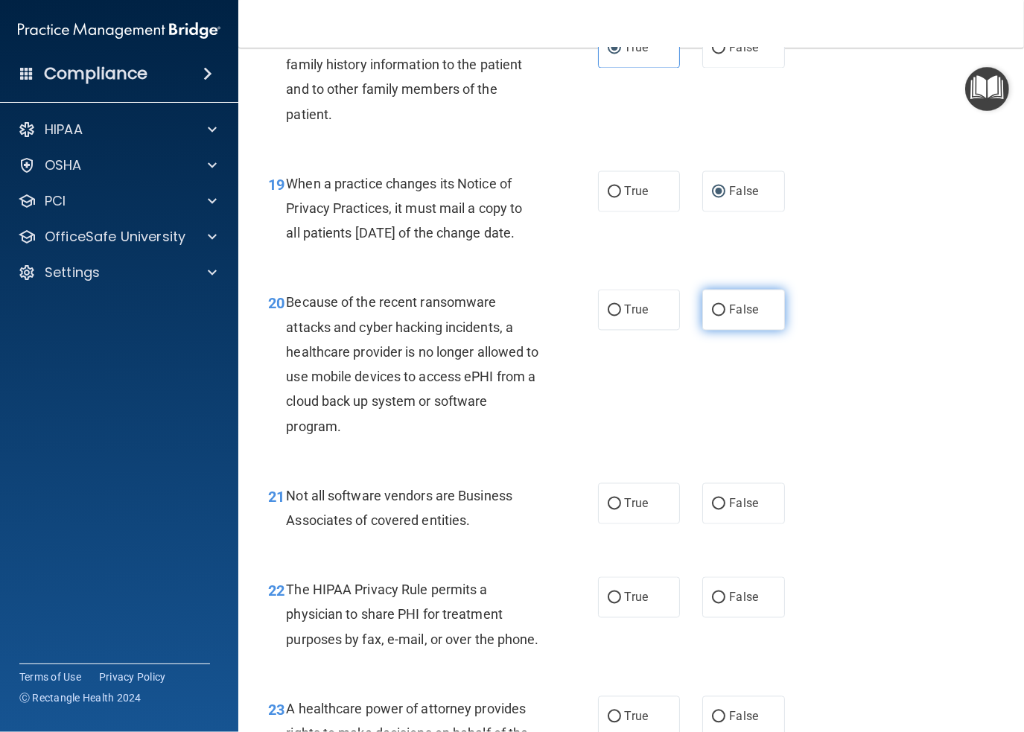
click at [715, 331] on label "False" at bounding box center [743, 310] width 83 height 41
click at [715, 317] on input "False" at bounding box center [718, 310] width 13 height 11
radio input "true"
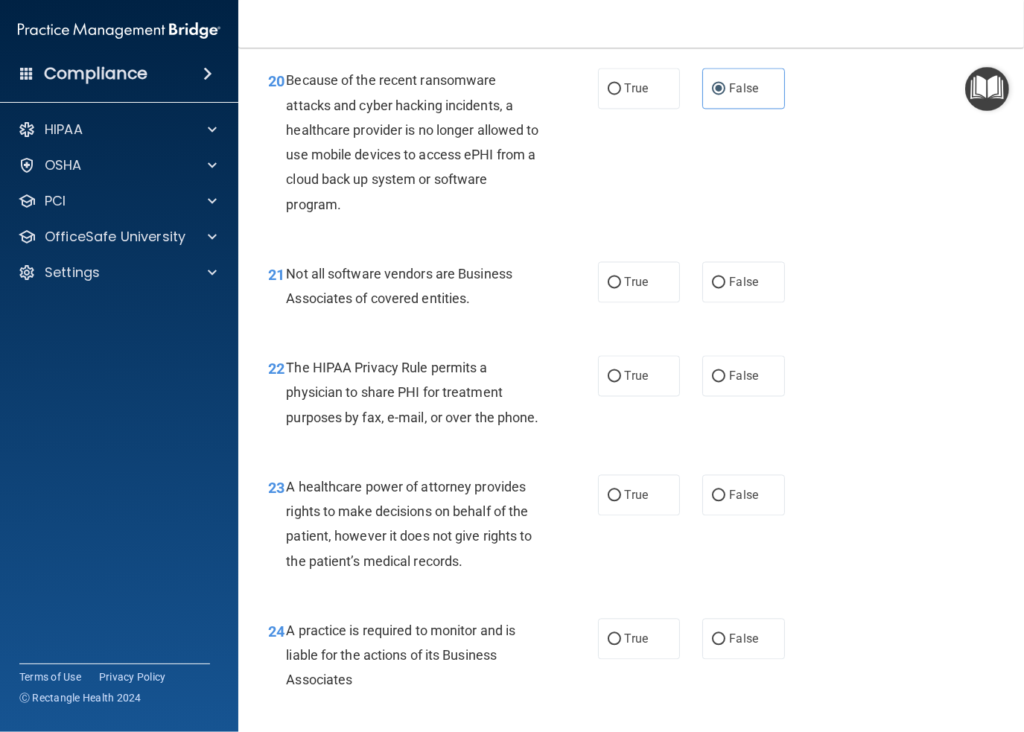
scroll to position [2831, 0]
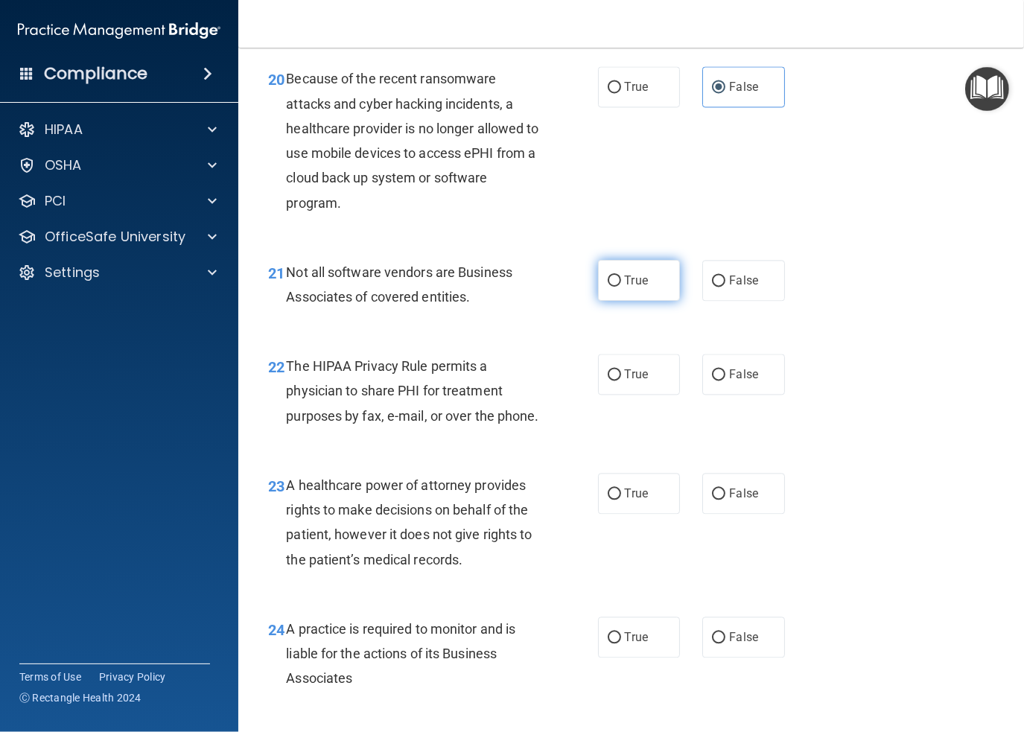
click at [625, 288] on span "True" at bounding box center [636, 280] width 23 height 14
click at [619, 287] on input "True" at bounding box center [614, 281] width 13 height 11
radio input "true"
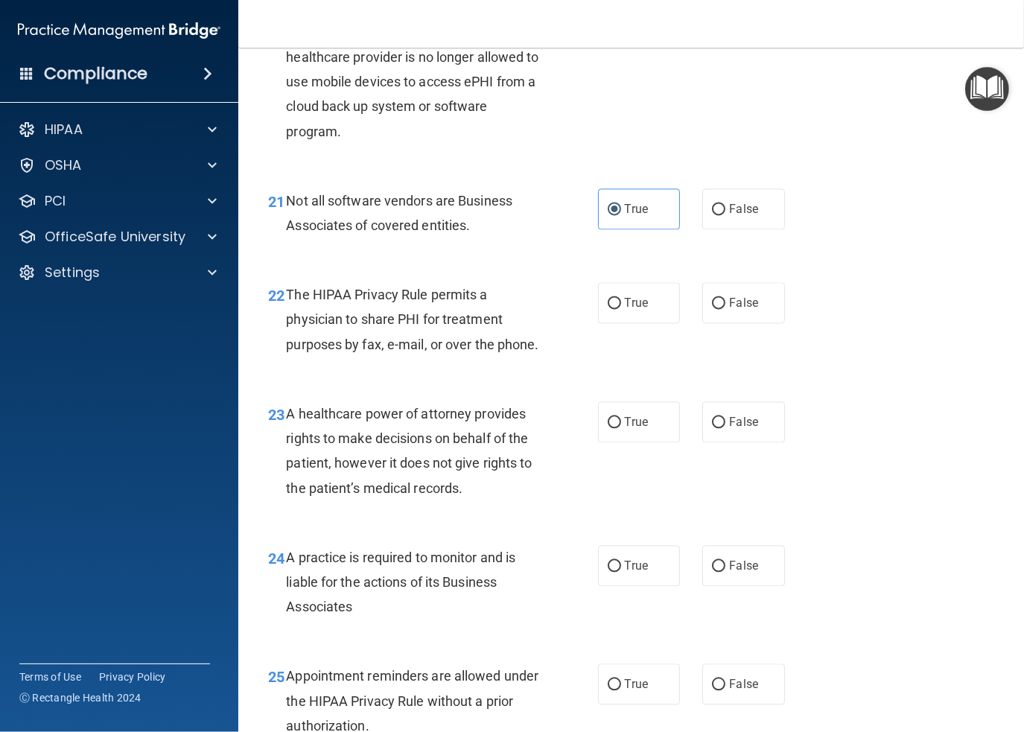
scroll to position [2905, 0]
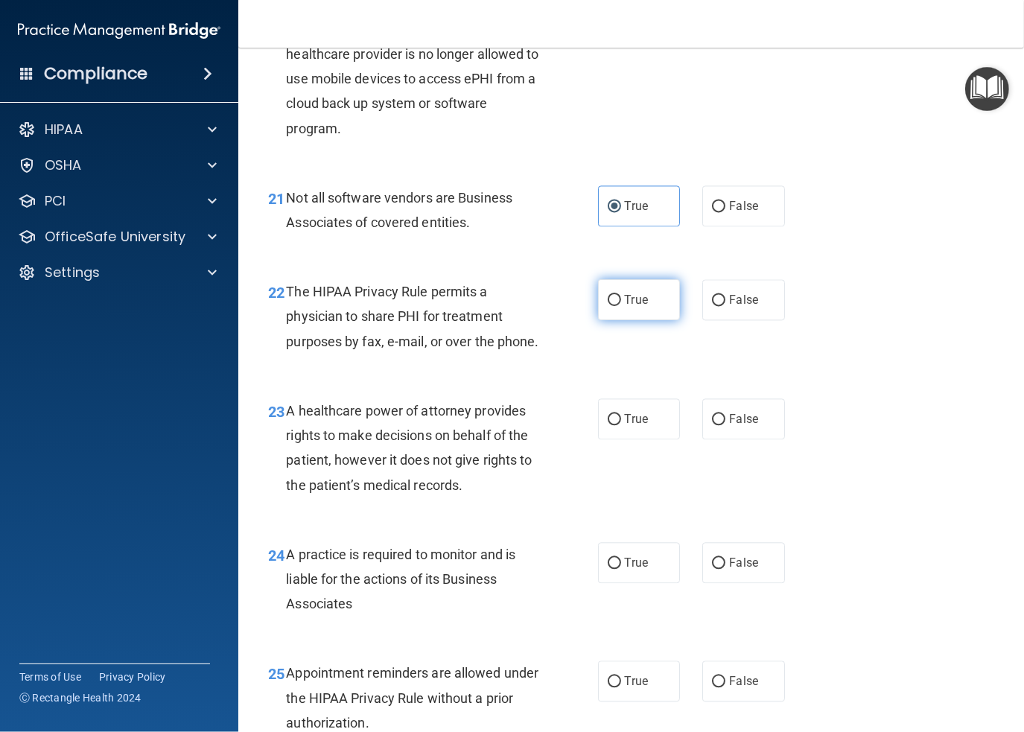
click at [611, 306] on input "True" at bounding box center [614, 300] width 13 height 11
radio input "true"
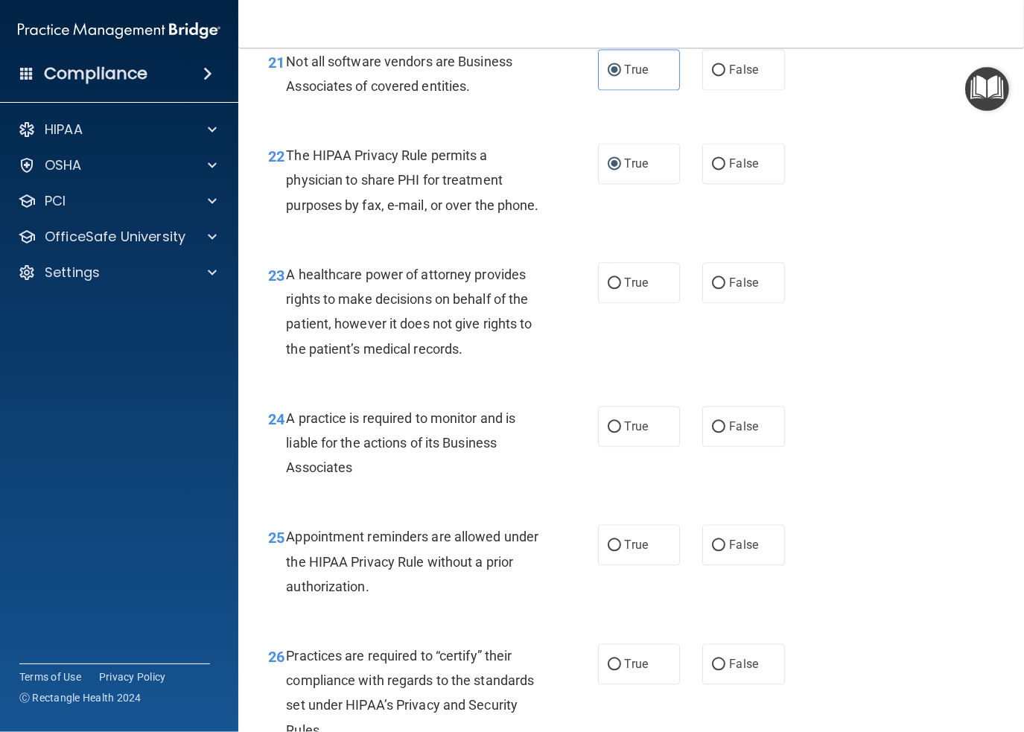
scroll to position [3054, 0]
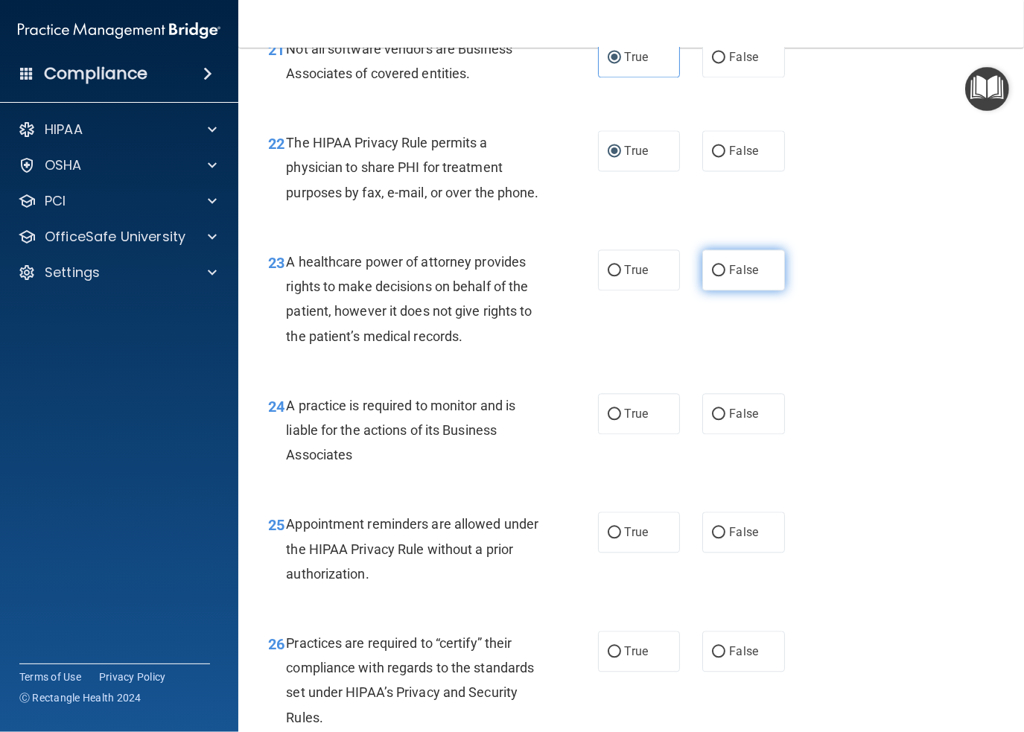
click at [702, 291] on label "False" at bounding box center [743, 270] width 83 height 41
click at [712, 276] on input "False" at bounding box center [718, 270] width 13 height 11
radio input "true"
click at [722, 434] on label "False" at bounding box center [743, 413] width 83 height 41
click at [722, 420] on input "False" at bounding box center [718, 414] width 13 height 11
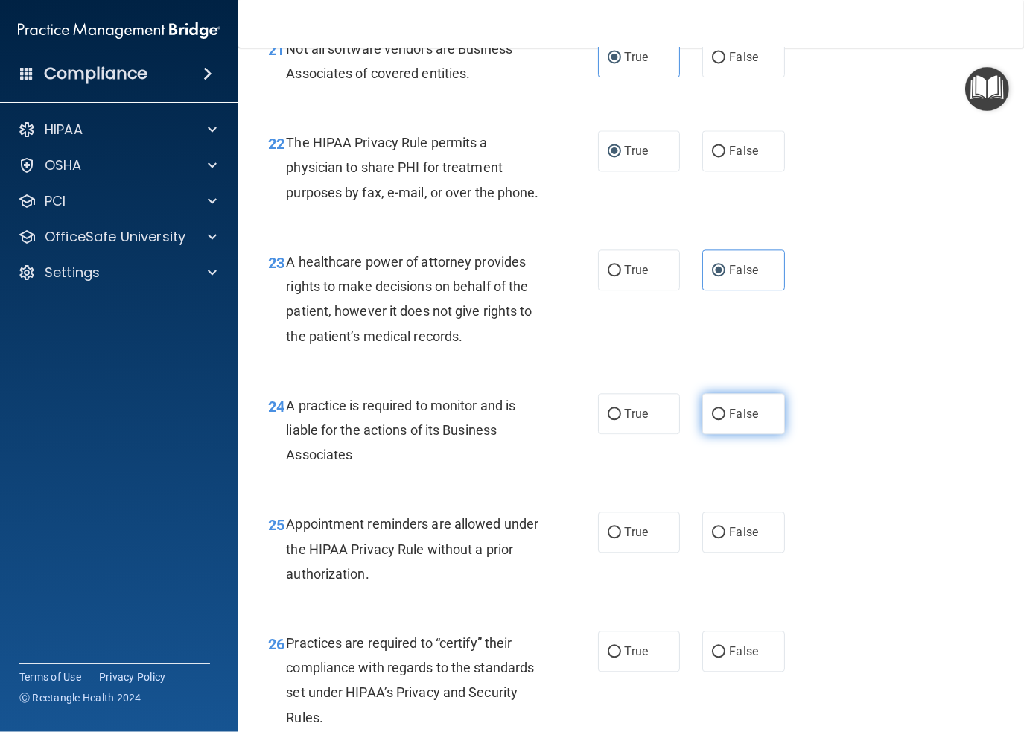
radio input "true"
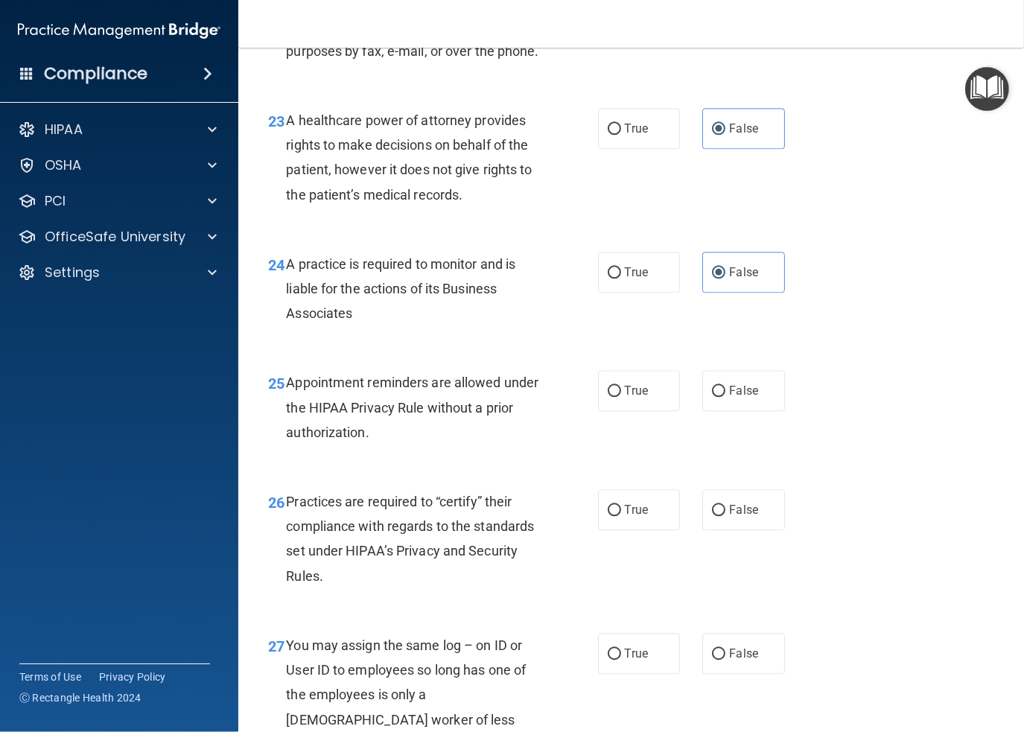
scroll to position [3203, 0]
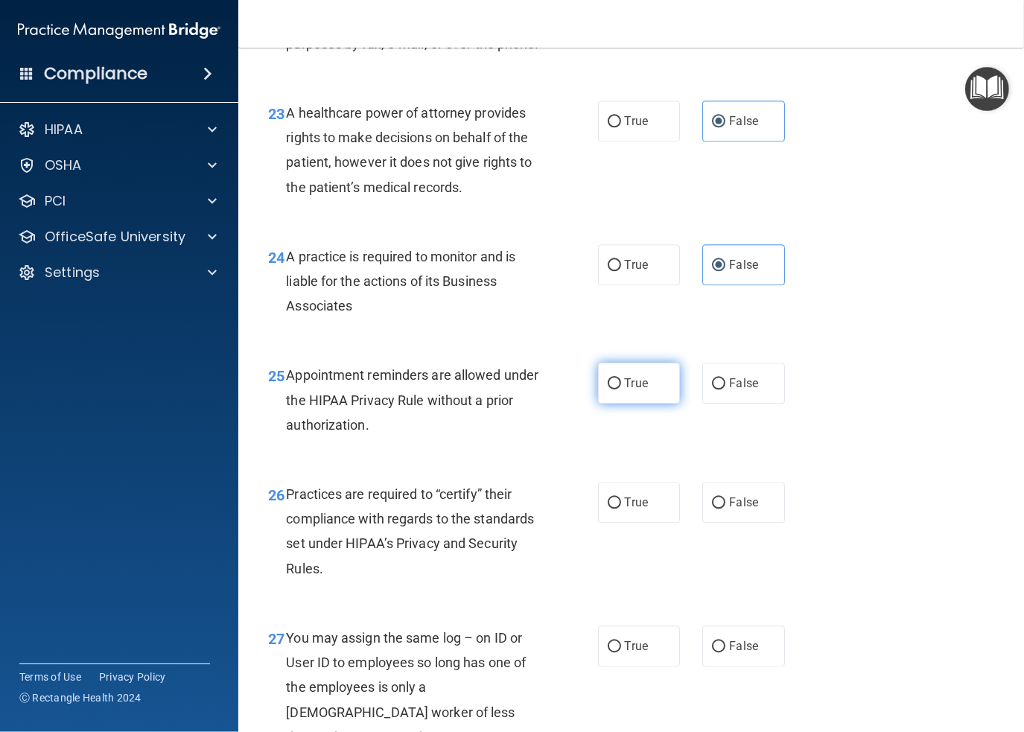
click at [641, 390] on span "True" at bounding box center [636, 383] width 23 height 14
click at [621, 390] on input "True" at bounding box center [614, 383] width 13 height 11
radio input "true"
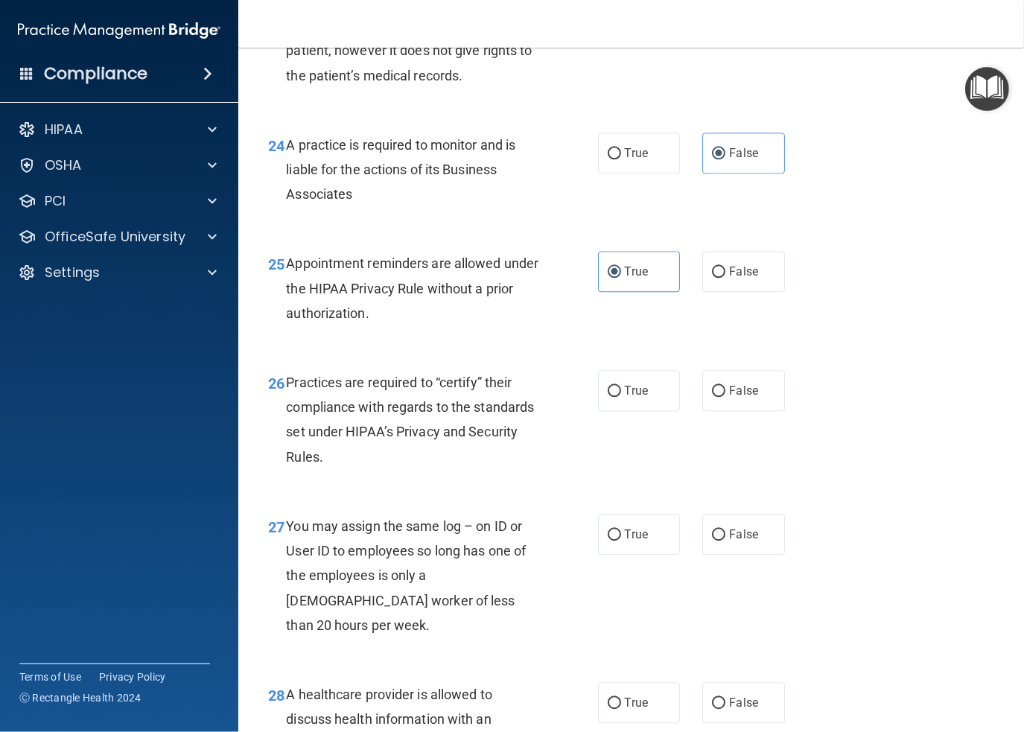
scroll to position [3352, 0]
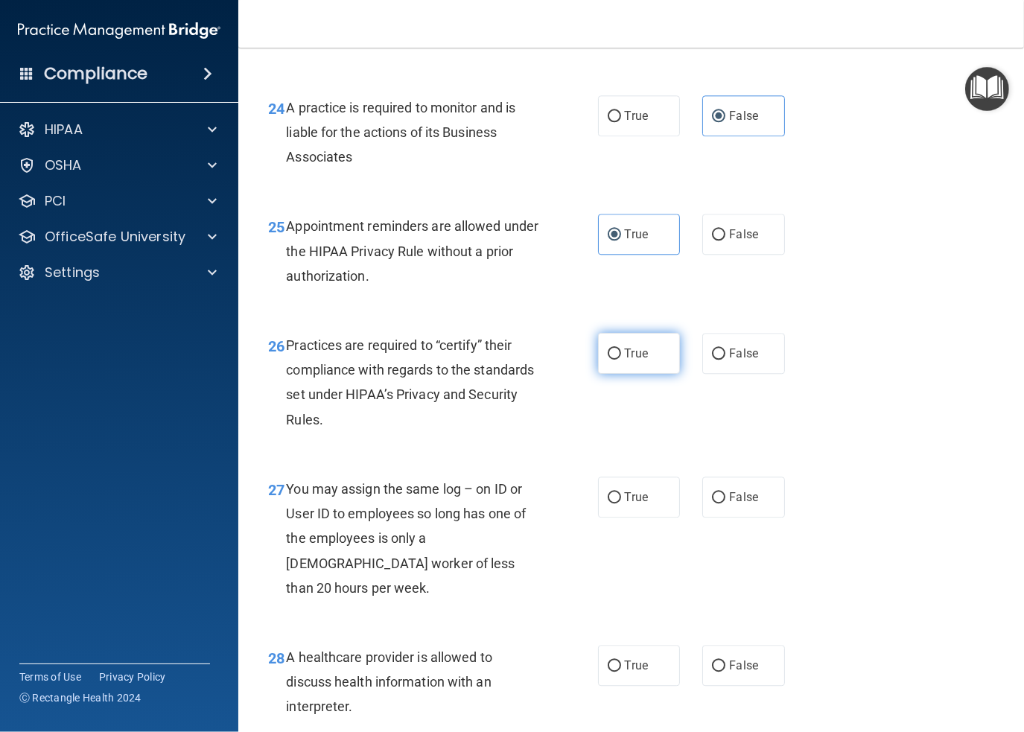
click at [617, 374] on label "True" at bounding box center [639, 353] width 83 height 41
click at [617, 360] on input "True" at bounding box center [614, 354] width 13 height 11
radio input "true"
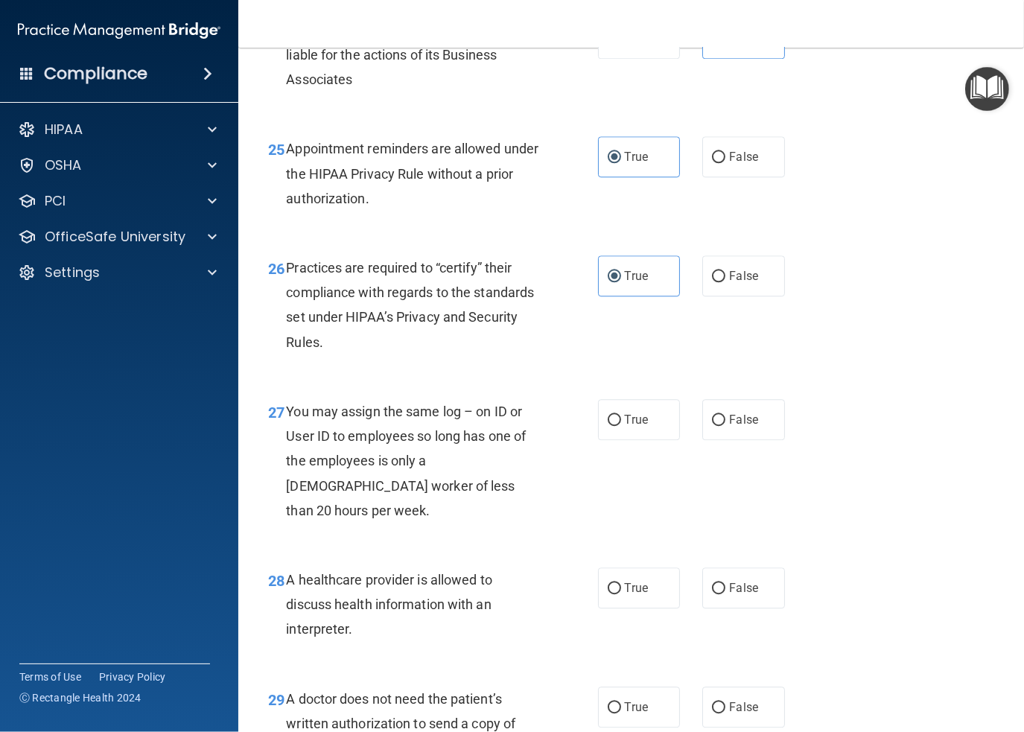
scroll to position [3501, 0]
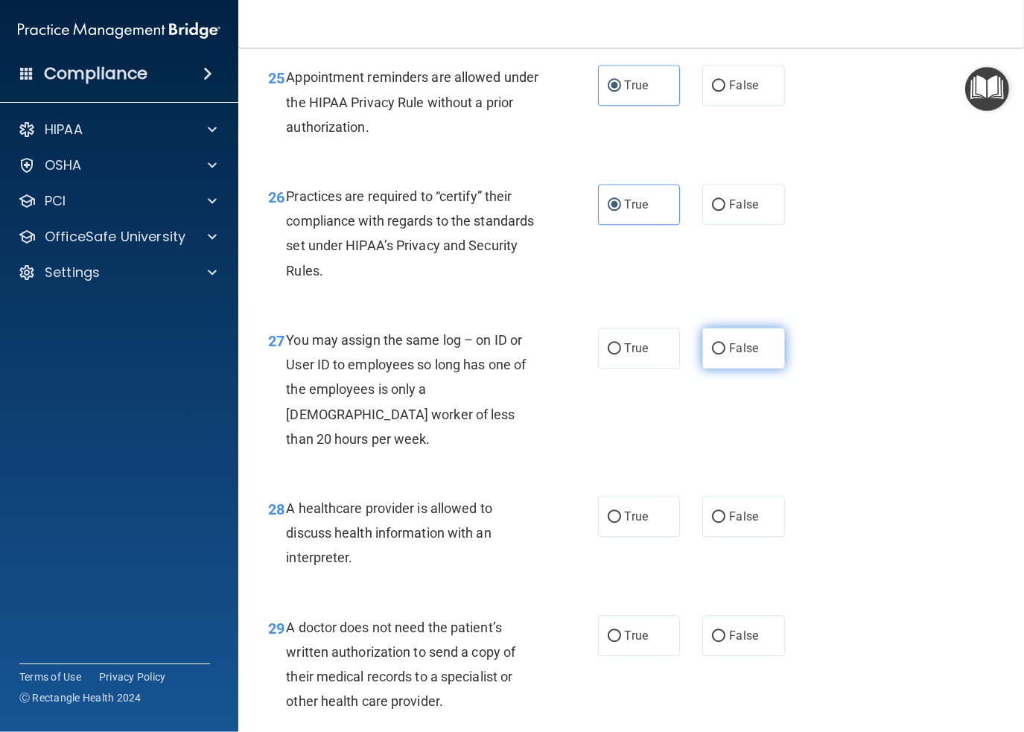
click at [718, 355] on input "False" at bounding box center [718, 348] width 13 height 11
radio input "true"
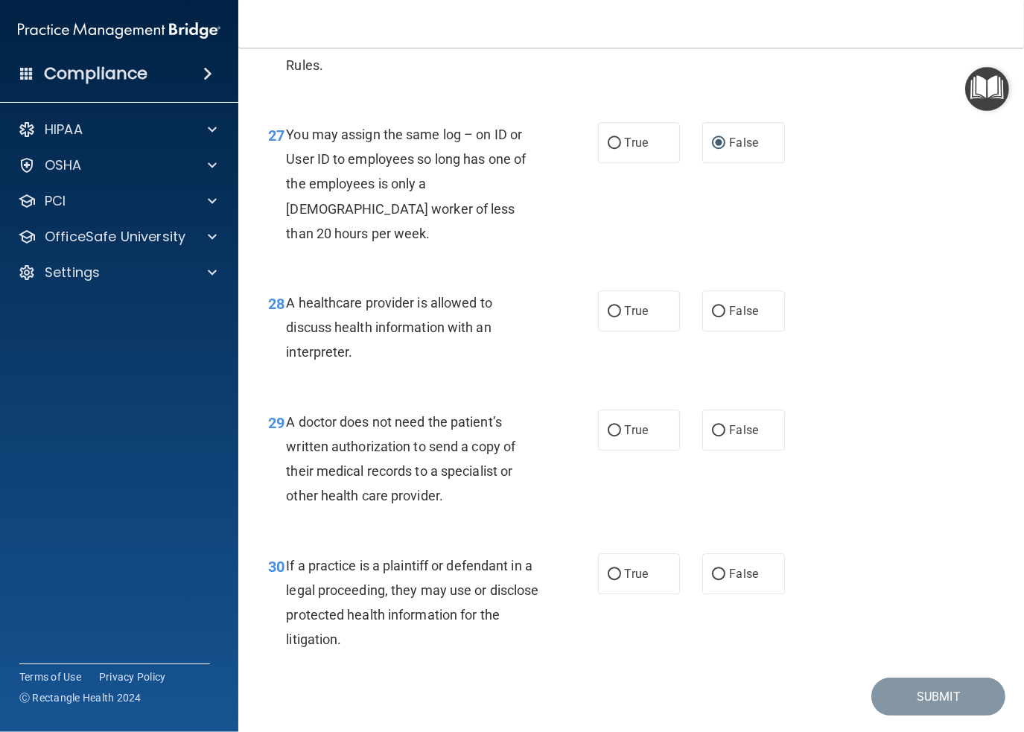
scroll to position [3725, 0]
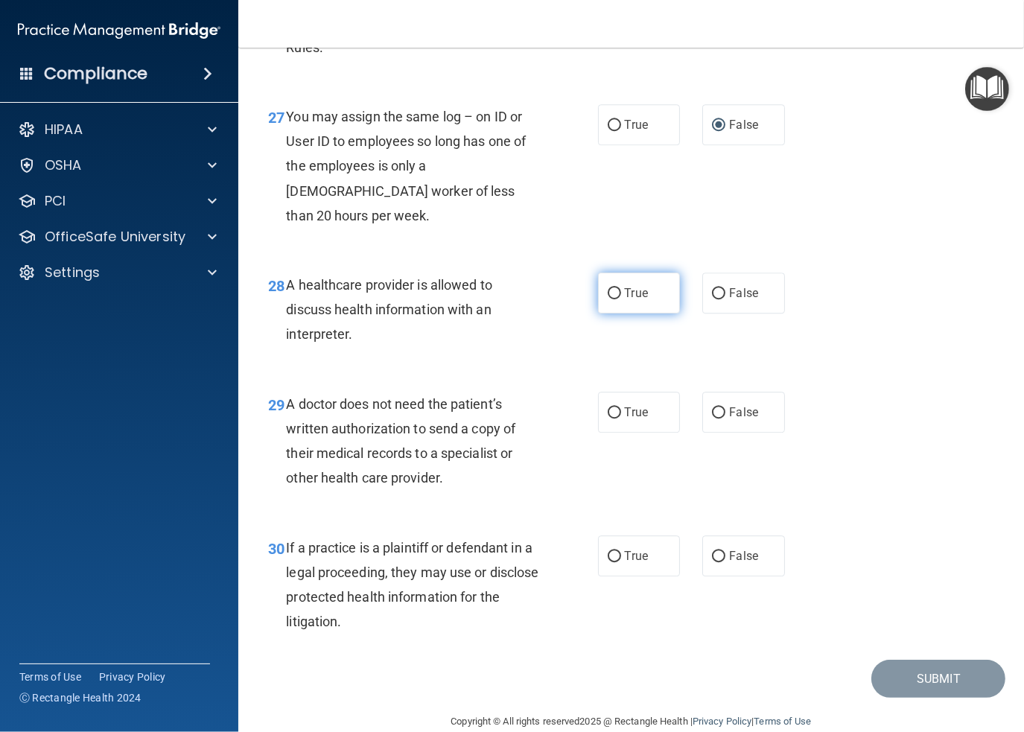
click at [625, 300] on span "True" at bounding box center [636, 293] width 23 height 14
click at [621, 299] on input "True" at bounding box center [614, 293] width 13 height 11
radio input "true"
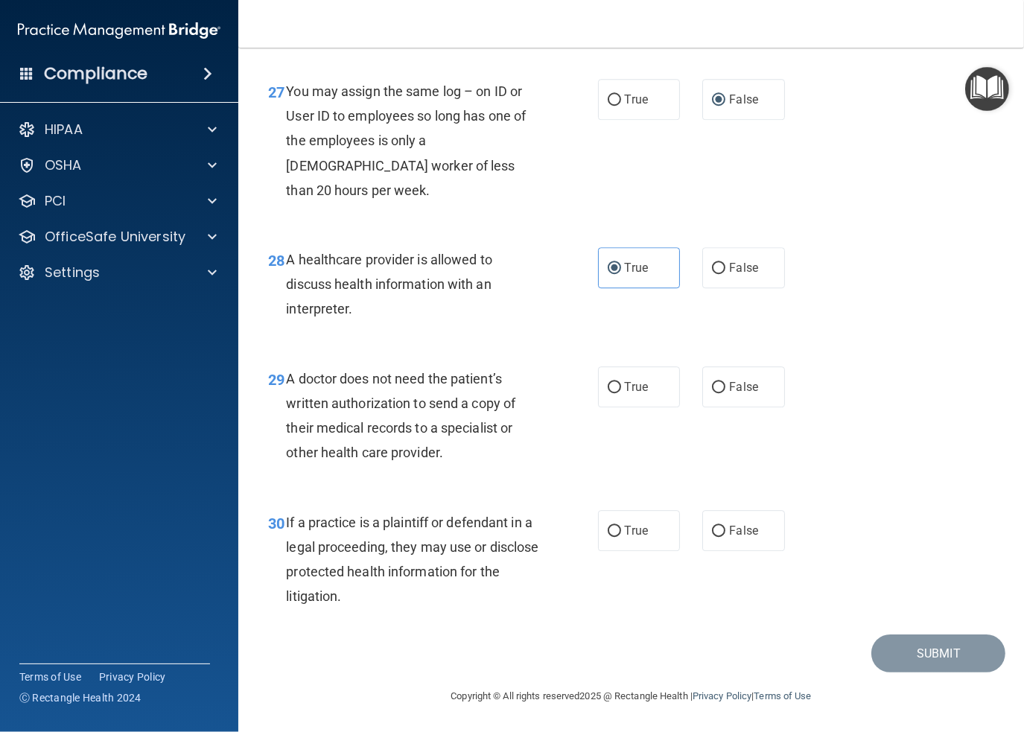
scroll to position [3774, 0]
click at [610, 390] on input "True" at bounding box center [614, 387] width 13 height 11
radio input "true"
click at [629, 521] on label "True" at bounding box center [639, 530] width 83 height 41
click at [621, 526] on input "True" at bounding box center [614, 531] width 13 height 11
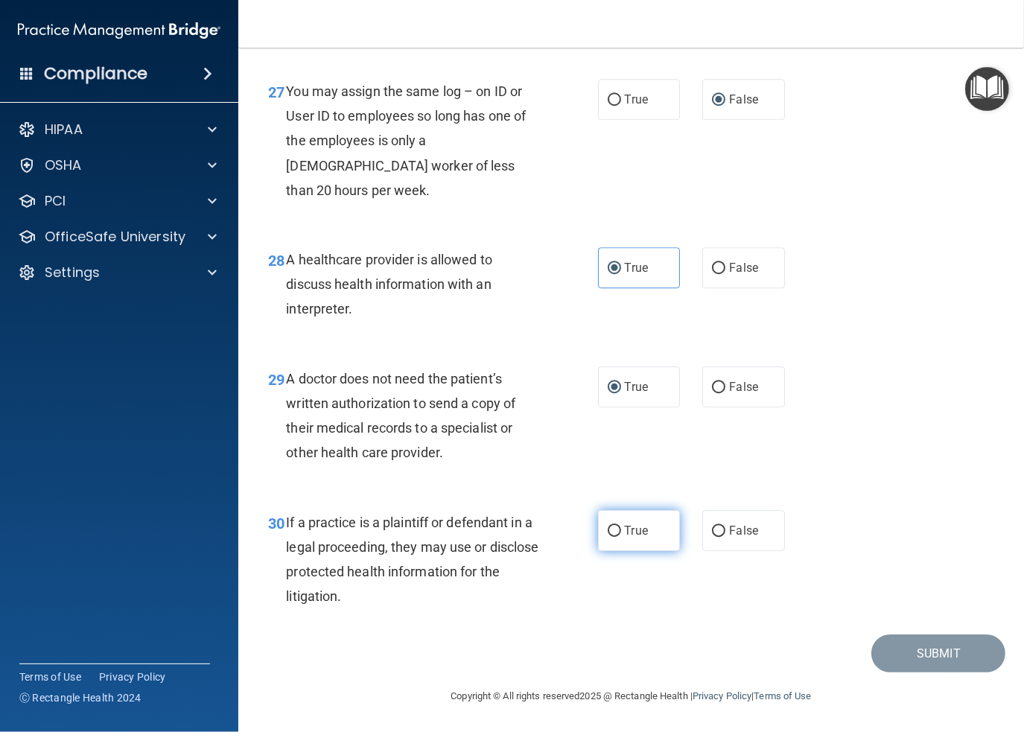
radio input "true"
click at [886, 644] on button "Submit" at bounding box center [939, 654] width 134 height 38
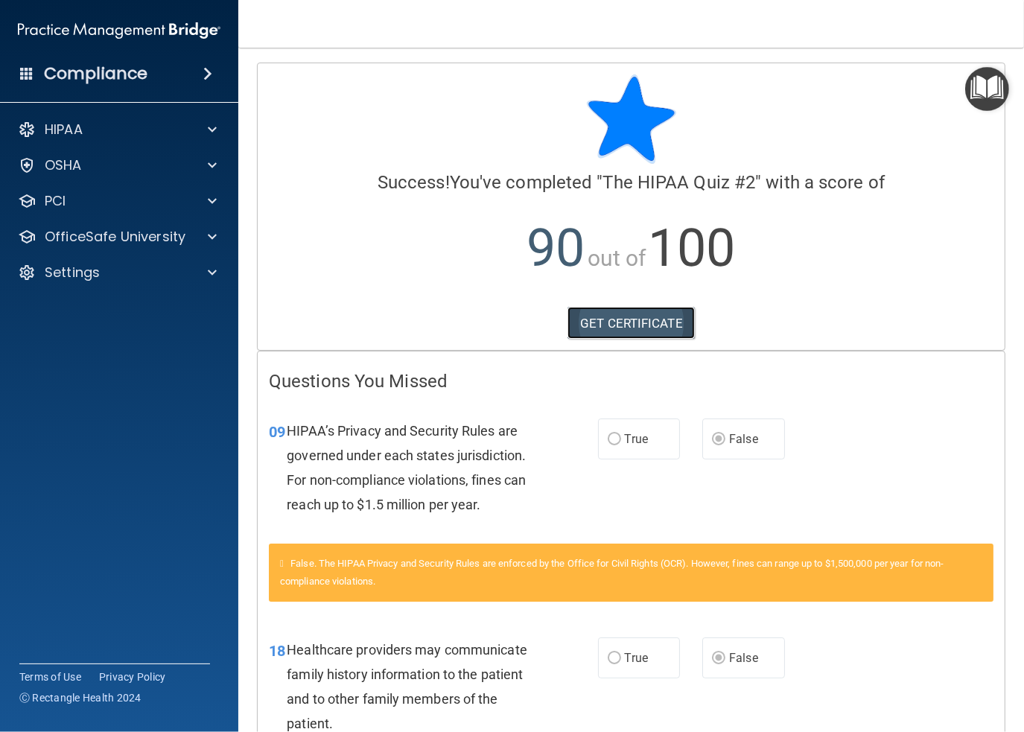
click at [624, 317] on link "GET CERTIFICATE" at bounding box center [631, 323] width 127 height 33
click at [83, 235] on p "OfficeSafe University" at bounding box center [115, 237] width 141 height 18
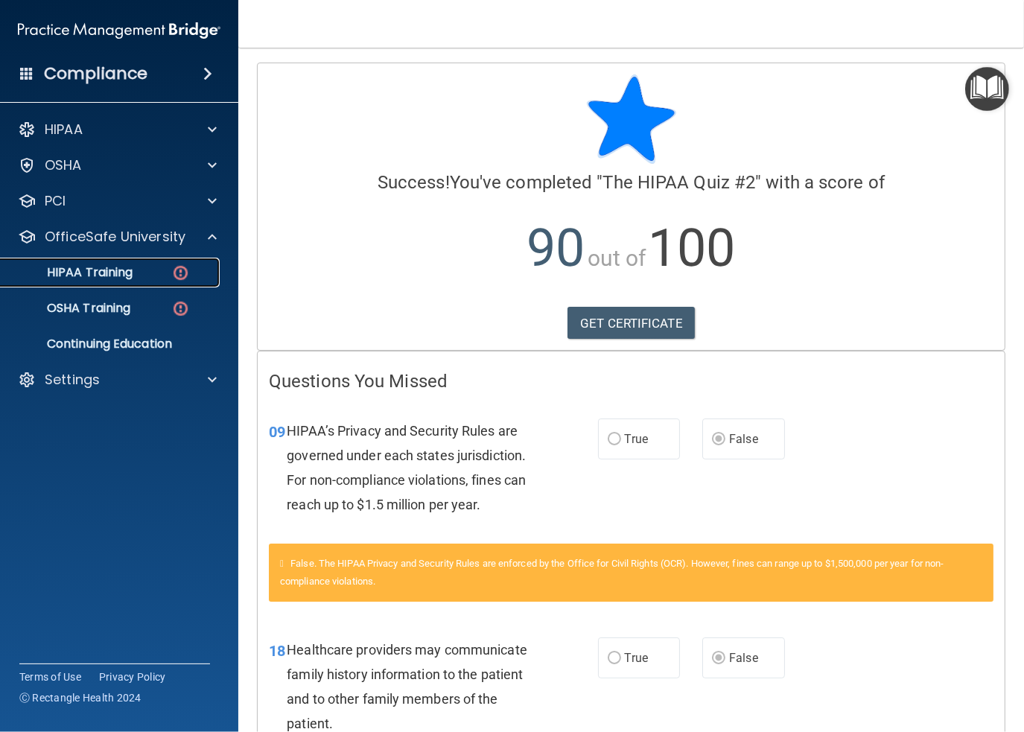
click at [91, 273] on p "HIPAA Training" at bounding box center [71, 272] width 123 height 15
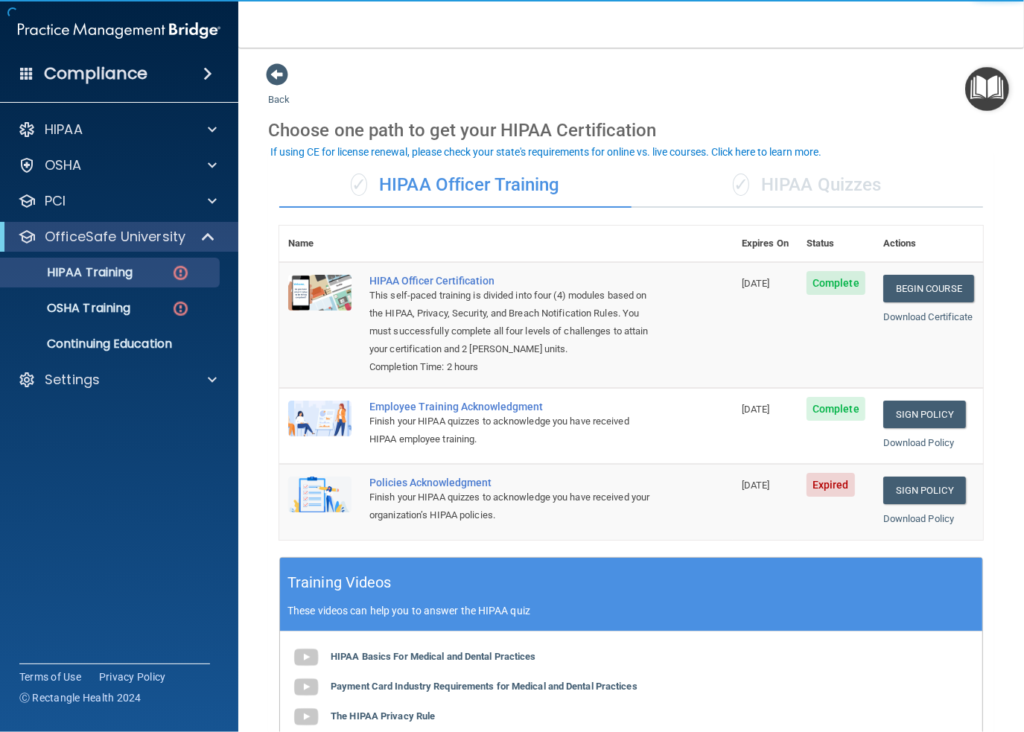
click at [797, 180] on div "✓ HIPAA Quizzes" at bounding box center [808, 185] width 352 height 45
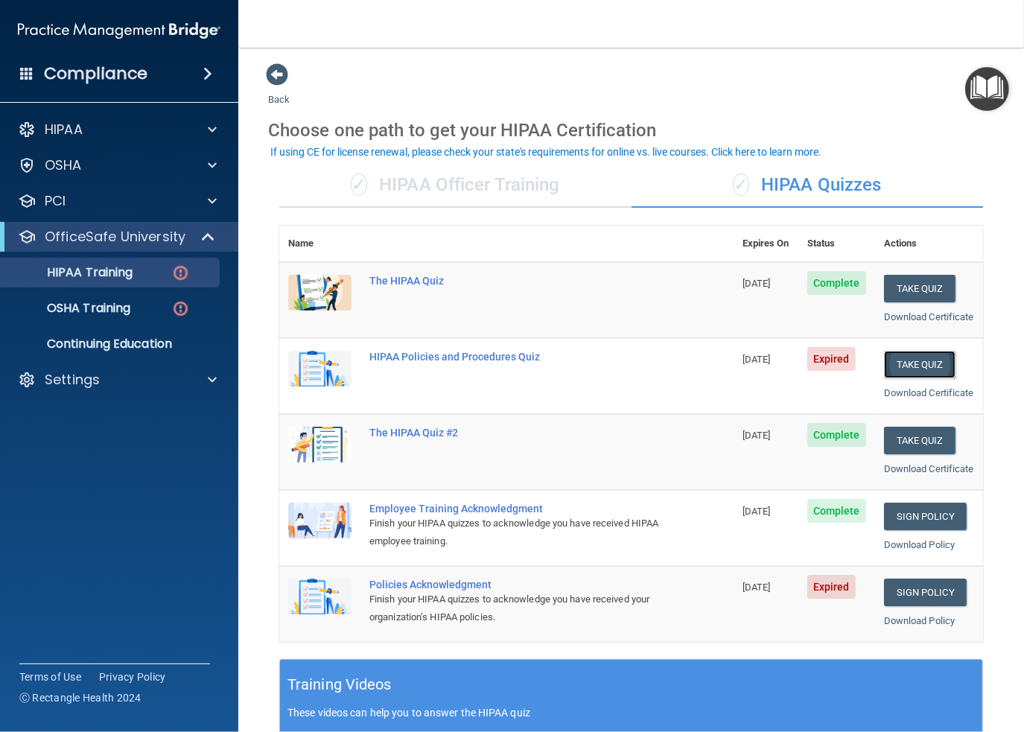
click at [900, 375] on button "Take Quiz" at bounding box center [920, 365] width 72 height 28
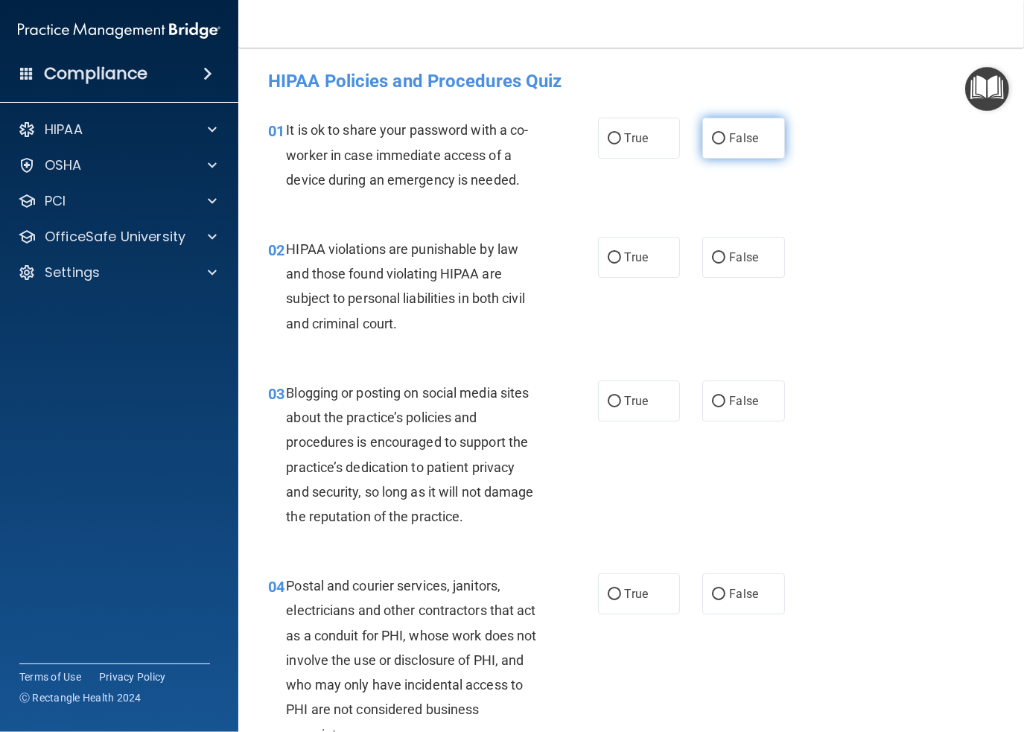
click at [715, 133] on input "False" at bounding box center [718, 138] width 13 height 11
radio input "true"
click at [629, 255] on span "True" at bounding box center [636, 257] width 23 height 14
click at [621, 255] on input "True" at bounding box center [614, 258] width 13 height 11
radio input "true"
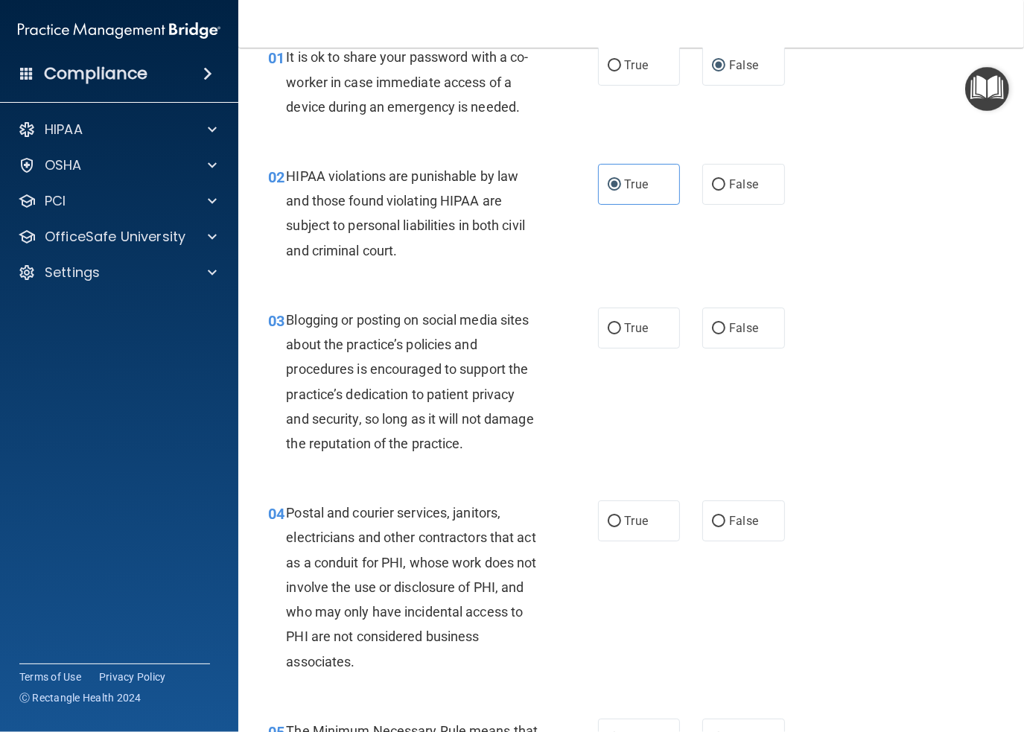
scroll to position [74, 0]
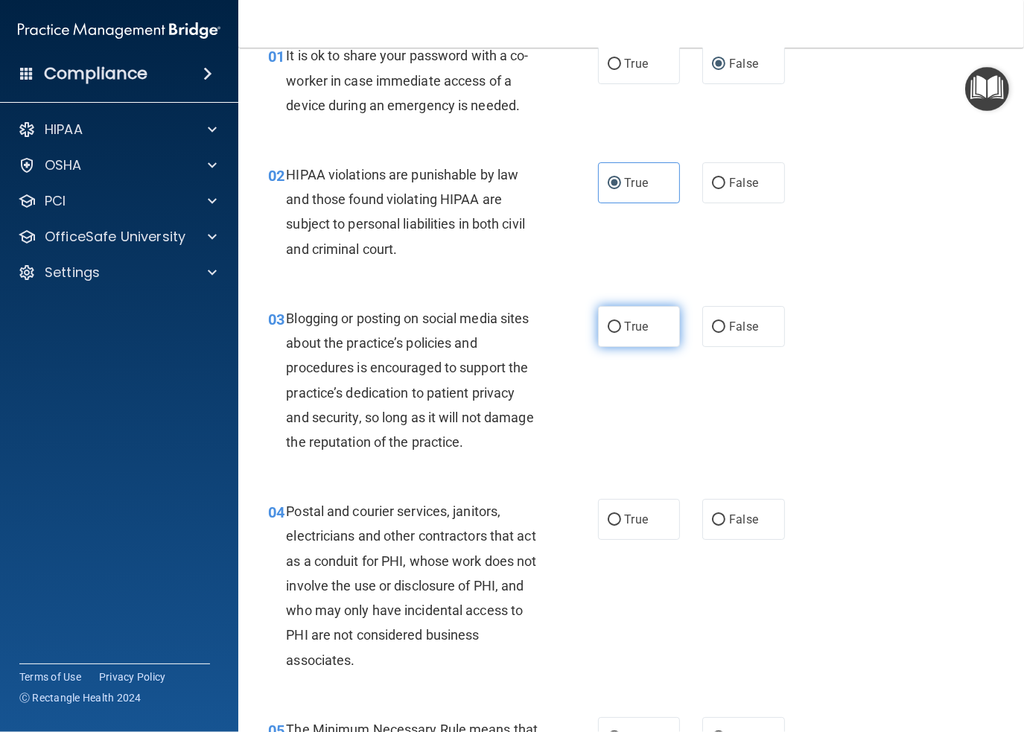
click at [617, 323] on label "True" at bounding box center [639, 326] width 83 height 41
click at [617, 323] on input "True" at bounding box center [614, 327] width 13 height 11
radio input "true"
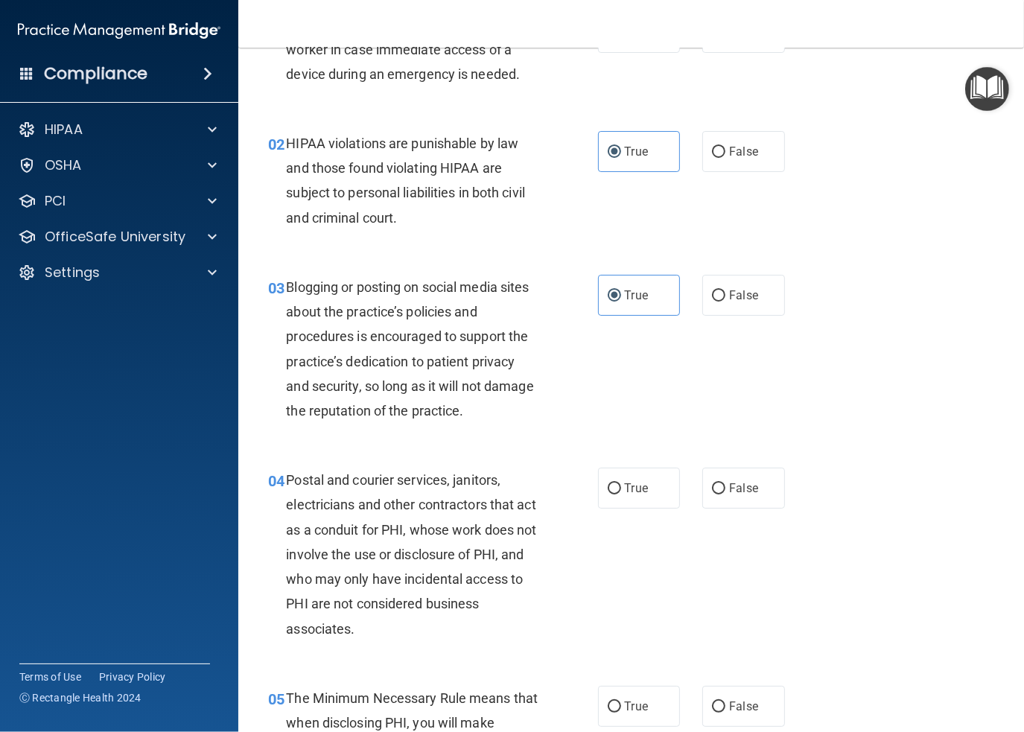
scroll to position [223, 0]
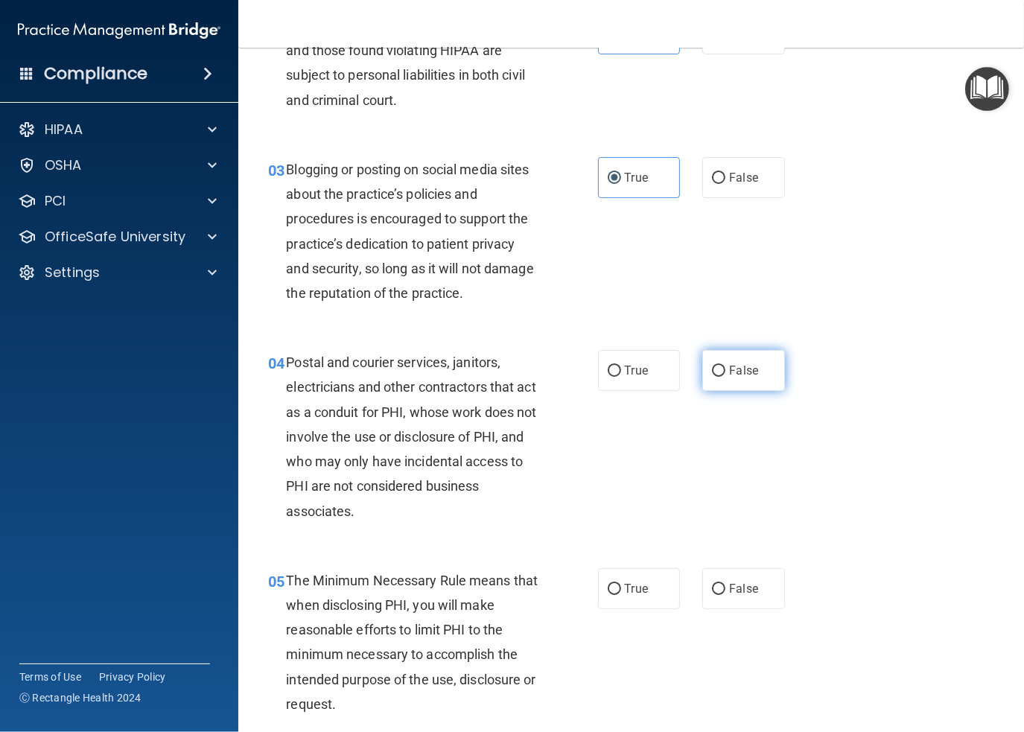
click at [729, 372] on span "False" at bounding box center [743, 371] width 29 height 14
click at [723, 372] on input "False" at bounding box center [718, 371] width 13 height 11
radio input "true"
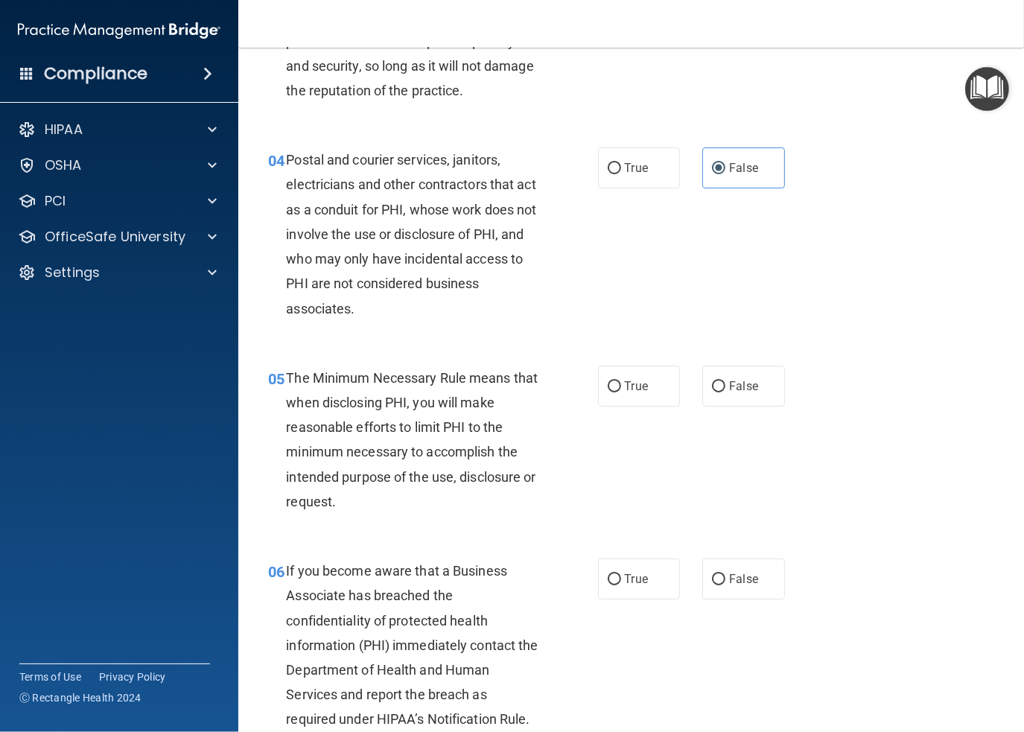
scroll to position [447, 0]
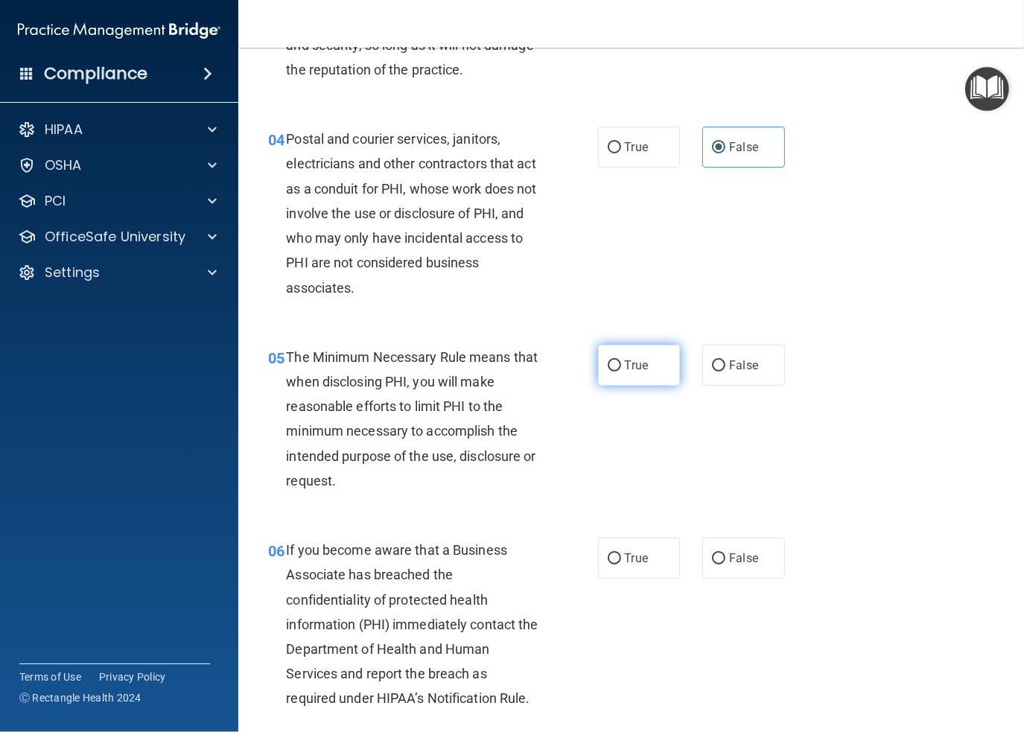
click at [598, 375] on label "True" at bounding box center [639, 365] width 83 height 41
click at [608, 372] on input "True" at bounding box center [614, 366] width 13 height 11
radio input "true"
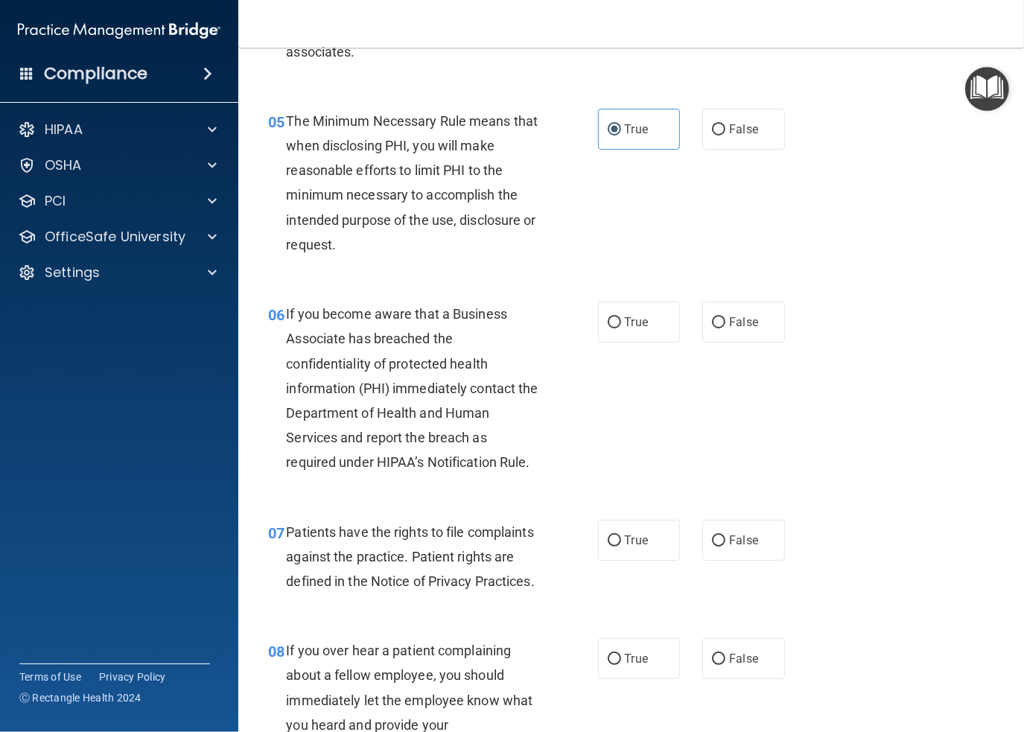
scroll to position [745, 0]
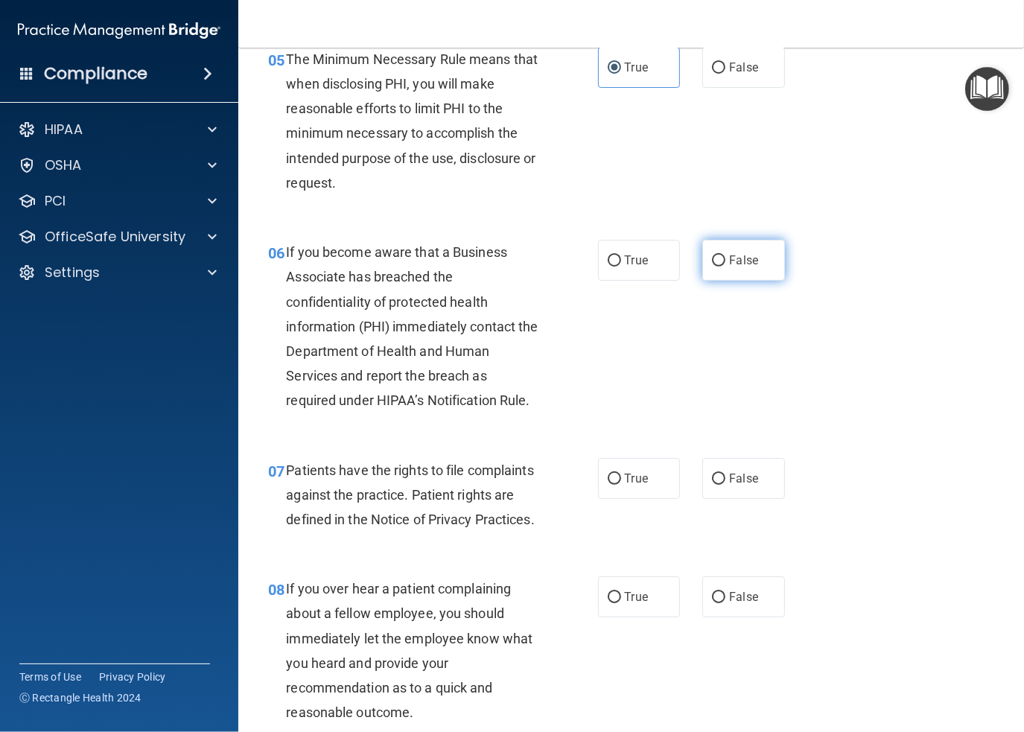
click at [730, 261] on span "False" at bounding box center [743, 260] width 29 height 14
click at [726, 261] on input "False" at bounding box center [718, 261] width 13 height 11
radio input "true"
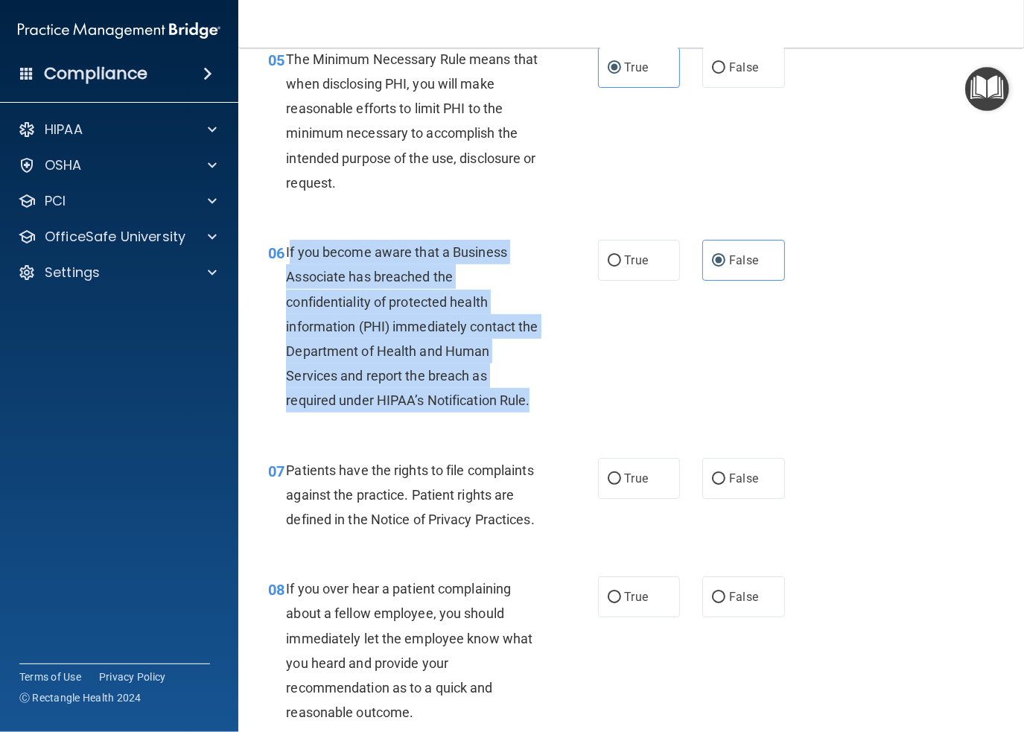
drag, startPoint x: 542, startPoint y: 407, endPoint x: 288, endPoint y: 262, distance: 293.3
click at [288, 262] on div "If you become aware that a Business Associate has breached the confidentiality …" at bounding box center [418, 327] width 264 height 174
drag, startPoint x: 287, startPoint y: 264, endPoint x: 533, endPoint y: 396, distance: 279.3
click at [533, 396] on div "If you become aware that a Business Associate has breached the confidentiality …" at bounding box center [418, 327] width 264 height 174
copy span "If you become aware that a Business Associate has breached the confidentiality …"
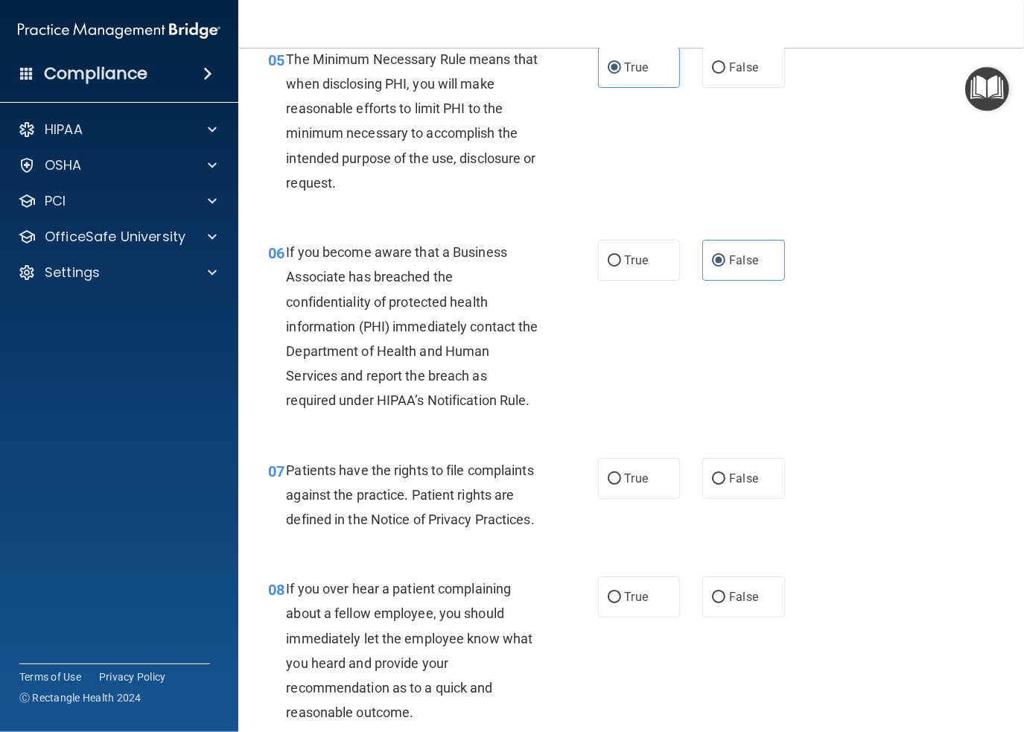
click at [794, 366] on div "06 If you become aware that a Business Associate has breached the confidentiali…" at bounding box center [631, 330] width 749 height 218
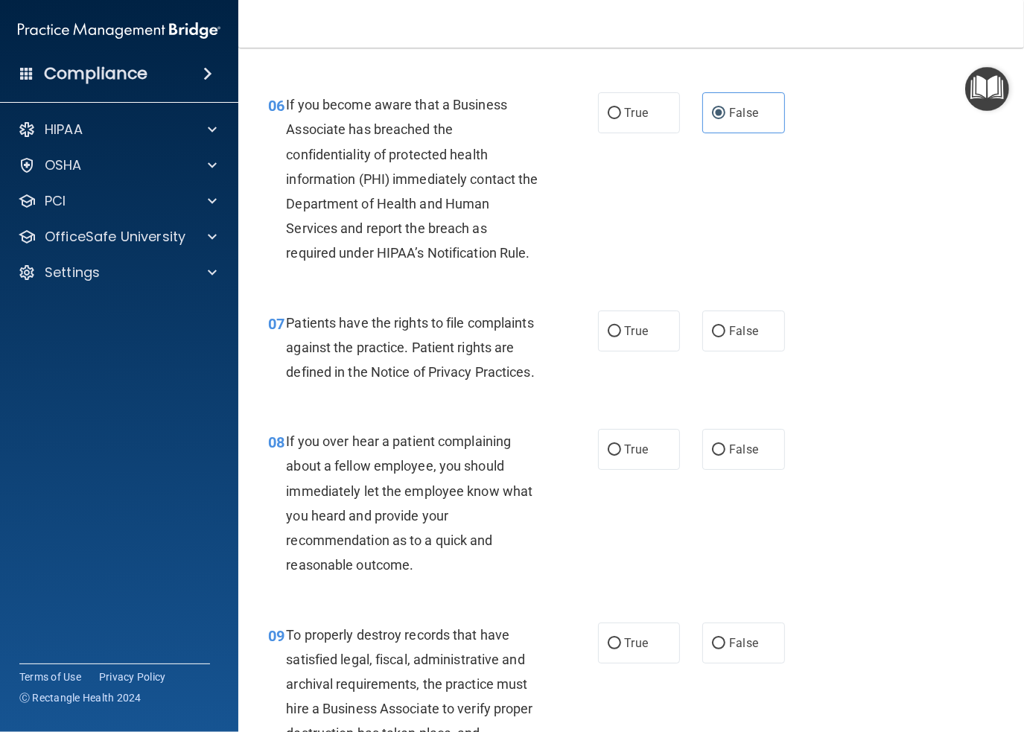
scroll to position [894, 0]
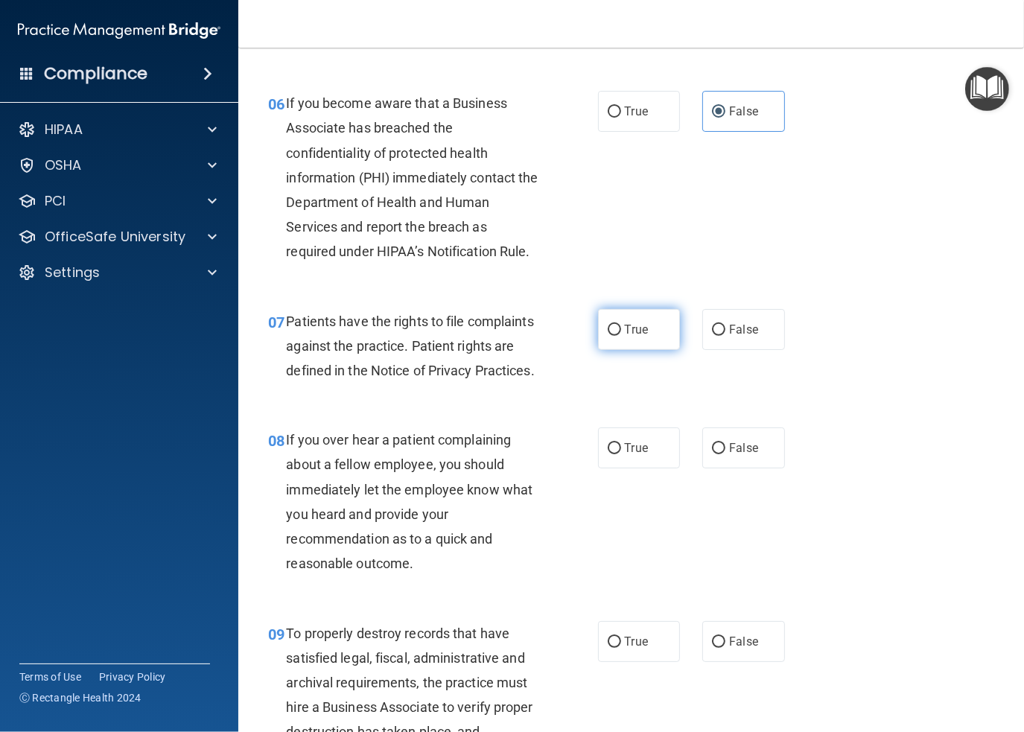
click at [625, 330] on span "True" at bounding box center [636, 330] width 23 height 14
click at [621, 330] on input "True" at bounding box center [614, 330] width 13 height 11
radio input "true"
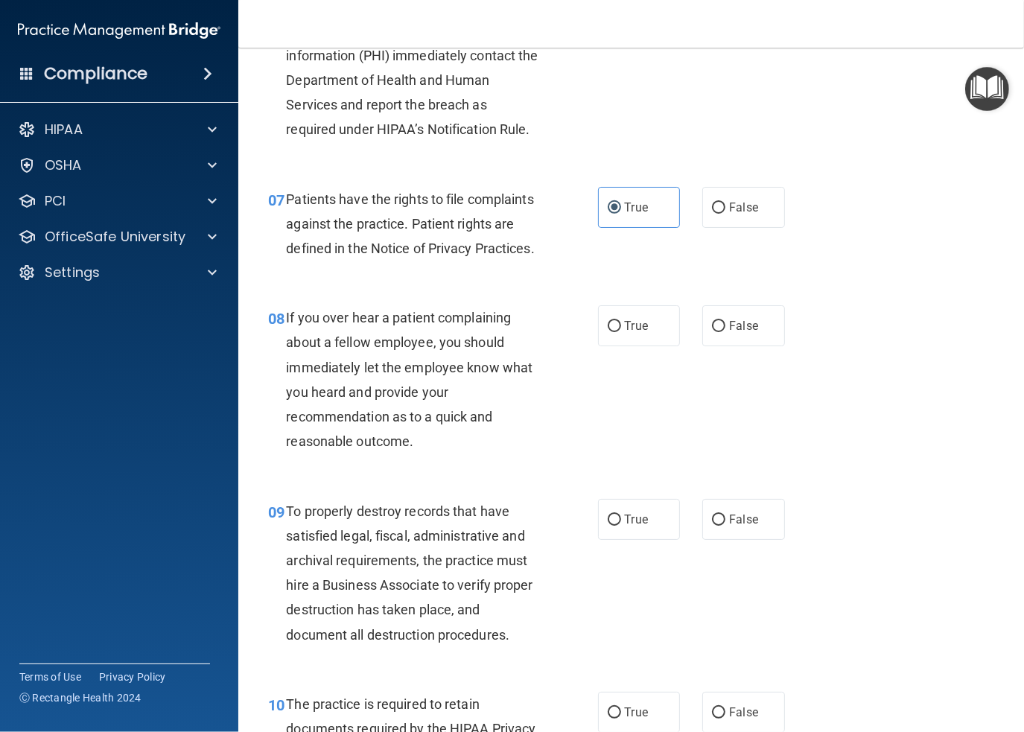
scroll to position [1043, 0]
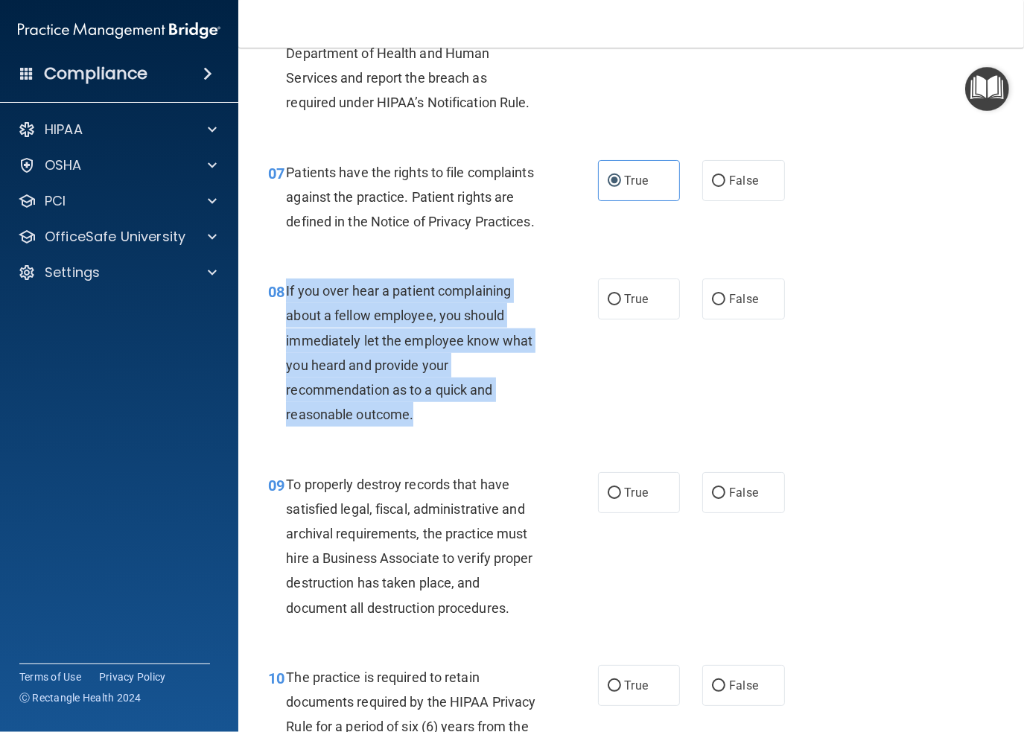
drag, startPoint x: 417, startPoint y: 442, endPoint x: 287, endPoint y: 315, distance: 182.3
click at [287, 315] on div "If you over hear a patient complaining about a fellow employee, you should imme…" at bounding box center [418, 353] width 264 height 148
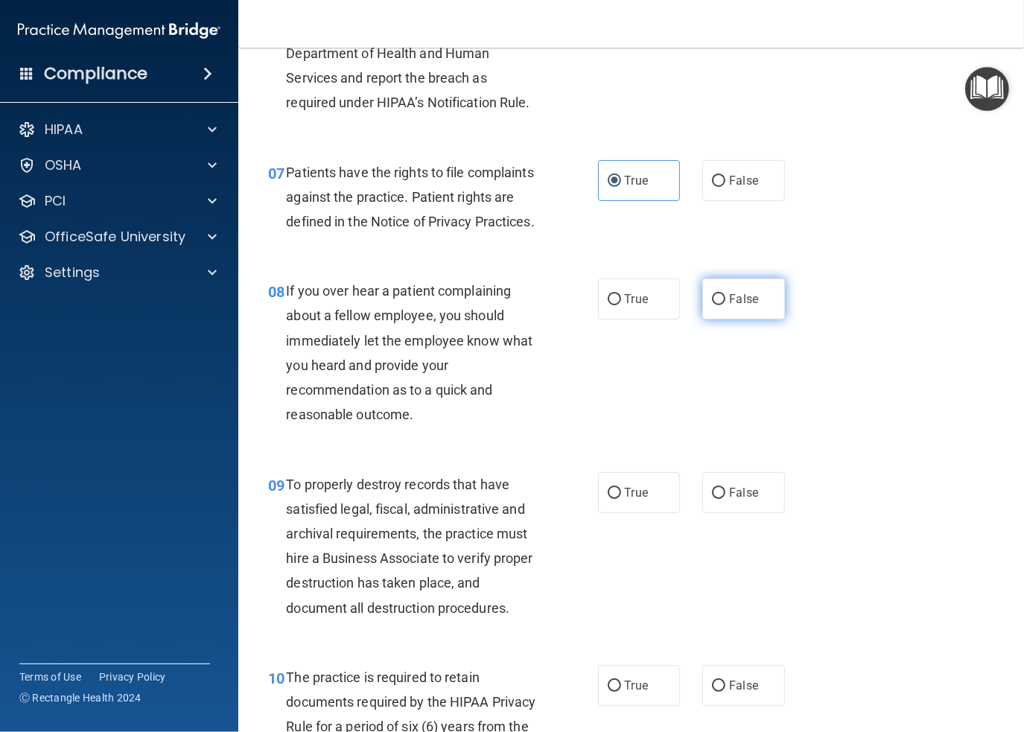
click at [720, 320] on label "False" at bounding box center [743, 299] width 83 height 41
click at [720, 305] on input "False" at bounding box center [718, 299] width 13 height 11
radio input "true"
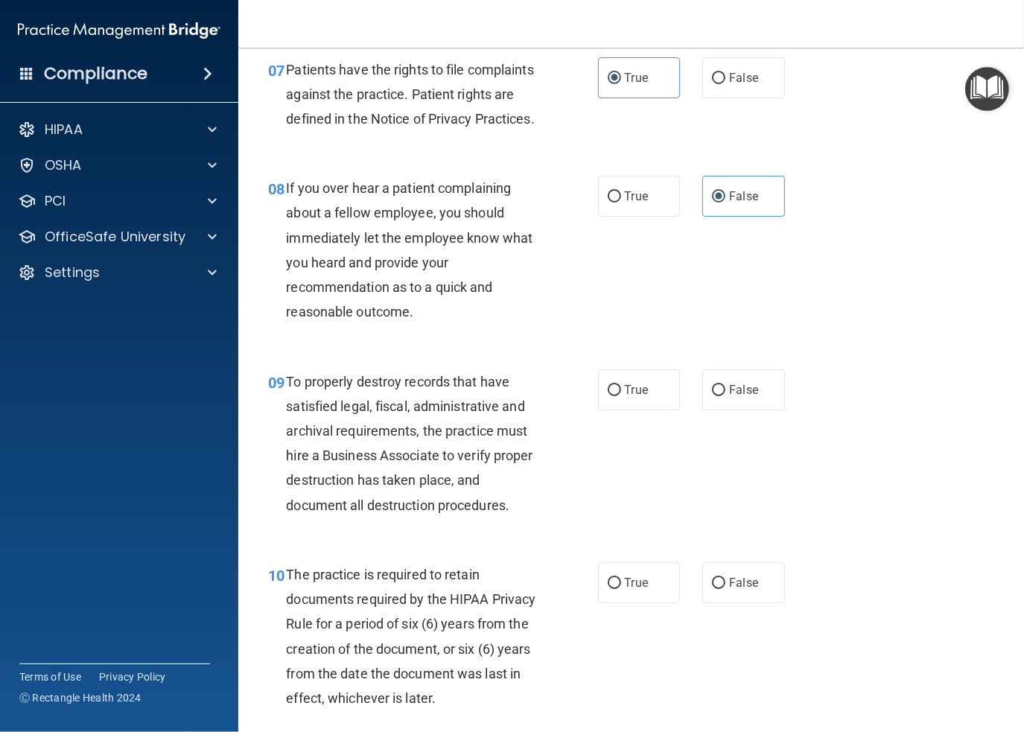
scroll to position [1192, 0]
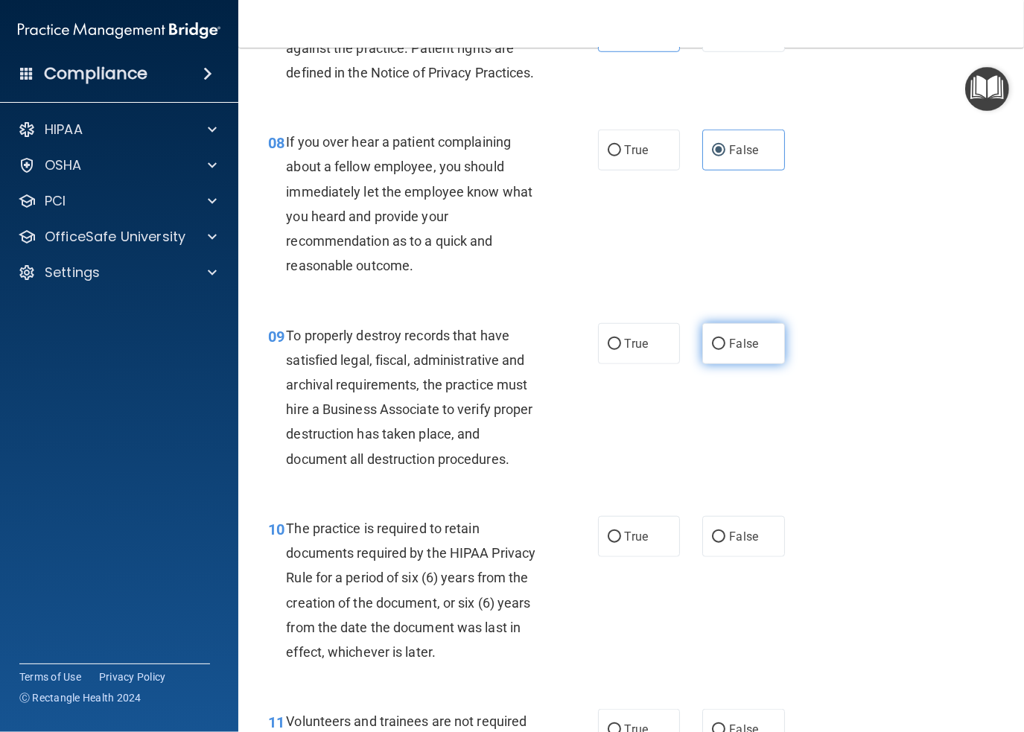
click at [732, 351] on span "False" at bounding box center [743, 344] width 29 height 14
click at [726, 350] on input "False" at bounding box center [718, 344] width 13 height 11
radio input "true"
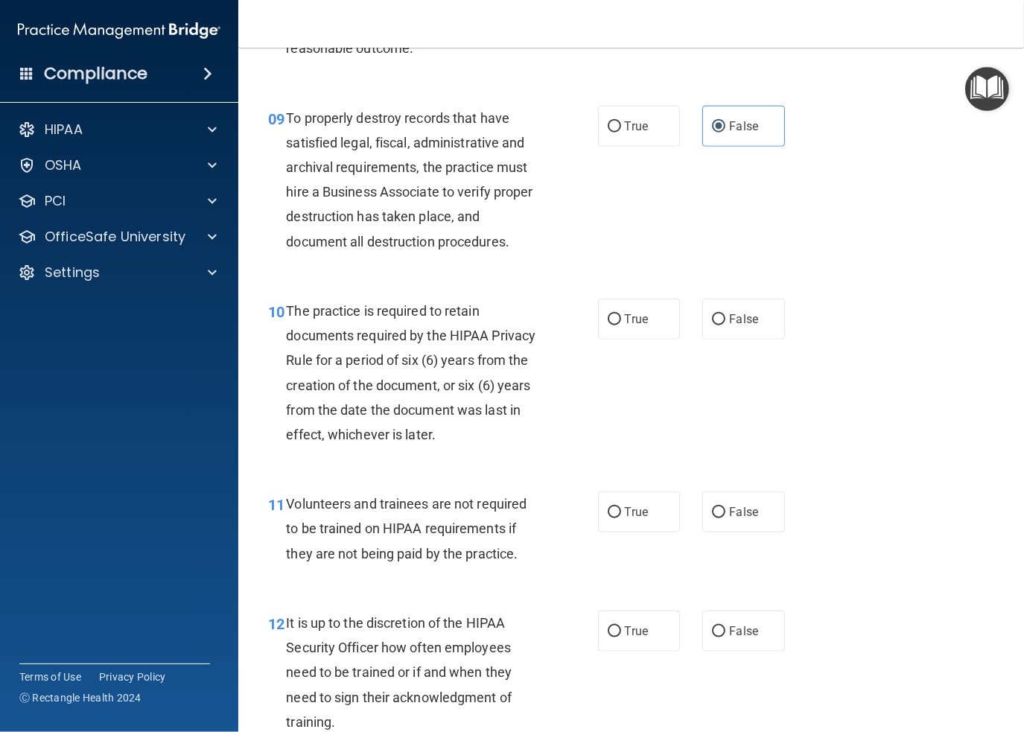
scroll to position [1415, 0]
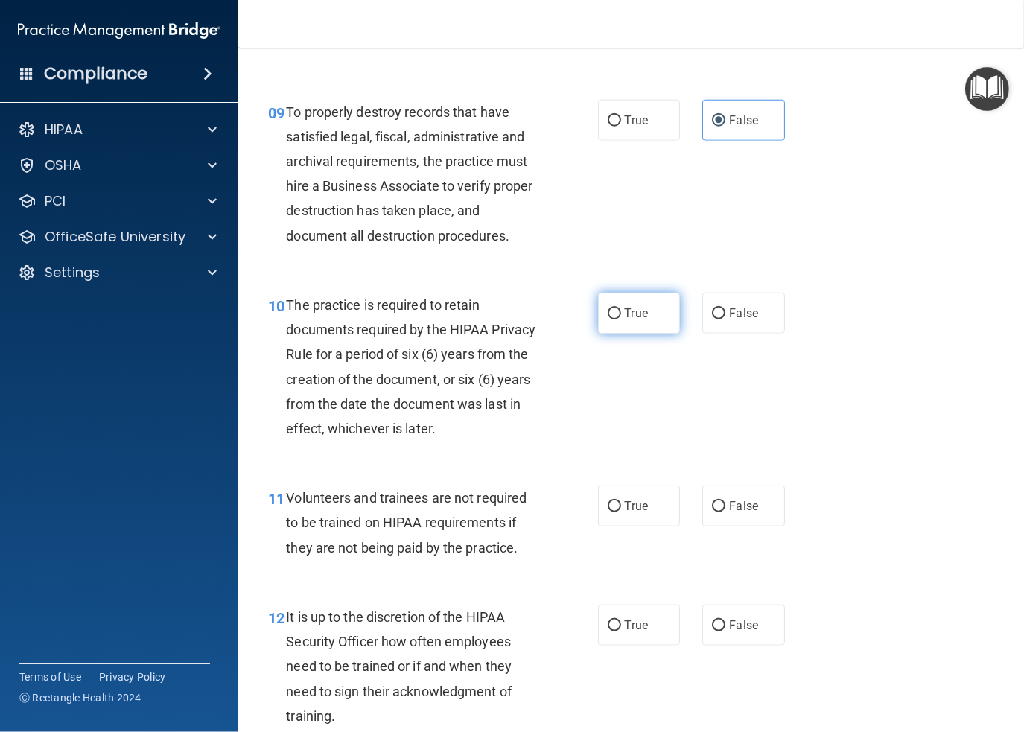
click at [641, 320] on span "True" at bounding box center [636, 313] width 23 height 14
click at [621, 320] on input "True" at bounding box center [614, 313] width 13 height 11
radio input "true"
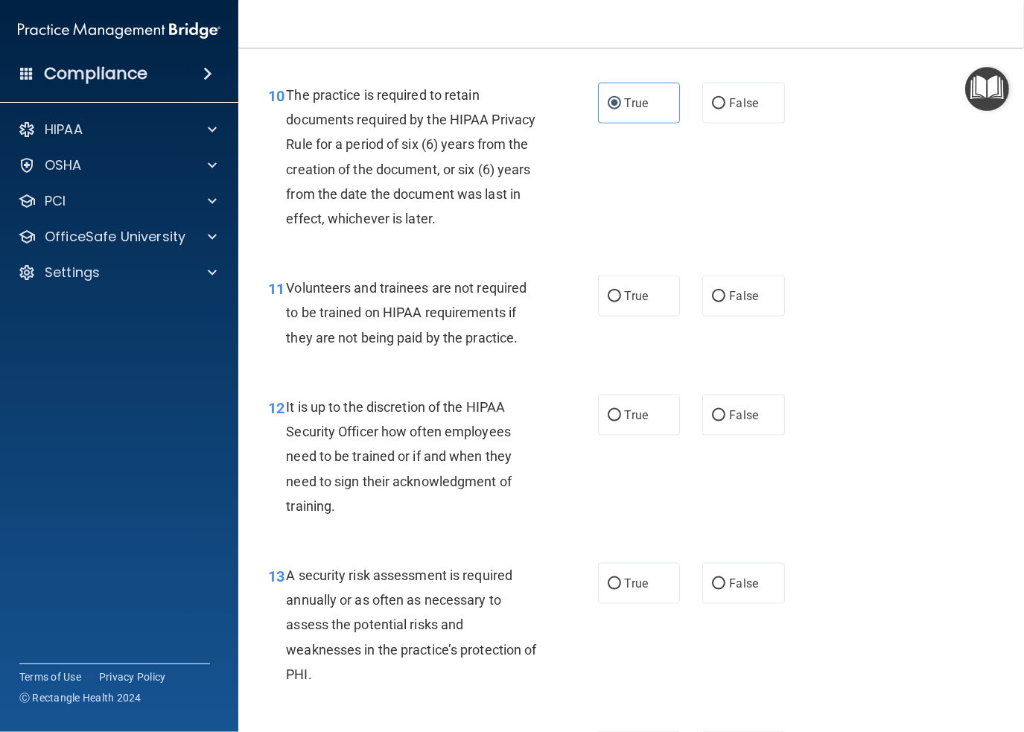
scroll to position [1639, 0]
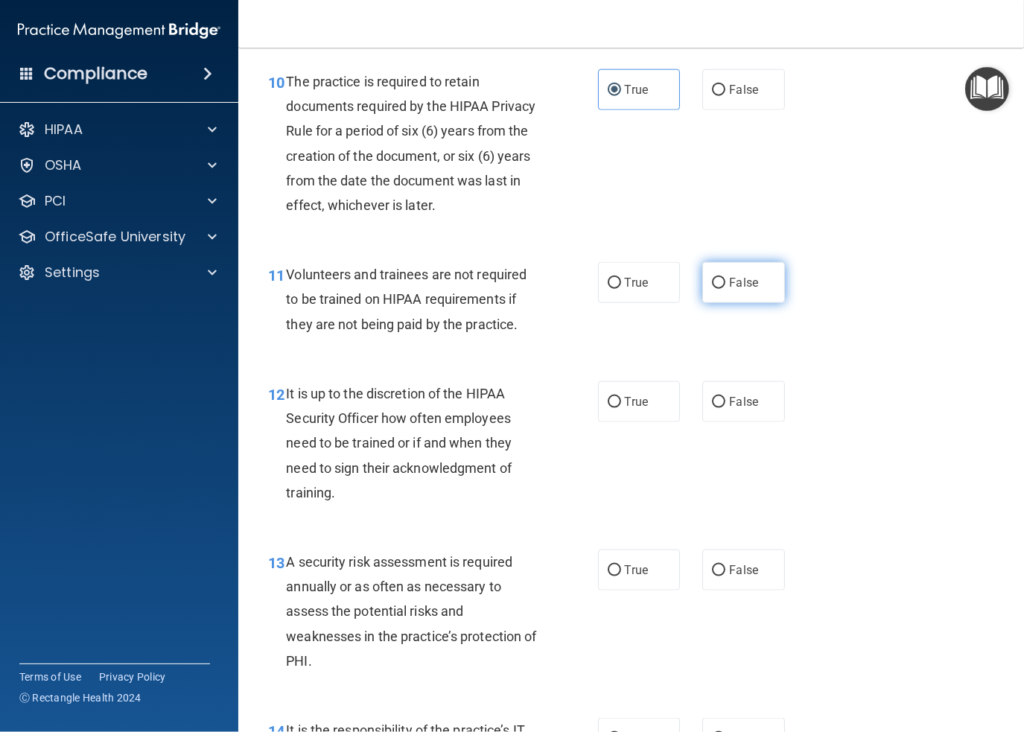
click at [769, 303] on label "False" at bounding box center [743, 282] width 83 height 41
click at [726, 289] on input "False" at bounding box center [718, 283] width 13 height 11
radio input "true"
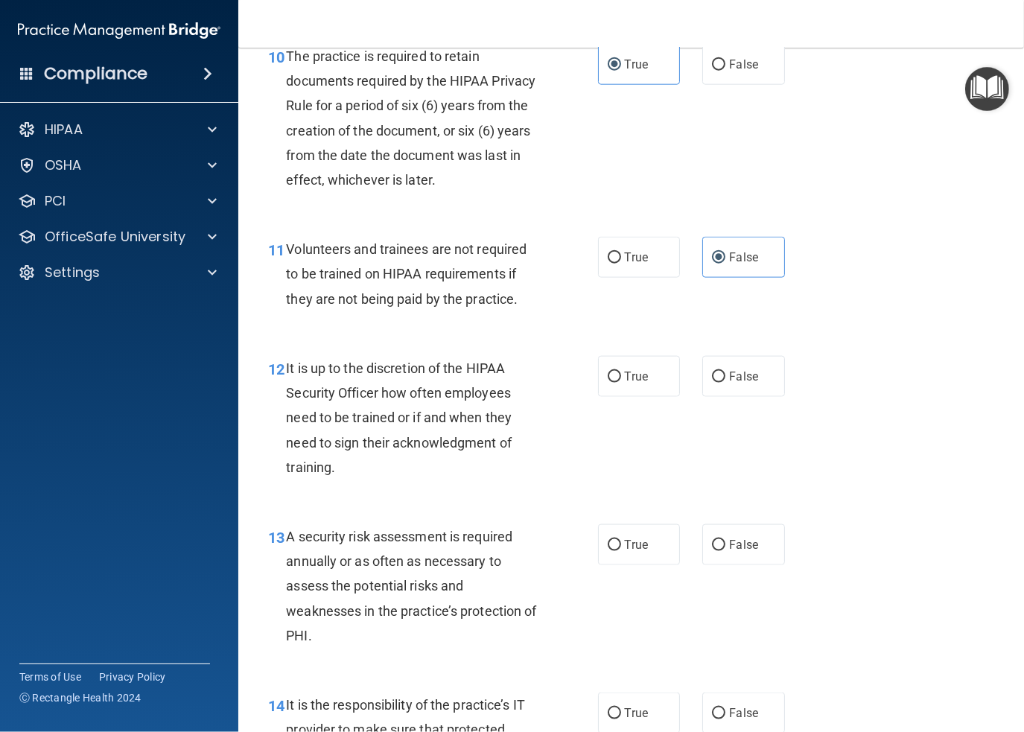
scroll to position [1713, 0]
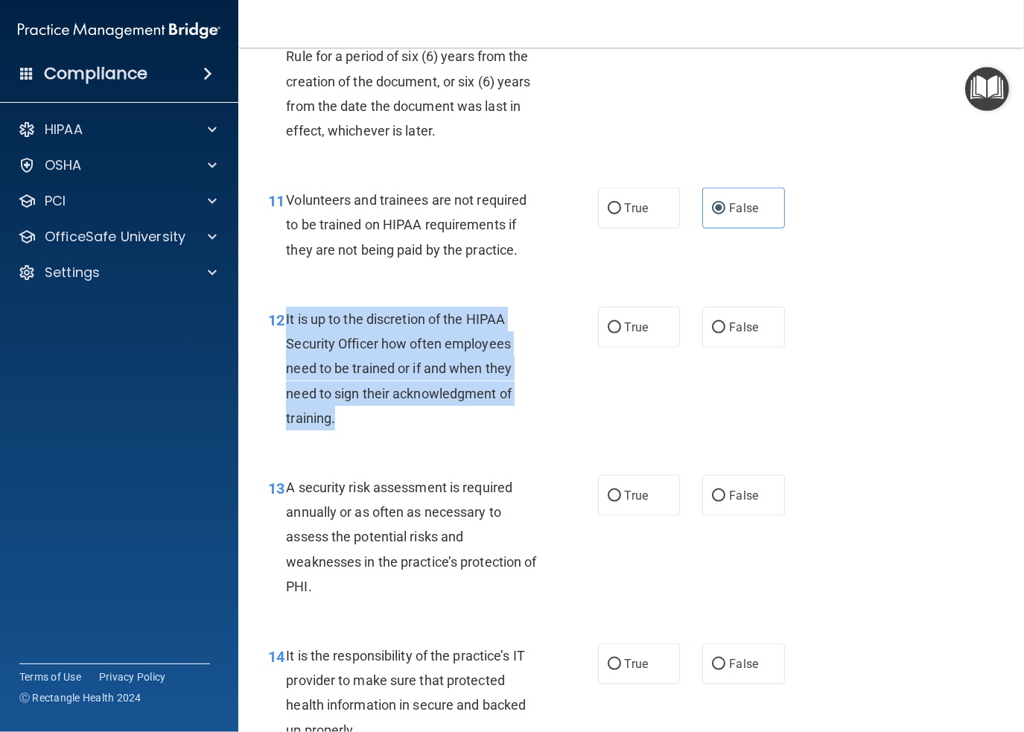
drag, startPoint x: 335, startPoint y: 448, endPoint x: 285, endPoint y: 346, distance: 113.3
click at [285, 346] on div "12 It is up to the discretion of the HIPAA Security Officer how often employees…" at bounding box center [433, 372] width 375 height 131
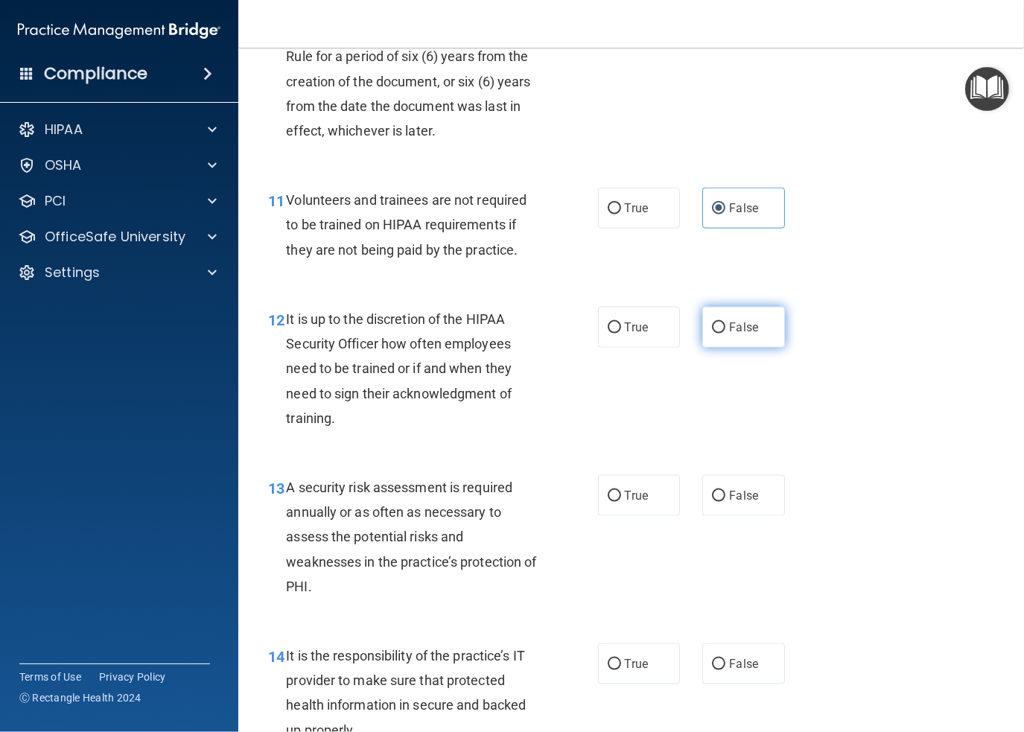
click at [721, 348] on label "False" at bounding box center [743, 327] width 83 height 41
click at [721, 334] on input "False" at bounding box center [718, 328] width 13 height 11
radio input "true"
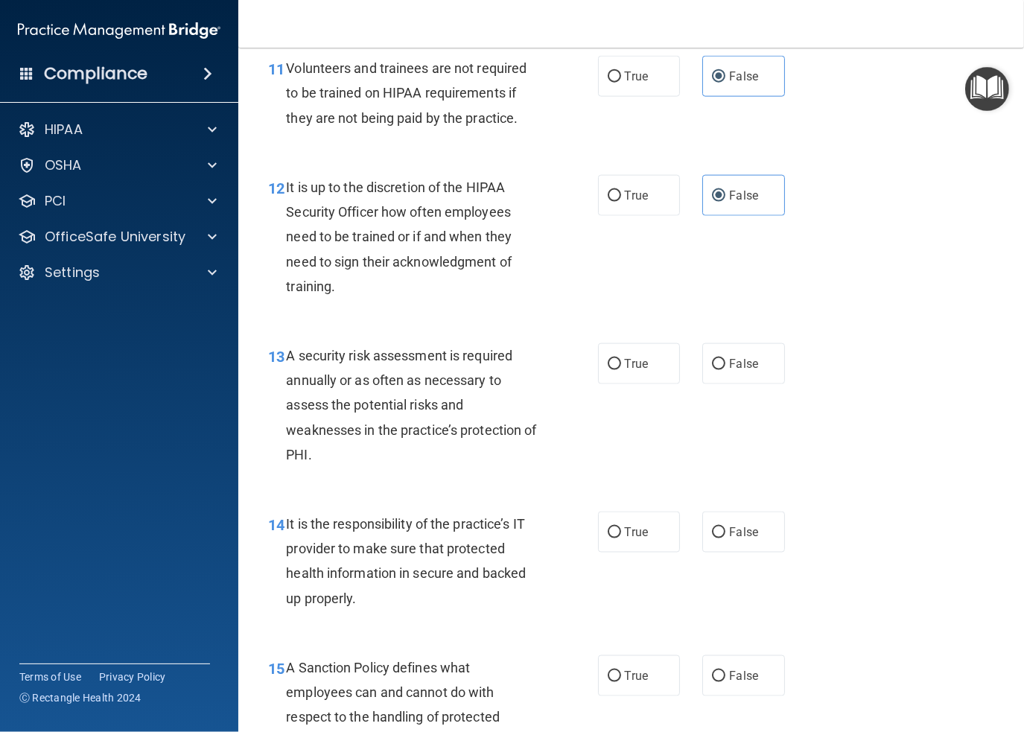
scroll to position [1862, 0]
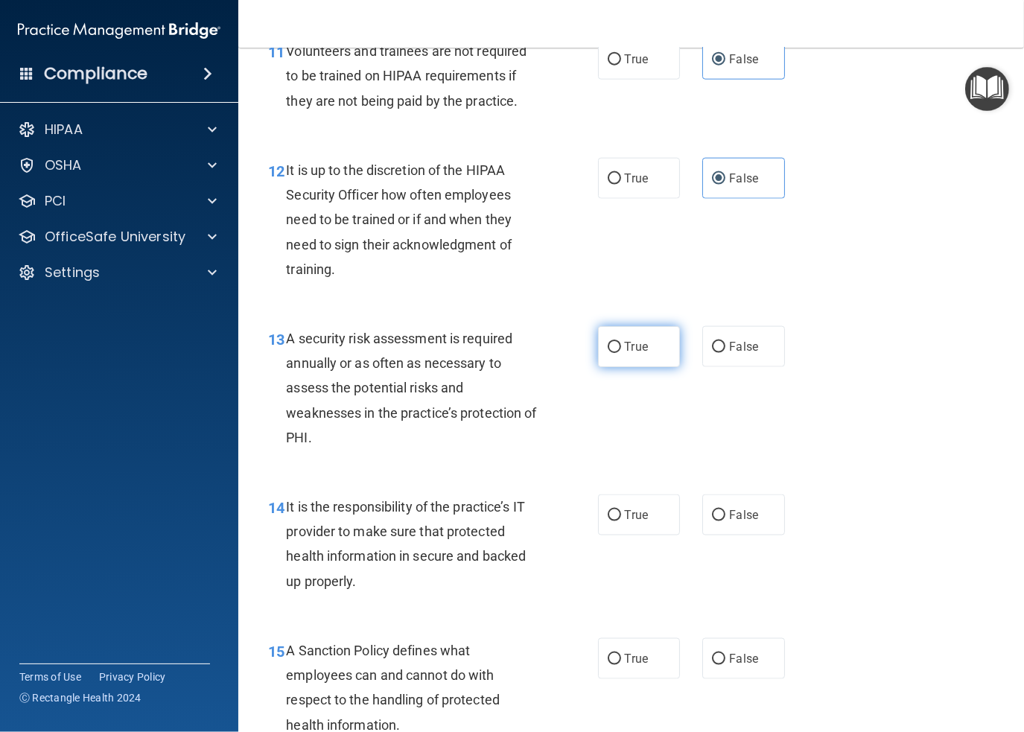
click at [612, 353] on input "True" at bounding box center [614, 347] width 13 height 11
radio input "true"
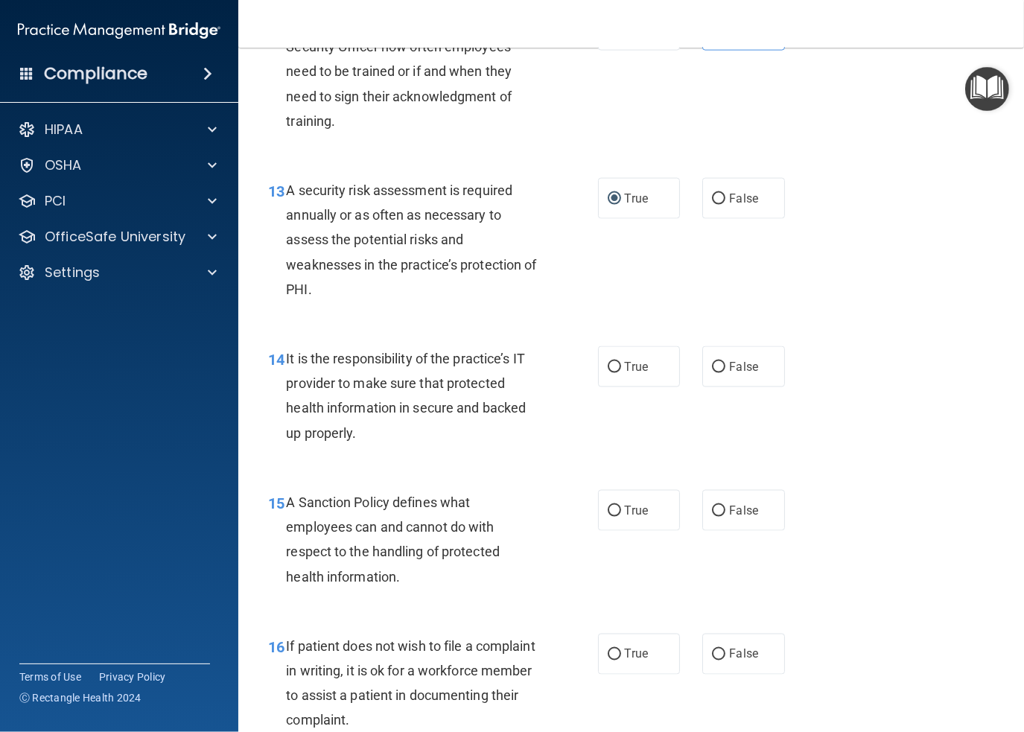
scroll to position [2011, 0]
click at [349, 440] on span "It is the responsibility of the practice’s IT provider to make sure that protec…" at bounding box center [406, 395] width 240 height 90
click at [733, 379] on label "False" at bounding box center [743, 366] width 83 height 41
click at [726, 372] on input "False" at bounding box center [718, 366] width 13 height 11
radio input "true"
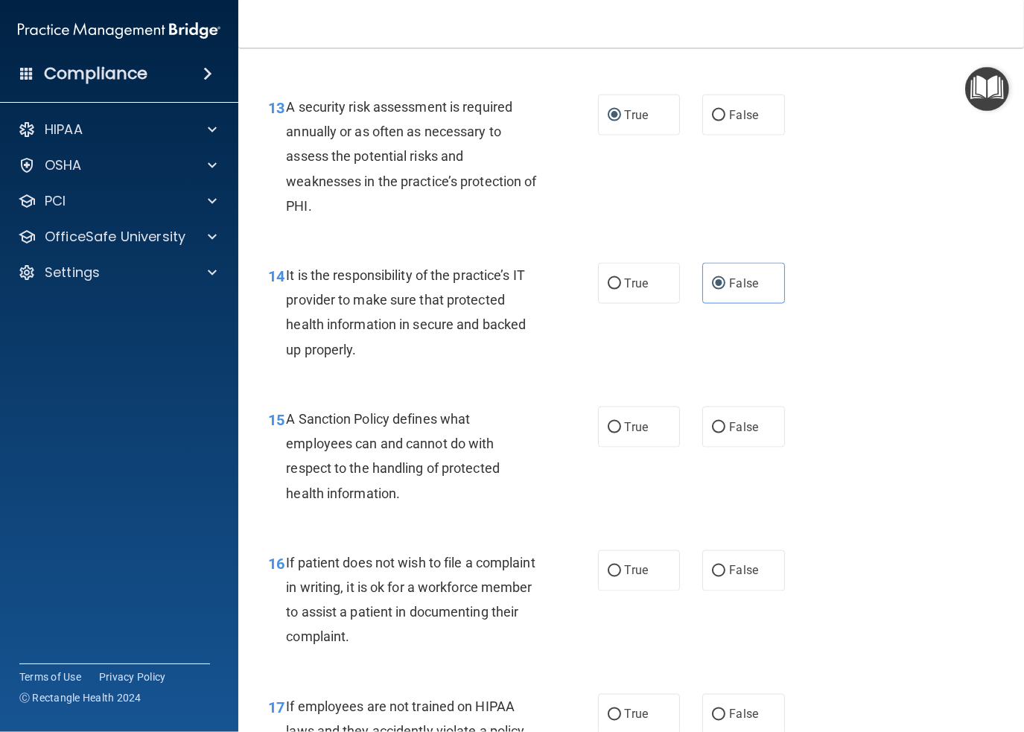
scroll to position [2160, 0]
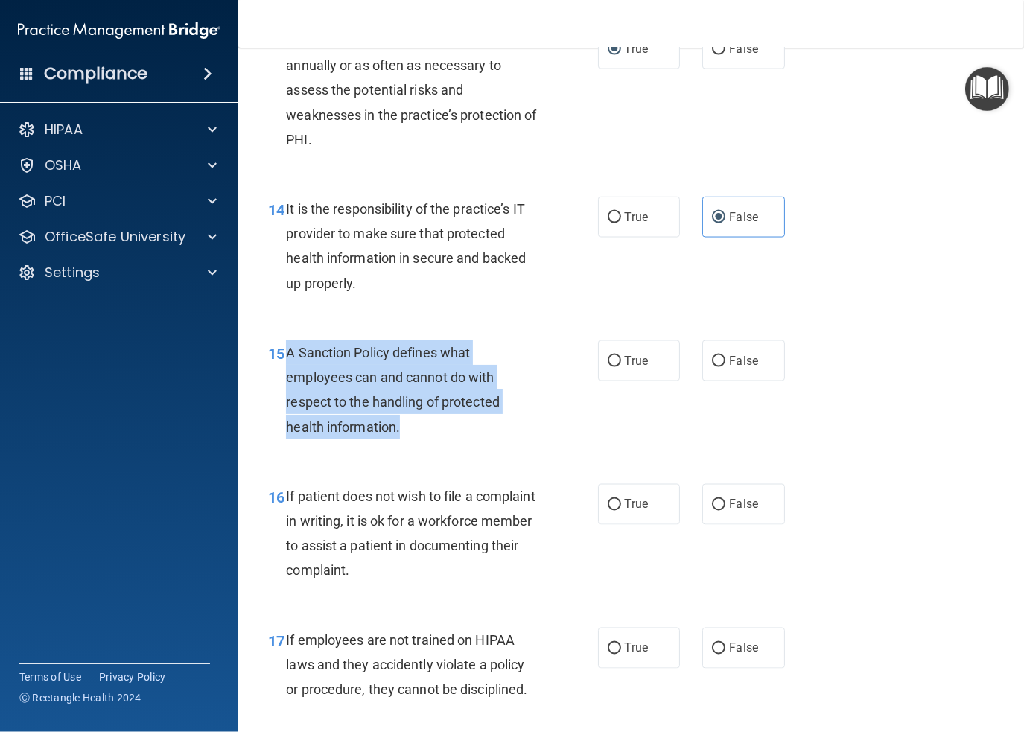
drag, startPoint x: 408, startPoint y: 450, endPoint x: 289, endPoint y: 375, distance: 140.9
click at [289, 375] on div "A Sanction Policy defines what employees can and cannot do with respect to the …" at bounding box center [418, 389] width 264 height 99
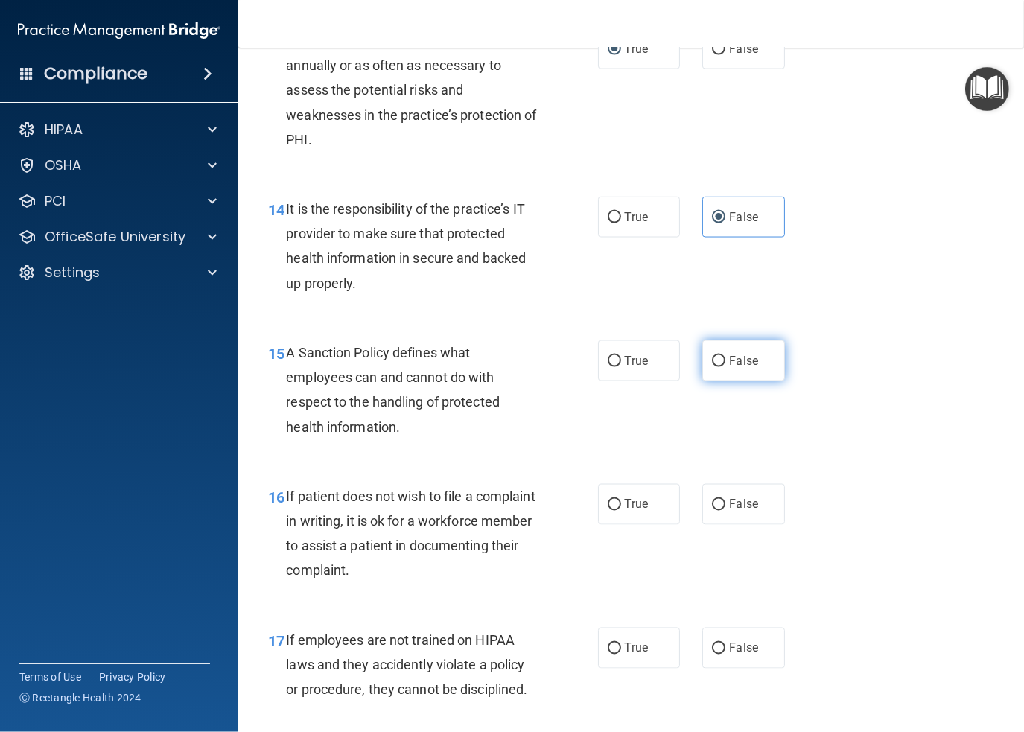
click at [732, 368] on span "False" at bounding box center [743, 361] width 29 height 14
click at [726, 367] on input "False" at bounding box center [718, 361] width 13 height 11
radio input "true"
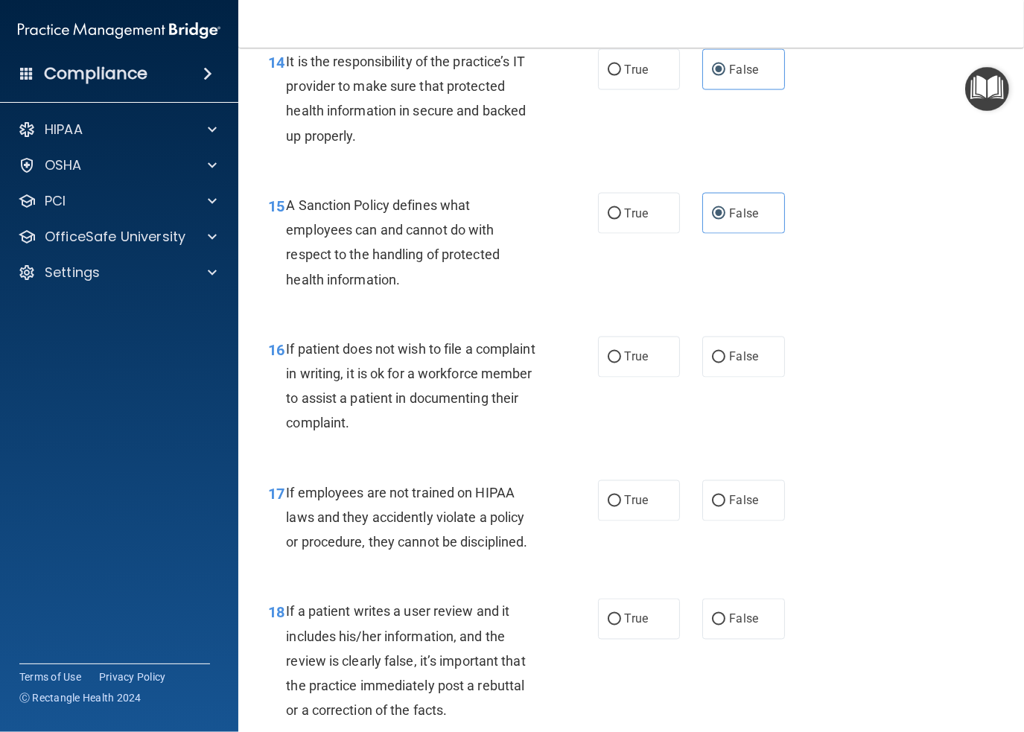
scroll to position [2309, 0]
click at [611, 362] on input "True" at bounding box center [614, 356] width 13 height 11
radio input "true"
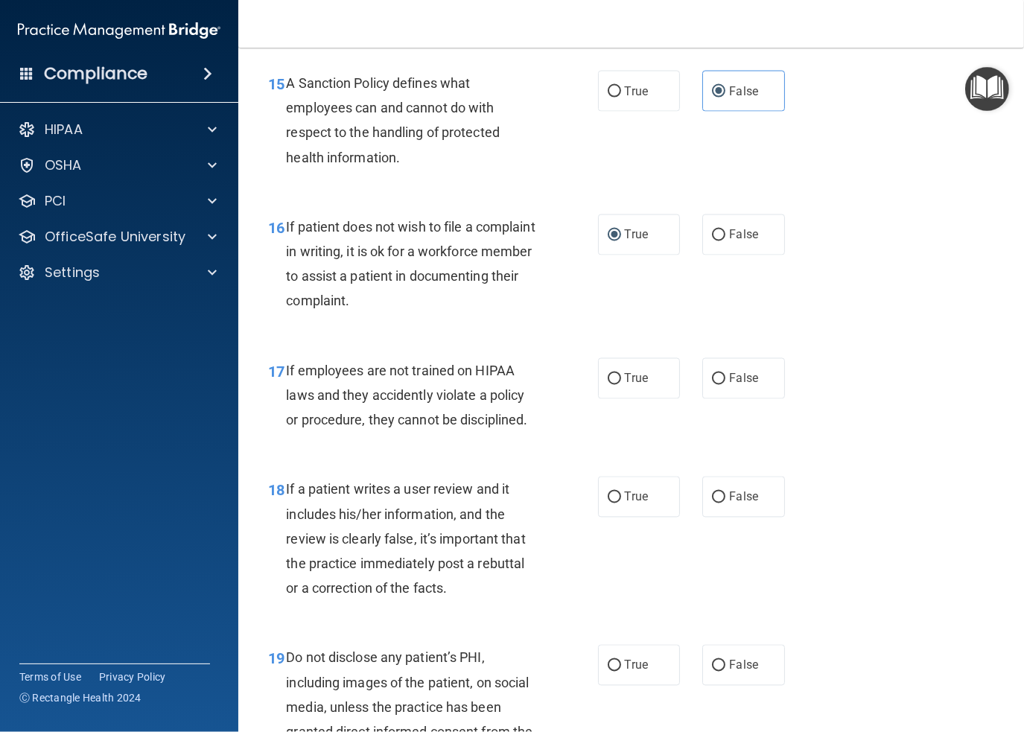
scroll to position [2458, 0]
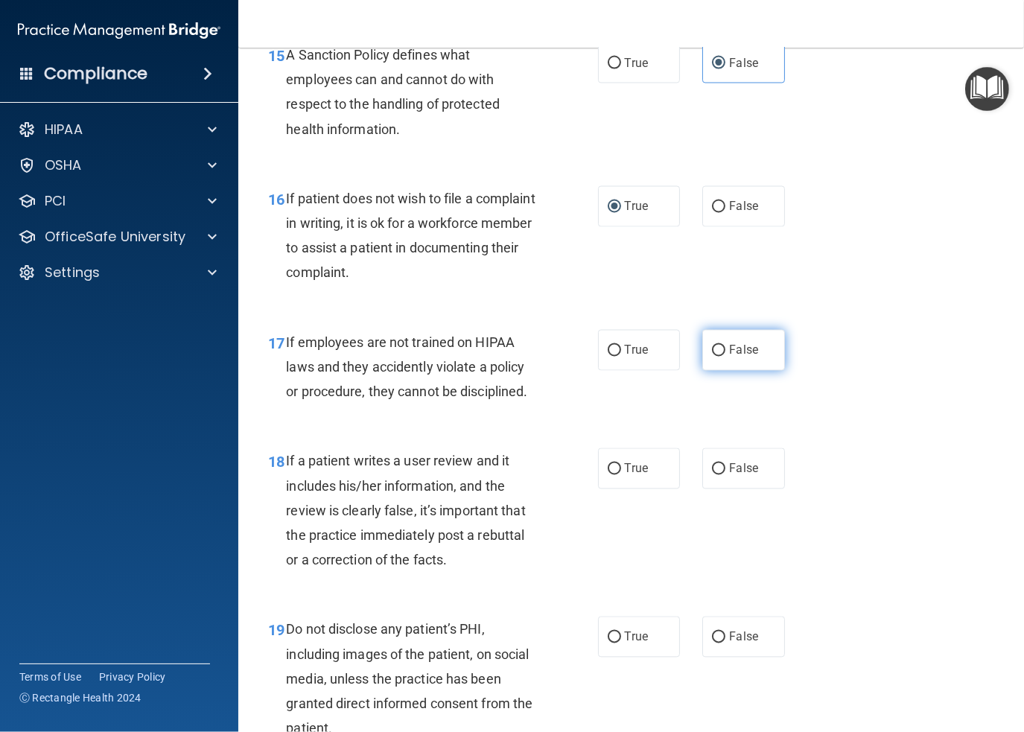
click at [713, 371] on label "False" at bounding box center [743, 350] width 83 height 41
click at [713, 357] on input "False" at bounding box center [718, 351] width 13 height 11
radio input "true"
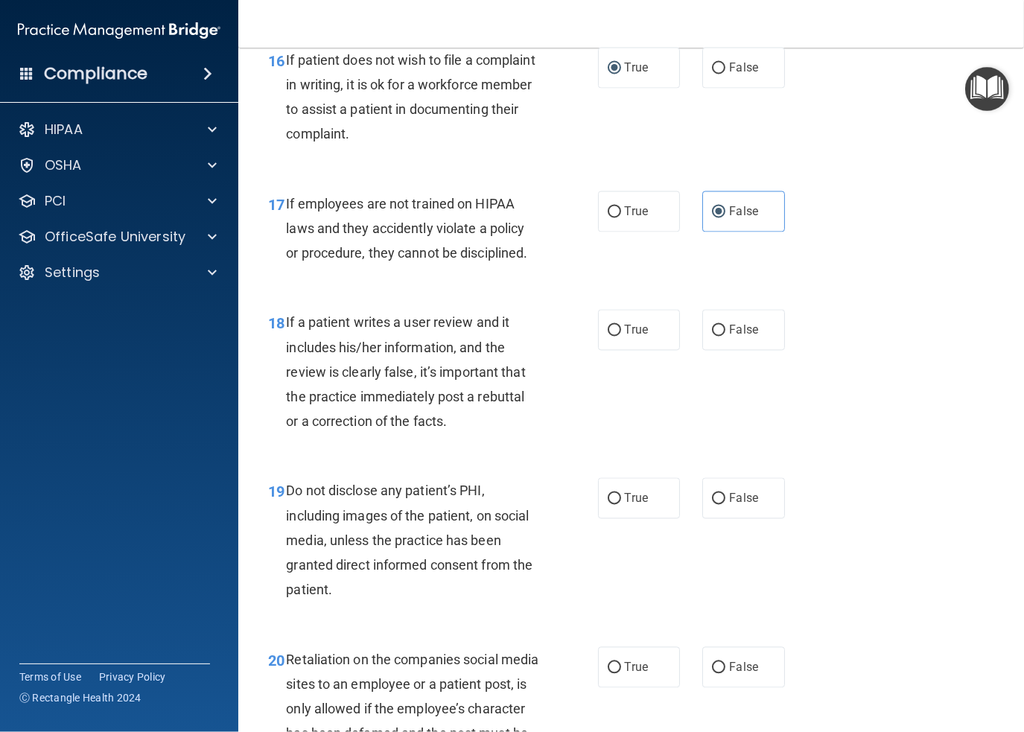
scroll to position [2607, 0]
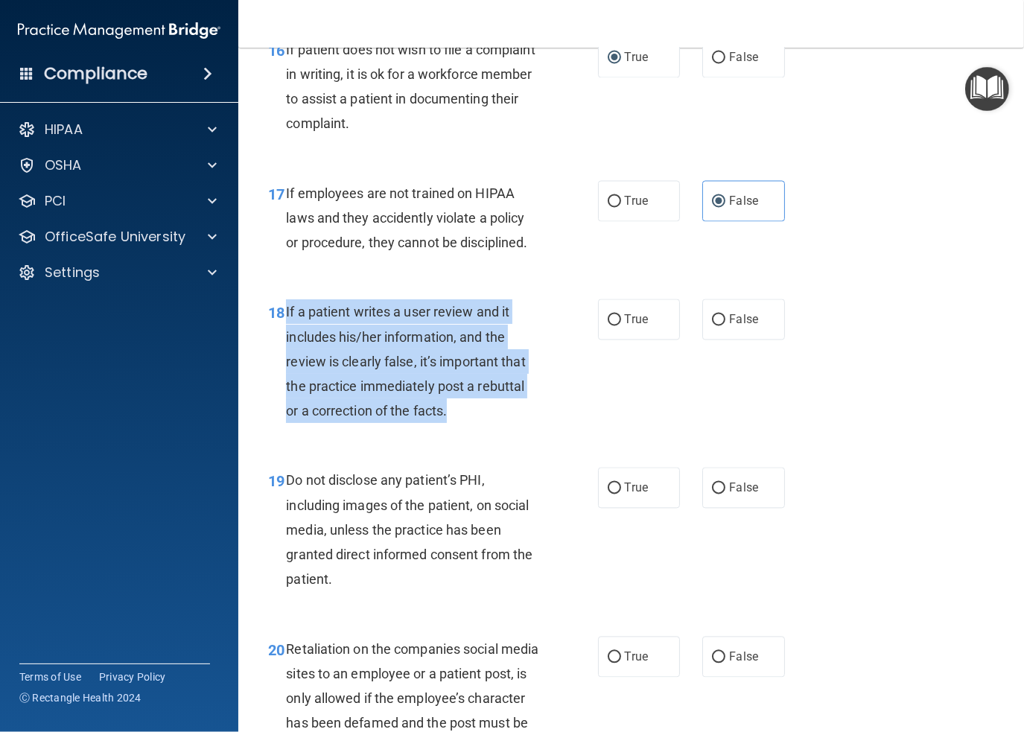
drag, startPoint x: 465, startPoint y: 440, endPoint x: 287, endPoint y: 334, distance: 207.1
click at [287, 334] on div "If a patient writes a user review and it includes his/her information, and the …" at bounding box center [418, 361] width 264 height 124
click at [436, 396] on div "If a patient writes a user review and it includes his/her information, and the …" at bounding box center [418, 361] width 264 height 124
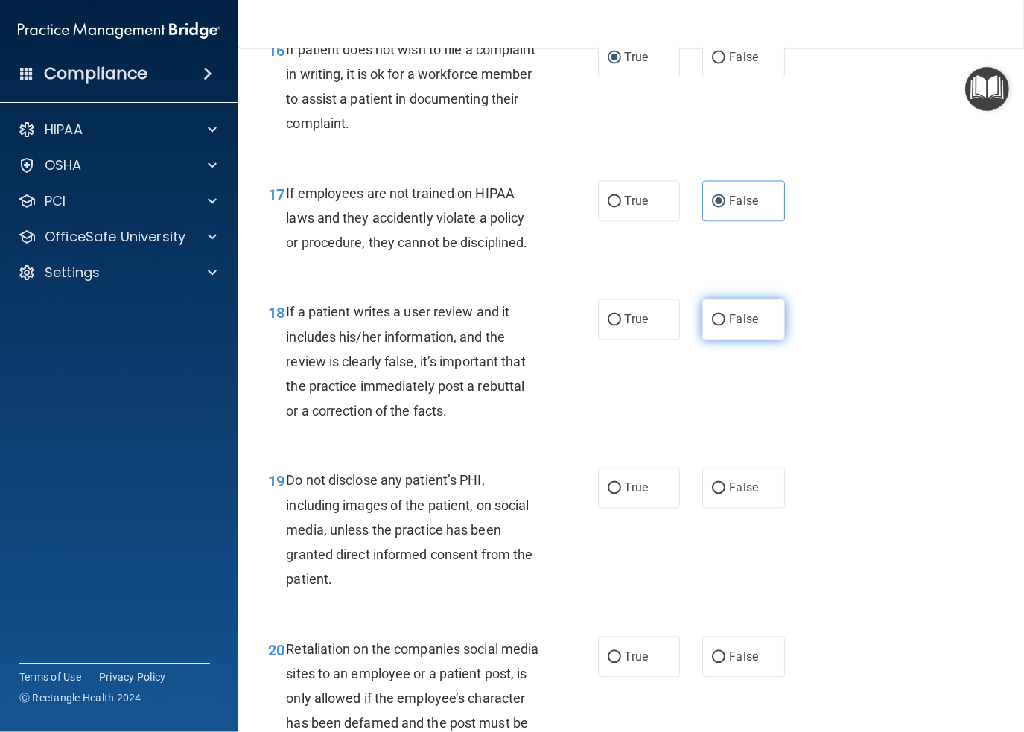
click at [730, 327] on span "False" at bounding box center [743, 320] width 29 height 14
click at [726, 326] on input "False" at bounding box center [718, 320] width 13 height 11
radio input "true"
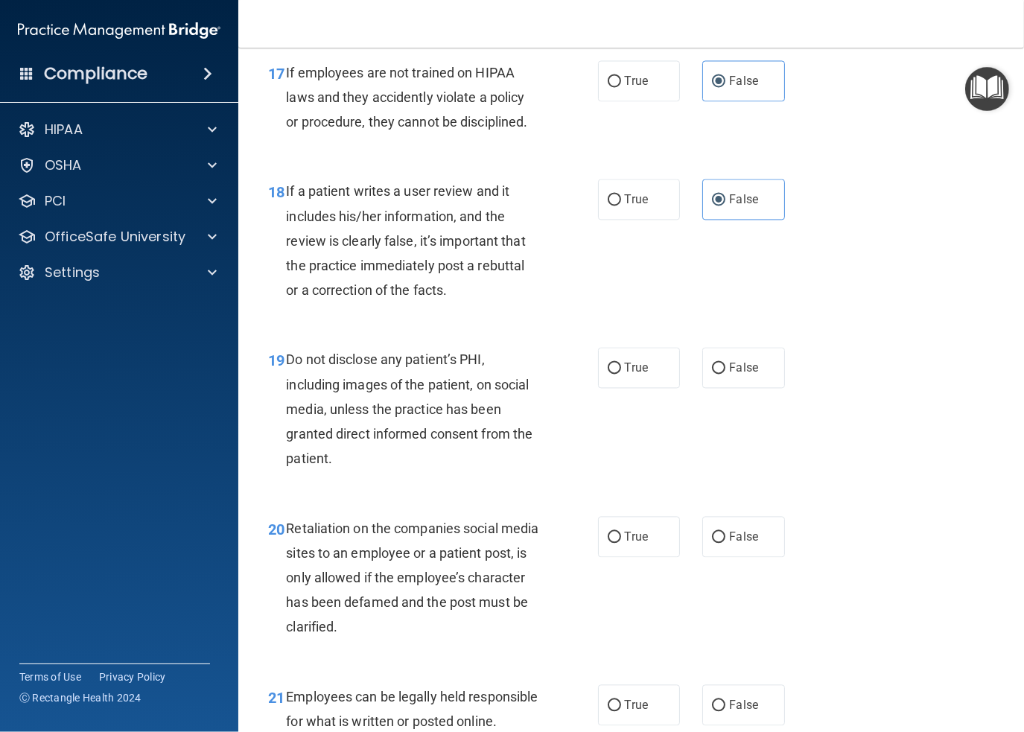
scroll to position [2756, 0]
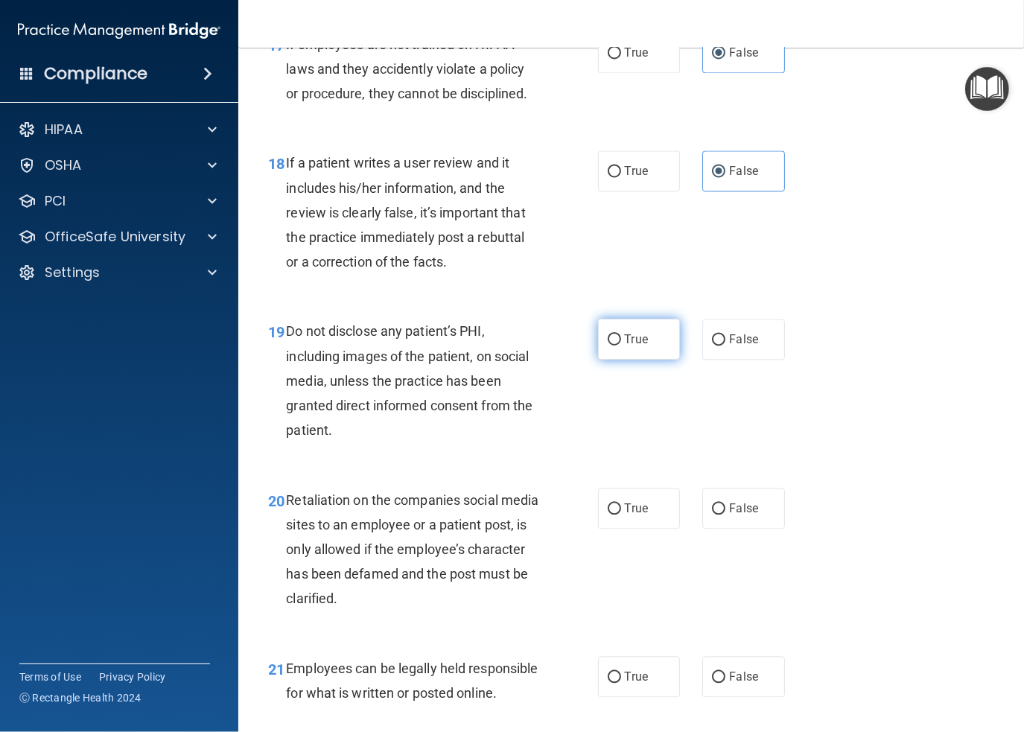
click at [637, 346] on span "True" at bounding box center [636, 339] width 23 height 14
click at [621, 346] on input "True" at bounding box center [614, 339] width 13 height 11
radio input "true"
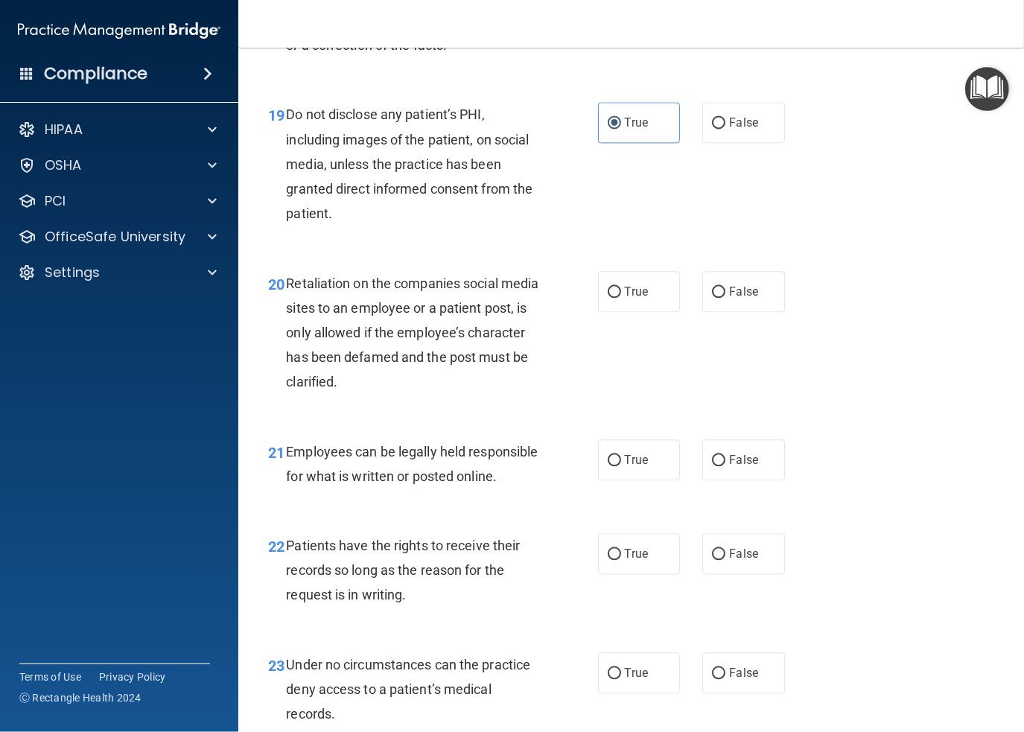
scroll to position [2980, 0]
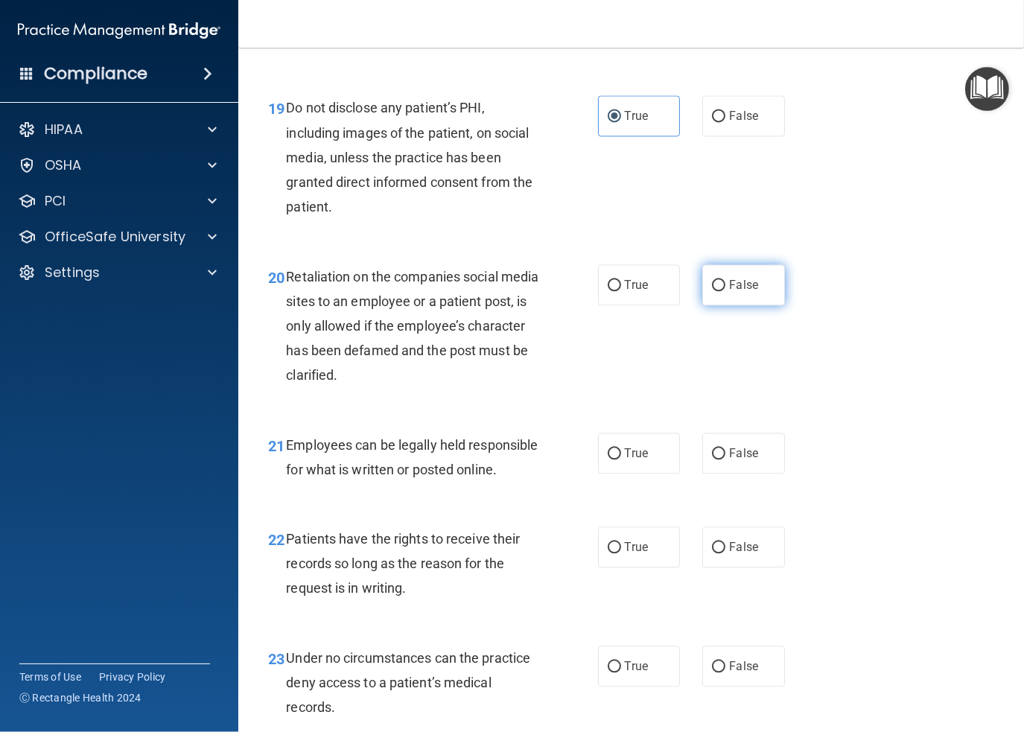
click at [715, 305] on label "False" at bounding box center [743, 284] width 83 height 41
click at [715, 291] on input "False" at bounding box center [718, 285] width 13 height 11
radio input "true"
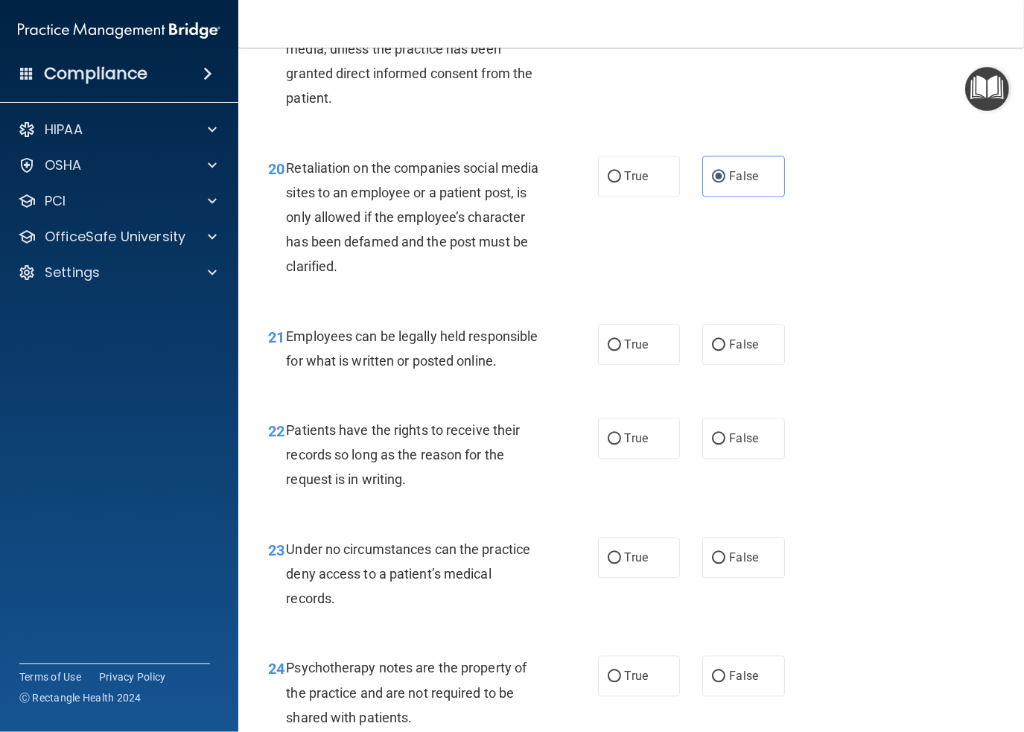
scroll to position [3129, 0]
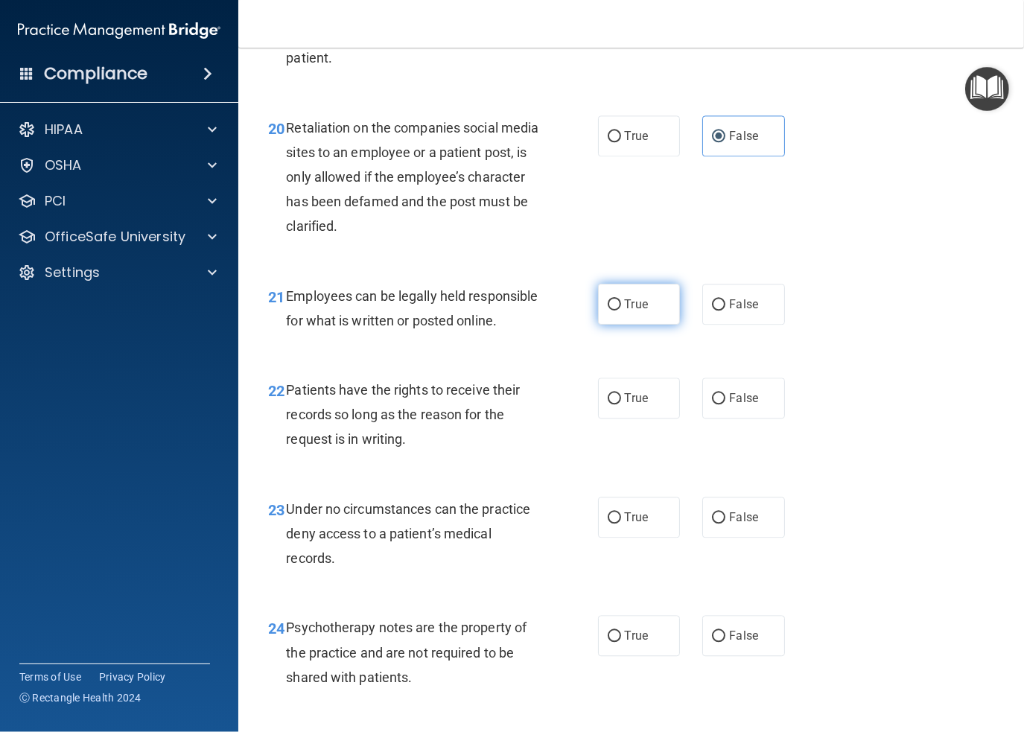
click at [626, 325] on label "True" at bounding box center [639, 304] width 83 height 41
click at [621, 311] on input "True" at bounding box center [614, 304] width 13 height 11
radio input "true"
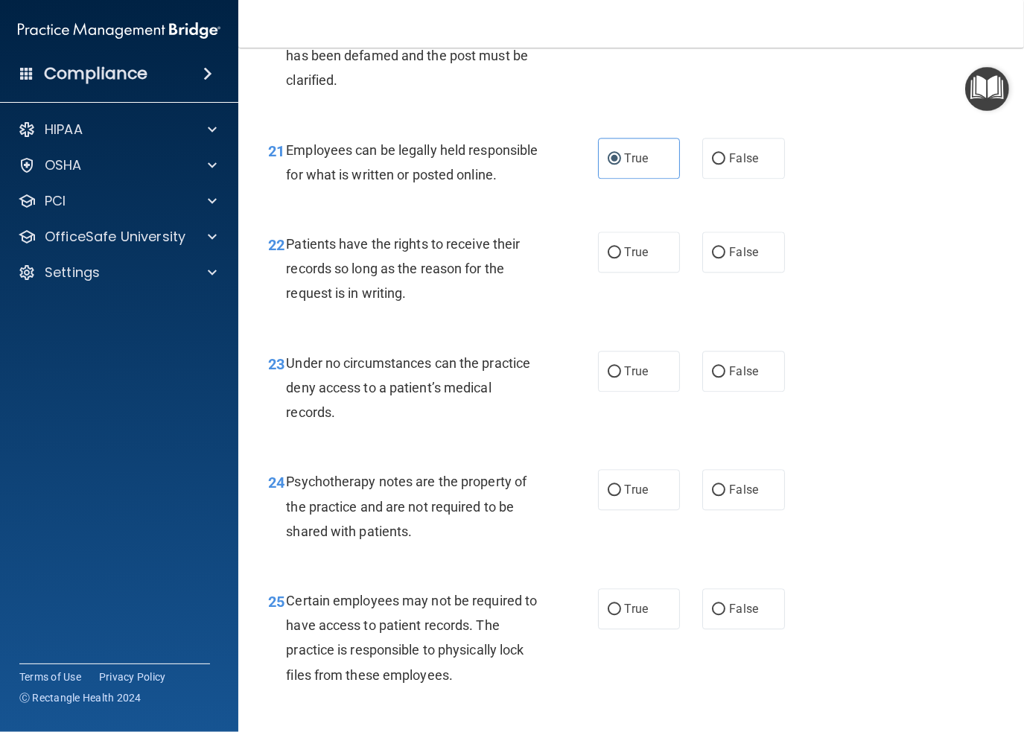
scroll to position [3278, 0]
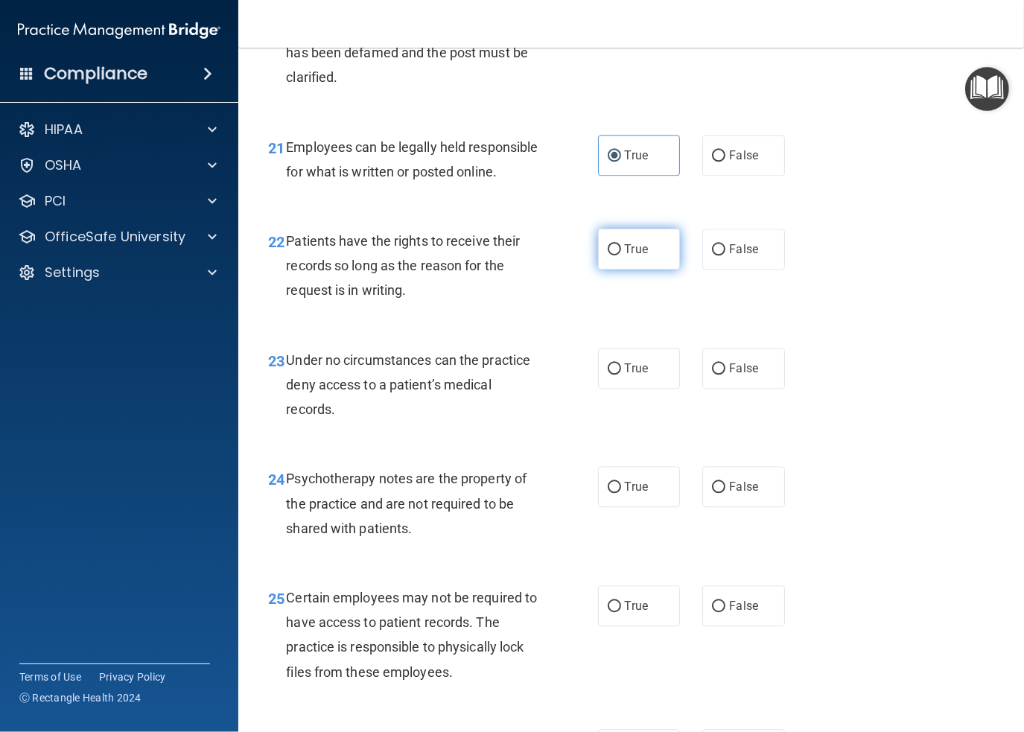
click at [625, 256] on span "True" at bounding box center [636, 249] width 23 height 14
click at [620, 256] on input "True" at bounding box center [614, 249] width 13 height 11
radio input "true"
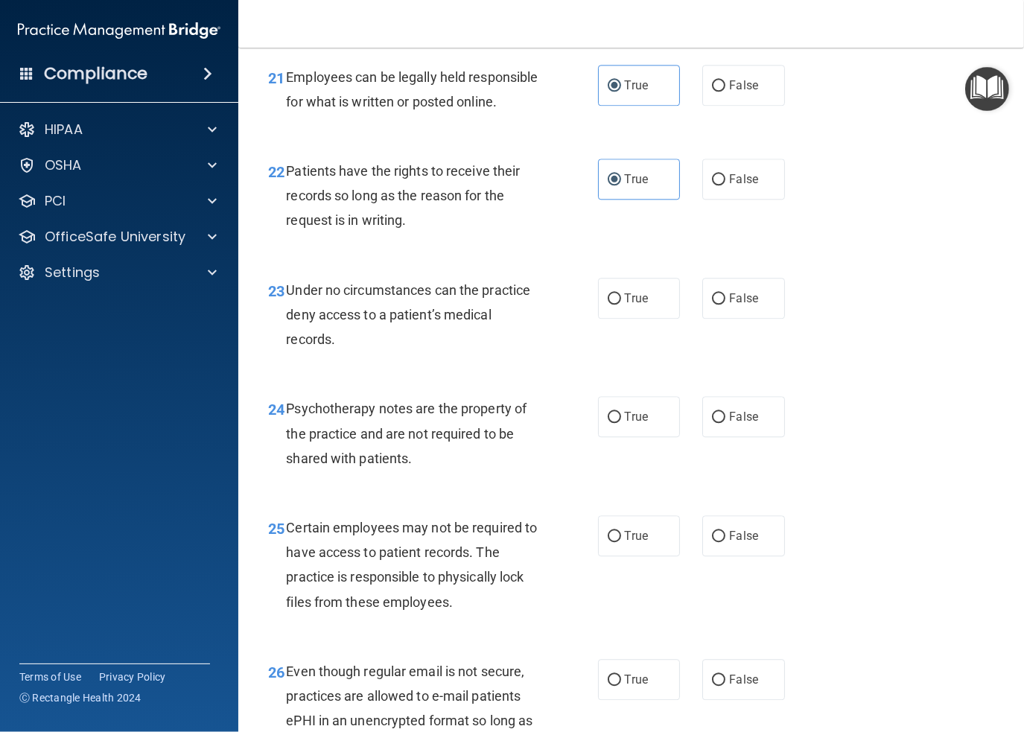
scroll to position [3352, 0]
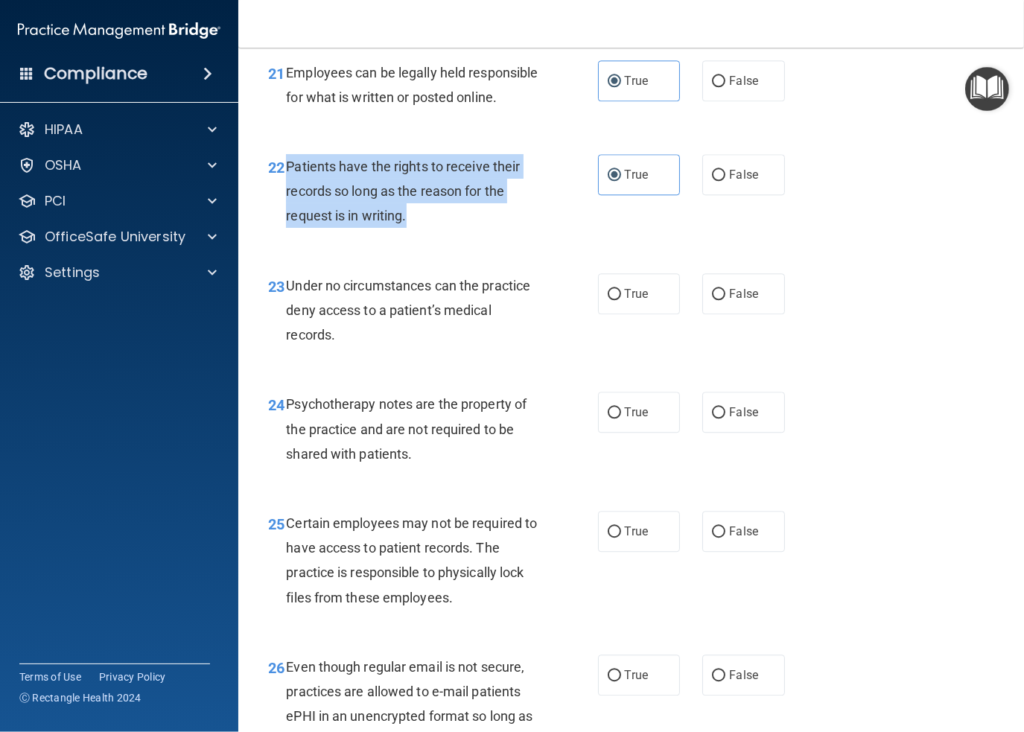
drag, startPoint x: 413, startPoint y: 267, endPoint x: 286, endPoint y: 214, distance: 137.9
click at [286, 214] on div "Patients have the rights to receive their records so long as the reason for the…" at bounding box center [418, 191] width 264 height 74
click at [718, 181] on input "False" at bounding box center [718, 175] width 13 height 11
radio input "true"
radio input "false"
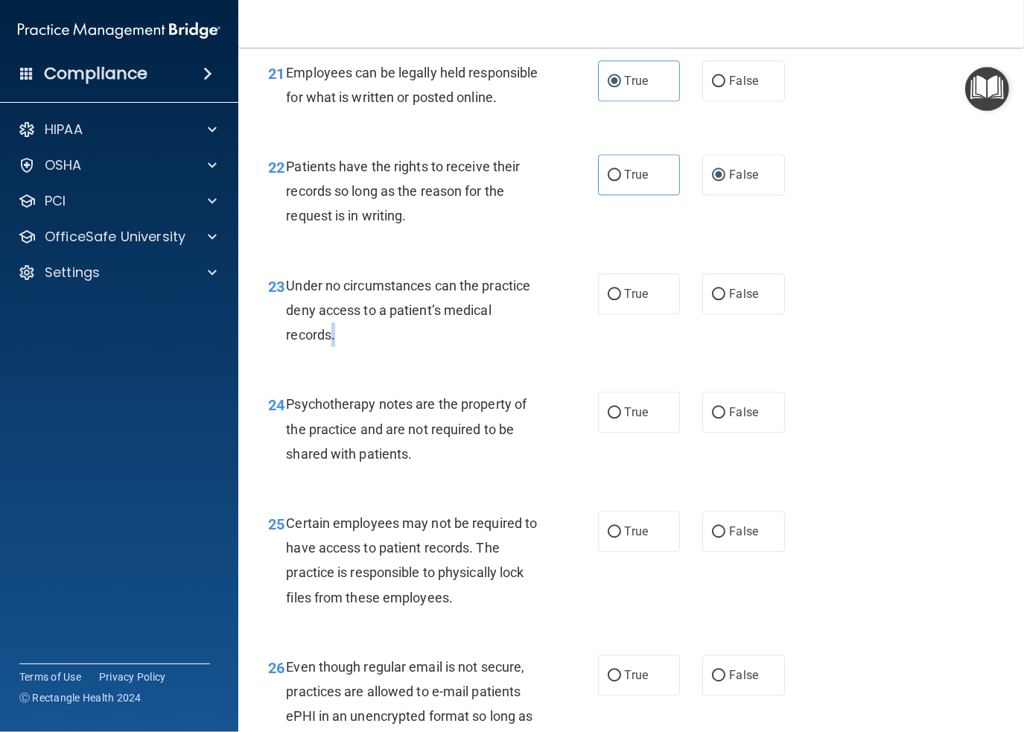
click at [332, 348] on div "Under no circumstances can the practice deny access to a patient’s medical reco…" at bounding box center [418, 310] width 264 height 74
click at [709, 314] on label "False" at bounding box center [743, 293] width 83 height 41
click at [712, 300] on input "False" at bounding box center [718, 294] width 13 height 11
radio input "true"
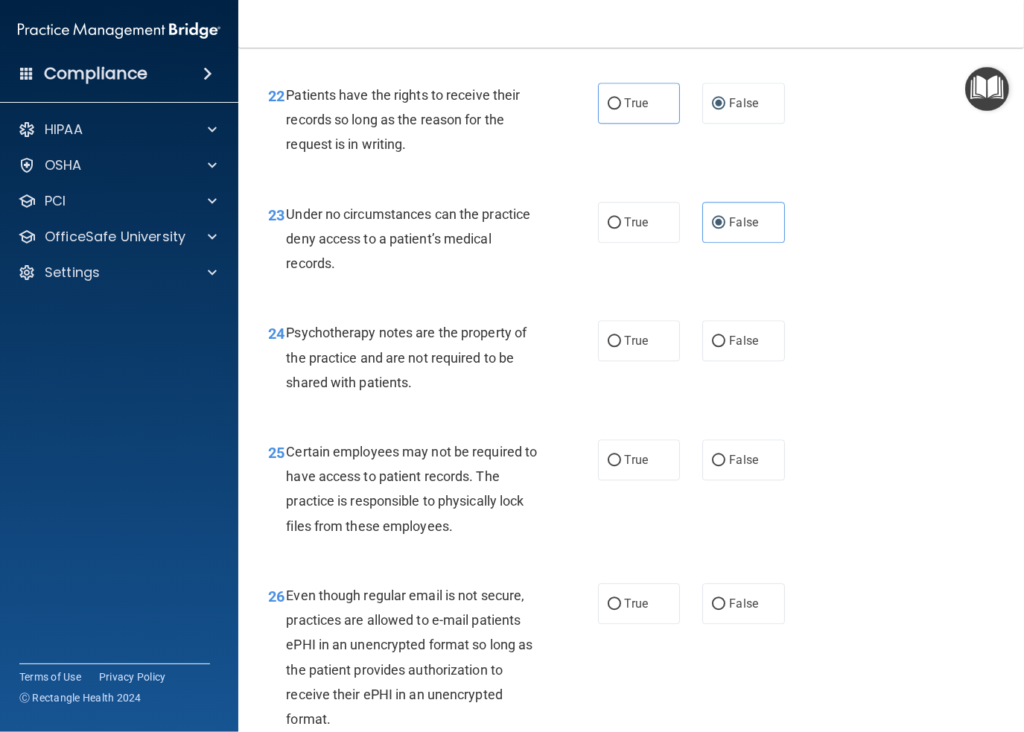
scroll to position [3427, 0]
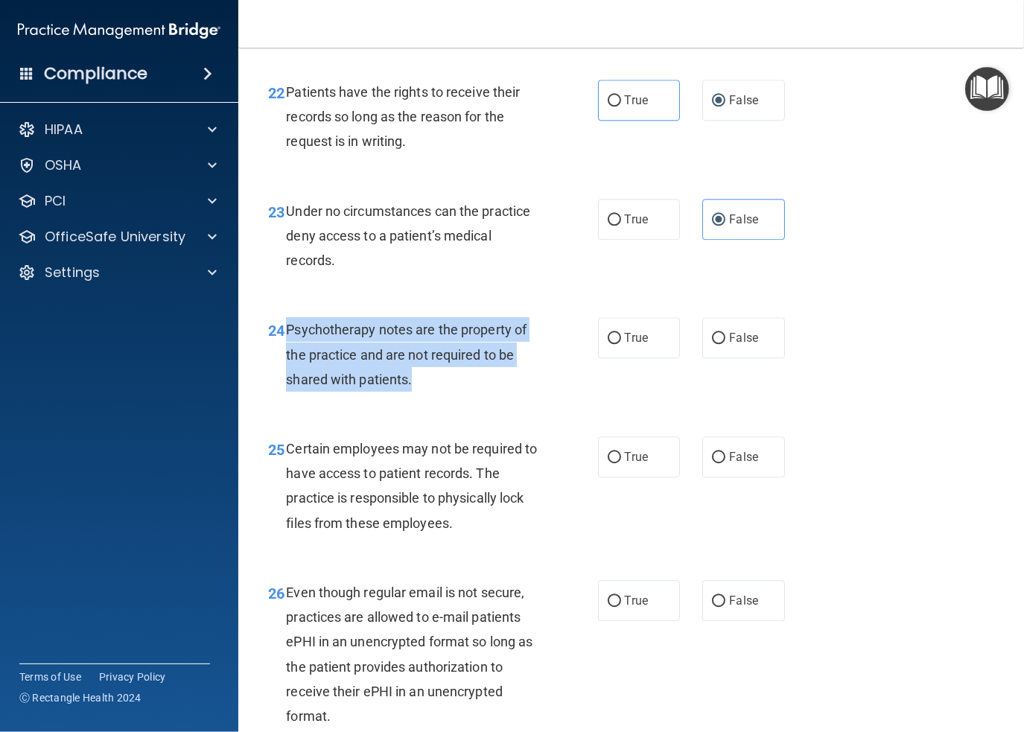
drag, startPoint x: 442, startPoint y: 430, endPoint x: 285, endPoint y: 381, distance: 164.5
click at [285, 381] on div "24 Psychotherapy notes are the property of the practice and are not required to…" at bounding box center [433, 358] width 375 height 82
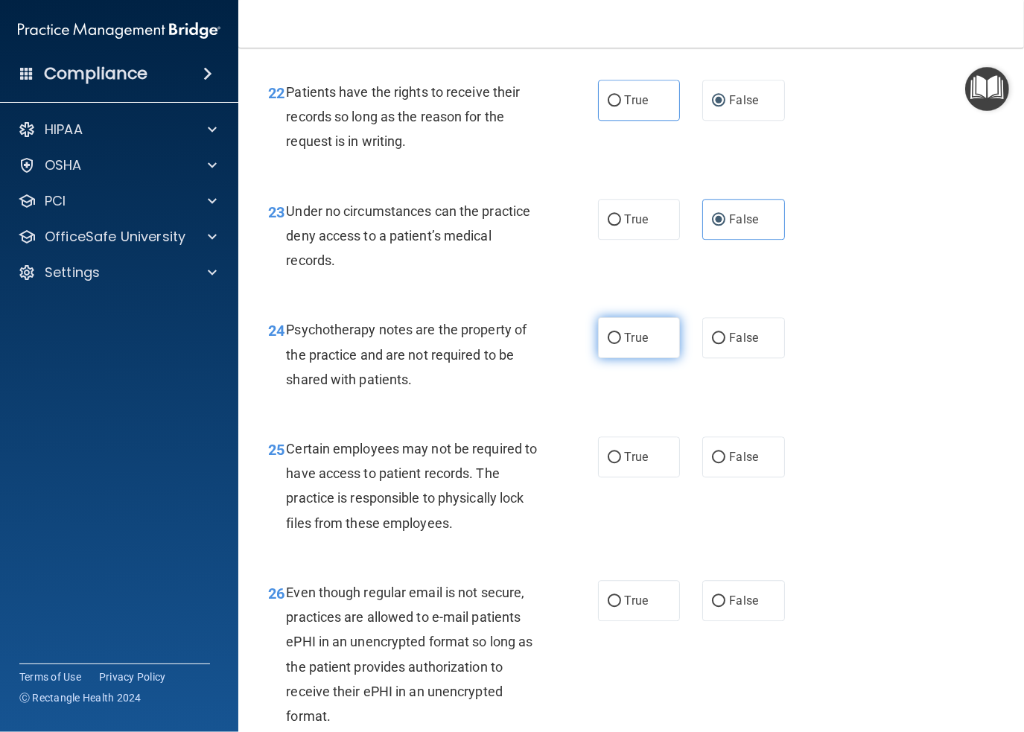
click at [625, 345] on span "True" at bounding box center [636, 338] width 23 height 14
click at [620, 344] on input "True" at bounding box center [614, 338] width 13 height 11
radio input "true"
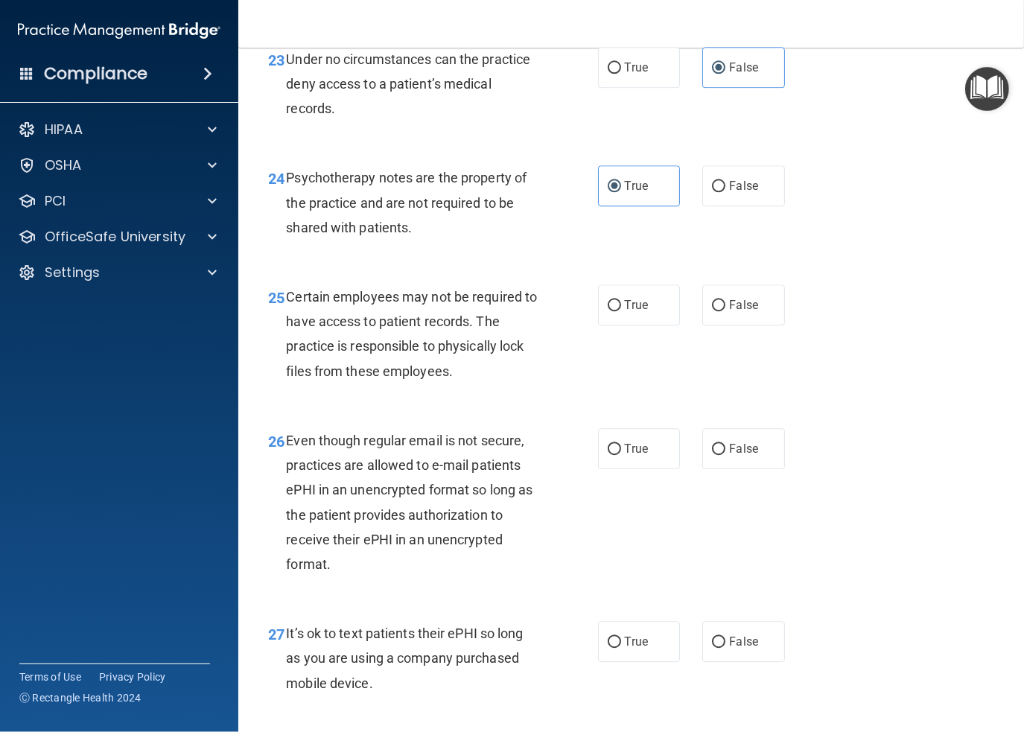
scroll to position [3650, 0]
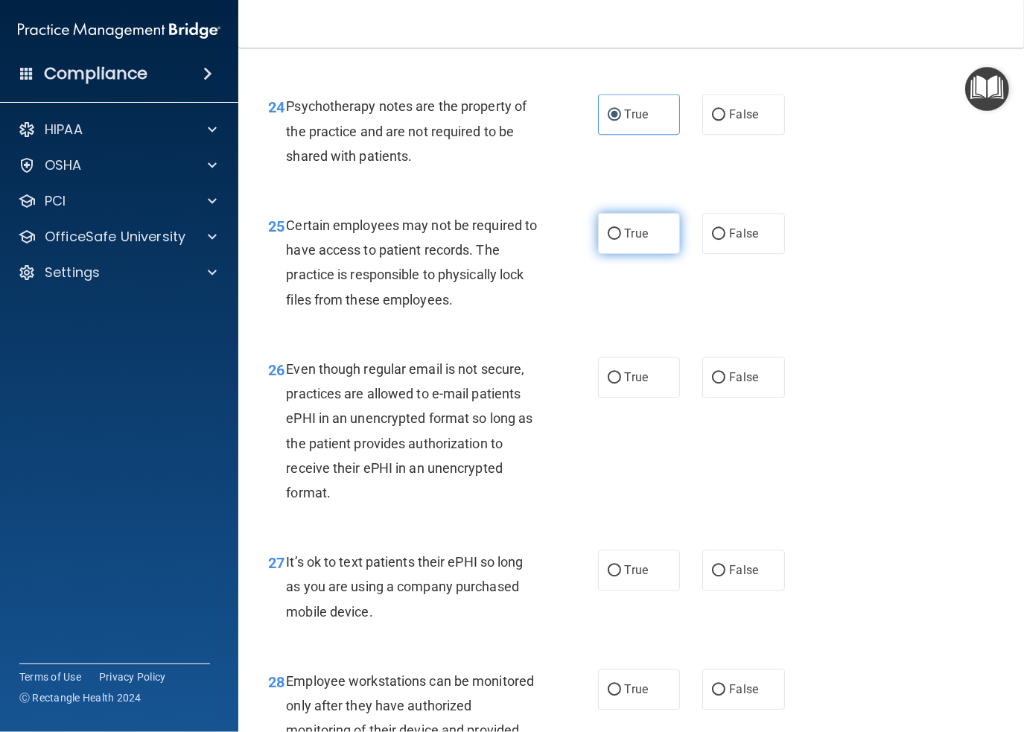
click at [612, 240] on input "True" at bounding box center [614, 234] width 13 height 11
radio input "true"
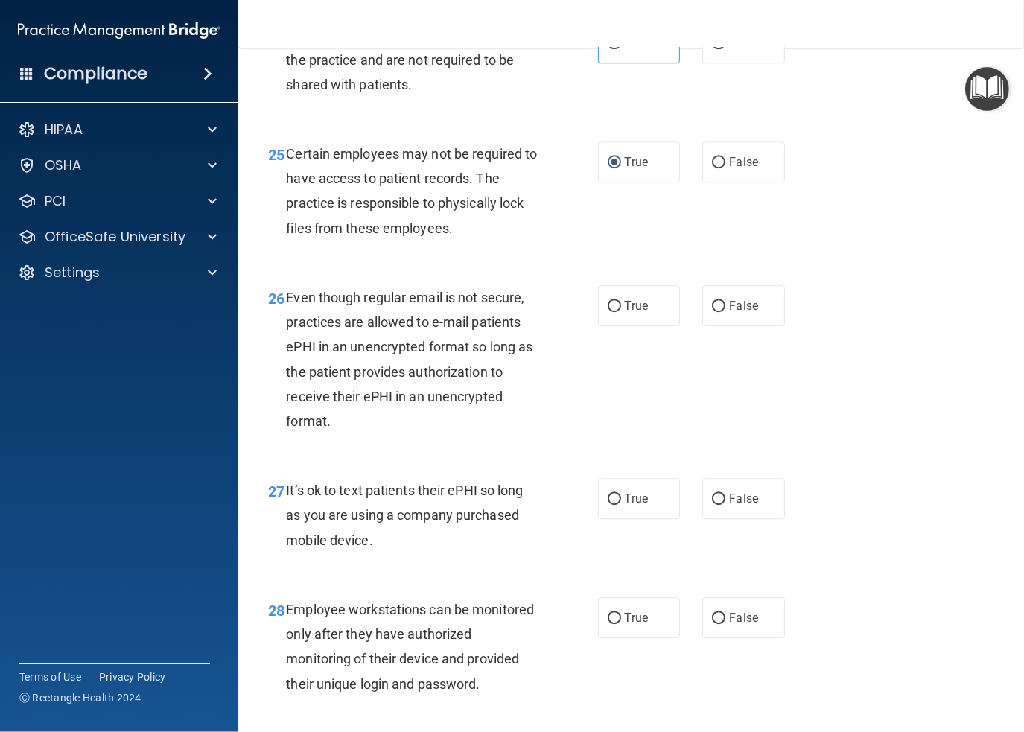
scroll to position [3725, 0]
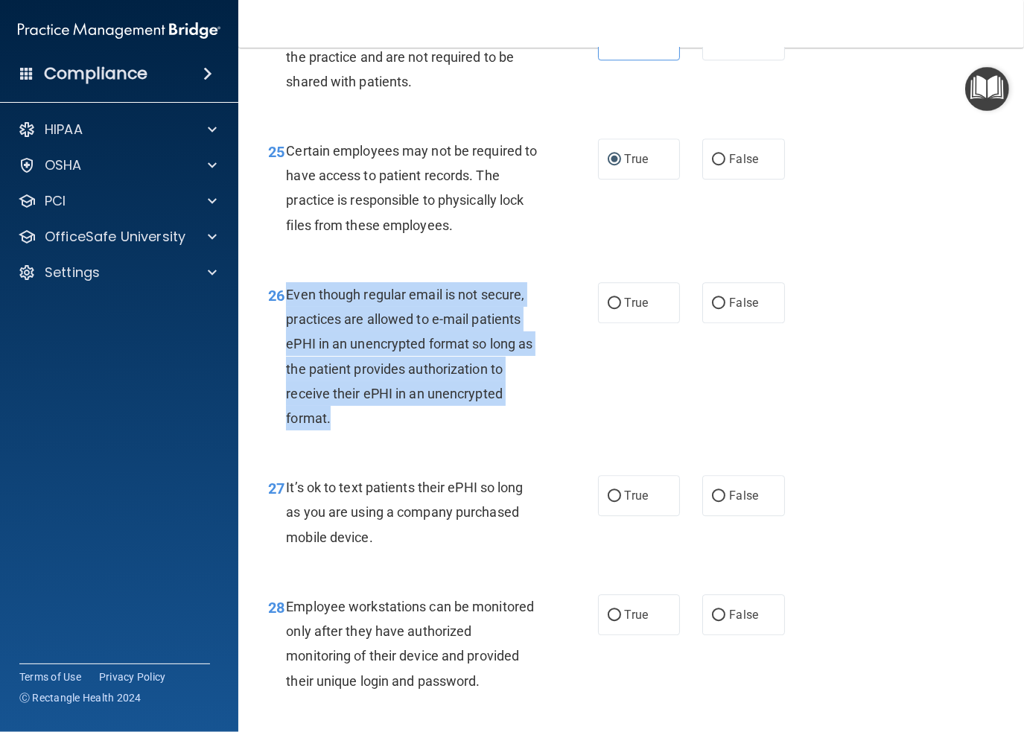
drag, startPoint x: 333, startPoint y: 466, endPoint x: 283, endPoint y: 348, distance: 127.8
click at [283, 348] on div "26 Even though regular email is not secure, practices are allowed to e-mail pat…" at bounding box center [433, 360] width 375 height 156
click at [608, 309] on input "True" at bounding box center [614, 303] width 13 height 11
radio input "true"
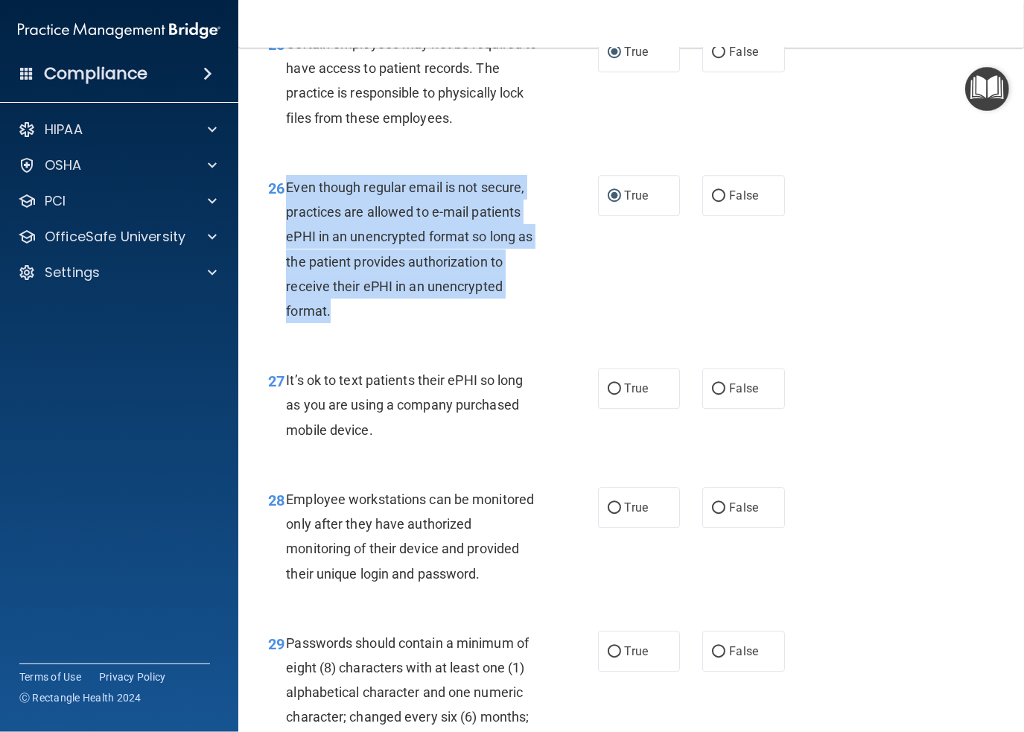
scroll to position [3874, 0]
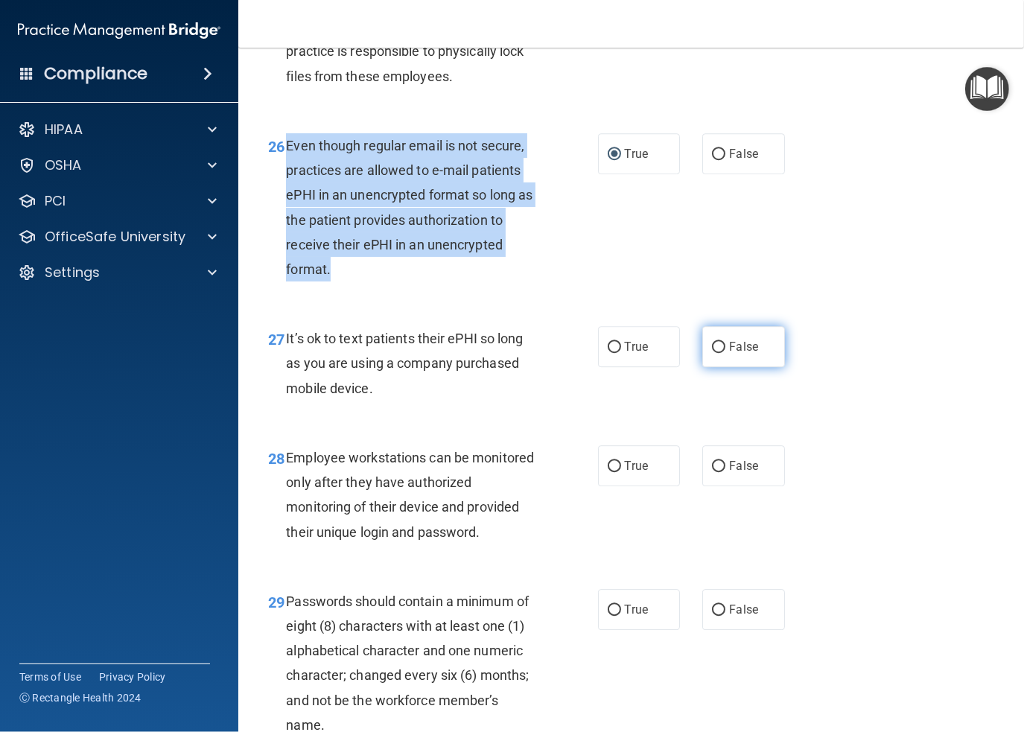
click at [714, 353] on input "False" at bounding box center [718, 347] width 13 height 11
radio input "true"
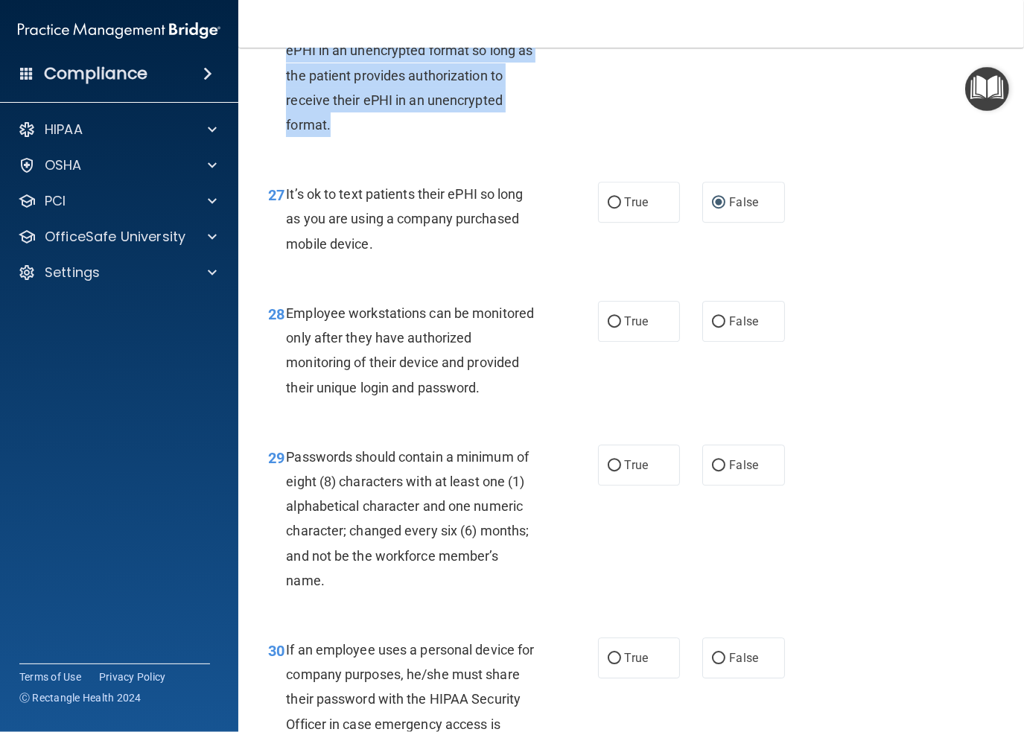
scroll to position [4023, 0]
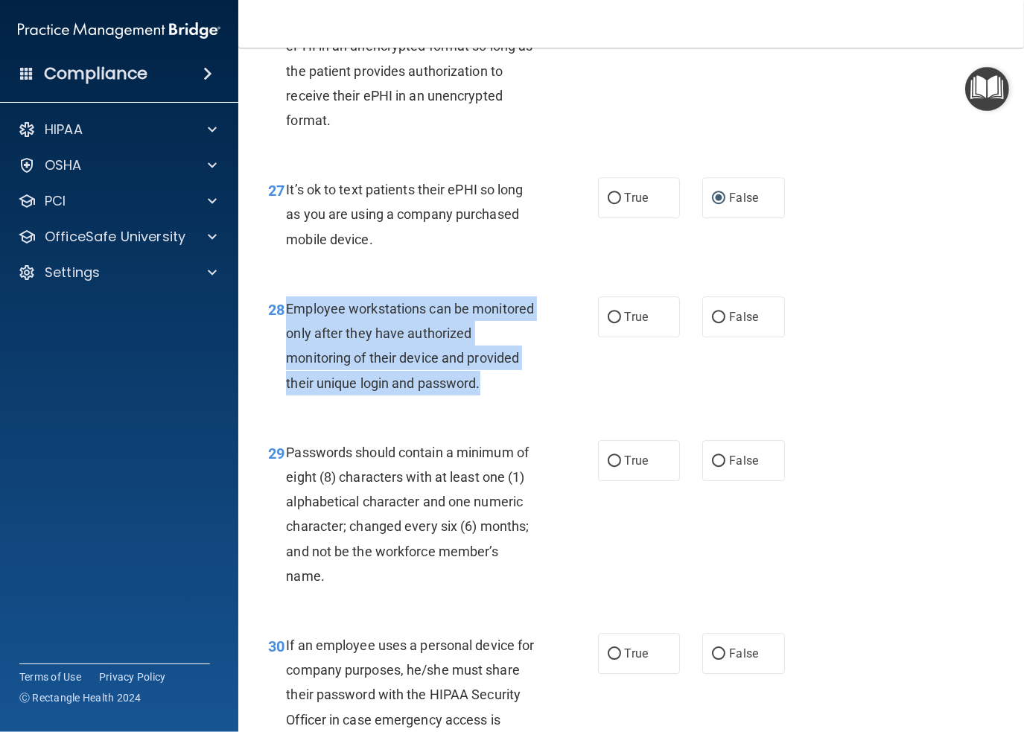
drag, startPoint x: 352, startPoint y: 457, endPoint x: 289, endPoint y: 354, distance: 120.3
click at [289, 354] on div "Employee workstations can be monitored only after they have authorized monitori…" at bounding box center [418, 345] width 264 height 99
click at [718, 323] on input "False" at bounding box center [718, 317] width 13 height 11
radio input "true"
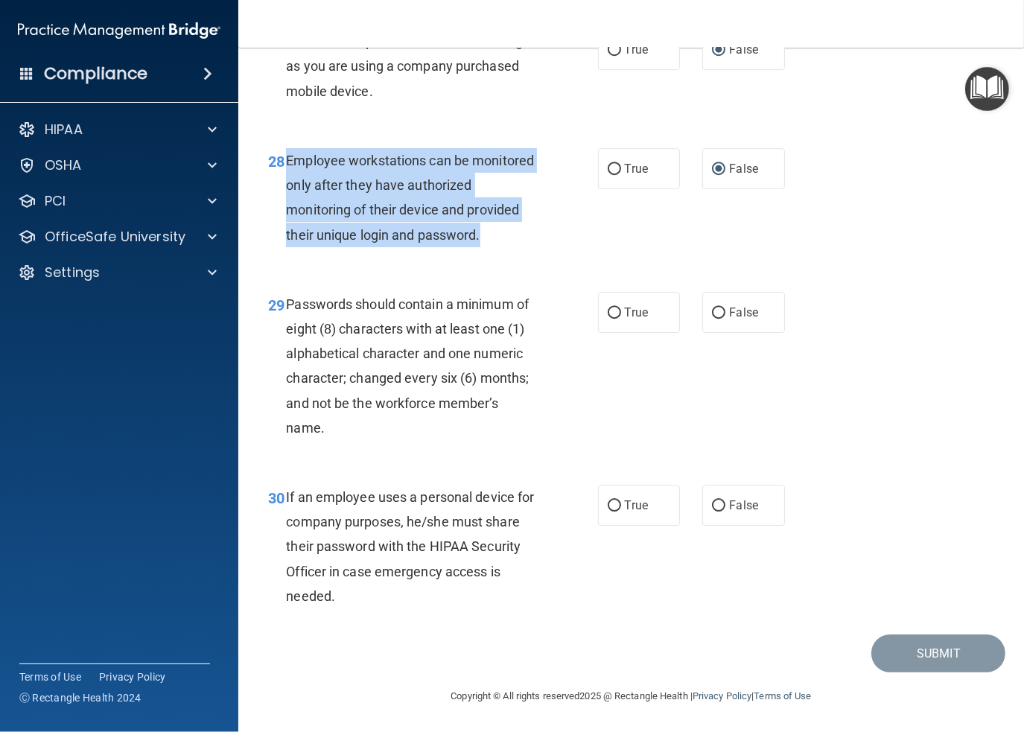
scroll to position [4245, 0]
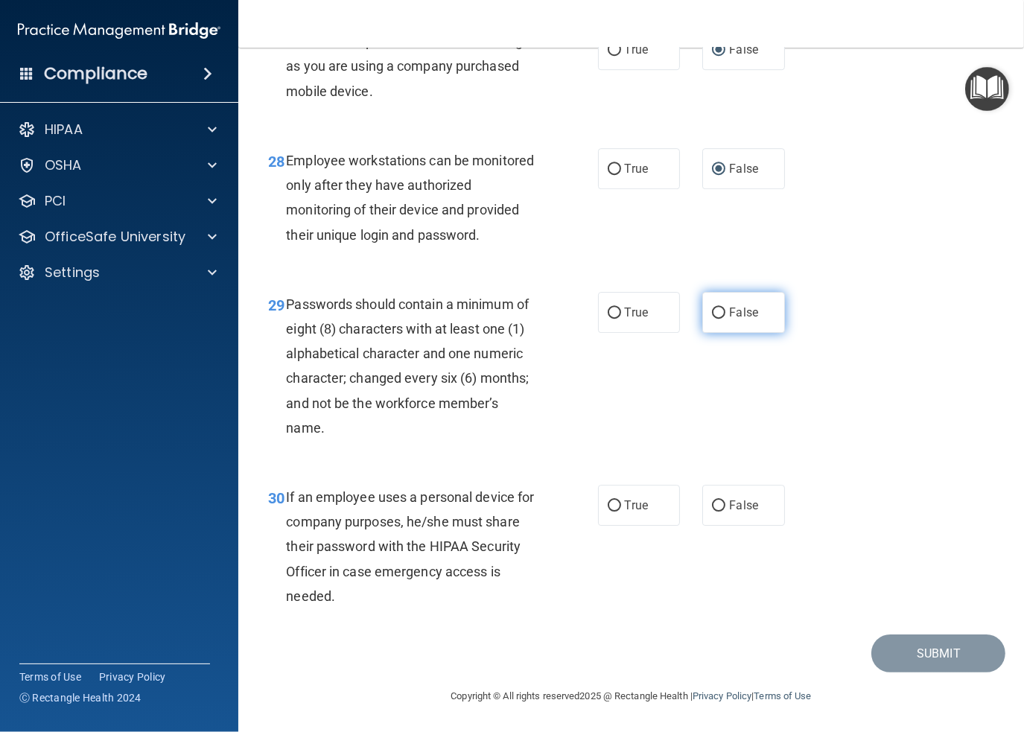
click at [729, 318] on span "False" at bounding box center [743, 312] width 29 height 14
click at [723, 318] on input "False" at bounding box center [718, 313] width 13 height 11
radio input "true"
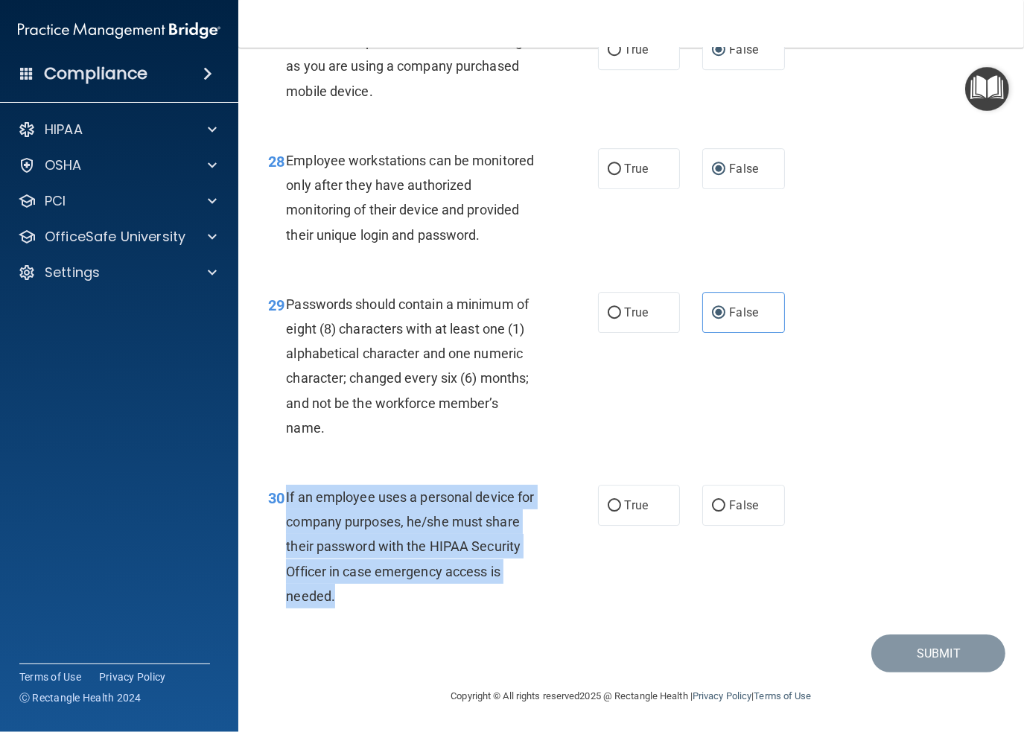
drag, startPoint x: 399, startPoint y: 595, endPoint x: 285, endPoint y: 495, distance: 150.9
click at [286, 495] on div "If an employee uses a personal device for company purposes, he/she must share t…" at bounding box center [418, 547] width 264 height 124
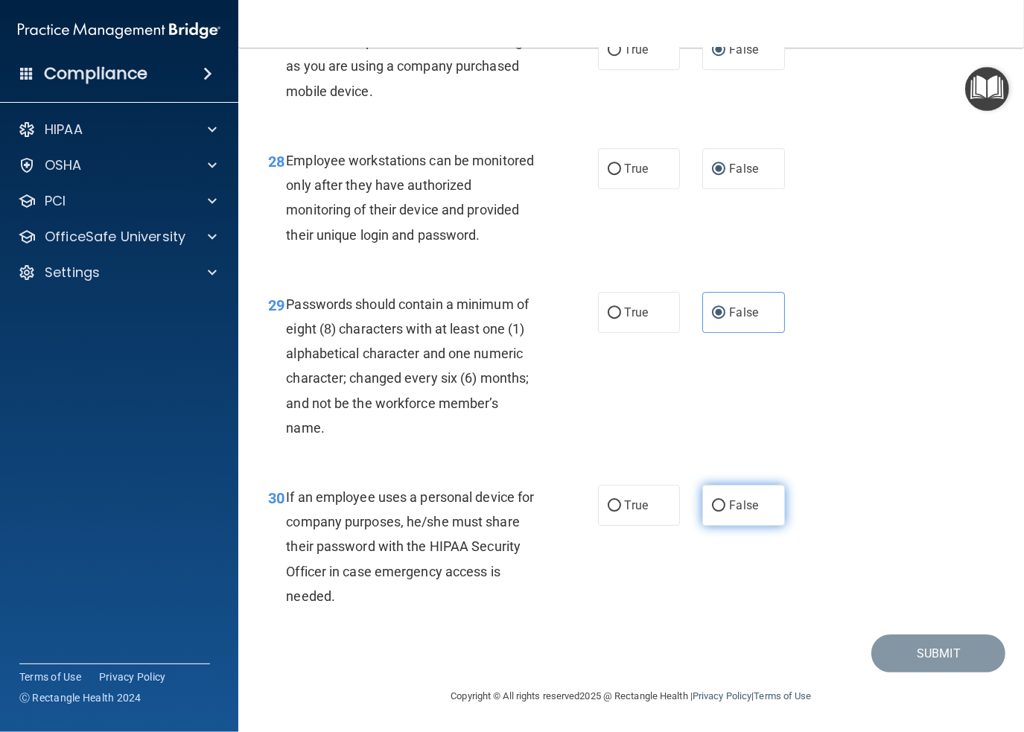
click at [729, 503] on span "False" at bounding box center [743, 505] width 29 height 14
click at [726, 503] on input "False" at bounding box center [718, 506] width 13 height 11
radio input "true"
click at [911, 652] on button "Submit" at bounding box center [939, 654] width 134 height 38
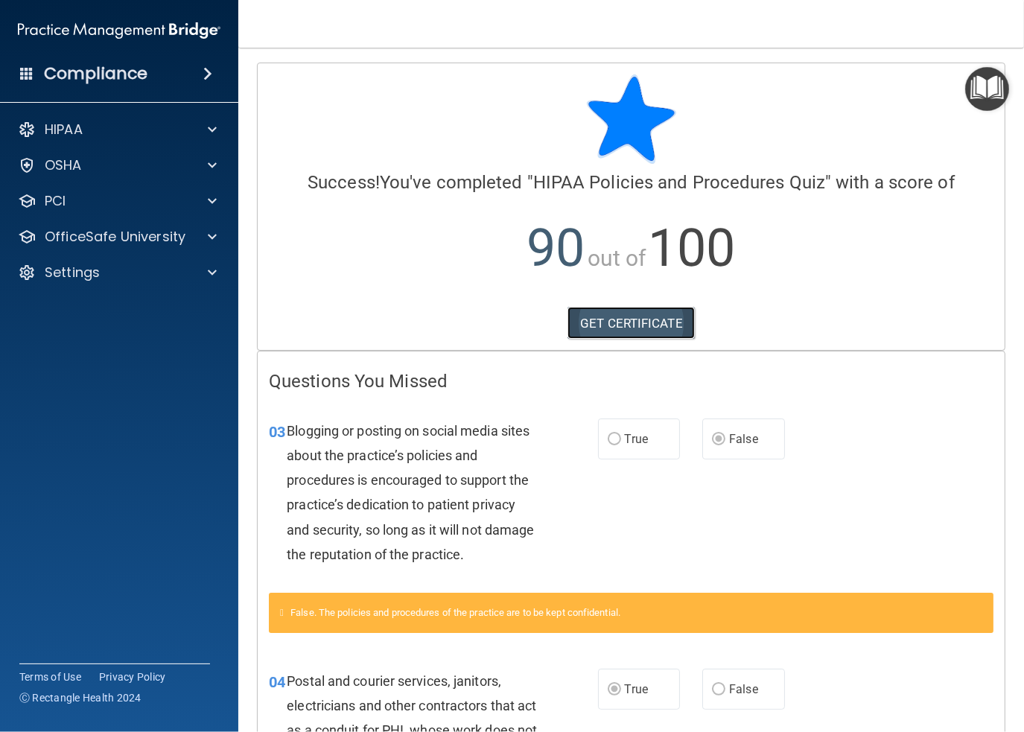
click at [621, 321] on link "GET CERTIFICATE" at bounding box center [631, 323] width 127 height 33
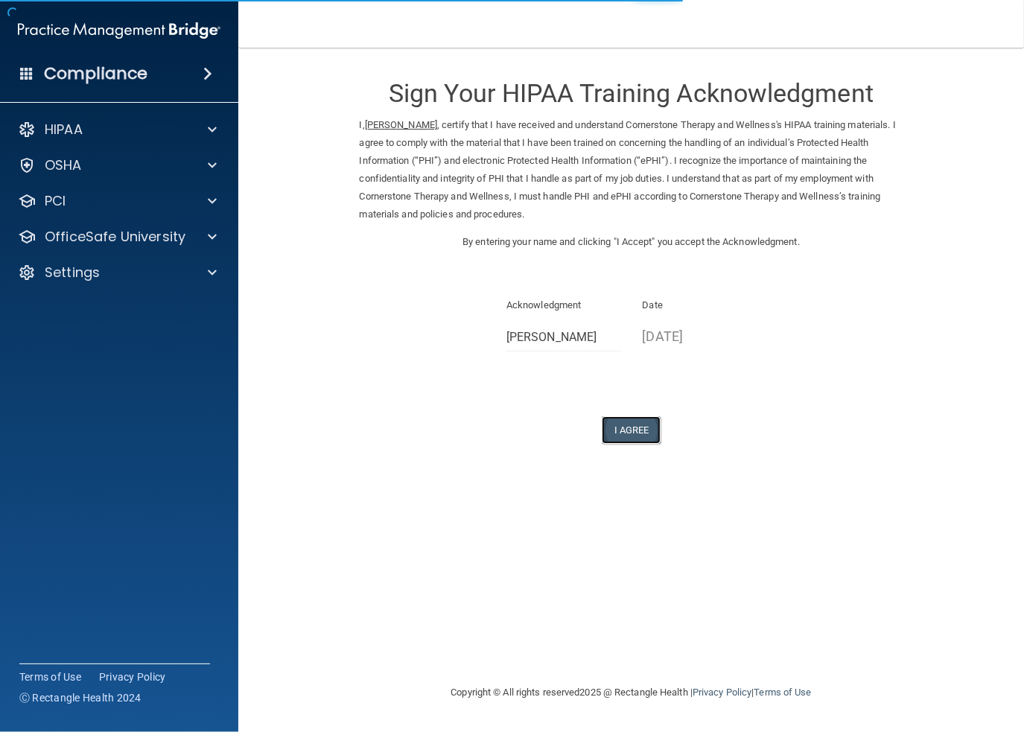
click at [632, 428] on button "I Agree" at bounding box center [632, 430] width 60 height 28
click at [640, 434] on button "I Agree" at bounding box center [632, 430] width 60 height 28
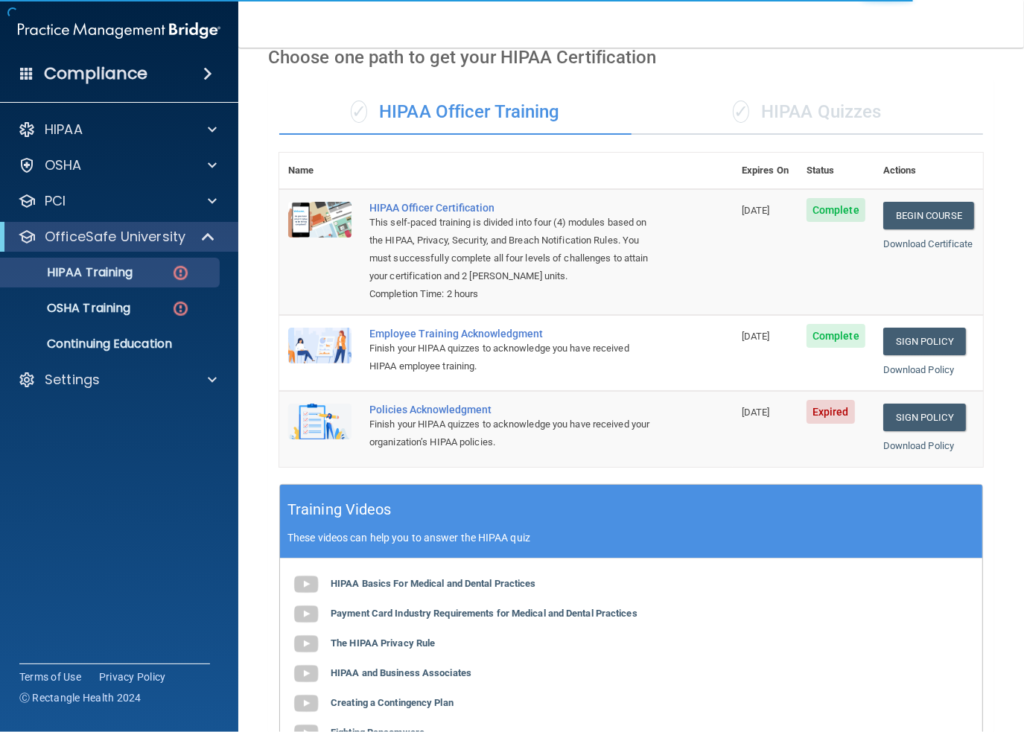
scroll to position [74, 0]
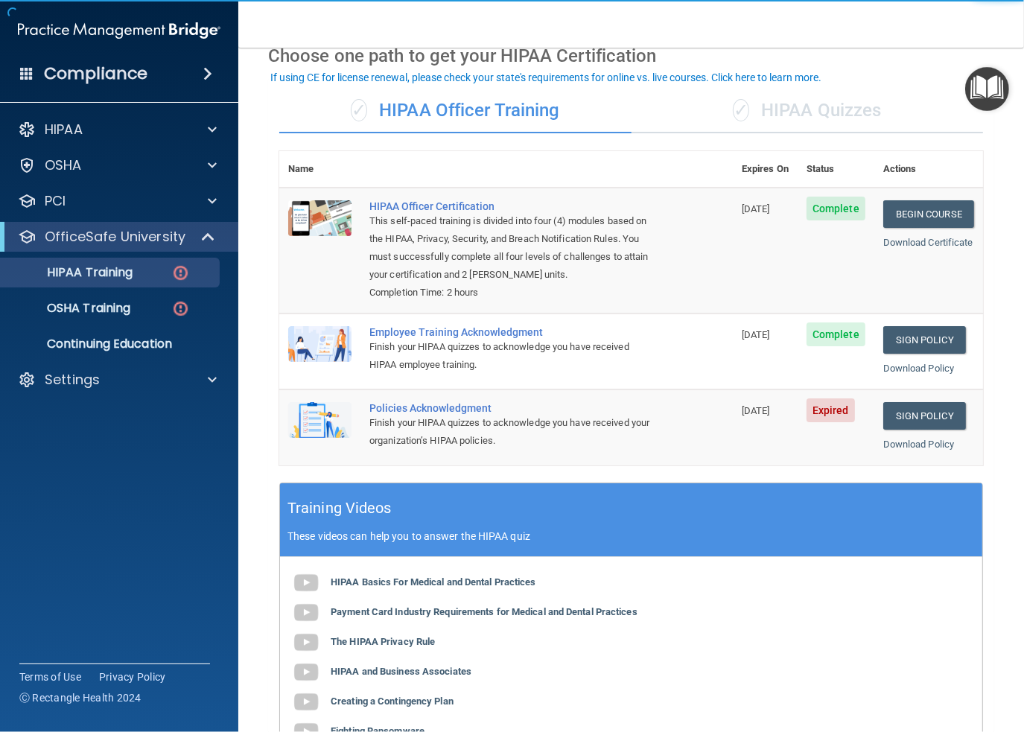
click at [775, 110] on div "✓ HIPAA Quizzes" at bounding box center [808, 111] width 352 height 45
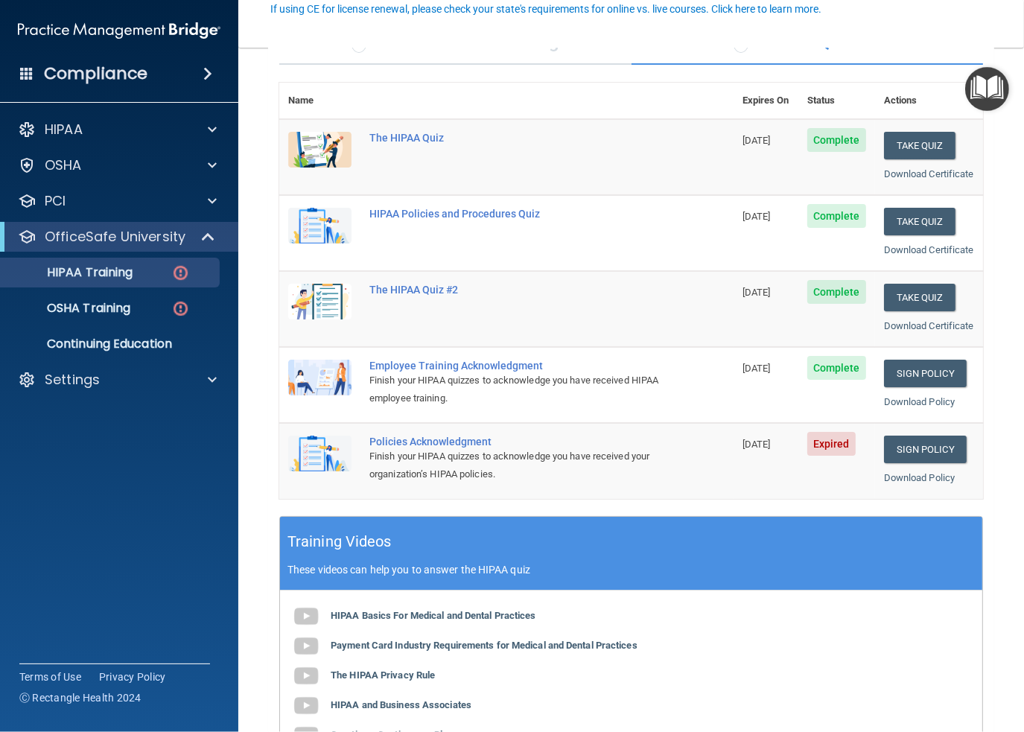
scroll to position [149, 0]
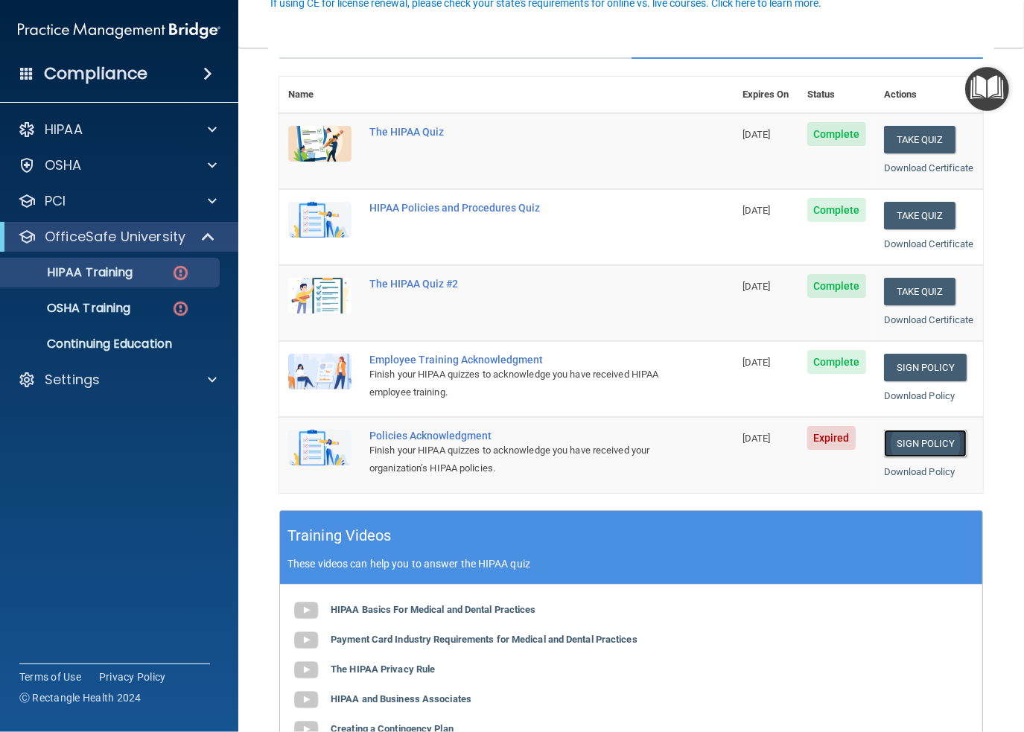
click at [923, 457] on link "Sign Policy" at bounding box center [925, 444] width 83 height 28
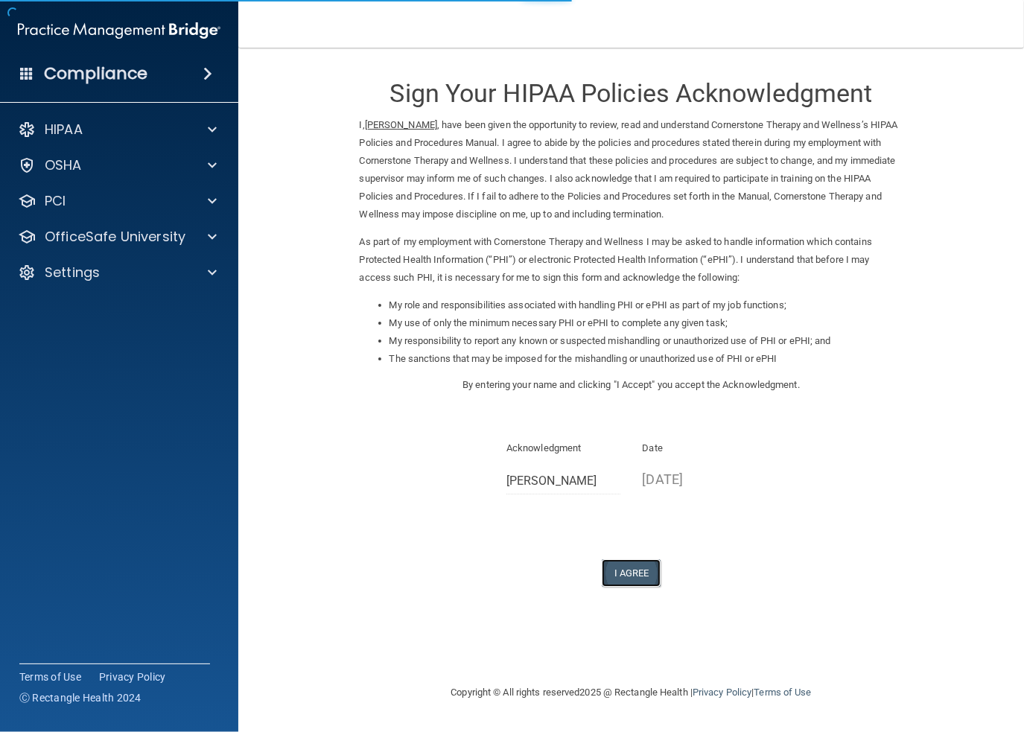
click at [638, 567] on button "I Agree" at bounding box center [632, 573] width 60 height 28
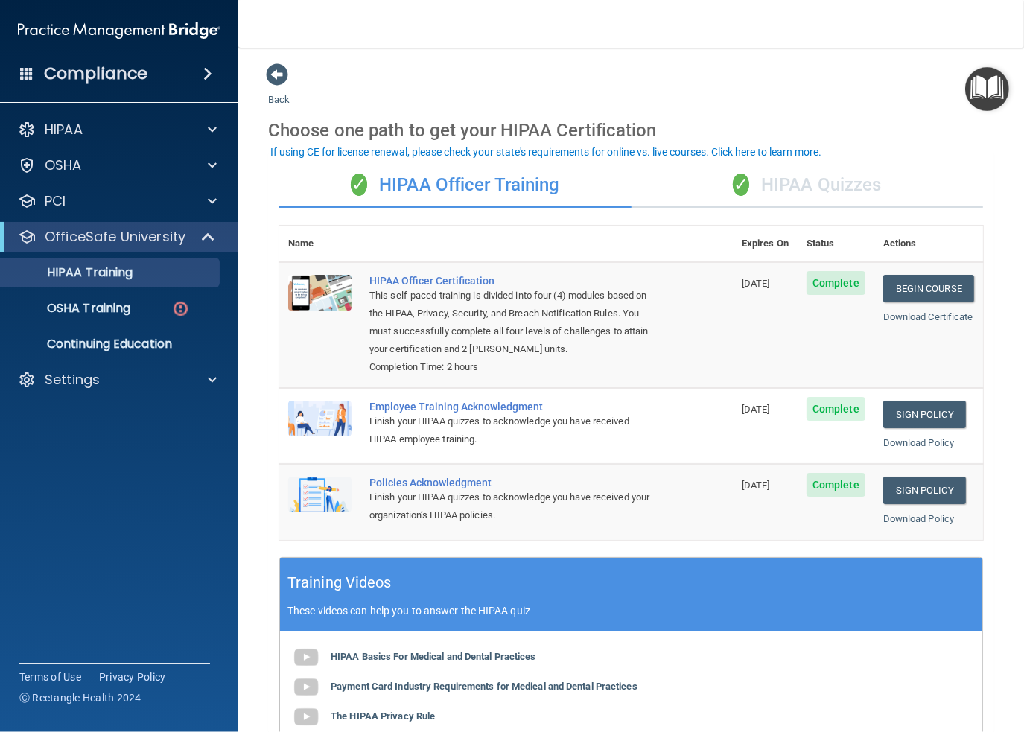
click at [454, 187] on div "✓ HIPAA Officer Training" at bounding box center [455, 185] width 352 height 45
click at [764, 179] on div "✓ HIPAA Quizzes" at bounding box center [808, 185] width 352 height 45
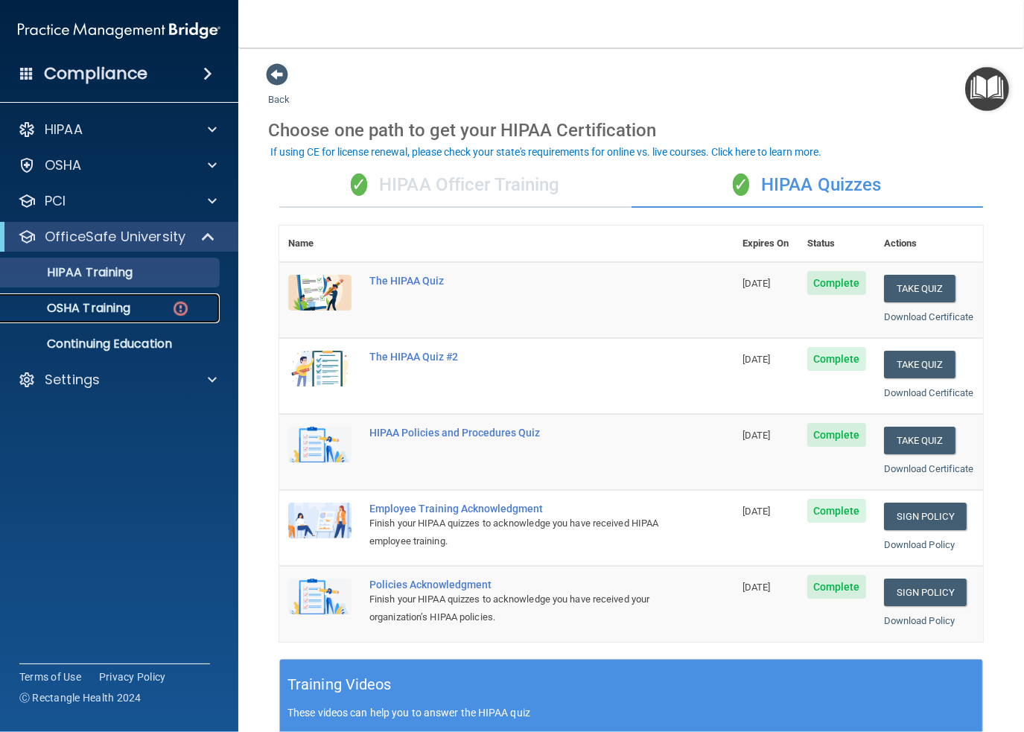
click at [80, 312] on p "OSHA Training" at bounding box center [70, 308] width 121 height 15
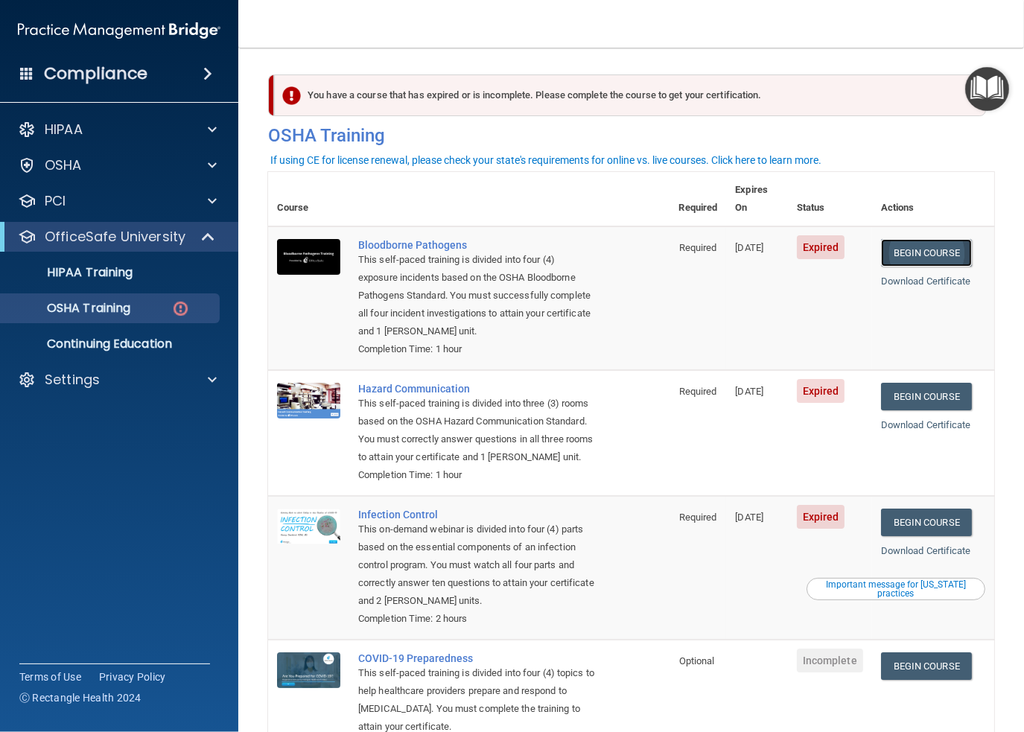
click at [920, 239] on link "Begin Course" at bounding box center [926, 253] width 91 height 28
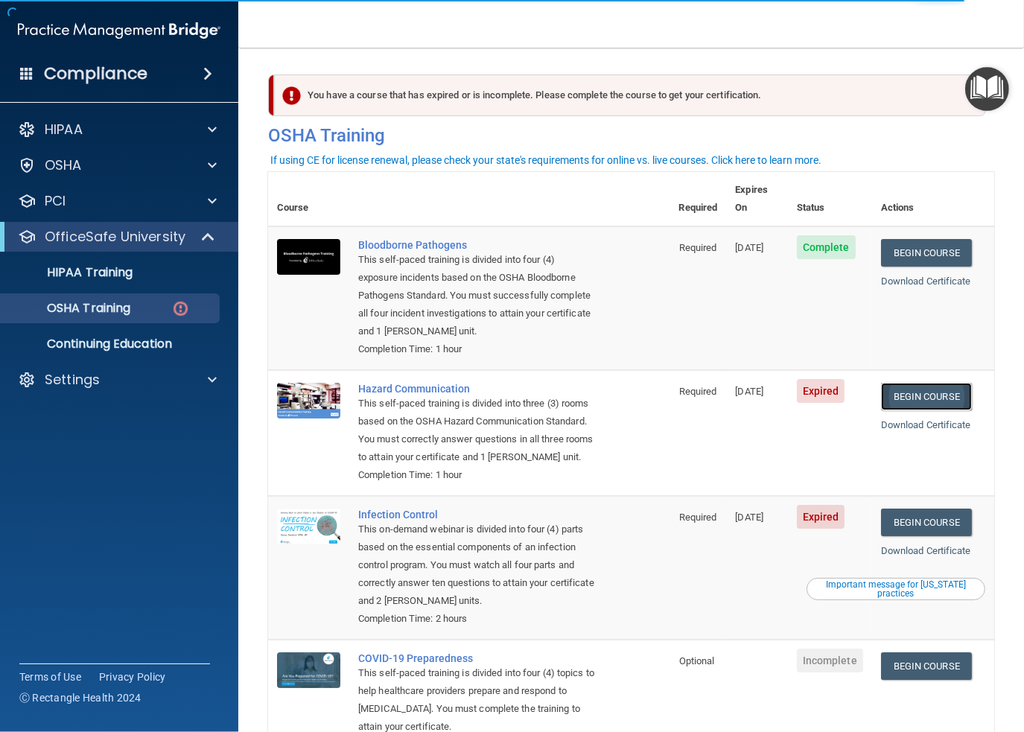
click at [924, 383] on link "Begin Course" at bounding box center [926, 397] width 91 height 28
click at [916, 520] on link "Begin Course" at bounding box center [926, 523] width 91 height 28
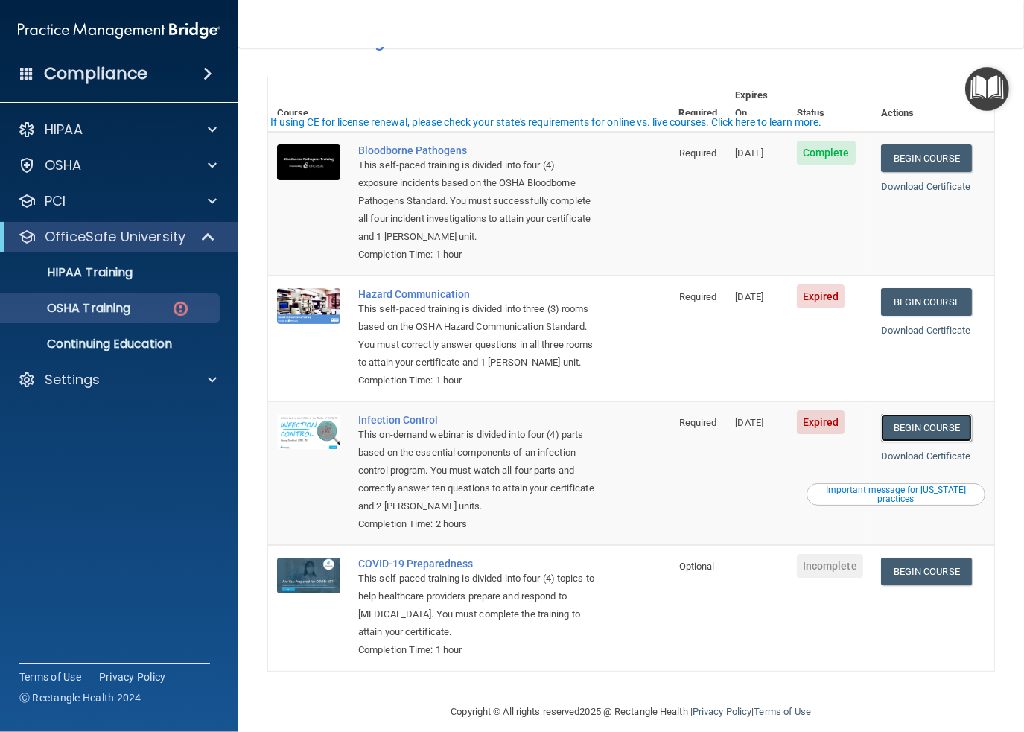
scroll to position [112, 0]
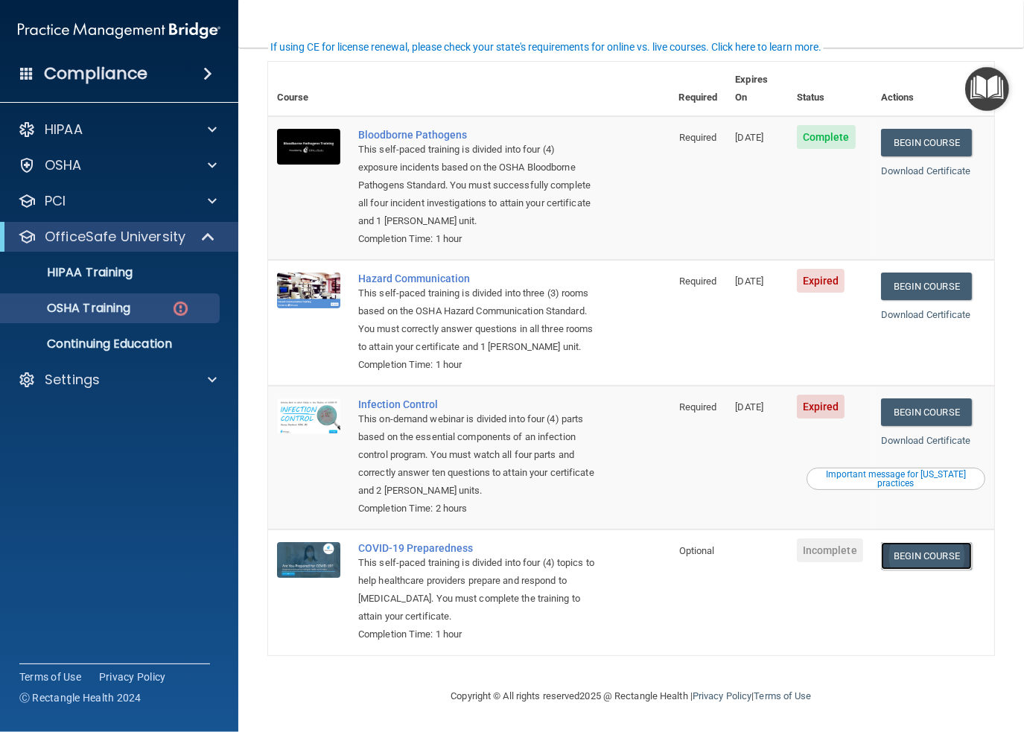
click at [921, 554] on link "Begin Course" at bounding box center [926, 556] width 91 height 28
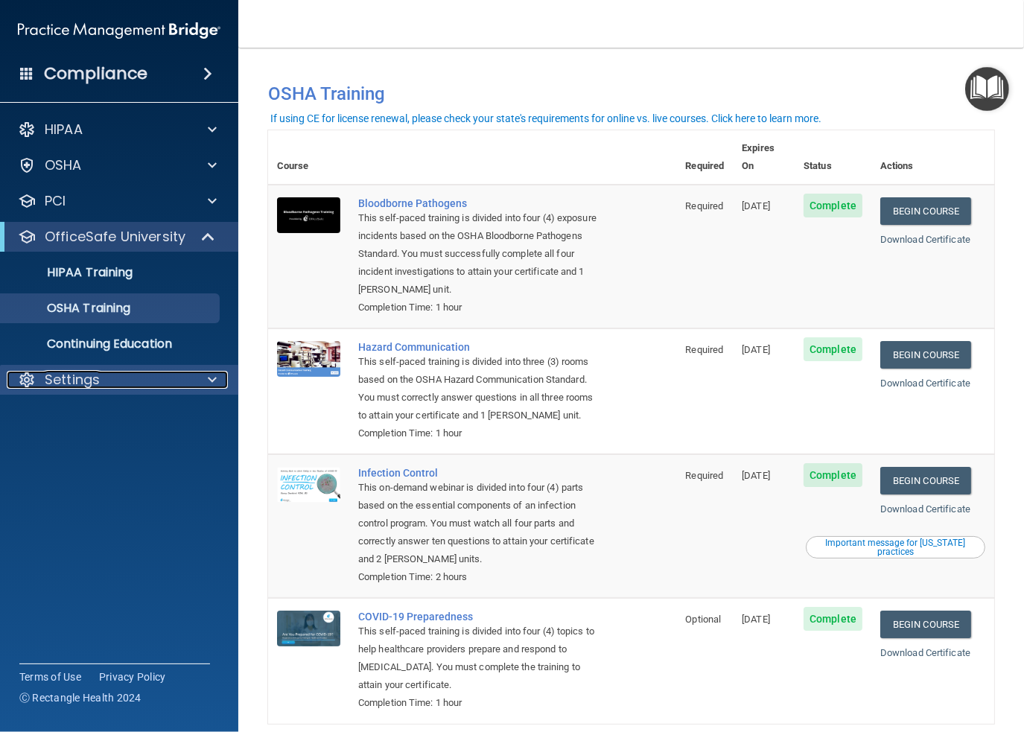
click at [74, 375] on p "Settings" at bounding box center [72, 380] width 55 height 18
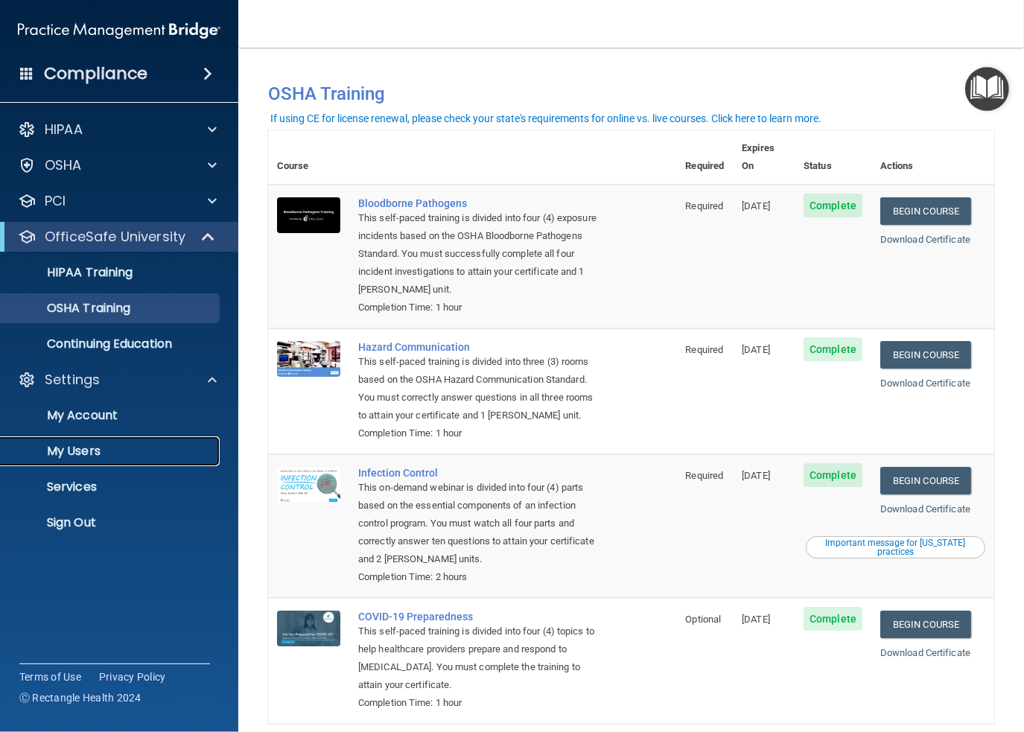
click at [78, 451] on p "My Users" at bounding box center [111, 451] width 203 height 15
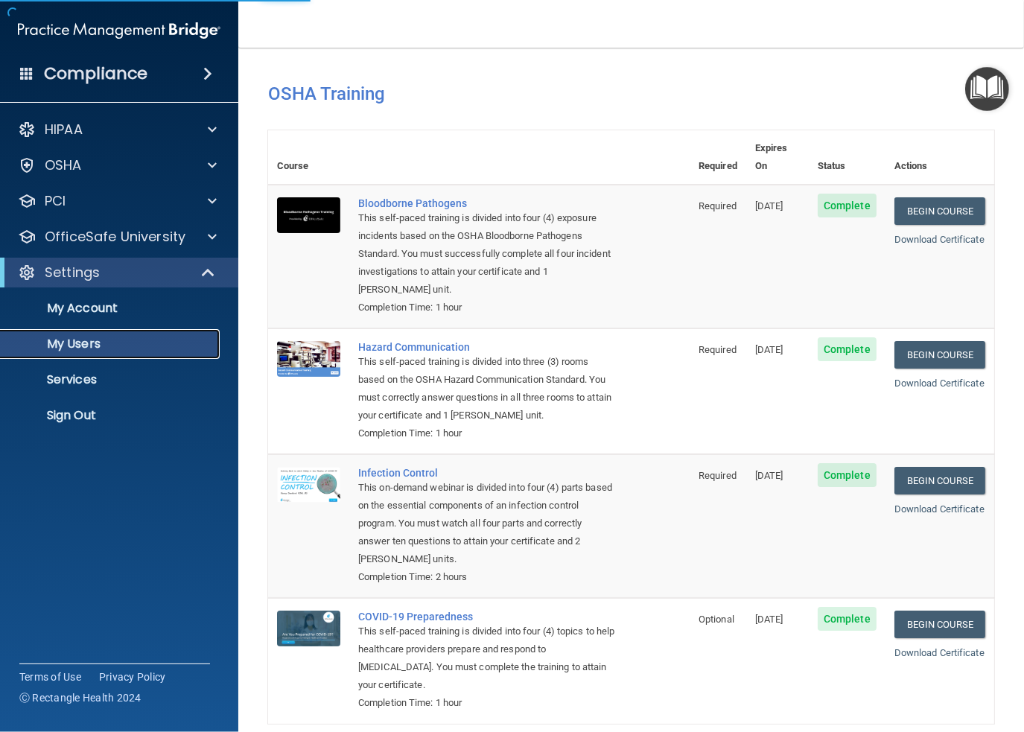
select select "20"
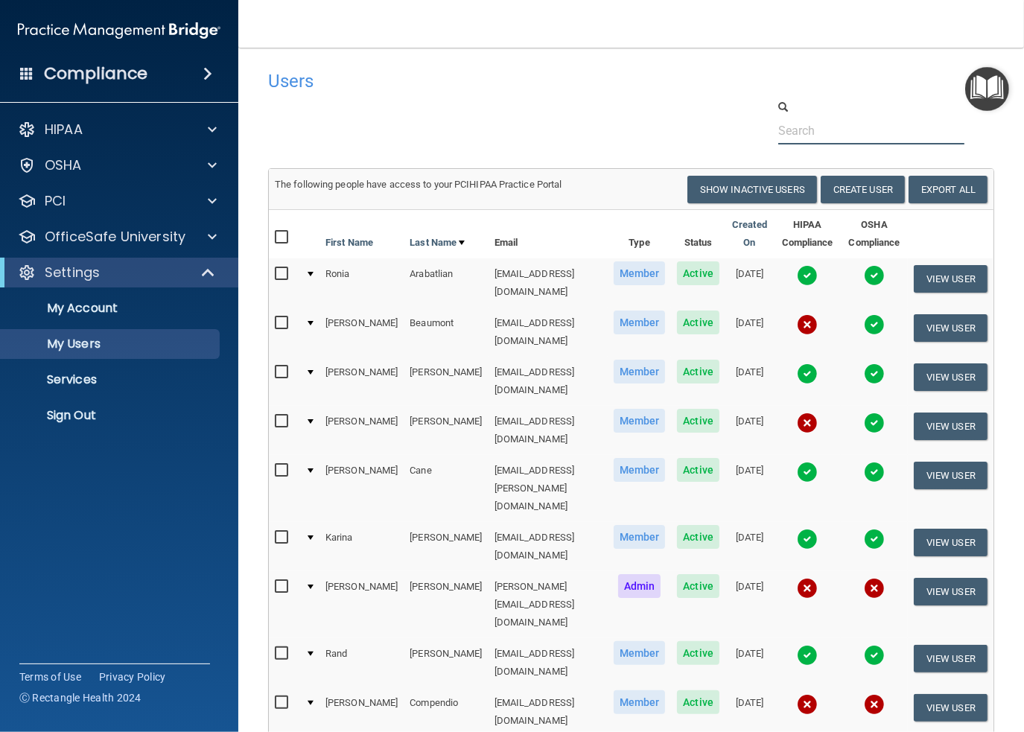
click at [812, 133] on input "text" at bounding box center [871, 131] width 186 height 28
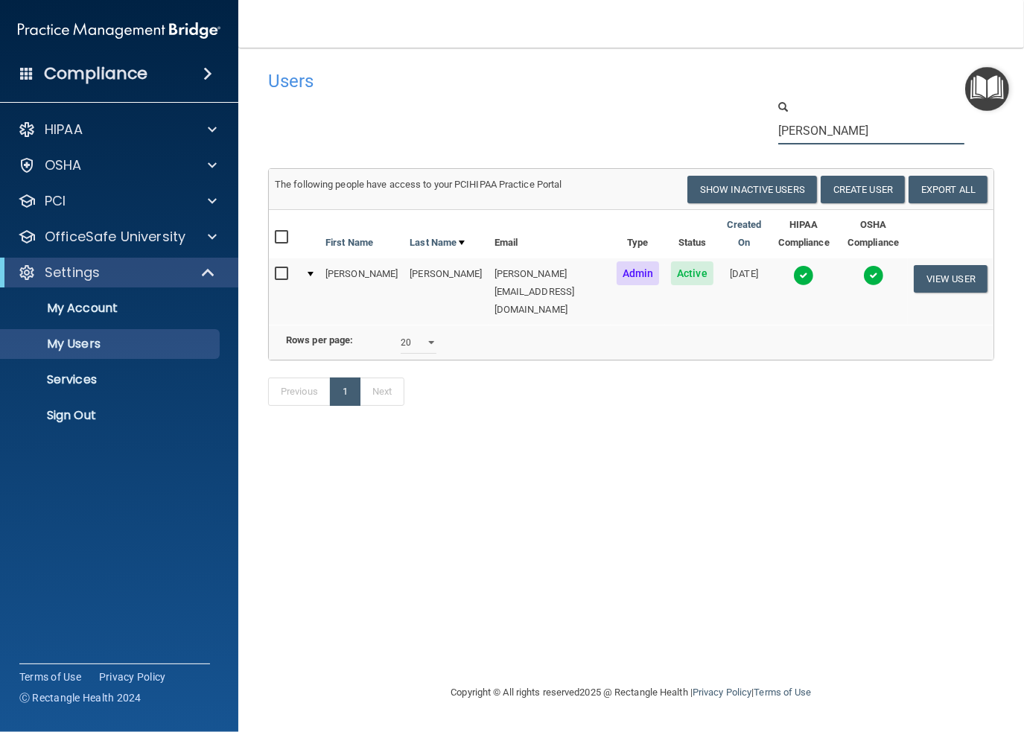
type input "[PERSON_NAME]"
